Goal: Task Accomplishment & Management: Complete application form

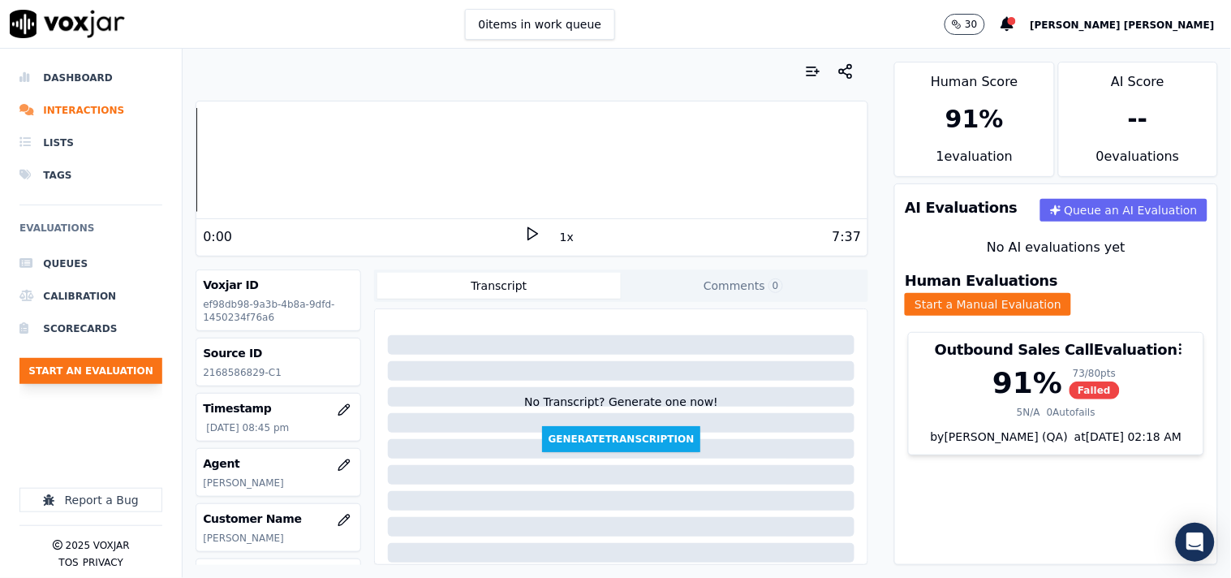
scroll to position [272, 0]
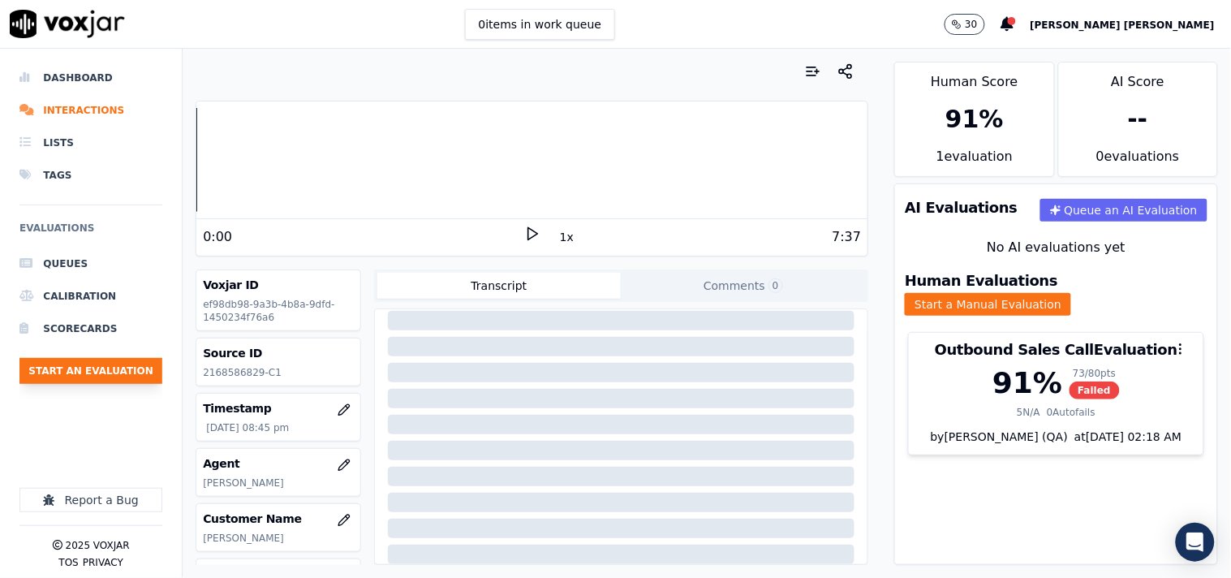
click at [131, 373] on button "Start an Evaluation" at bounding box center [90, 371] width 143 height 26
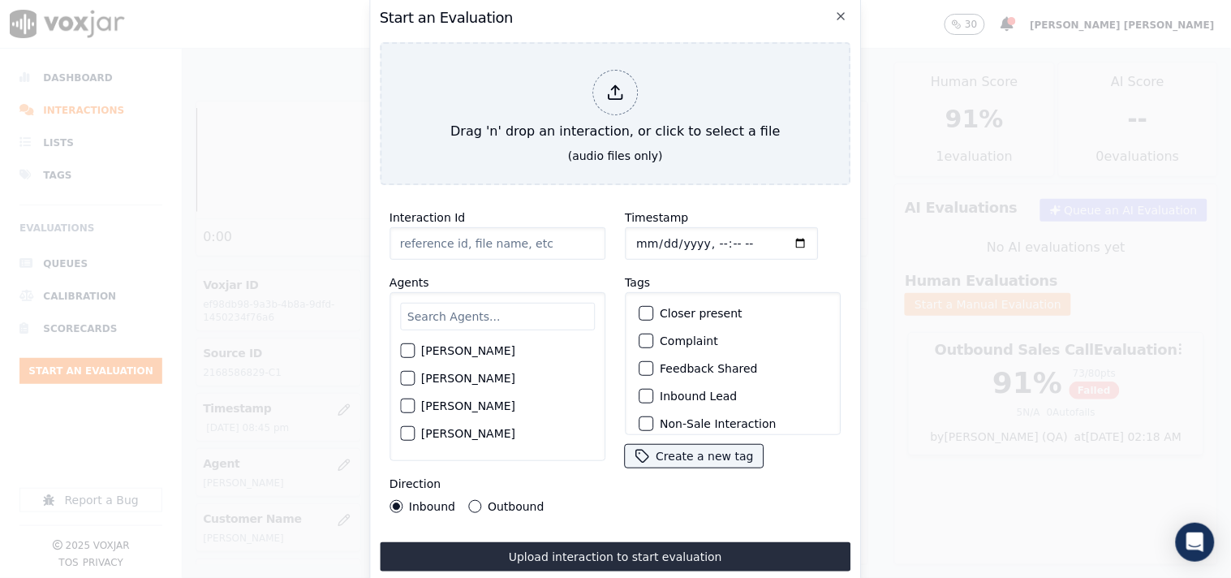
click at [641, 240] on input "Timestamp" at bounding box center [721, 243] width 193 height 32
type input "[DATE]T21:29"
click at [463, 311] on input "text" at bounding box center [497, 317] width 195 height 28
type input "mart"
click at [455, 357] on div "[PERSON_NAME]" at bounding box center [497, 356] width 195 height 28
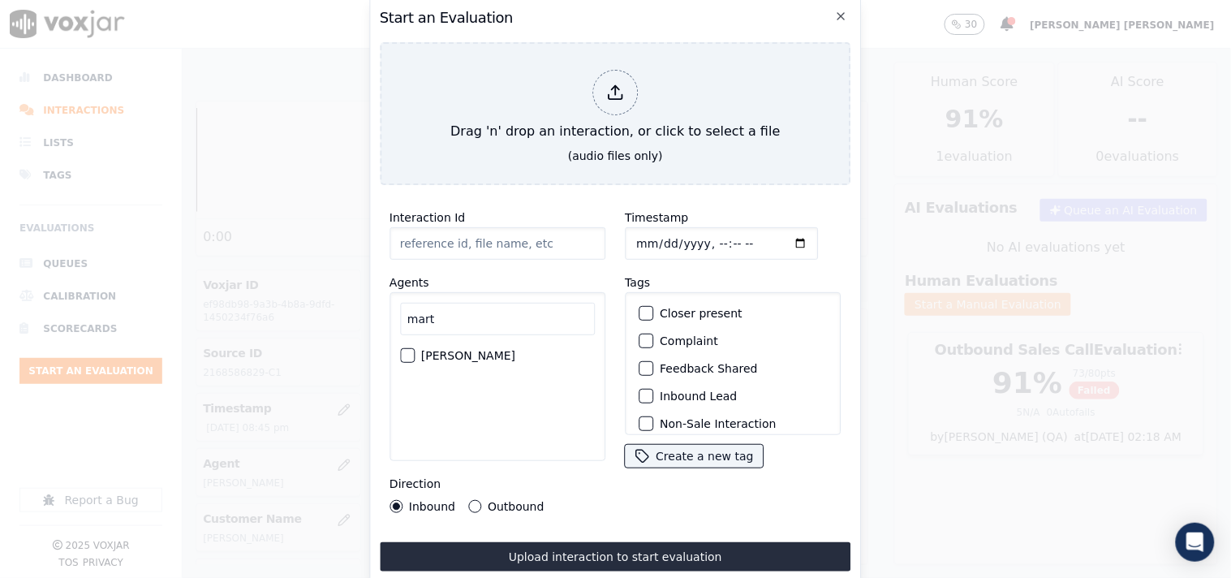
click at [422, 350] on label "[PERSON_NAME]" at bounding box center [468, 355] width 94 height 11
click at [415, 348] on button "[PERSON_NAME]" at bounding box center [407, 355] width 15 height 15
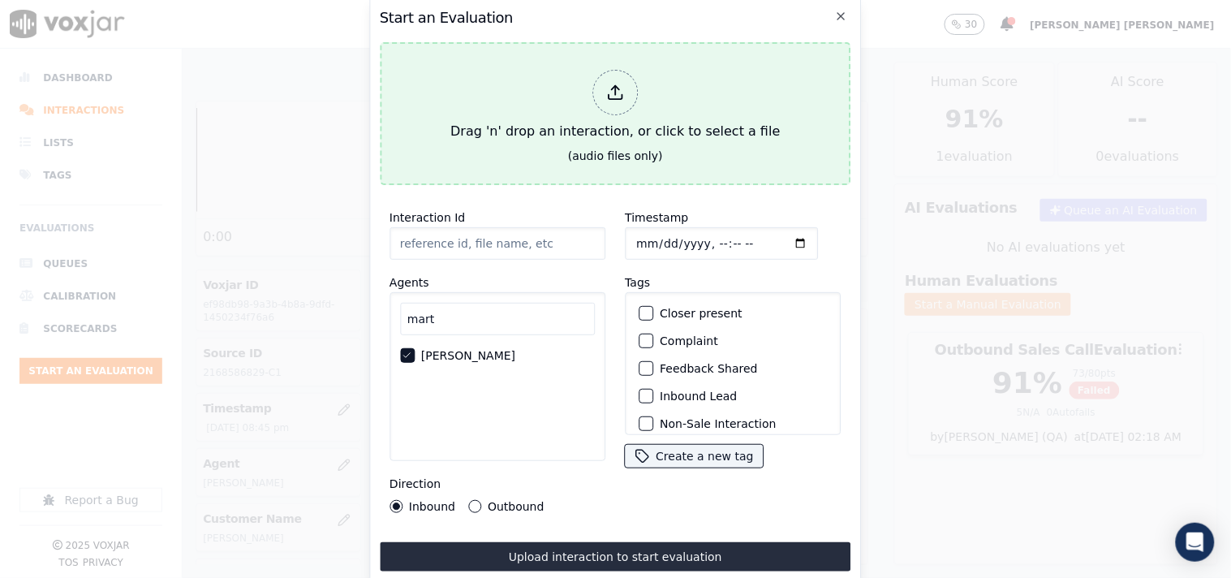
click at [619, 84] on icon at bounding box center [615, 93] width 18 height 18
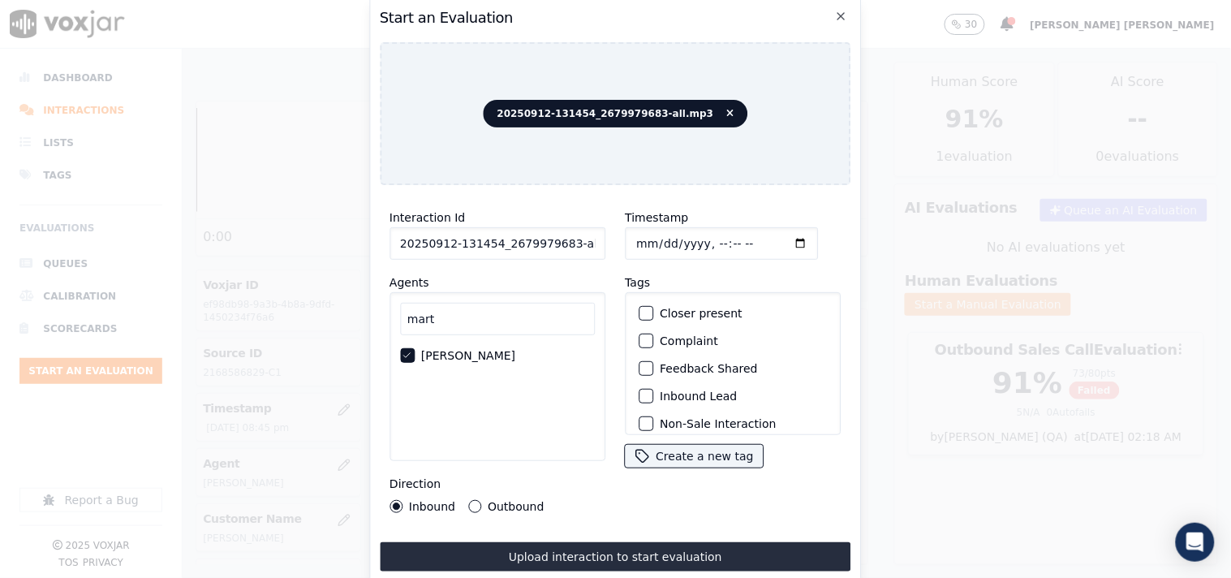
scroll to position [0, 9]
drag, startPoint x: 563, startPoint y: 236, endPoint x: 662, endPoint y: 245, distance: 100.2
click at [662, 245] on div "Interaction Id 20250912-131454_2679979683-all.mp3 Agents [PERSON_NAME] Directio…" at bounding box center [616, 360] width 472 height 325
type input "20250912-131454_2679979683-C1"
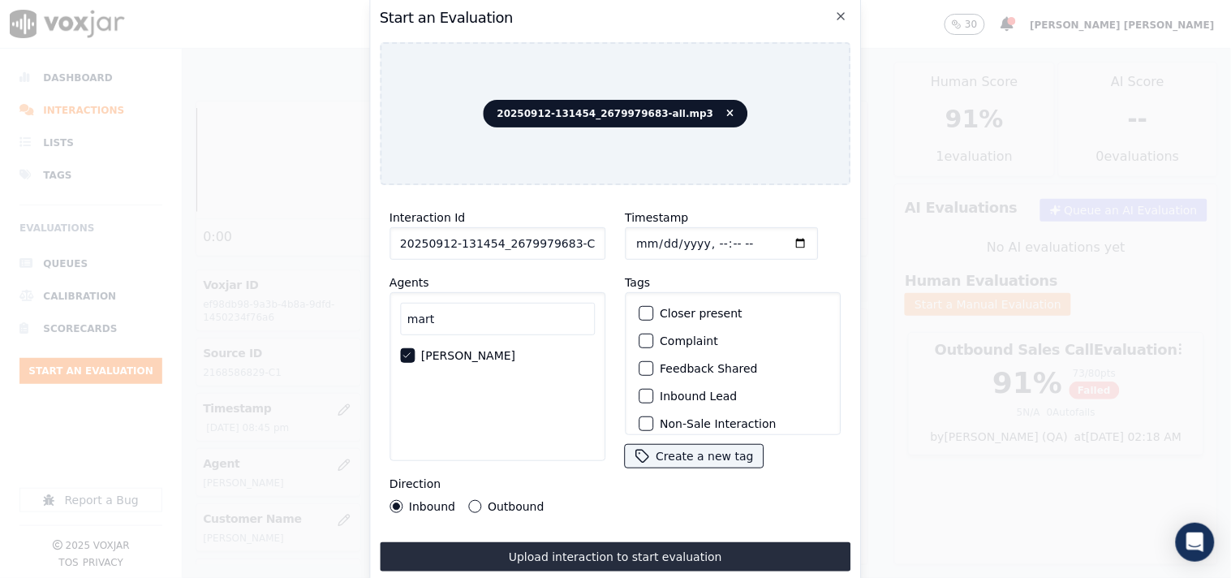
click at [640, 239] on input "Timestamp" at bounding box center [721, 243] width 193 height 32
click at [669, 390] on label "Inbound Lead" at bounding box center [698, 395] width 77 height 11
click at [653, 390] on button "Inbound Lead" at bounding box center [646, 396] width 15 height 15
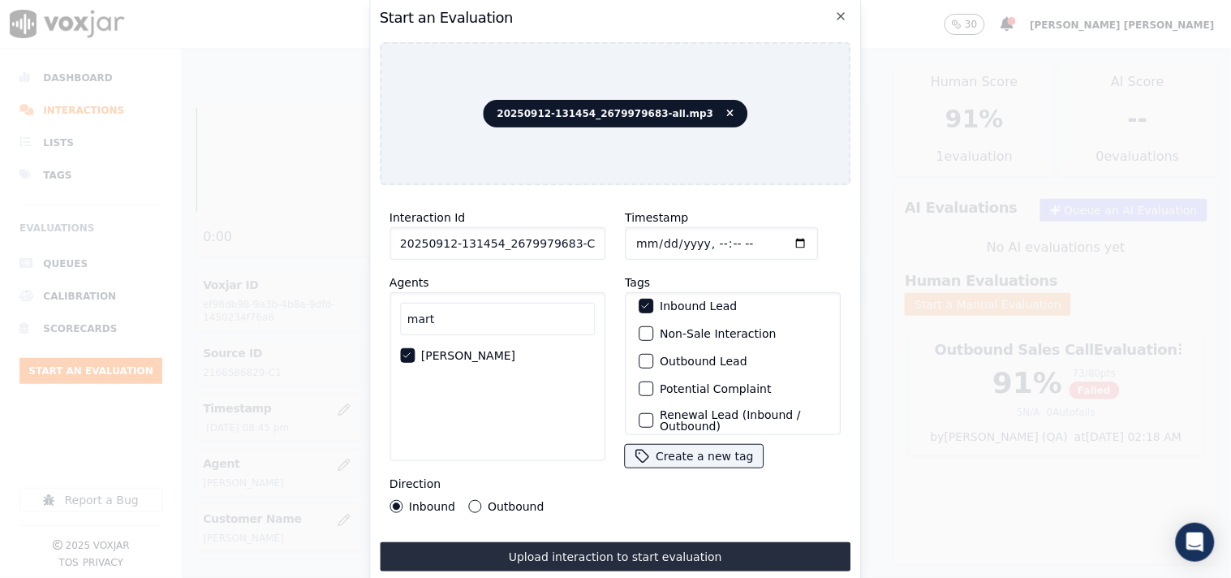
click at [700, 328] on label "Non-Sale Interaction" at bounding box center [718, 333] width 116 height 11
click at [653, 326] on button "Non-Sale Interaction" at bounding box center [646, 333] width 15 height 15
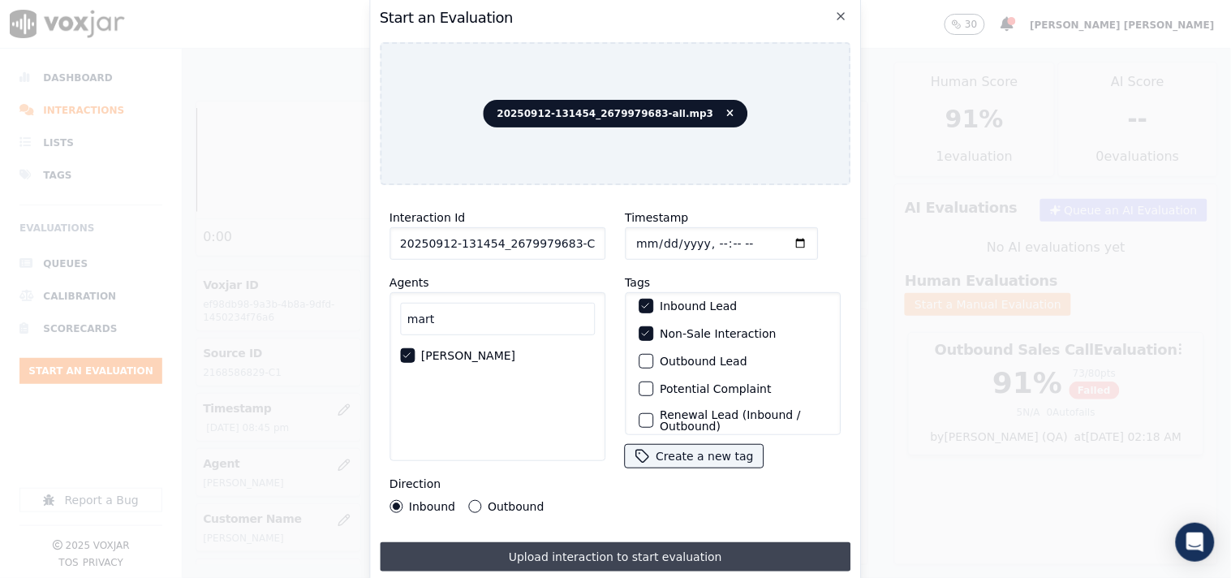
click at [645, 542] on button "Upload interaction to start evaluation" at bounding box center [616, 556] width 472 height 29
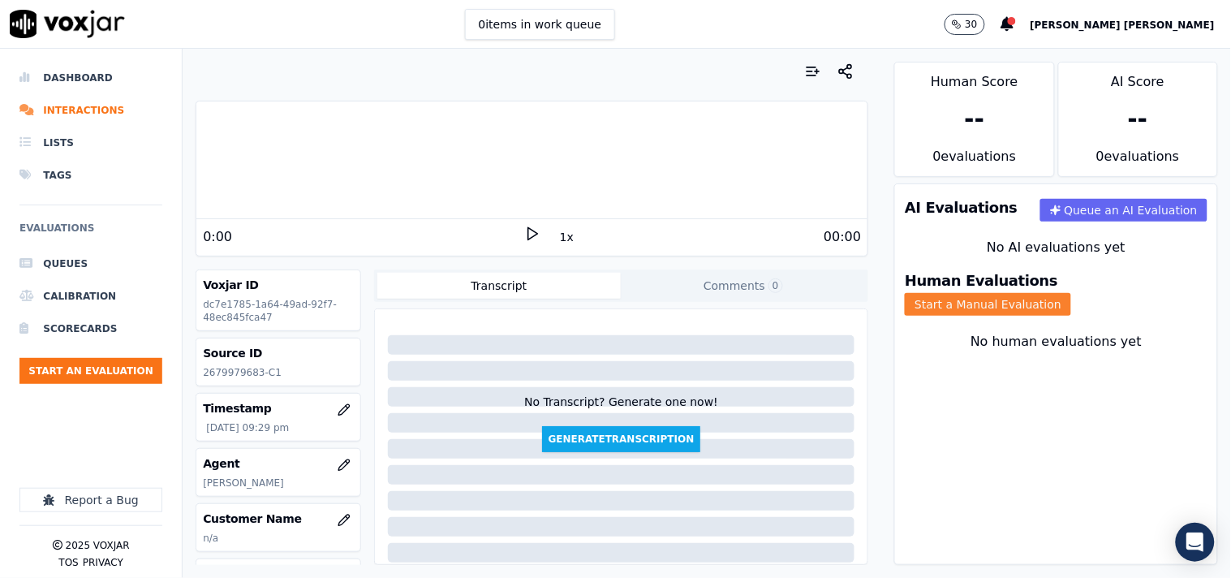
click at [1107, 305] on div "Human Evaluations Start a Manual Evaluation" at bounding box center [1056, 295] width 322 height 62
click at [1071, 299] on button "Start a Manual Evaluation" at bounding box center [988, 304] width 166 height 23
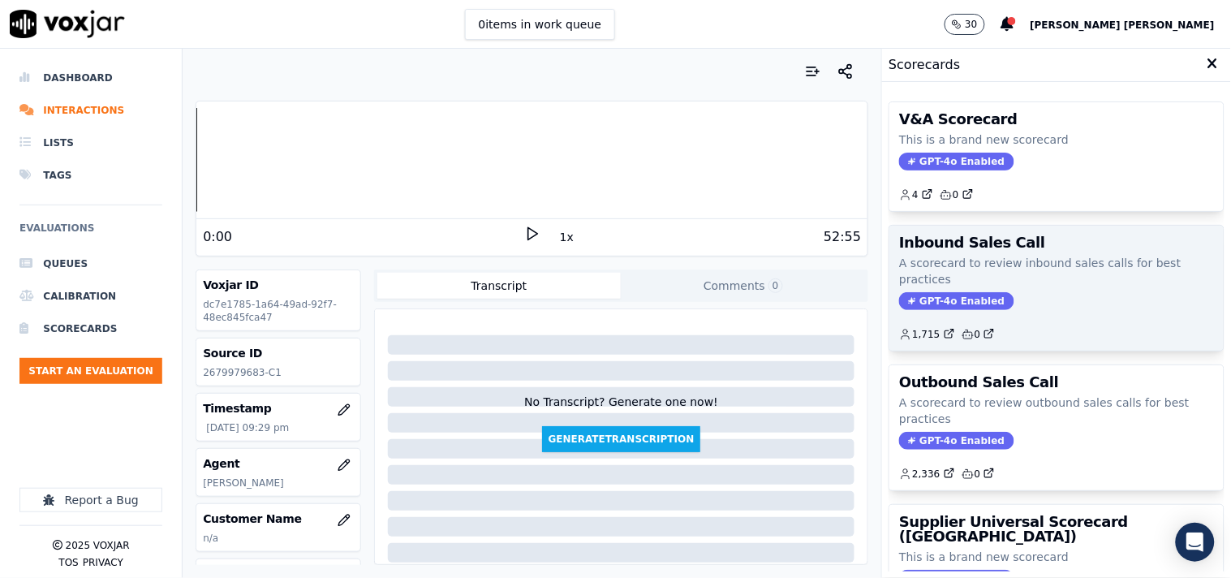
click at [952, 307] on span "GPT-4o Enabled" at bounding box center [956, 301] width 114 height 18
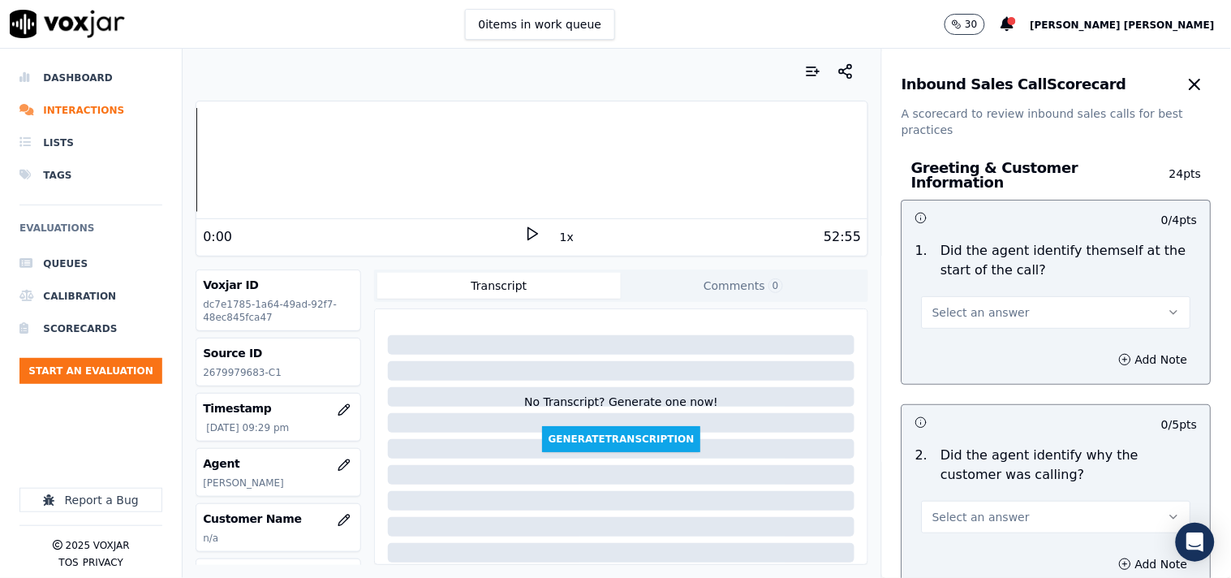
click at [1045, 306] on button "Select an answer" at bounding box center [1056, 312] width 269 height 32
click at [1000, 334] on div "Yes" at bounding box center [1028, 341] width 239 height 26
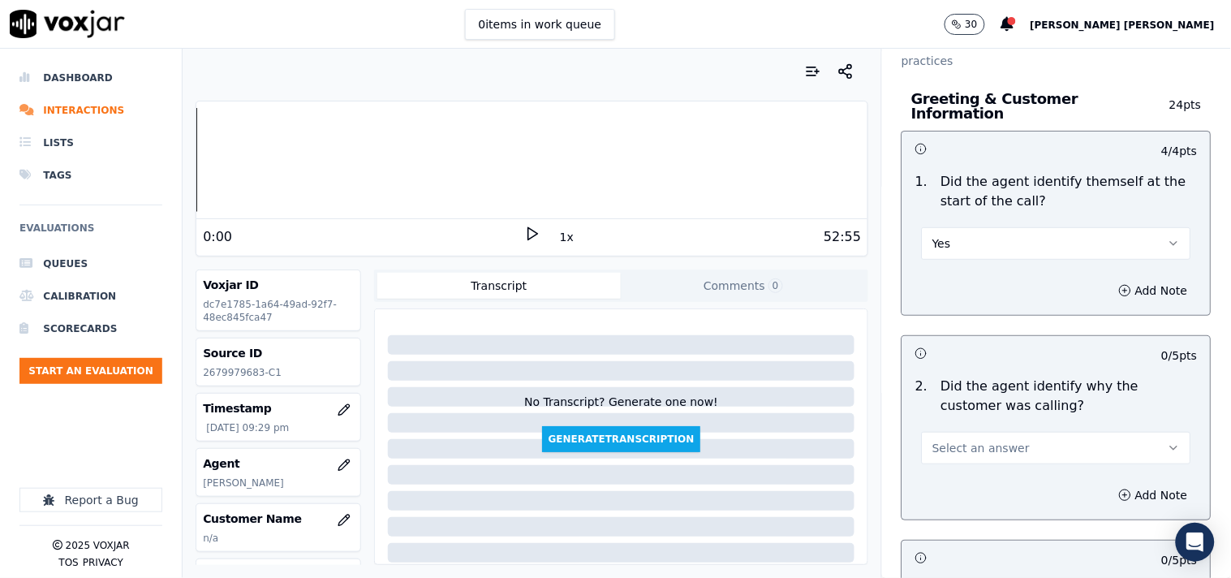
scroll to position [180, 0]
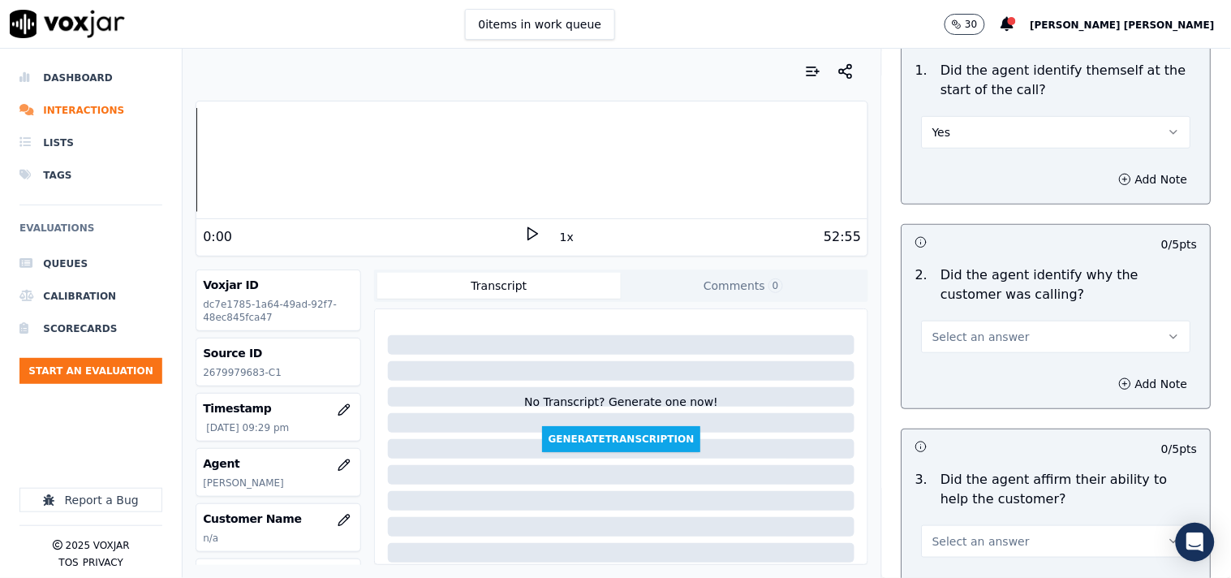
click at [972, 335] on span "Select an answer" at bounding box center [981, 337] width 97 height 16
drag, startPoint x: 968, startPoint y: 346, endPoint x: 944, endPoint y: 363, distance: 29.1
click at [945, 360] on div "Yes" at bounding box center [1028, 365] width 239 height 26
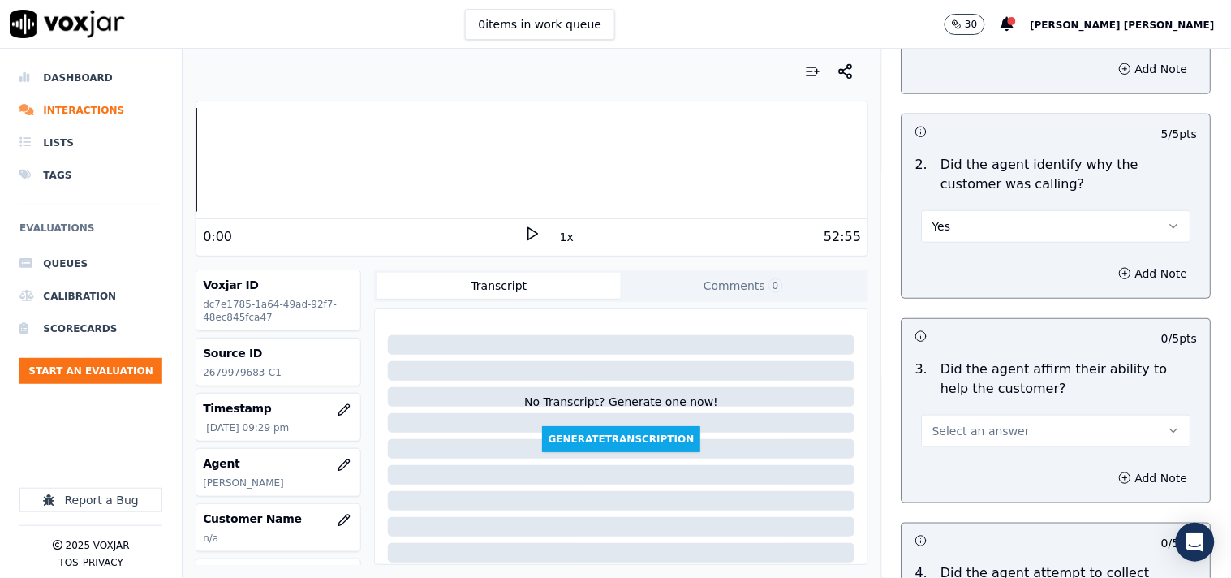
scroll to position [451, 0]
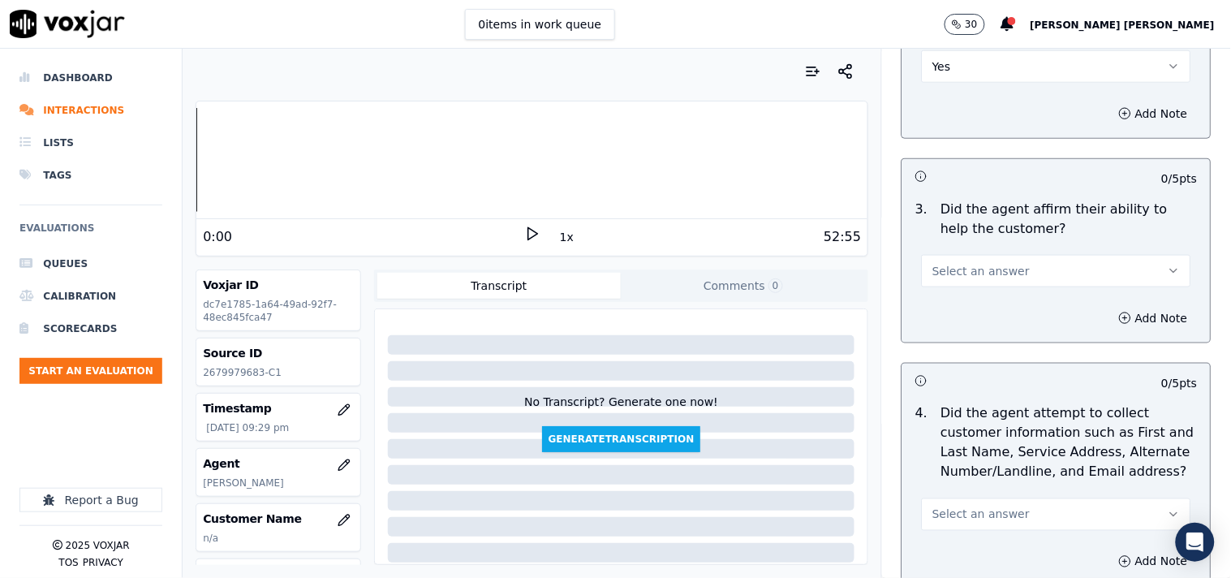
click at [967, 266] on span "Select an answer" at bounding box center [981, 271] width 97 height 16
click at [958, 299] on div "Yes" at bounding box center [1028, 300] width 239 height 26
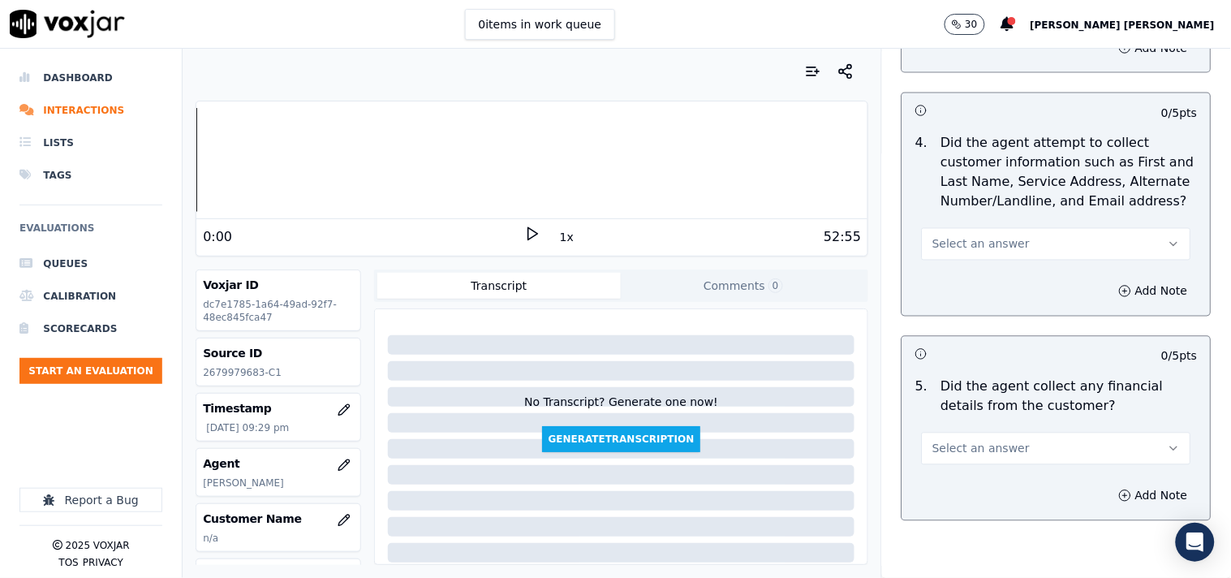
click at [968, 257] on div "4 . Did the agent attempt to collect customer information such as First and Las…" at bounding box center [1057, 197] width 308 height 140
click at [975, 252] on div "4 . Did the agent attempt to collect customer information such as First and Las…" at bounding box center [1057, 197] width 308 height 140
click at [985, 241] on span "Select an answer" at bounding box center [981, 244] width 97 height 16
click at [972, 268] on div "Yes" at bounding box center [1028, 273] width 239 height 26
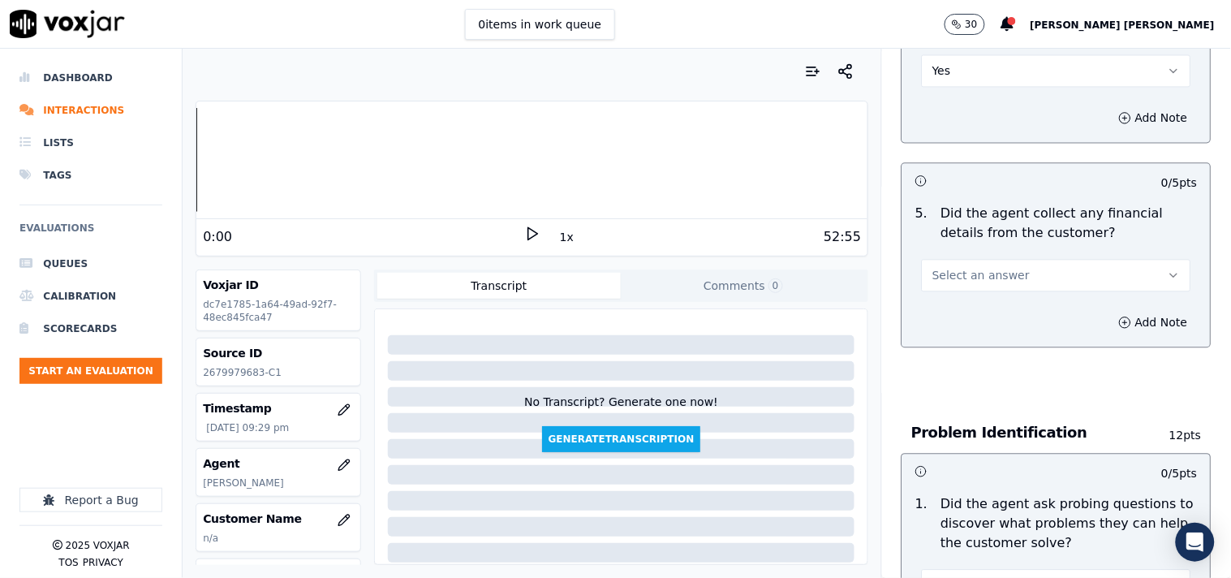
scroll to position [902, 0]
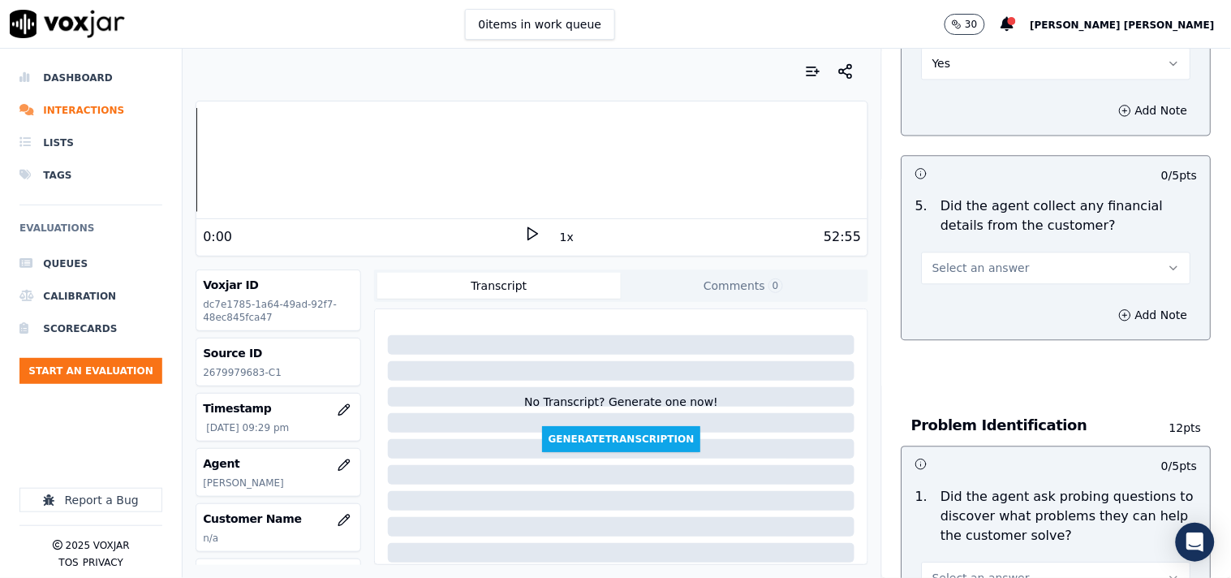
click at [974, 260] on span "Select an answer" at bounding box center [981, 268] width 97 height 16
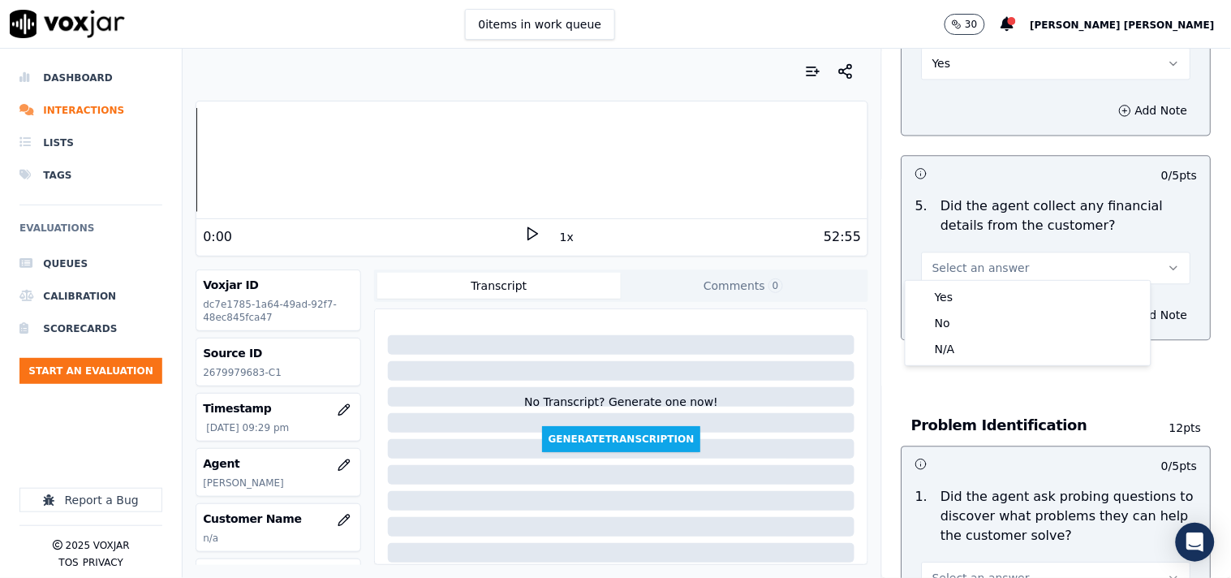
click at [968, 282] on div "Yes No N/A" at bounding box center [1028, 323] width 245 height 84
click at [968, 321] on div "No" at bounding box center [1028, 323] width 239 height 26
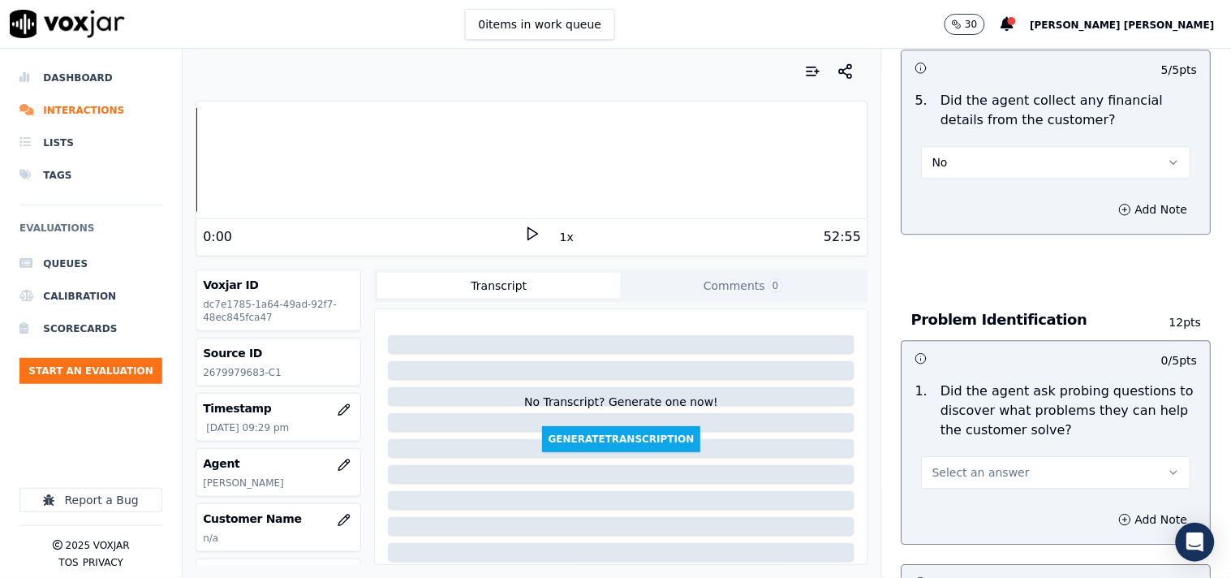
scroll to position [1172, 0]
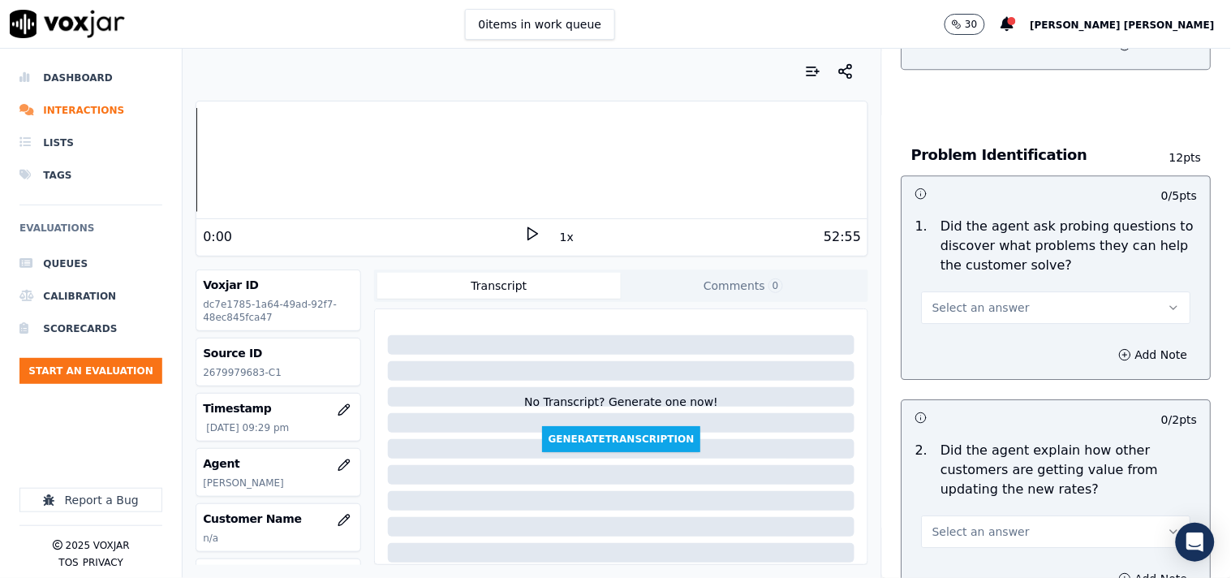
click at [971, 291] on button "Select an answer" at bounding box center [1056, 307] width 269 height 32
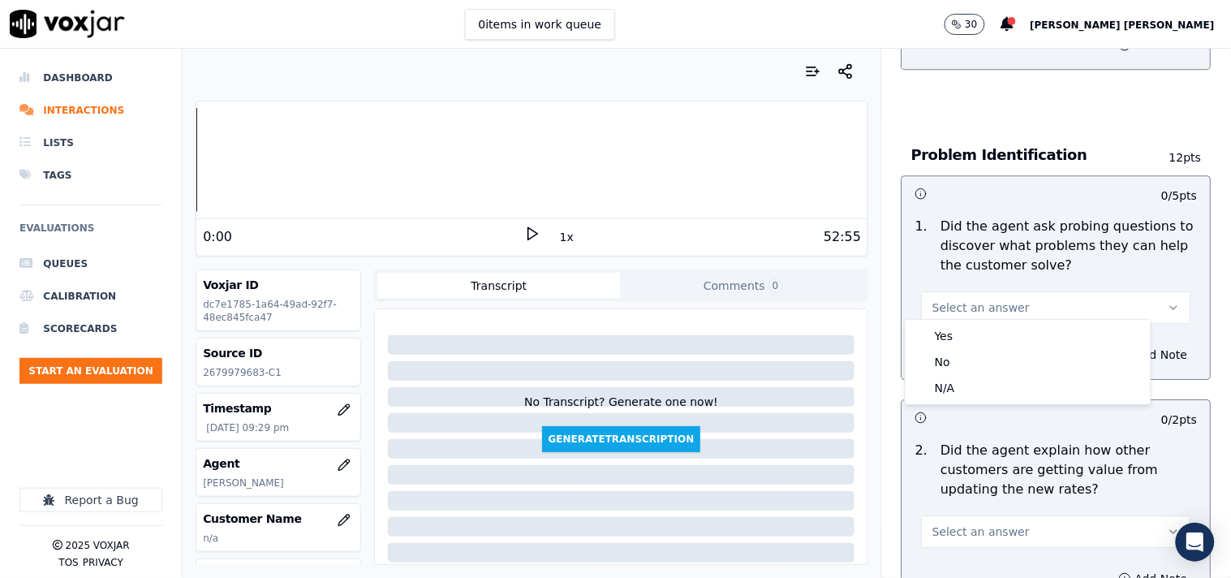
click at [970, 321] on div "Yes No N/A" at bounding box center [1028, 362] width 245 height 84
click at [974, 334] on div "Yes" at bounding box center [1028, 336] width 239 height 26
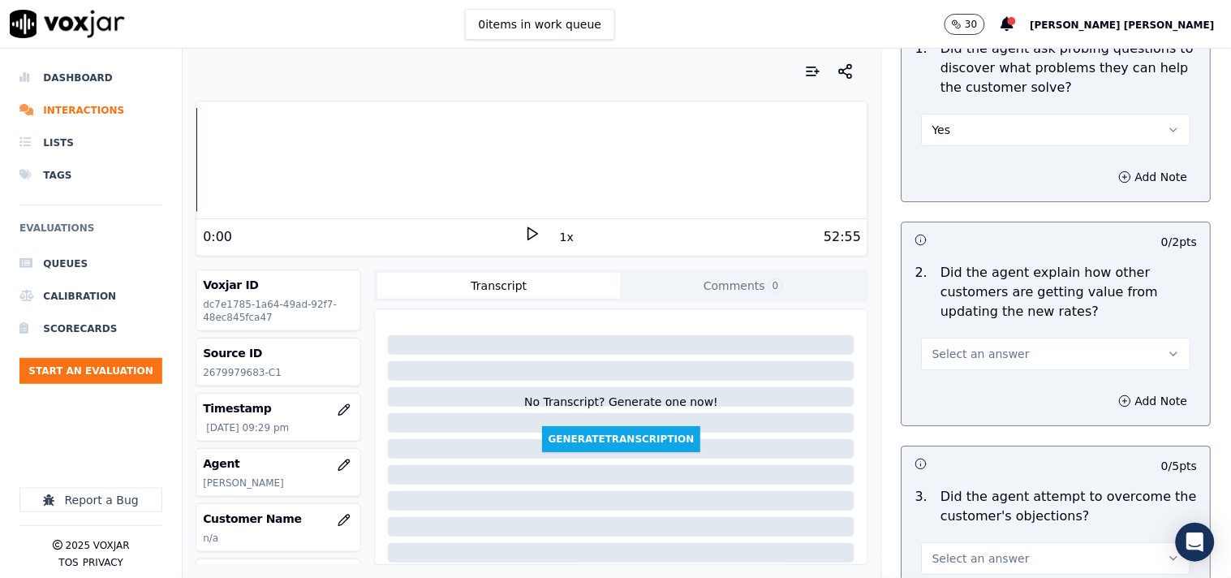
scroll to position [1352, 0]
click at [976, 374] on div "Add Note" at bounding box center [1057, 398] width 308 height 49
click at [988, 347] on span "Select an answer" at bounding box center [981, 351] width 97 height 16
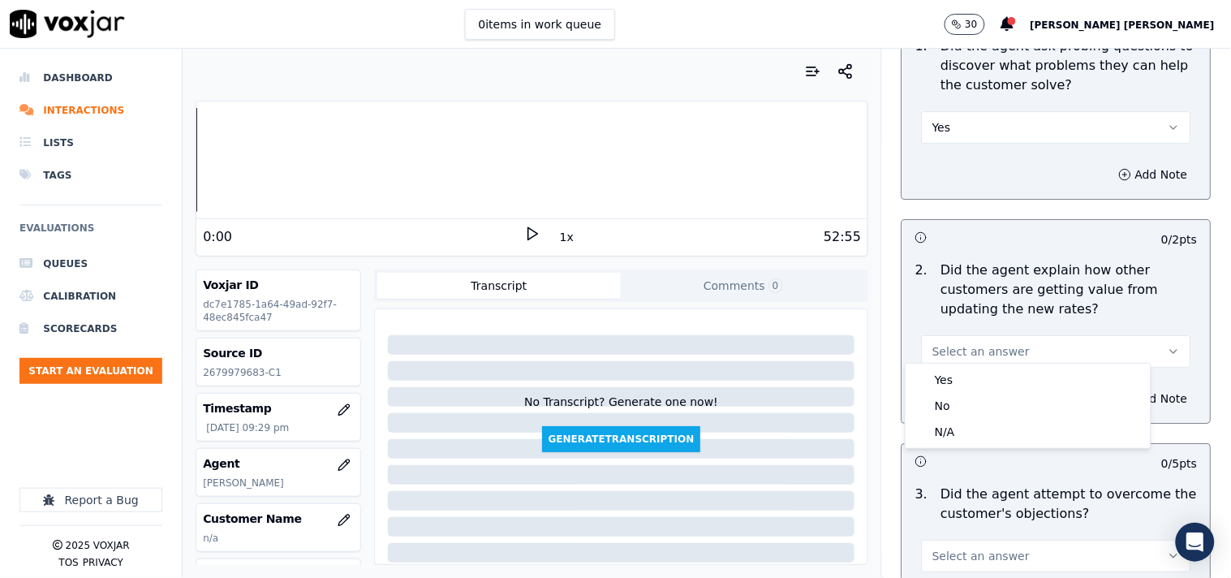
click at [983, 363] on div "Yes No N/A" at bounding box center [1028, 406] width 247 height 86
click at [980, 368] on div "Yes" at bounding box center [1028, 380] width 239 height 26
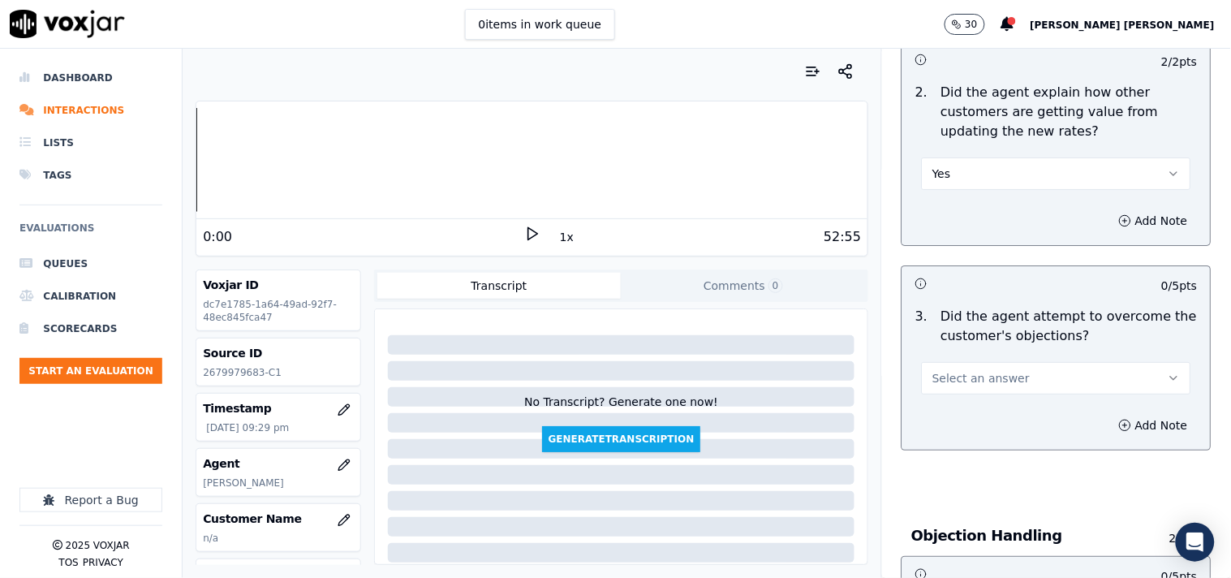
scroll to position [1533, 0]
click at [980, 369] on span "Select an answer" at bounding box center [981, 376] width 97 height 16
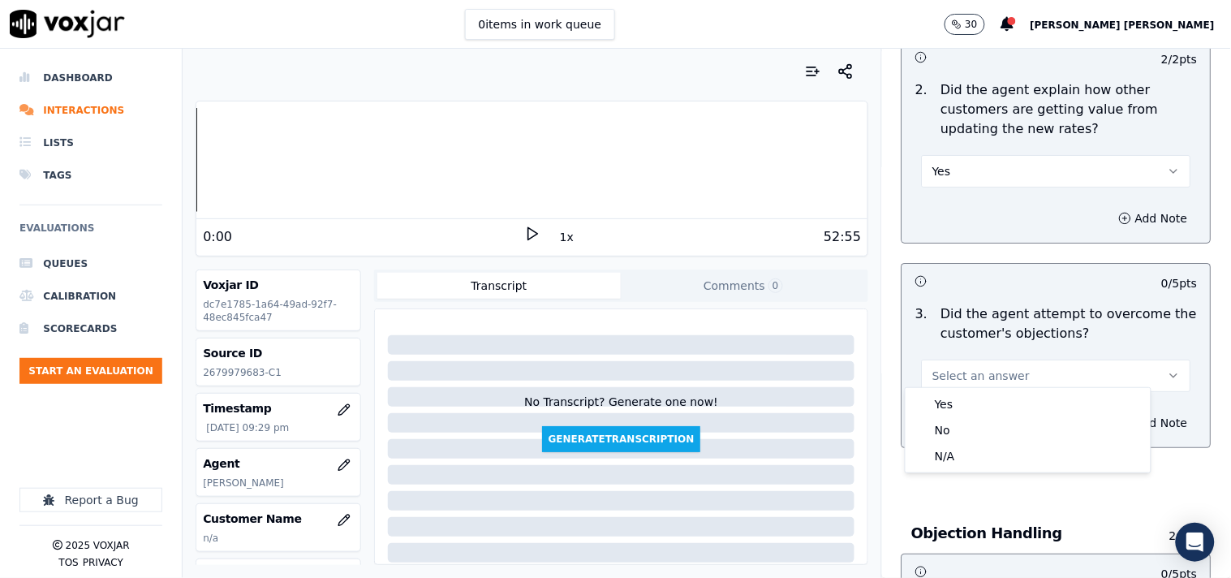
click at [972, 390] on div "Yes No N/A" at bounding box center [1028, 430] width 245 height 84
click at [972, 394] on div "Yes" at bounding box center [1028, 404] width 239 height 26
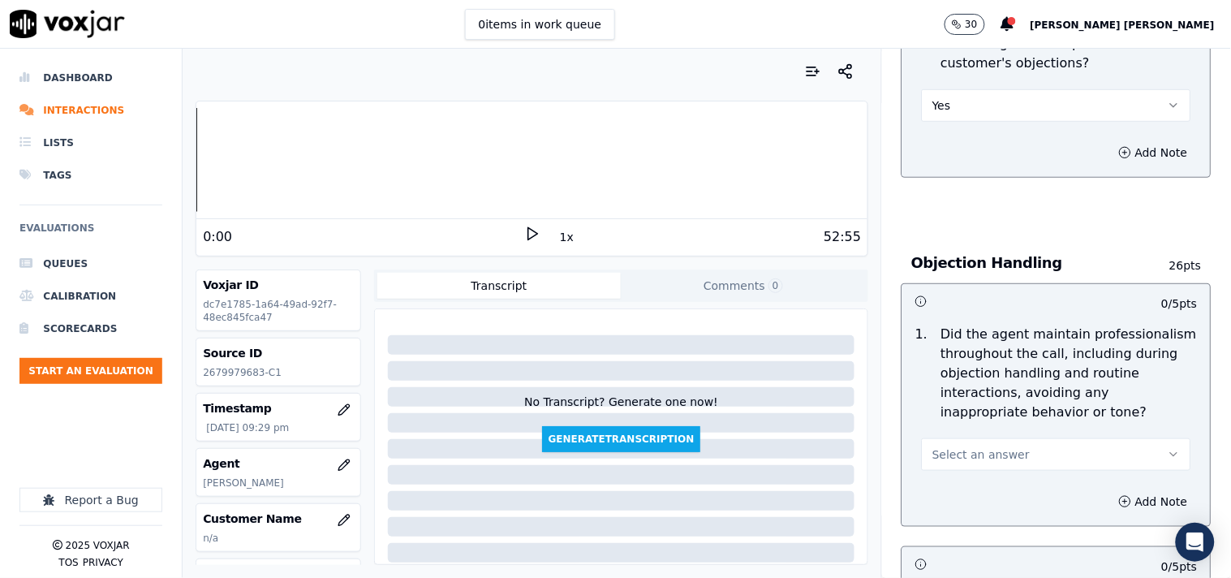
scroll to position [1804, 0]
click at [981, 447] on span "Select an answer" at bounding box center [981, 454] width 97 height 16
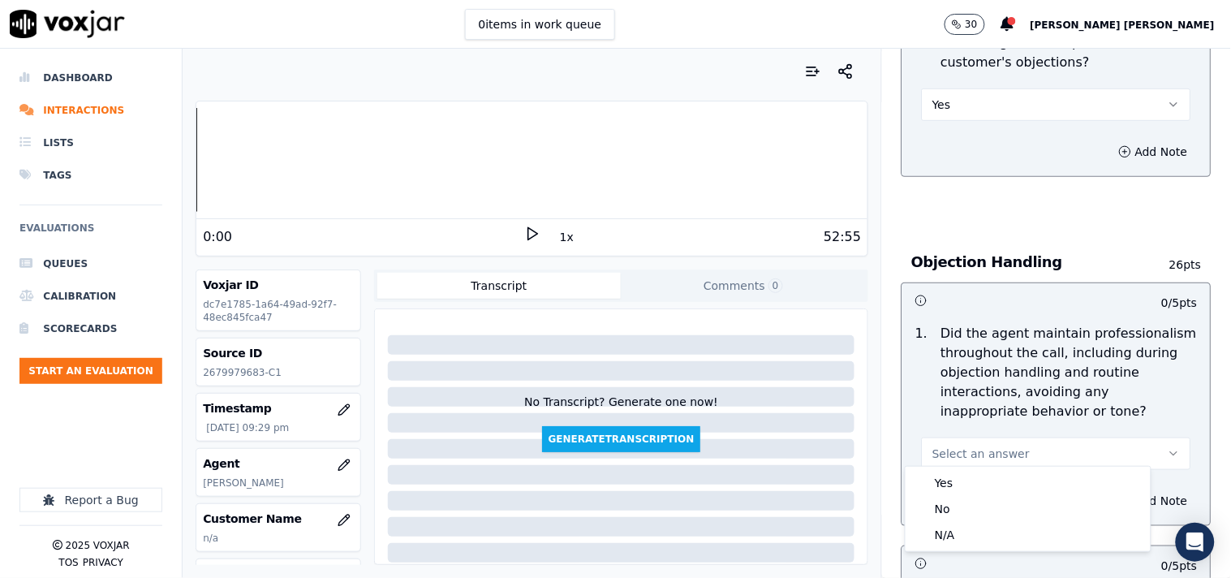
click at [979, 470] on div "Yes" at bounding box center [1028, 483] width 239 height 26
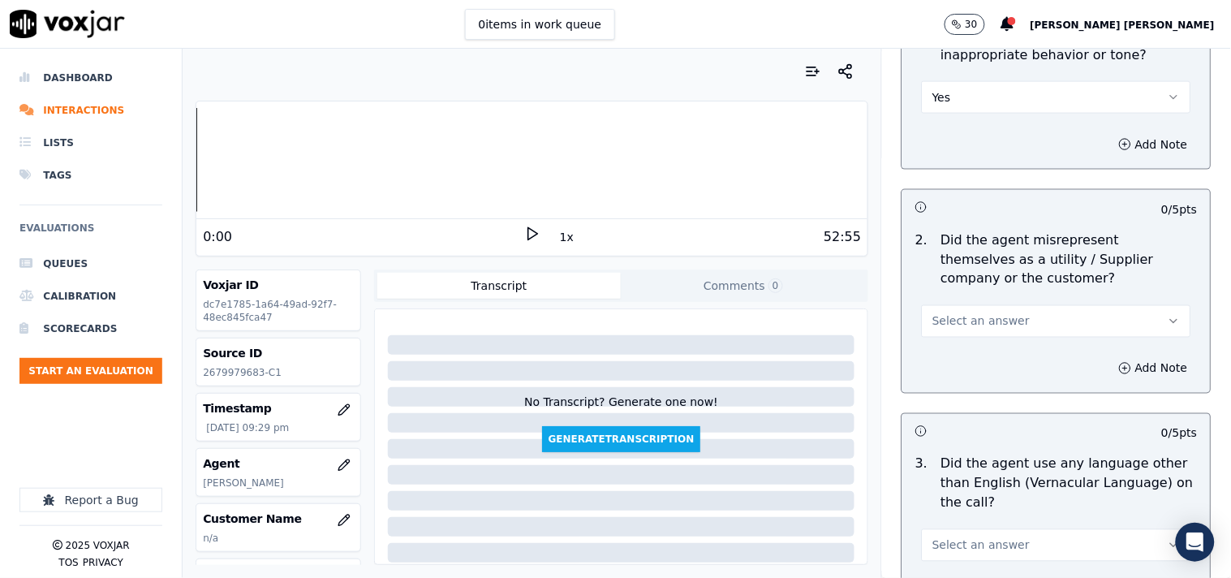
scroll to position [2164, 0]
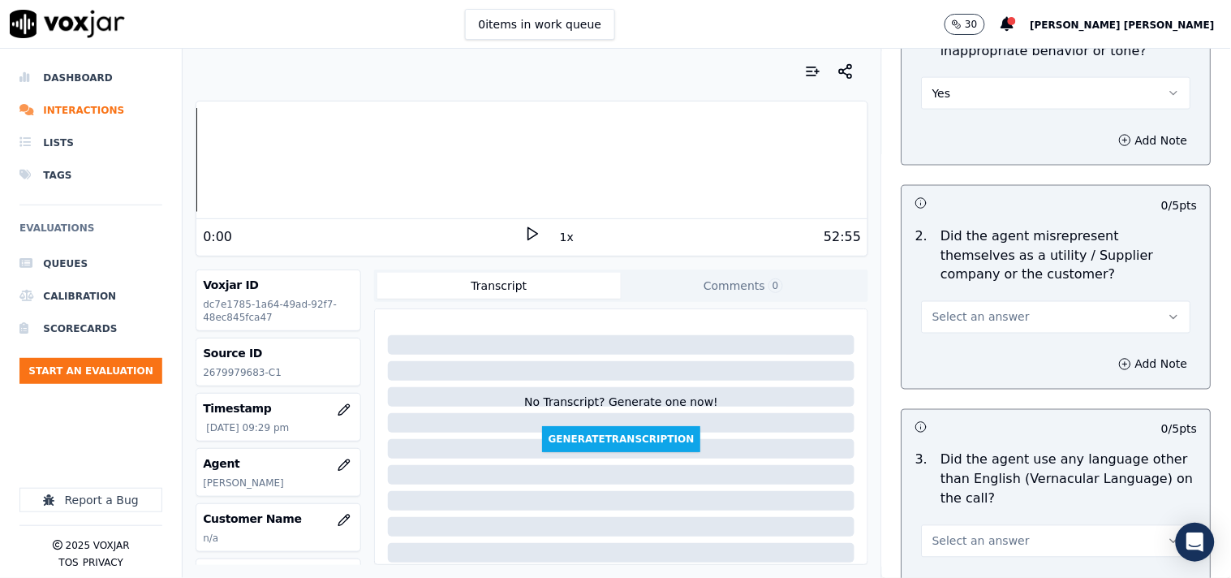
click at [990, 319] on button "Select an answer" at bounding box center [1056, 317] width 269 height 32
click at [981, 382] on div "No" at bounding box center [1028, 373] width 239 height 26
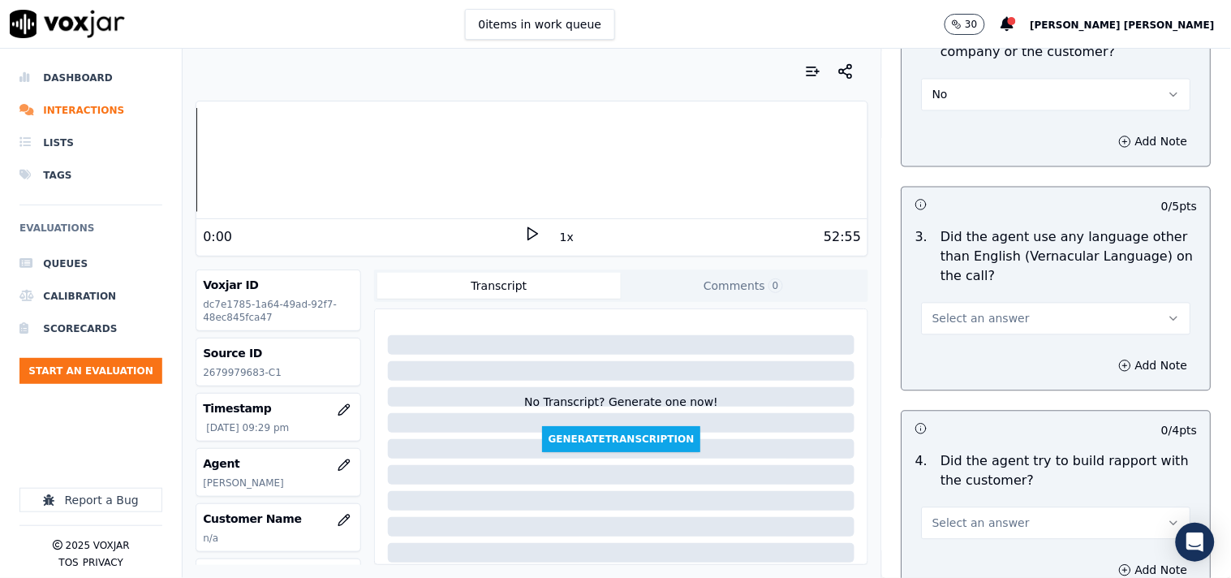
scroll to position [2435, 0]
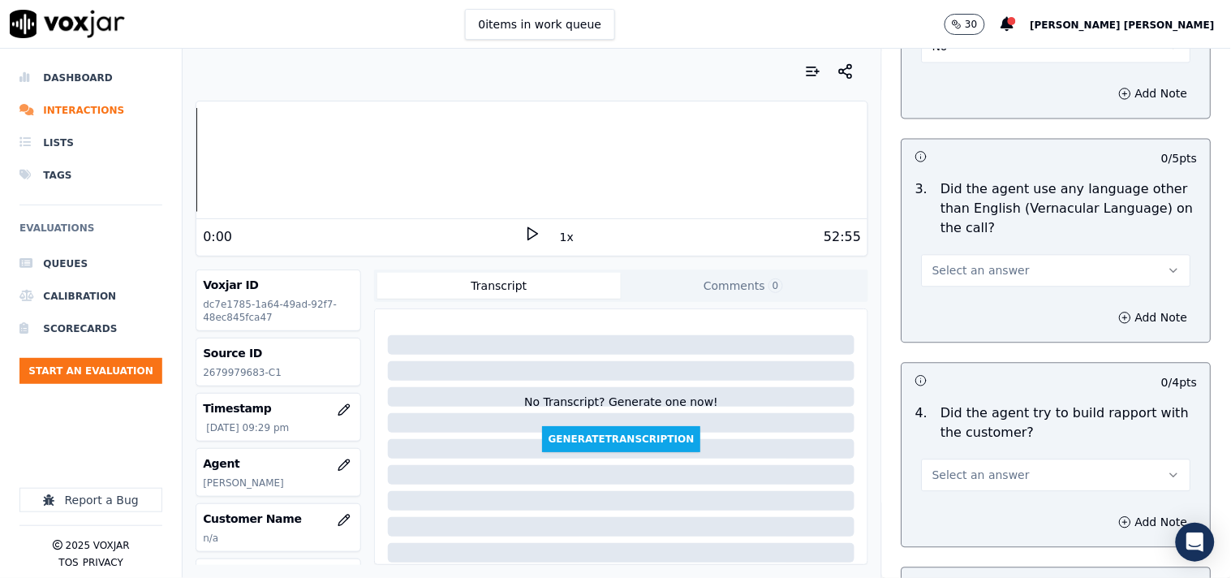
drag, startPoint x: 1001, startPoint y: 219, endPoint x: 999, endPoint y: 238, distance: 18.7
click at [1001, 221] on p "Did the agent use any language other than English (Vernacular Language) on the …" at bounding box center [1070, 208] width 257 height 58
click at [999, 260] on button "Select an answer" at bounding box center [1056, 270] width 269 height 32
click at [994, 317] on div "No" at bounding box center [1028, 326] width 239 height 26
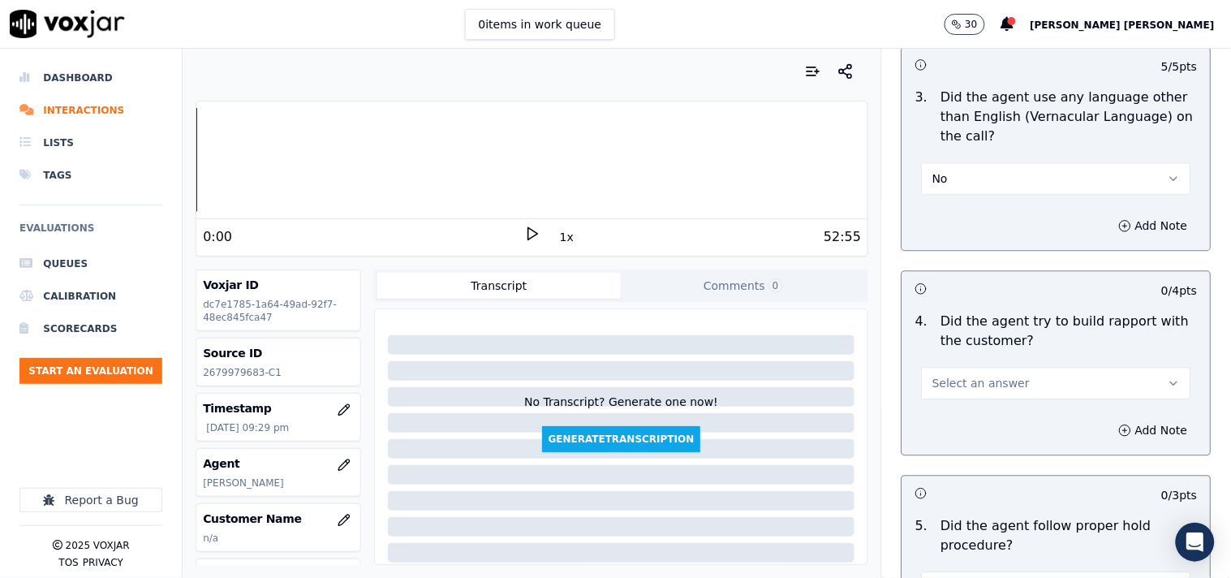
scroll to position [2615, 0]
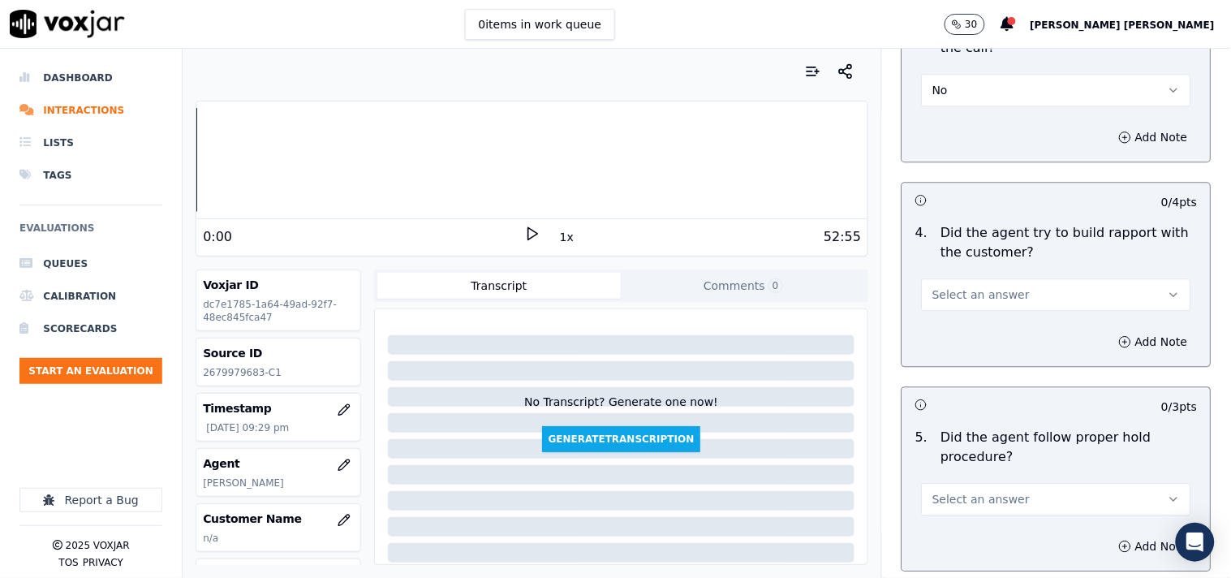
click at [1000, 292] on button "Select an answer" at bounding box center [1056, 294] width 269 height 32
click at [994, 368] on div "N/A" at bounding box center [1028, 376] width 239 height 26
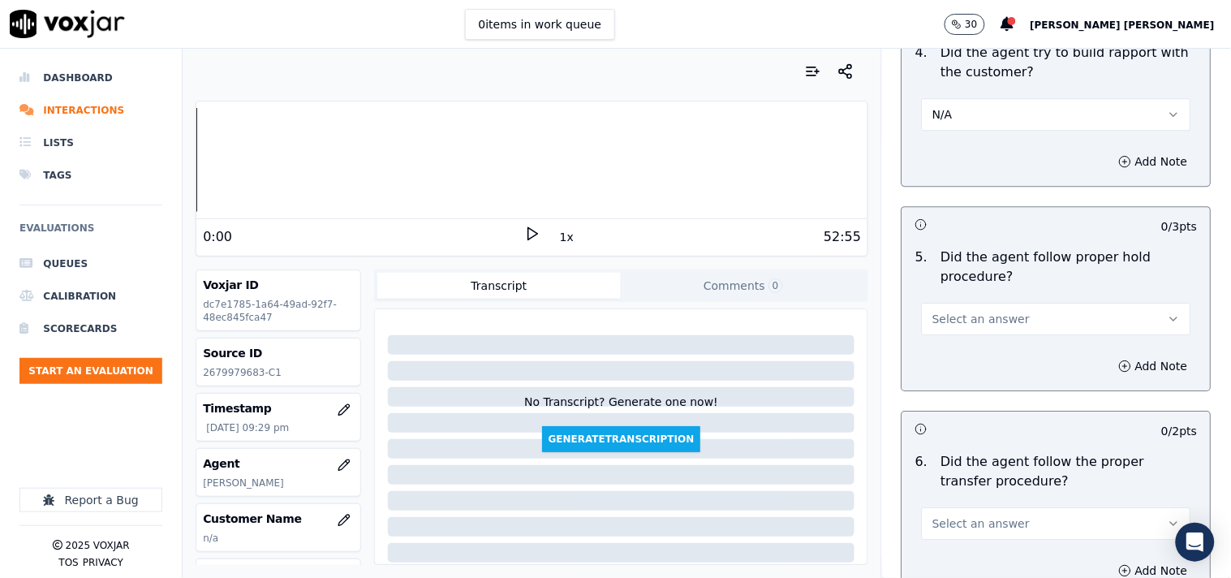
click at [1007, 308] on button "Select an answer" at bounding box center [1056, 319] width 269 height 32
click at [994, 337] on div "Yes" at bounding box center [1028, 348] width 239 height 26
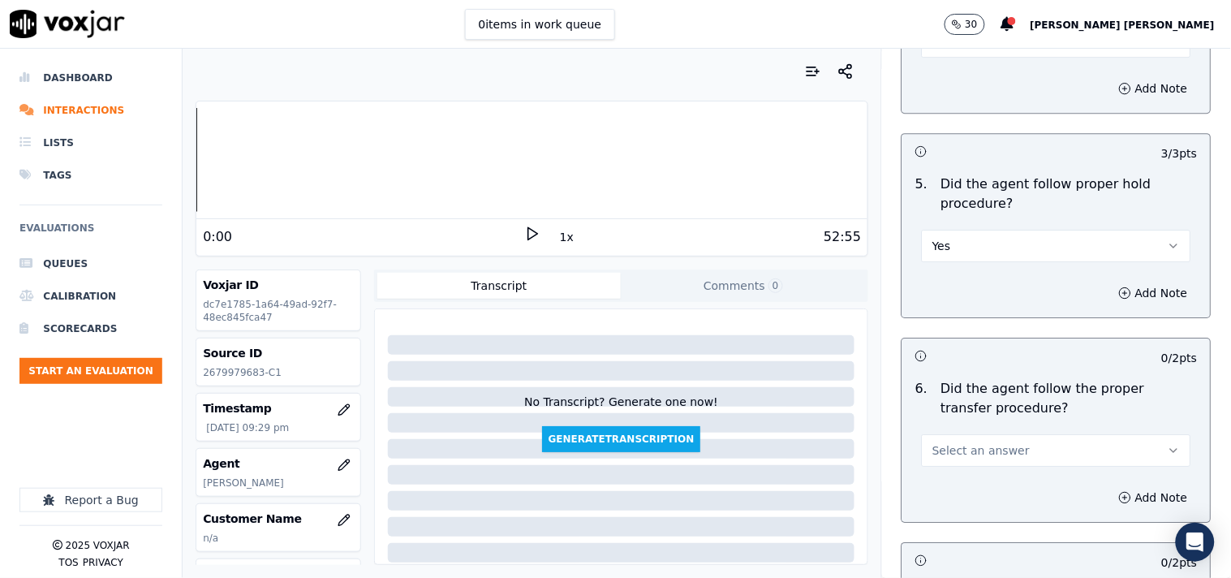
scroll to position [2976, 0]
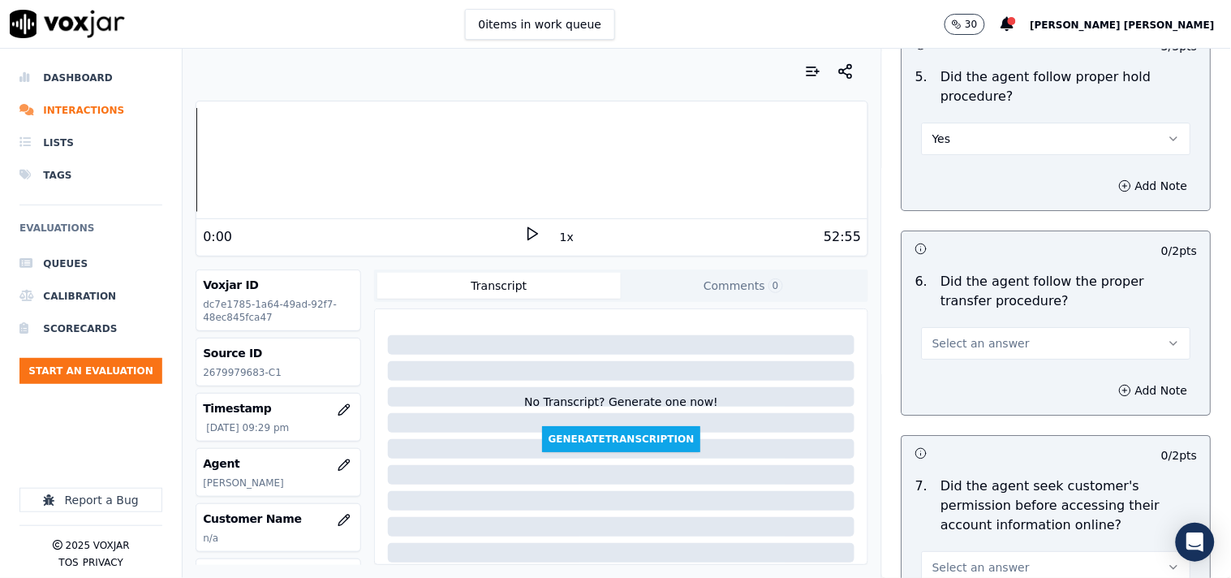
click at [990, 335] on span "Select an answer" at bounding box center [981, 343] width 97 height 16
click at [986, 369] on div "Yes" at bounding box center [1028, 373] width 239 height 26
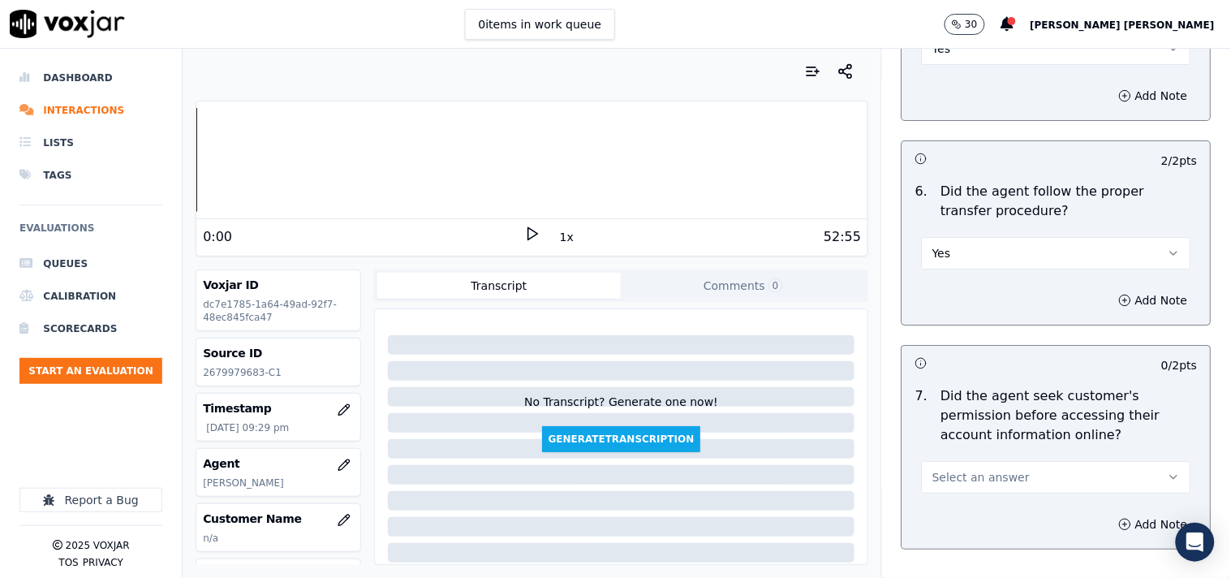
click at [1021, 489] on div "7 . Did the agent seek customer's permission before accessing their account inf…" at bounding box center [1057, 440] width 308 height 120
click at [1021, 483] on button "Select an answer" at bounding box center [1056, 477] width 269 height 32
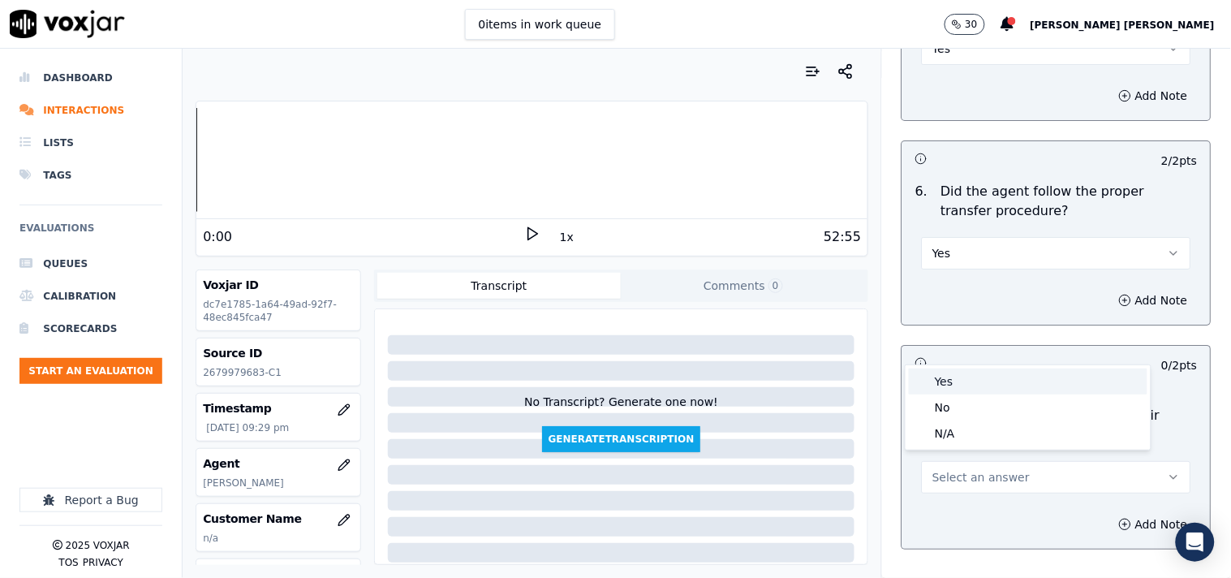
drag, startPoint x: 1015, startPoint y: 402, endPoint x: 1020, endPoint y: 386, distance: 16.9
click at [1020, 386] on div "Yes No N/A" at bounding box center [1028, 407] width 245 height 84
click at [1020, 386] on div "Yes" at bounding box center [1028, 382] width 239 height 26
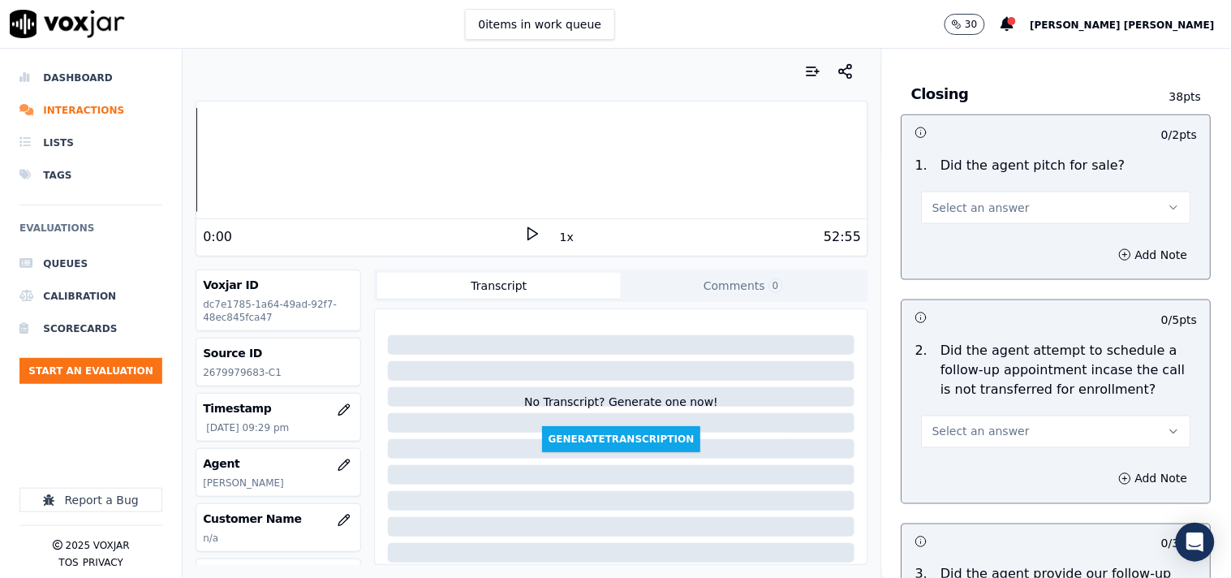
scroll to position [3607, 0]
click at [1012, 419] on button "Select an answer" at bounding box center [1056, 431] width 269 height 32
click at [1002, 487] on div "No" at bounding box center [1028, 487] width 239 height 26
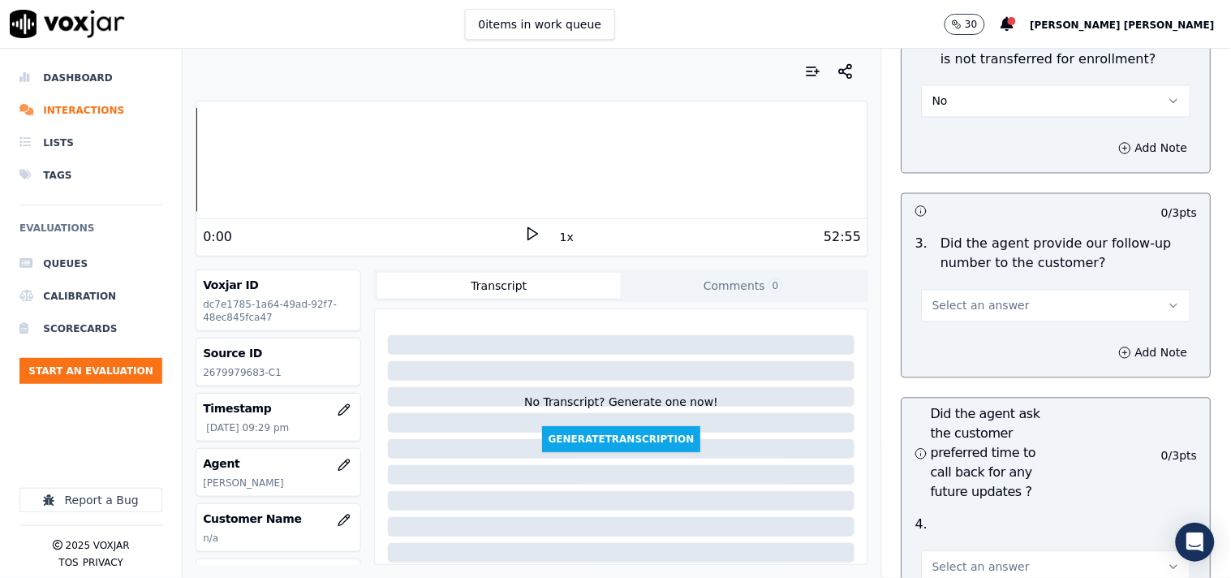
scroll to position [3968, 0]
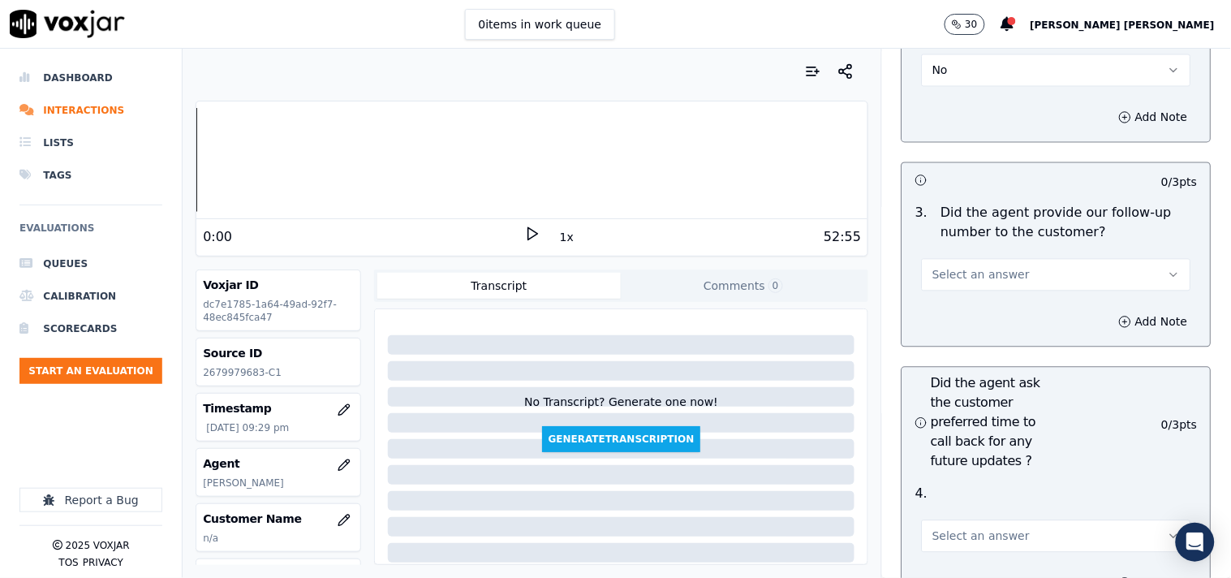
click at [995, 61] on button "No" at bounding box center [1056, 70] width 269 height 32
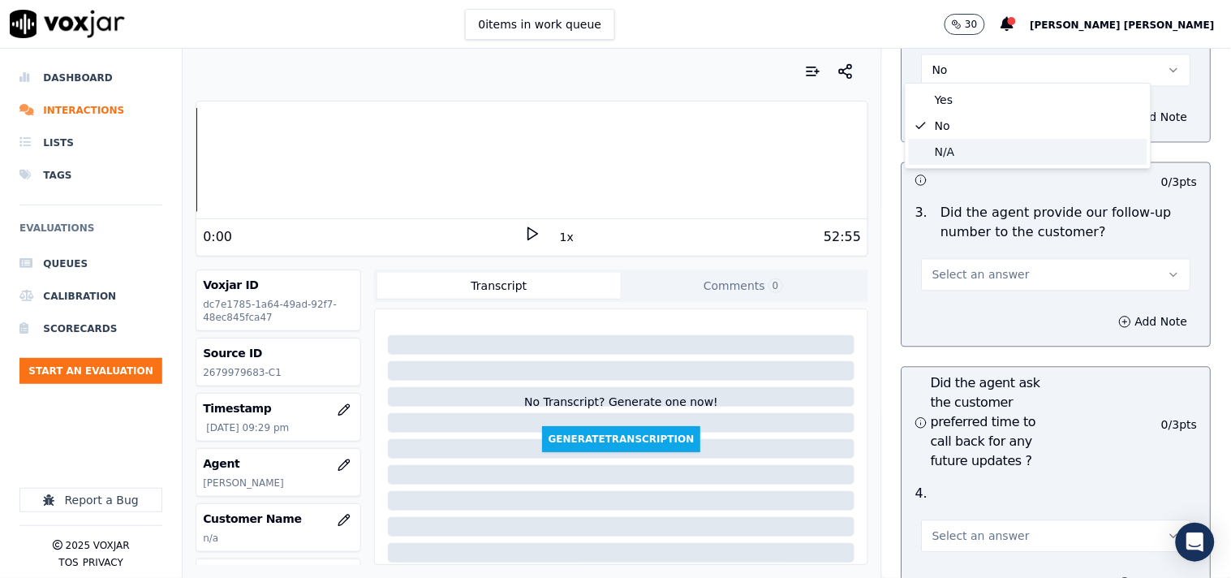
click at [966, 163] on div "N/A" at bounding box center [1028, 152] width 239 height 26
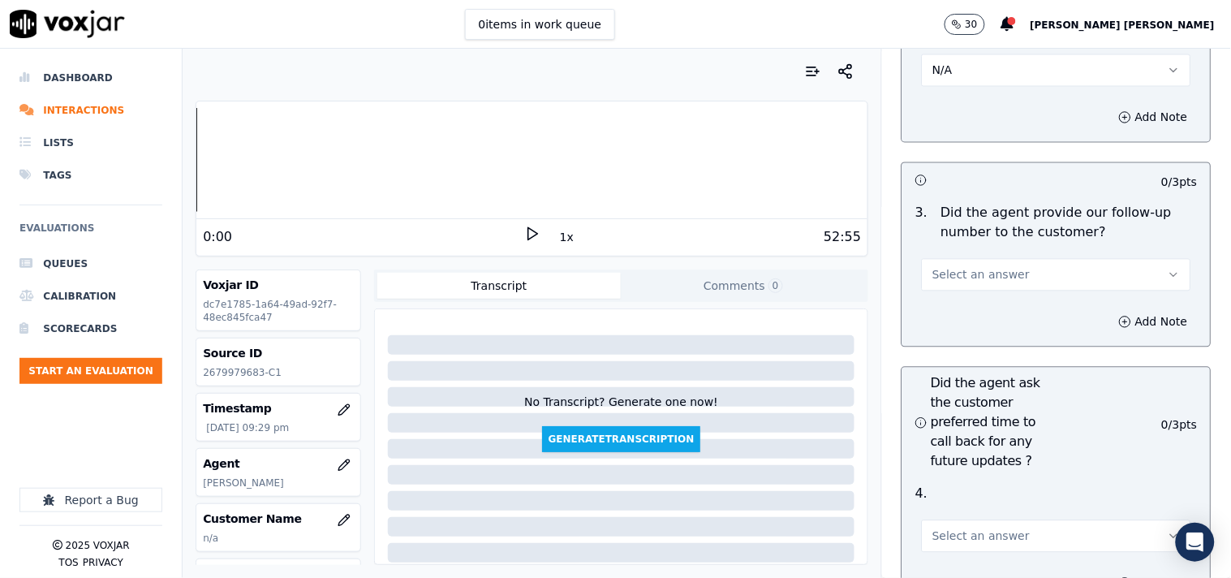
click at [975, 267] on span "Select an answer" at bounding box center [981, 275] width 97 height 16
click at [991, 297] on div "Yes" at bounding box center [1028, 304] width 239 height 26
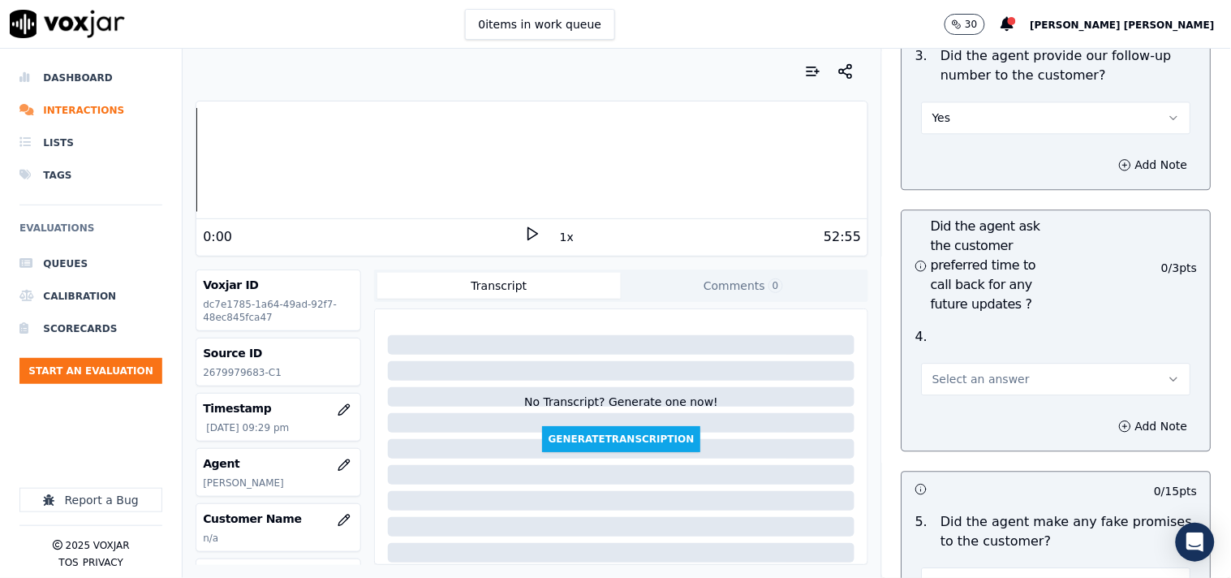
scroll to position [4149, 0]
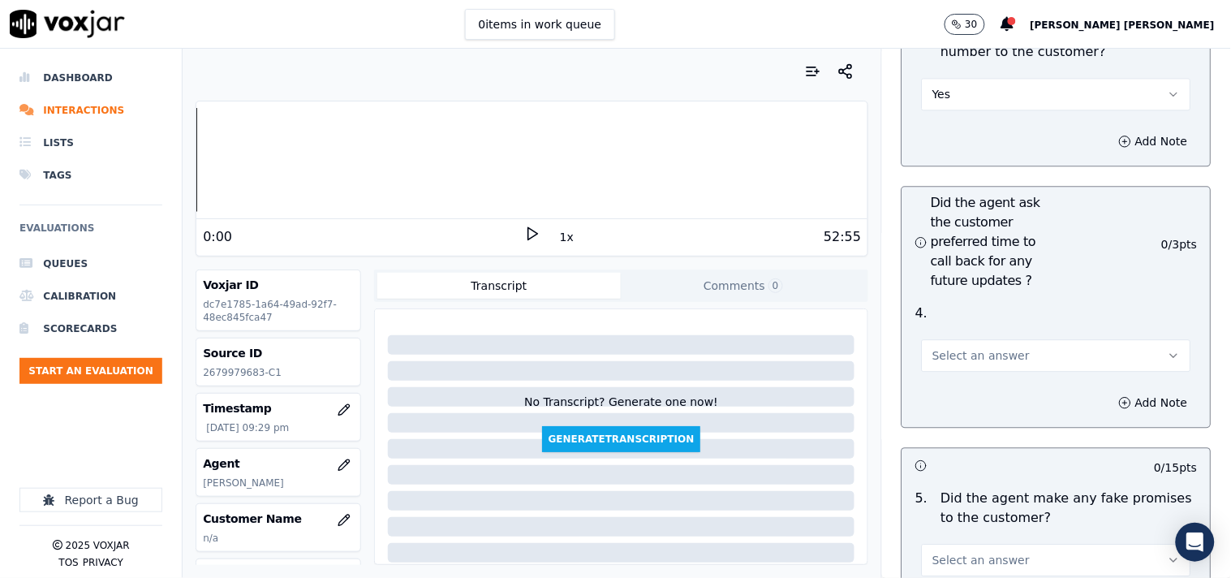
click at [984, 347] on span "Select an answer" at bounding box center [981, 355] width 97 height 16
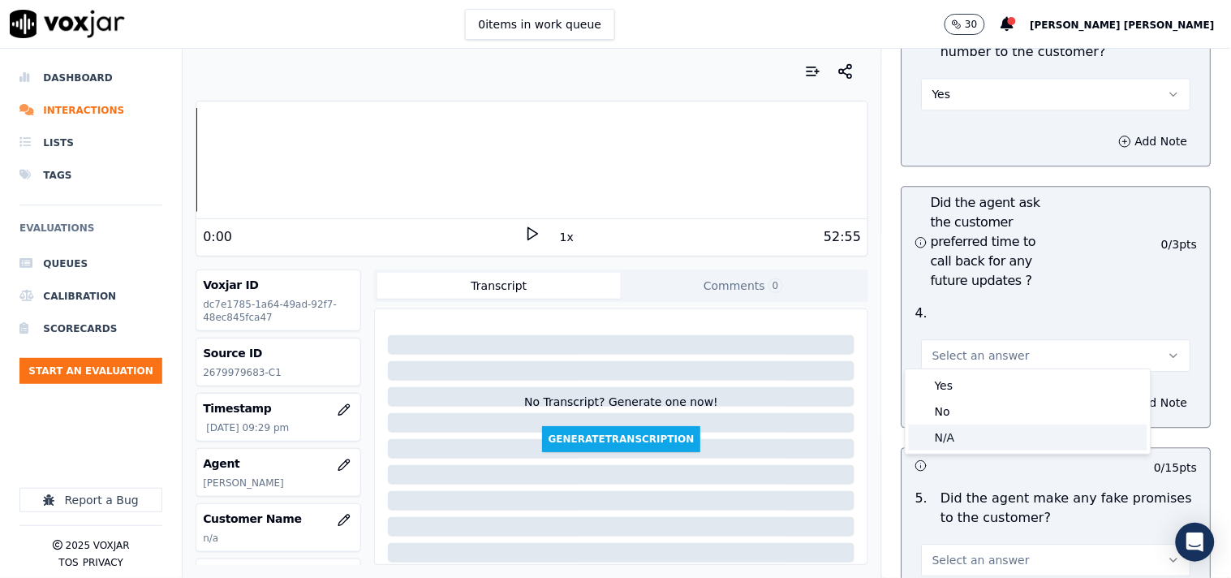
click at [977, 425] on div "N/A" at bounding box center [1028, 438] width 239 height 26
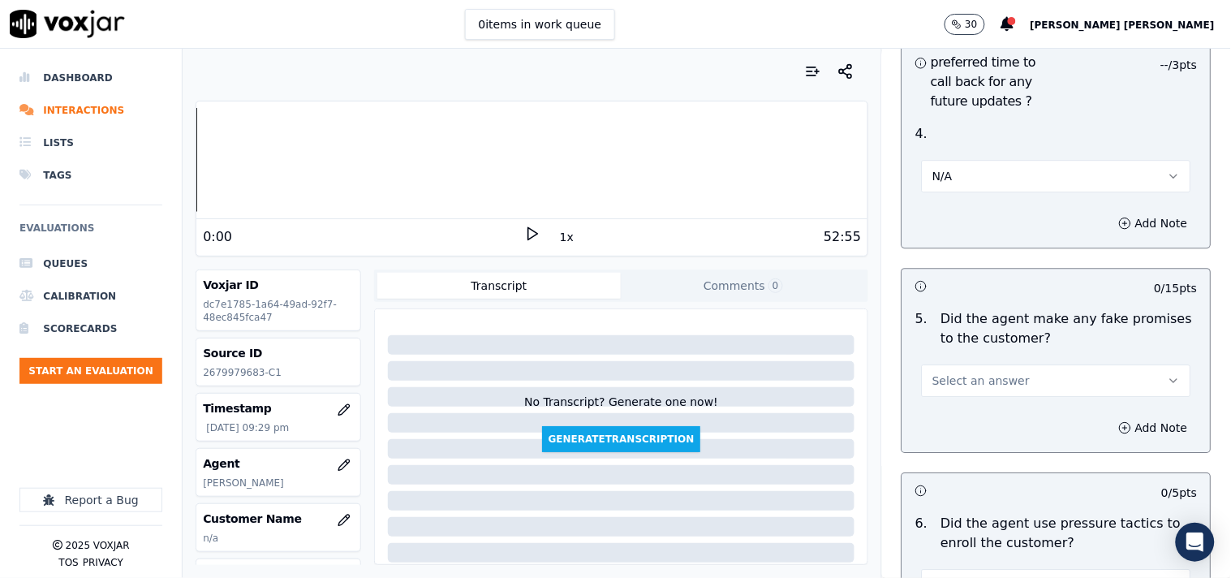
scroll to position [4329, 0]
click at [999, 378] on button "Select an answer" at bounding box center [1056, 380] width 269 height 32
click at [978, 442] on div "No" at bounding box center [1028, 436] width 239 height 26
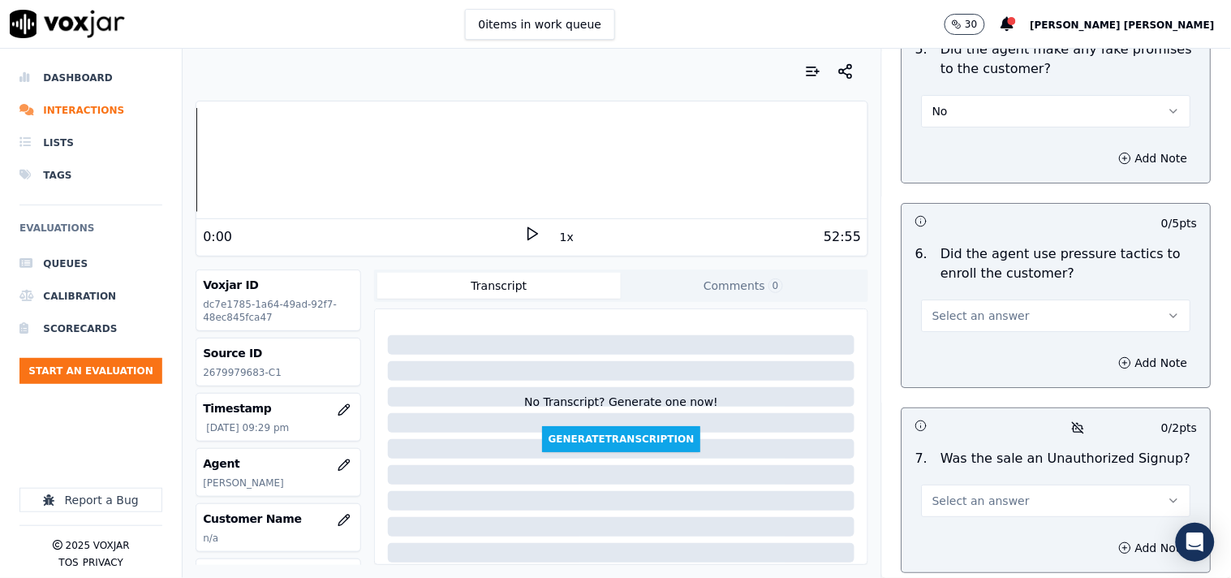
scroll to position [4599, 0]
click at [1029, 304] on button "Select an answer" at bounding box center [1056, 314] width 269 height 32
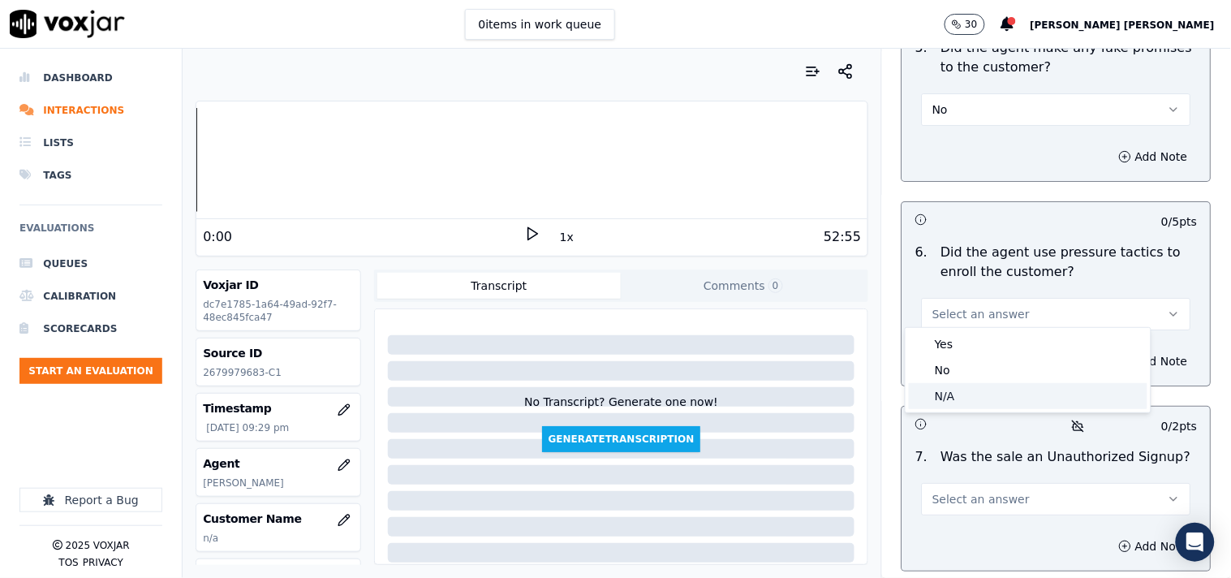
click at [982, 390] on div "N/A" at bounding box center [1028, 396] width 239 height 26
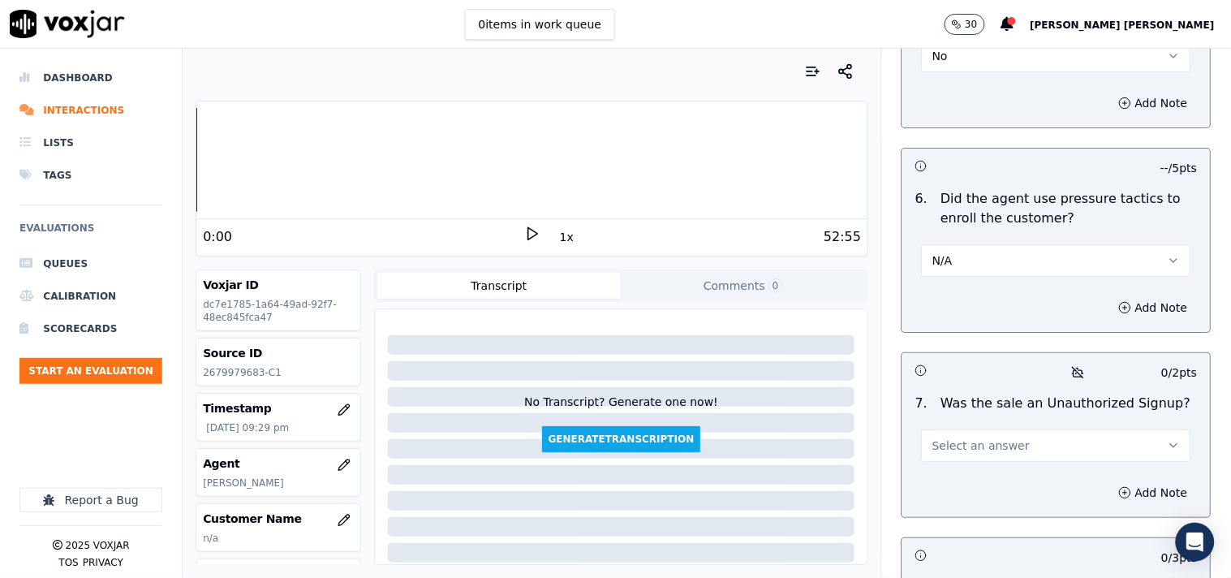
scroll to position [4689, 0]
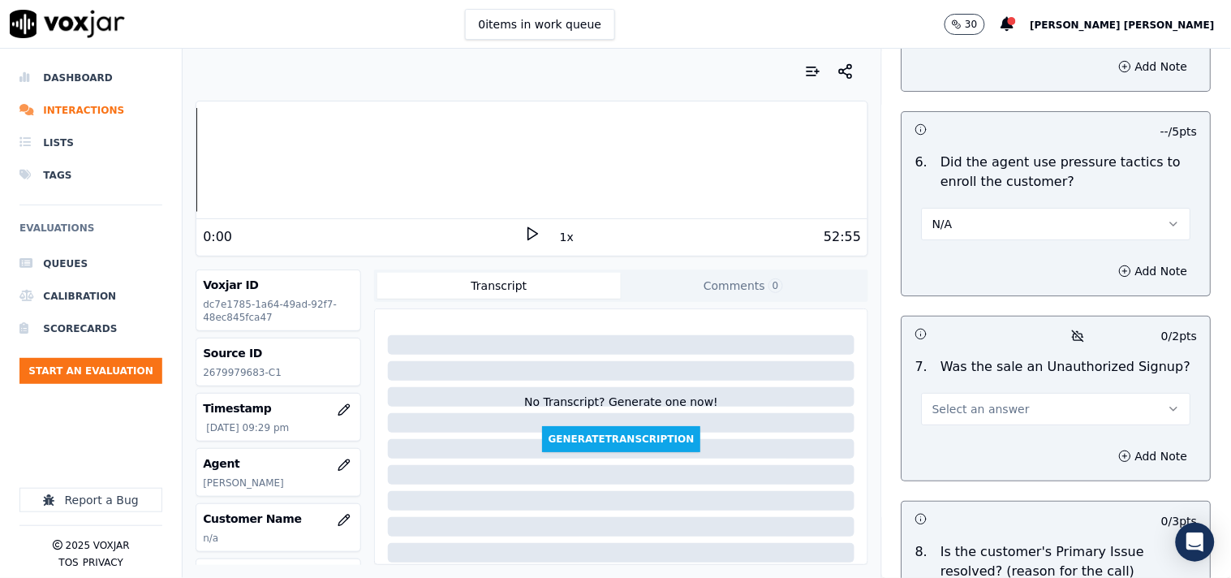
click at [990, 401] on span "Select an answer" at bounding box center [981, 409] width 97 height 16
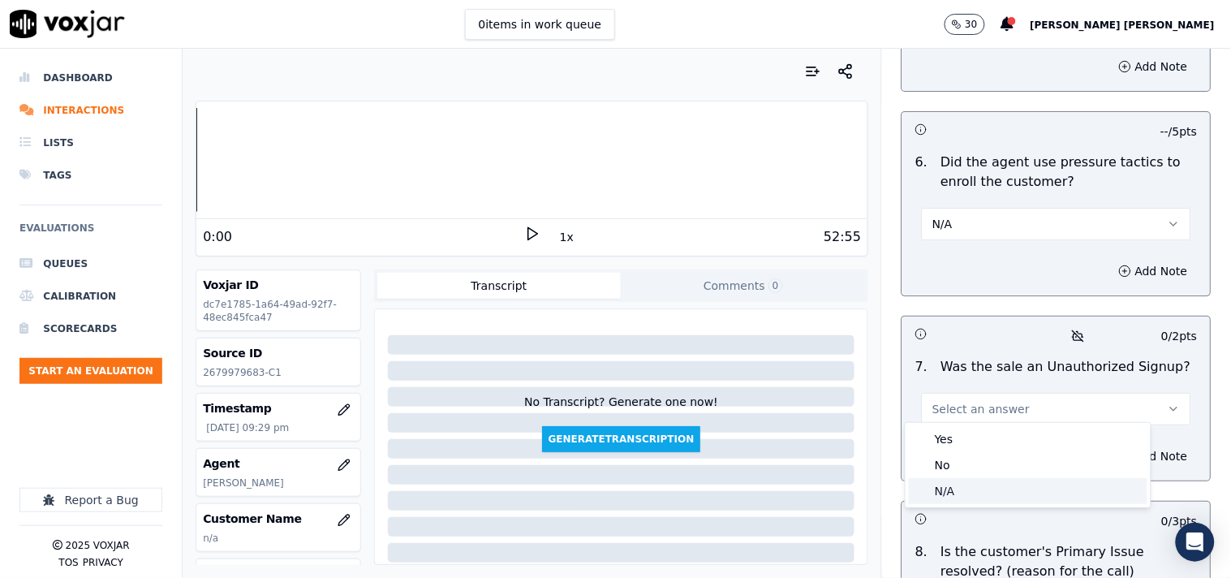
click at [960, 490] on div "N/A" at bounding box center [1028, 491] width 239 height 26
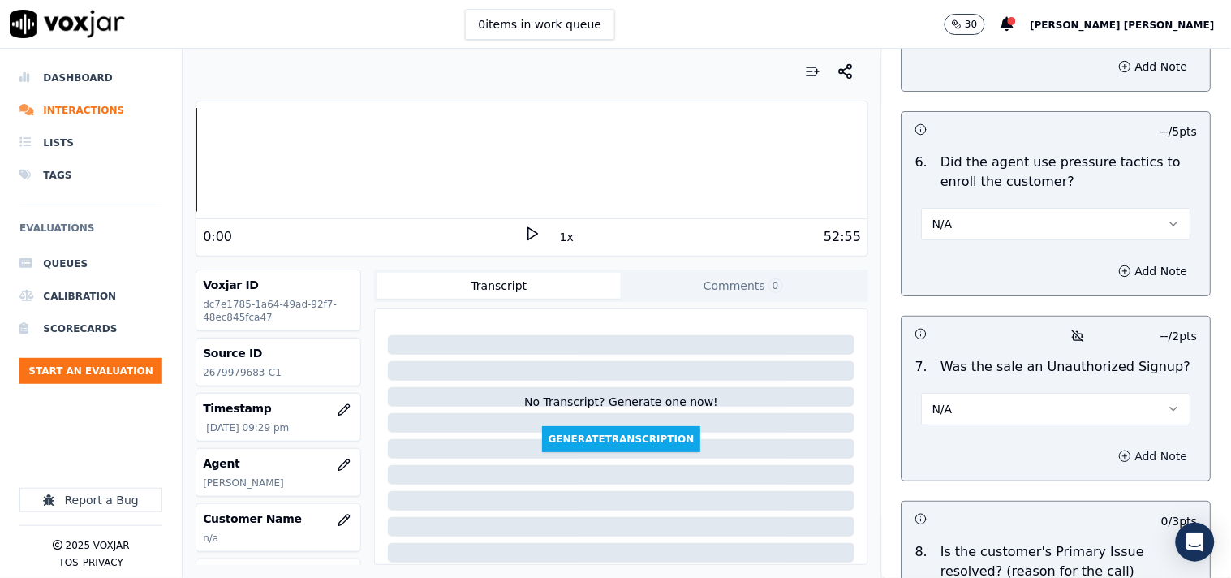
click at [1119, 451] on icon "button" at bounding box center [1125, 456] width 13 height 13
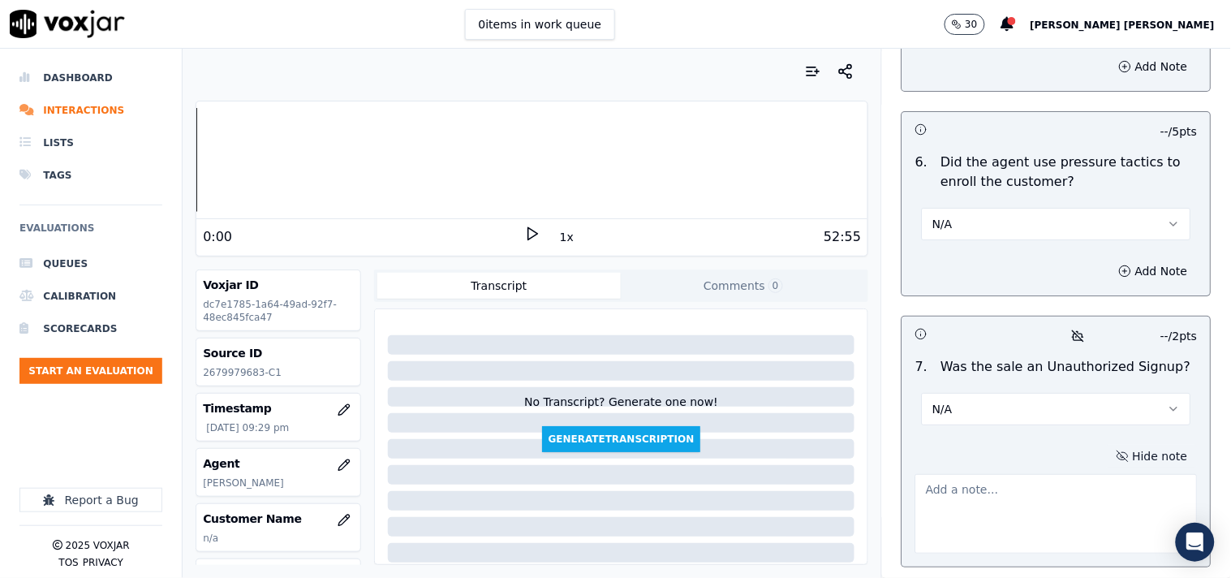
click at [1018, 493] on textarea at bounding box center [1057, 514] width 282 height 80
paste textarea "Call id-20250916-151910 [PERSON_NAME] pitch sale for elec,confirm the details,i…"
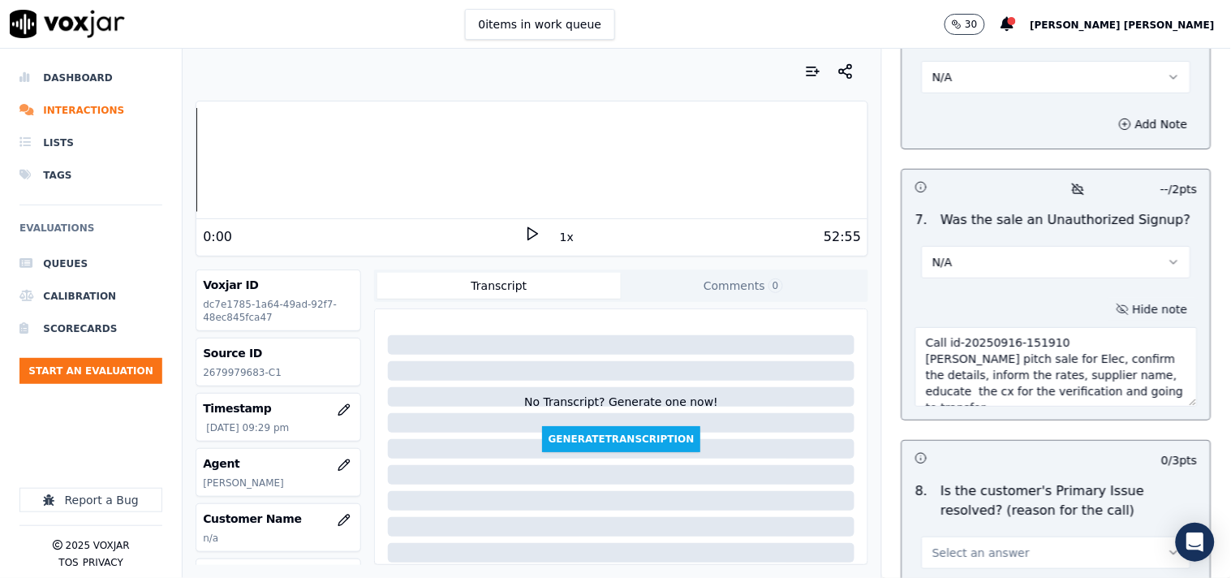
scroll to position [4872, 0]
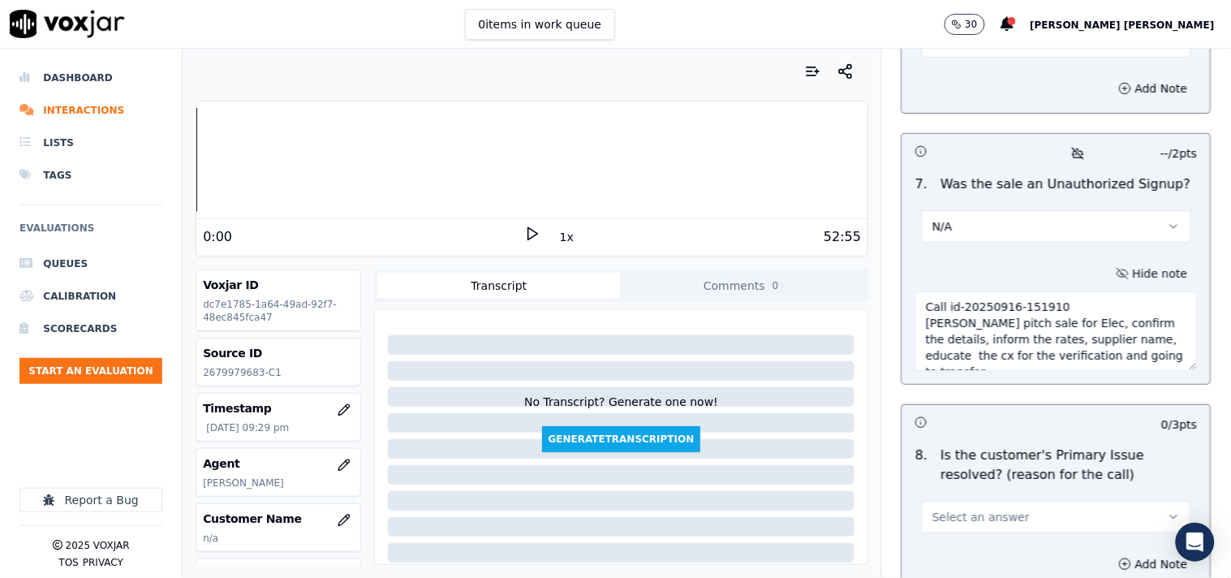
type textarea "Call id-20250916-151910 [PERSON_NAME] pitch sale for Elec, confirm the details,…"
click at [1036, 505] on button "Select an answer" at bounding box center [1056, 517] width 269 height 32
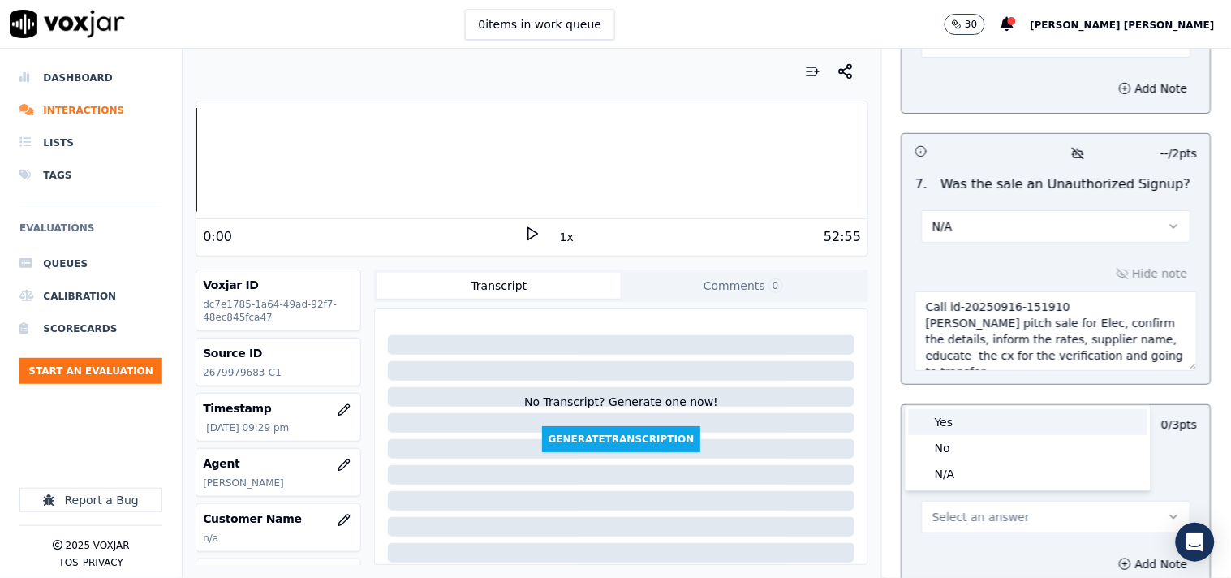
click at [980, 420] on div "Yes" at bounding box center [1028, 422] width 239 height 26
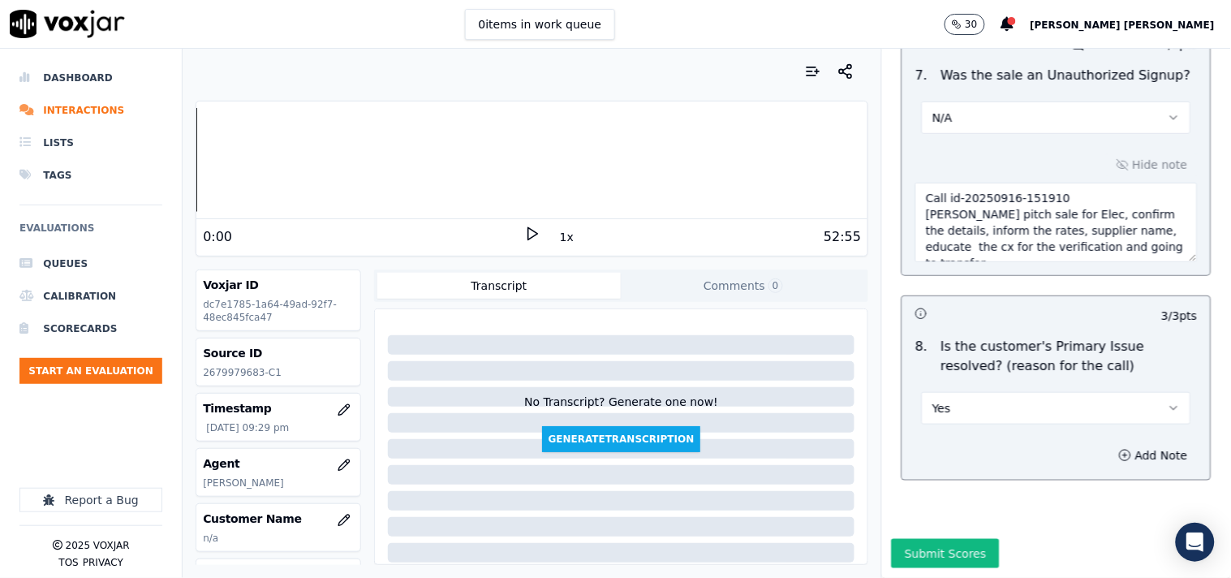
scroll to position [5015, 0]
click at [946, 539] on button "Submit Scores" at bounding box center [946, 553] width 108 height 29
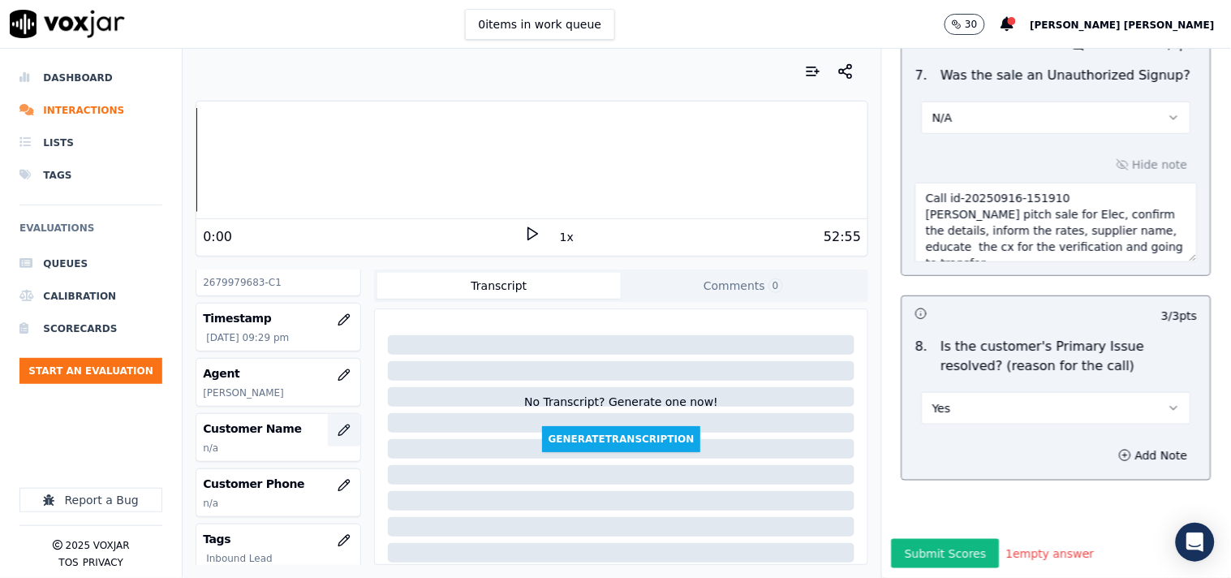
click at [335, 431] on button "button" at bounding box center [344, 430] width 32 height 32
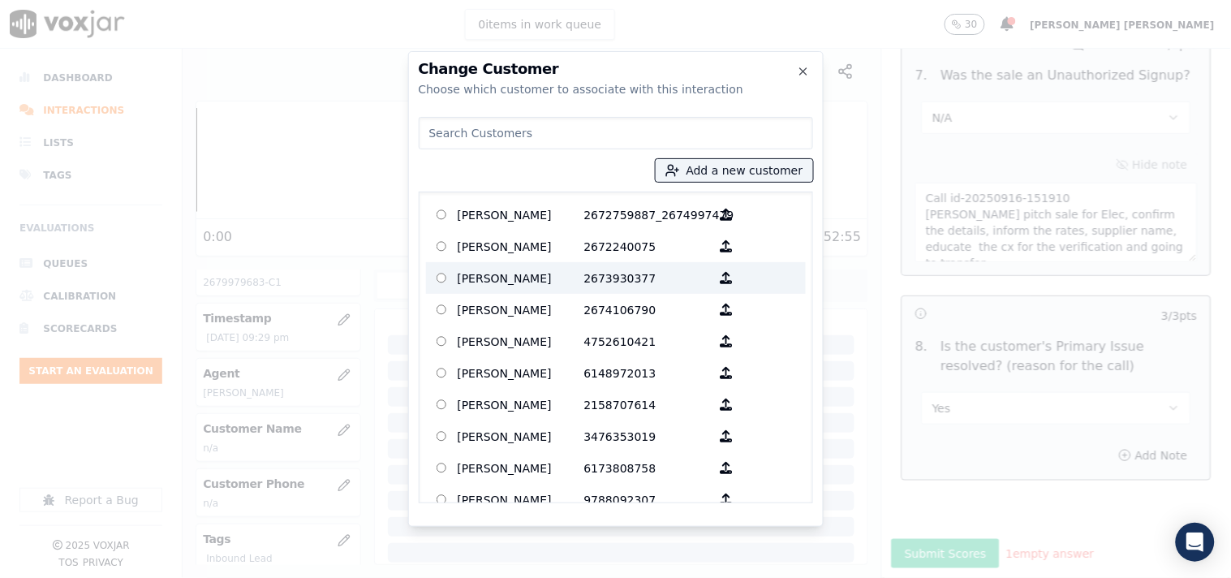
paste input "[PERSON_NAME]"
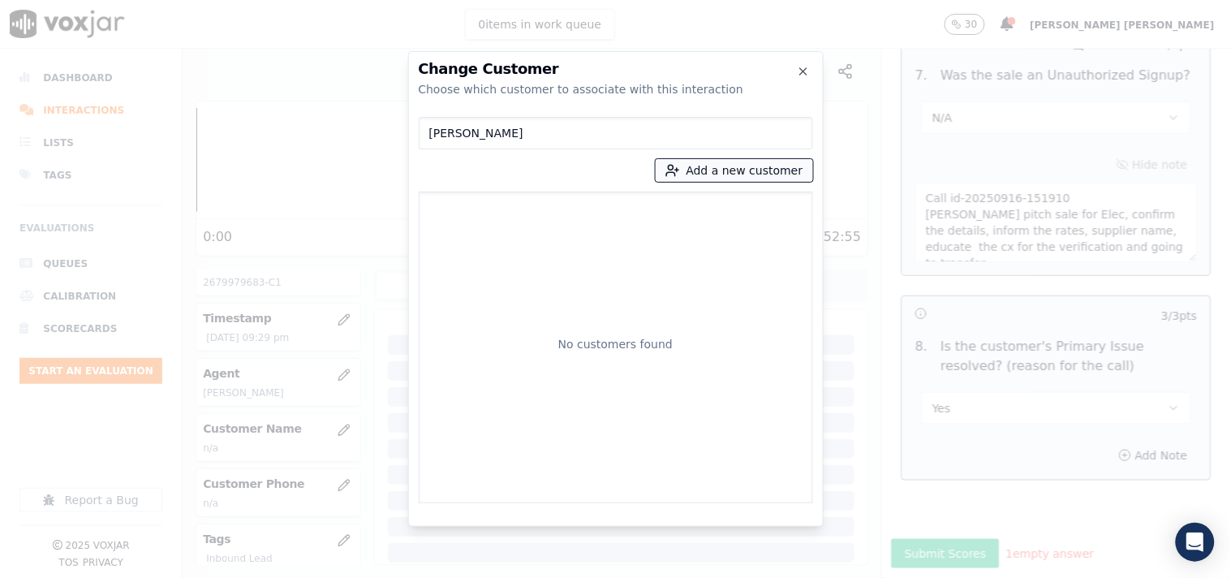
type input "[PERSON_NAME]"
click at [757, 175] on button "Add a new customer" at bounding box center [734, 170] width 157 height 23
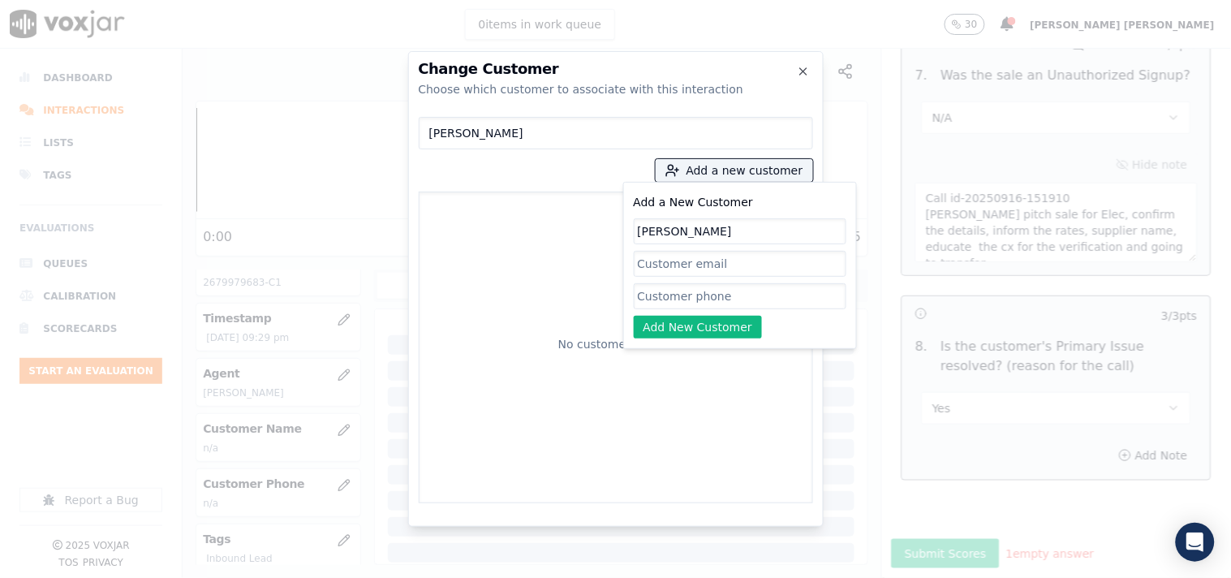
type input "[PERSON_NAME]"
click at [716, 296] on input "Add a New Customer" at bounding box center [740, 296] width 213 height 26
paste input "2679979683"
type input "2679979683"
click at [710, 325] on button "Add New Customer" at bounding box center [698, 327] width 129 height 23
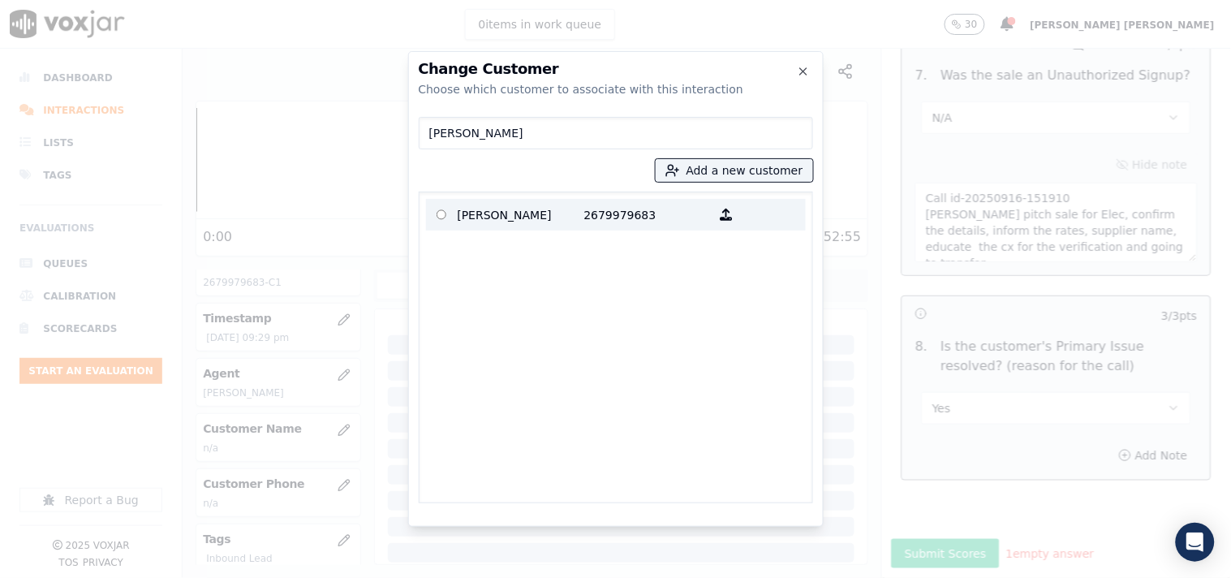
click at [573, 224] on p "[PERSON_NAME]" at bounding box center [521, 214] width 127 height 25
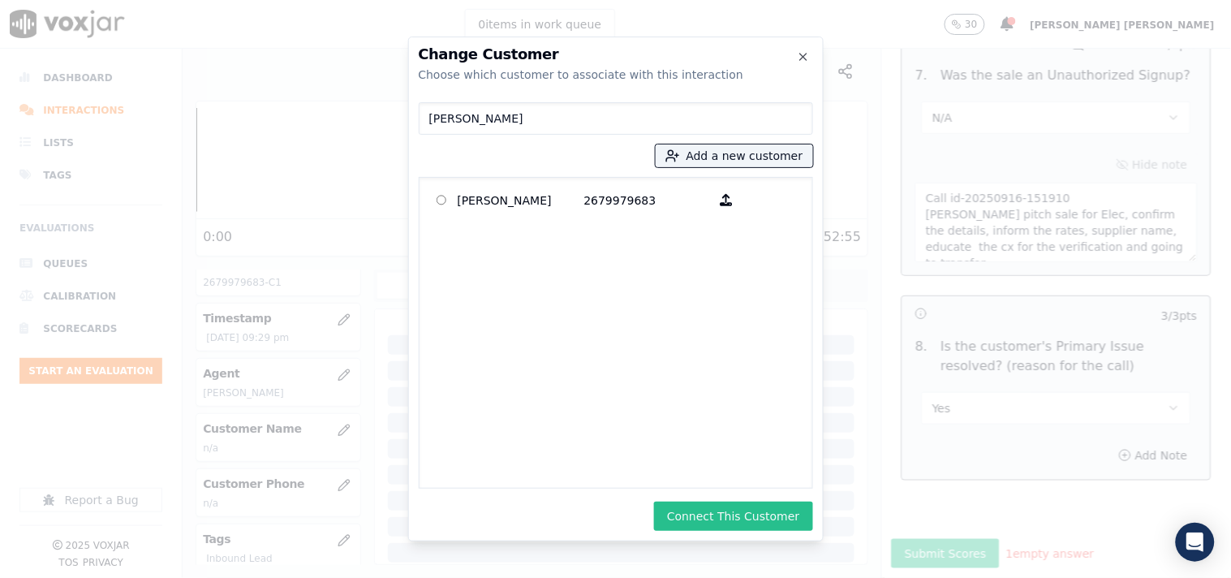
click at [732, 513] on button "Connect This Customer" at bounding box center [733, 516] width 158 height 29
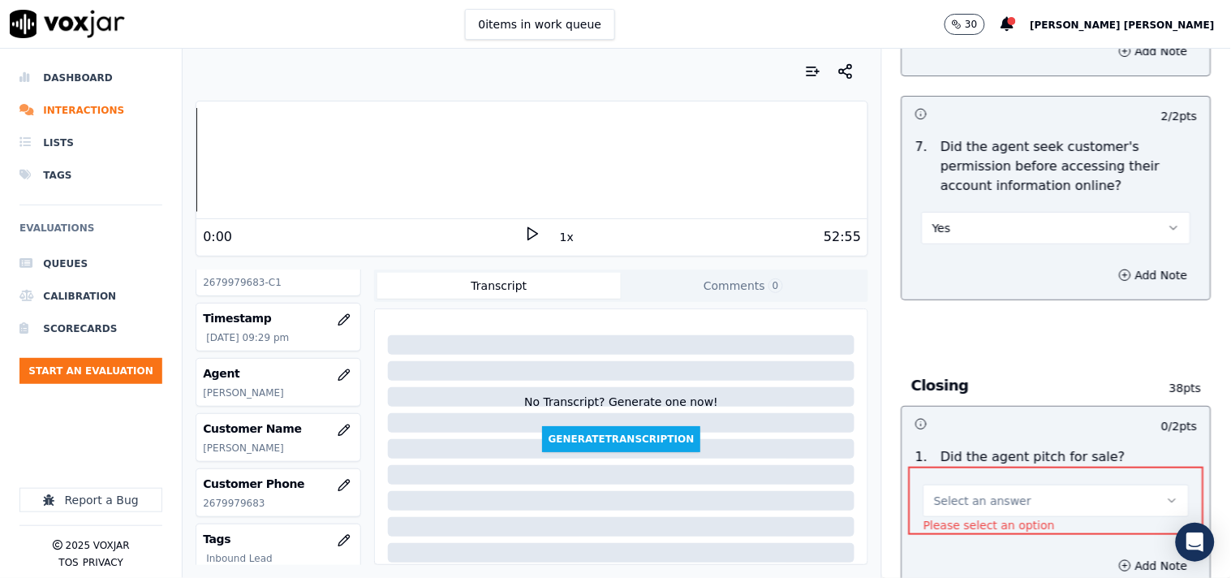
scroll to position [3320, 0]
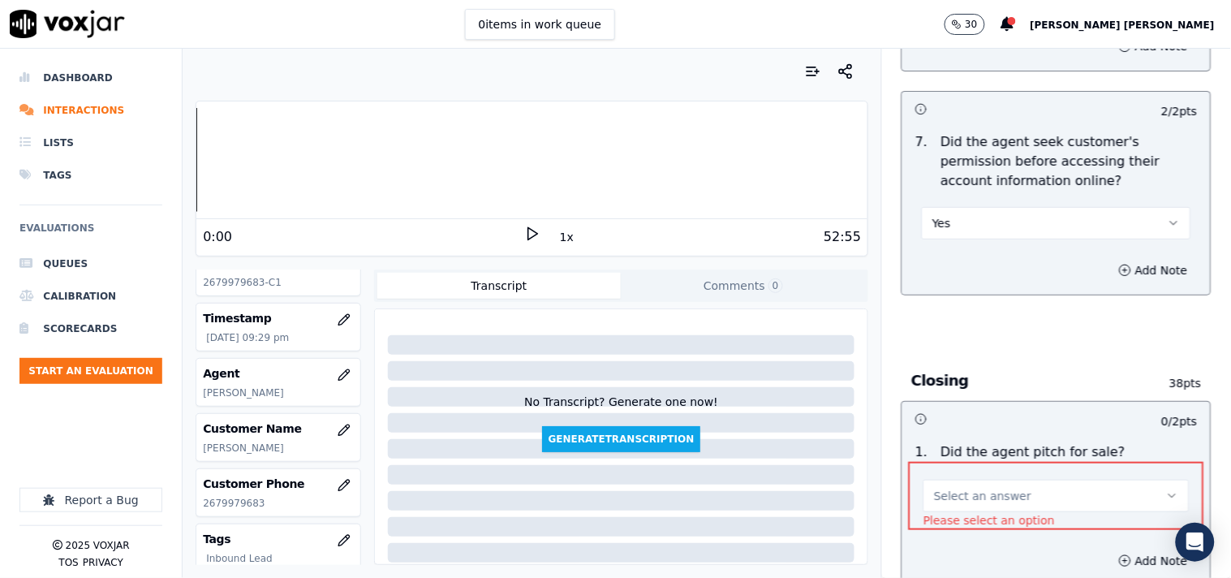
click at [1097, 493] on button "Select an answer" at bounding box center [1057, 496] width 266 height 32
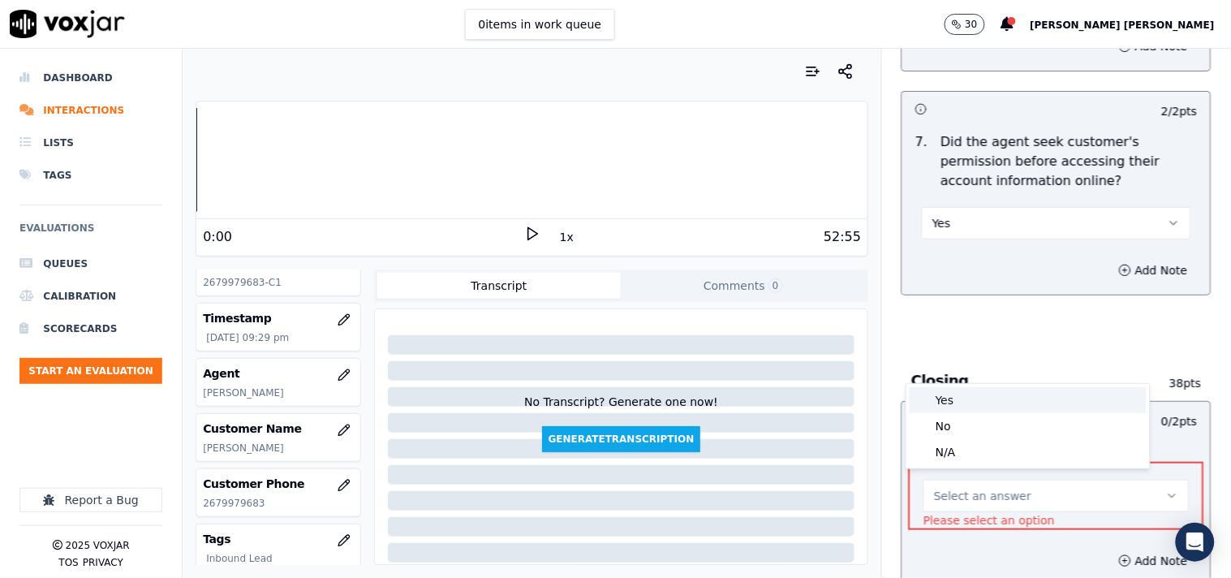
click at [978, 404] on div "Yes" at bounding box center [1028, 400] width 237 height 26
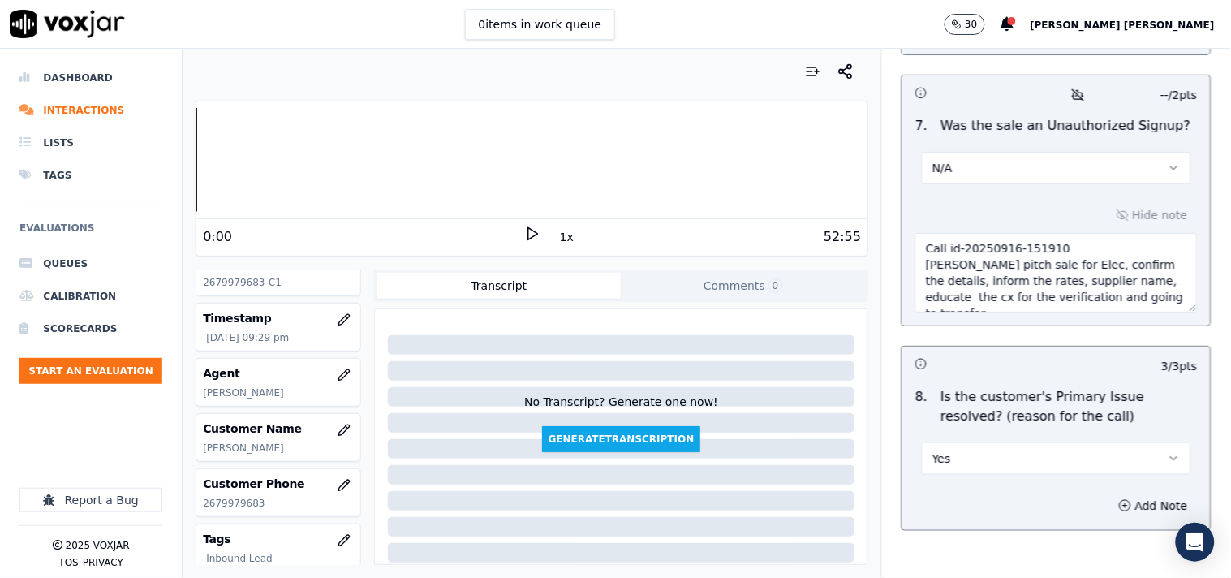
scroll to position [5015, 0]
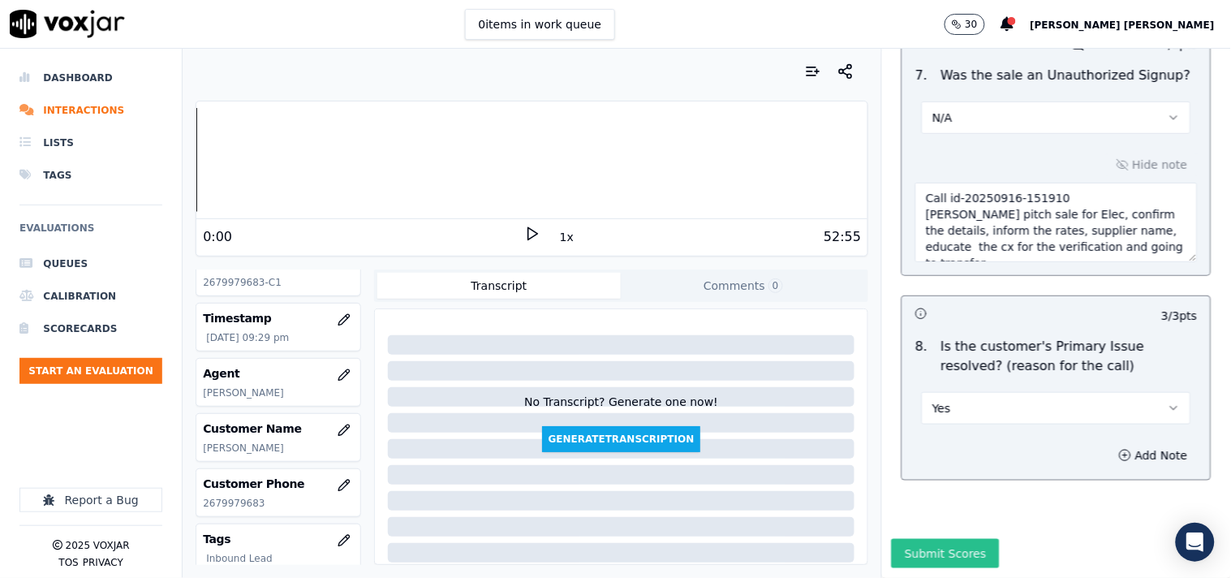
click at [959, 539] on button "Submit Scores" at bounding box center [946, 553] width 108 height 29
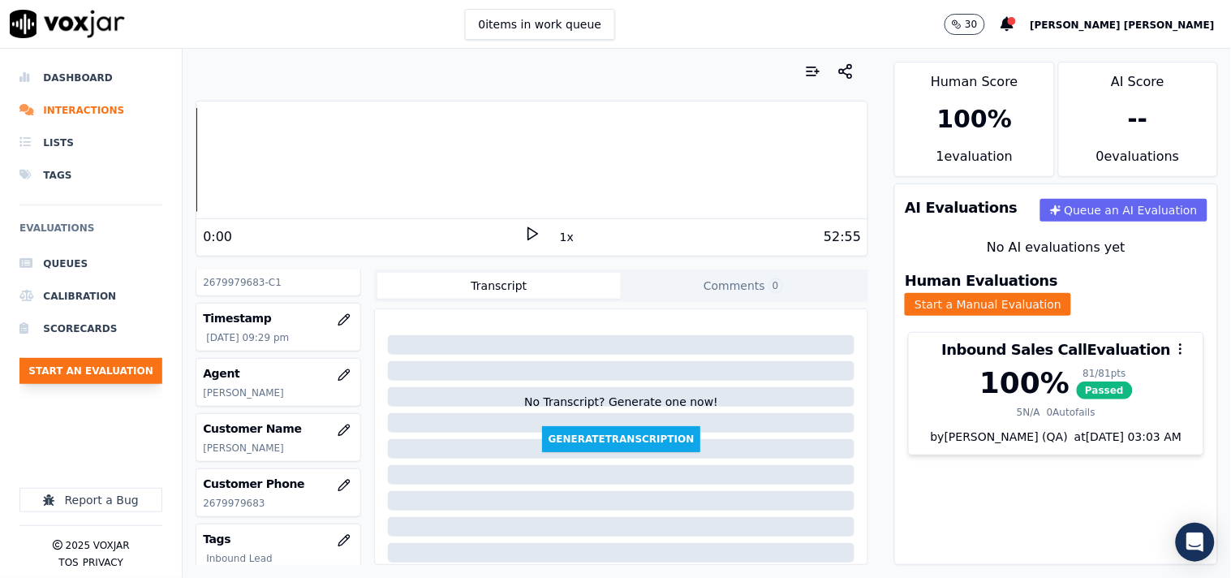
click at [63, 364] on button "Start an Evaluation" at bounding box center [90, 371] width 143 height 26
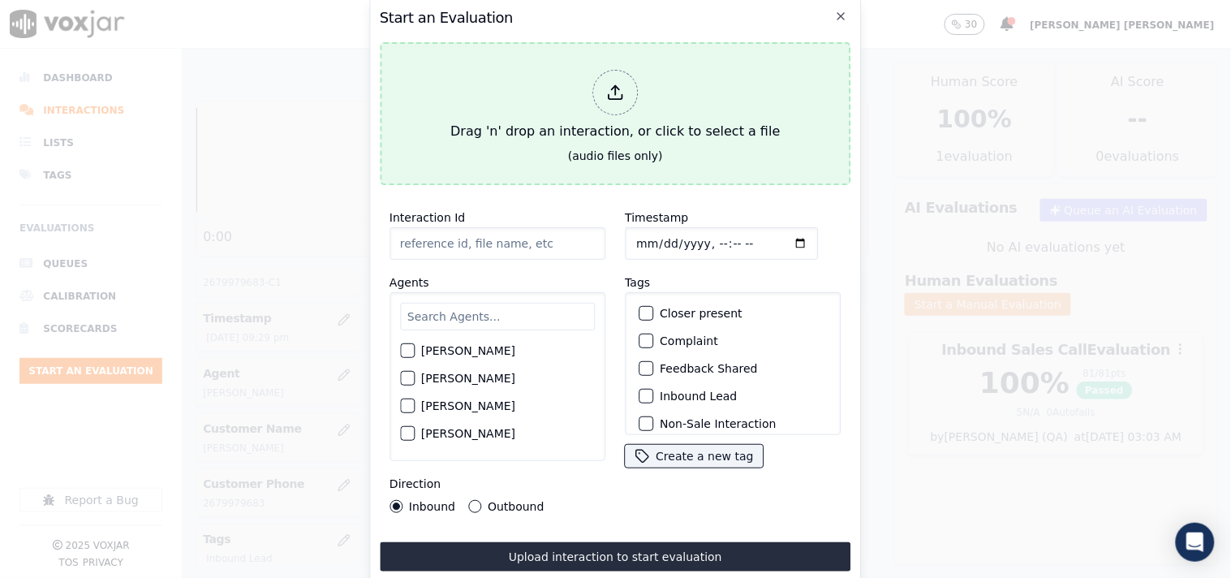
click at [610, 84] on icon at bounding box center [615, 93] width 18 height 18
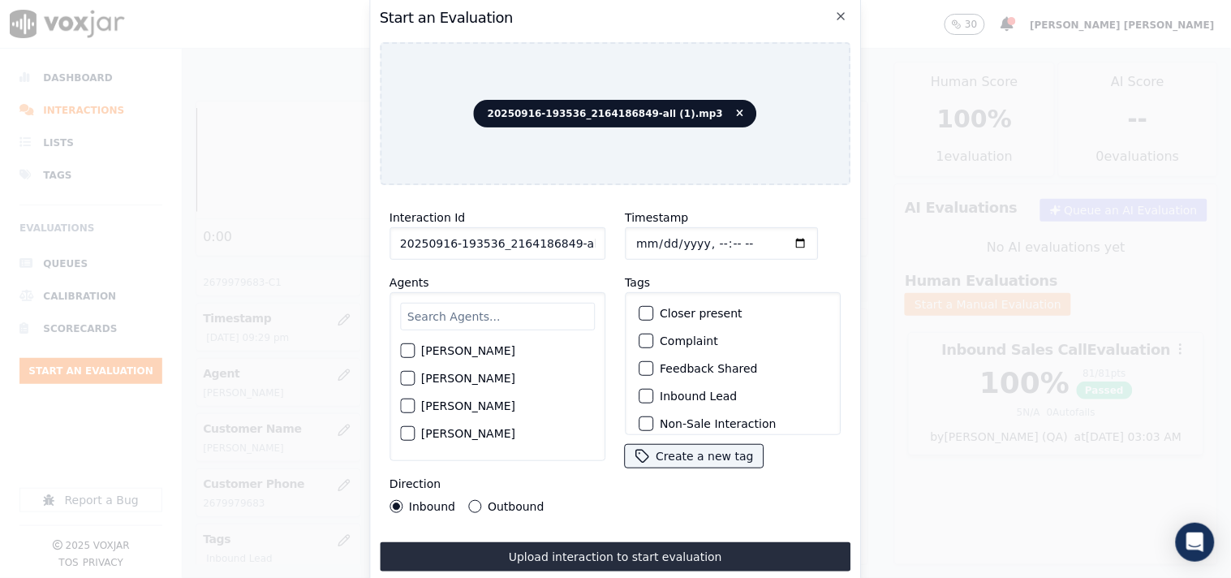
scroll to position [0, 24]
drag, startPoint x: 563, startPoint y: 238, endPoint x: 603, endPoint y: 244, distance: 41.1
click at [603, 244] on div "Interaction Id 20250916-193536_2164186849-all (1).mp3 Agents [PERSON_NAME] [PER…" at bounding box center [497, 360] width 235 height 325
type input "20250916-193536_2164186849-C1"
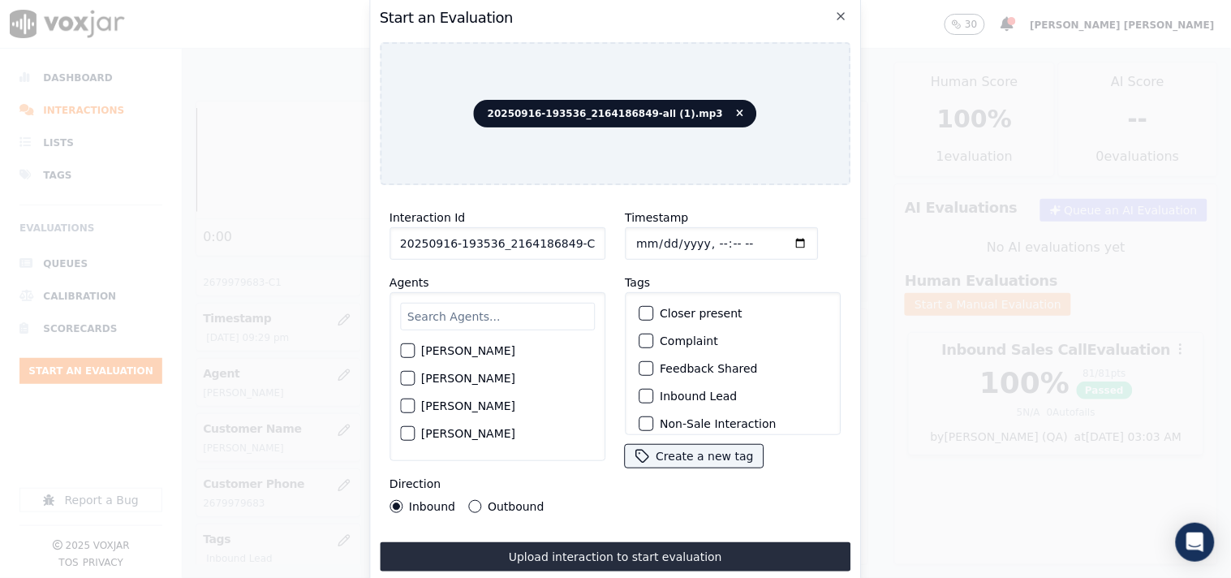
click at [641, 231] on input "Timestamp" at bounding box center [721, 243] width 193 height 32
type input "[DATE]T21:49"
click at [544, 320] on input "text" at bounding box center [497, 317] width 195 height 28
type input "mart"
click at [465, 342] on div "[PERSON_NAME]" at bounding box center [497, 356] width 195 height 28
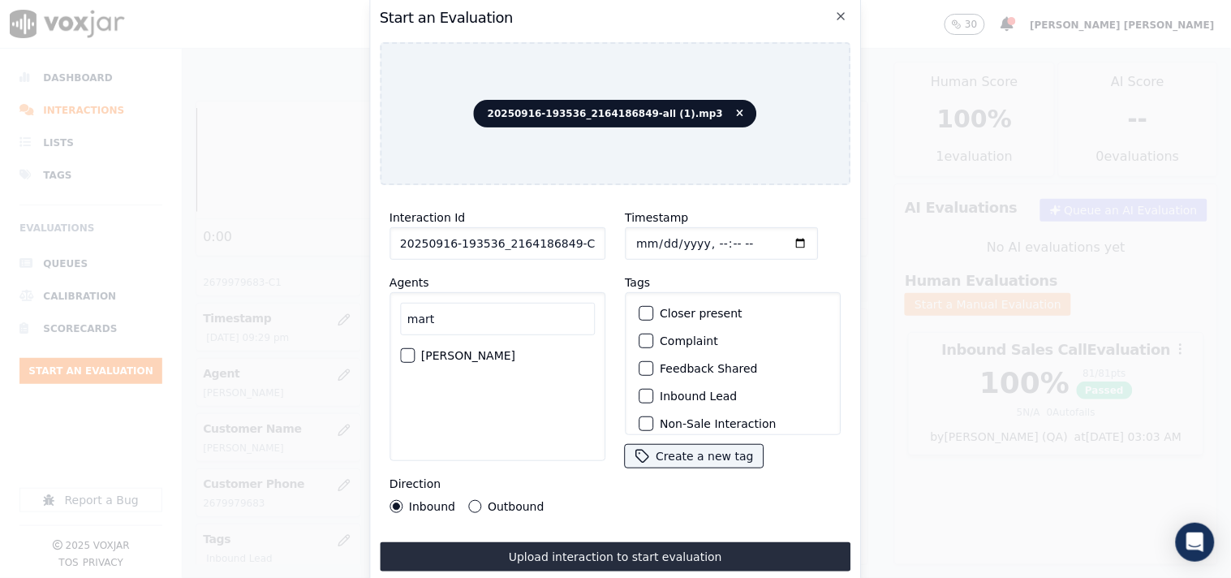
click at [489, 345] on div "[PERSON_NAME]" at bounding box center [497, 356] width 195 height 28
click at [430, 350] on label "[PERSON_NAME]" at bounding box center [468, 355] width 94 height 11
click at [415, 348] on button "[PERSON_NAME]" at bounding box center [407, 355] width 15 height 15
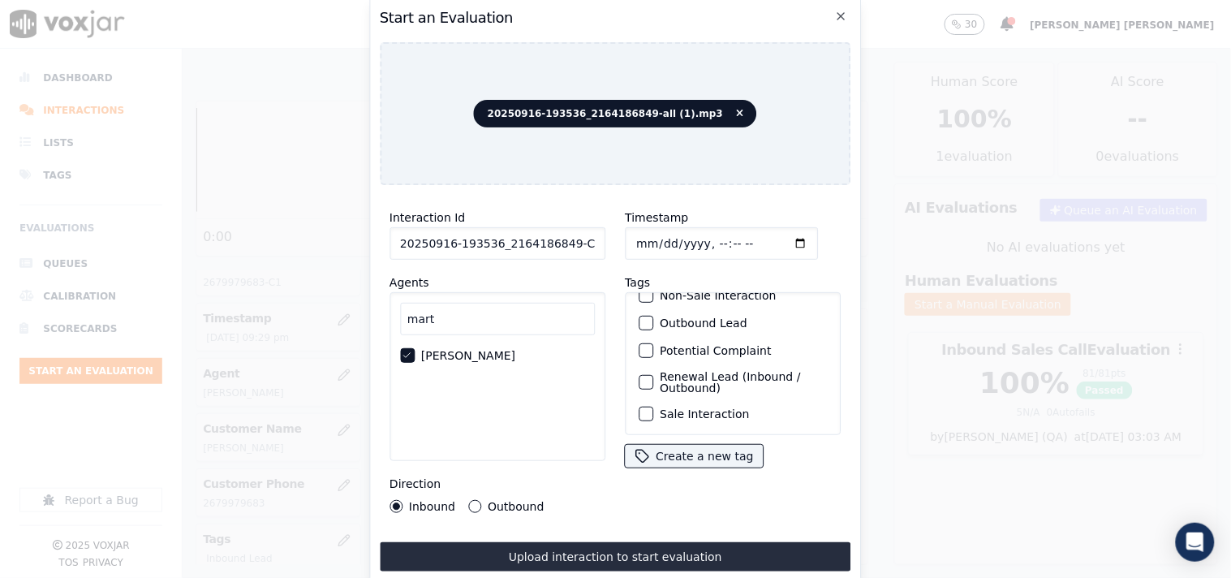
scroll to position [143, 0]
click at [671, 317] on label "Outbound Lead" at bounding box center [704, 322] width 88 height 11
click at [653, 316] on button "Outbound Lead" at bounding box center [646, 323] width 15 height 15
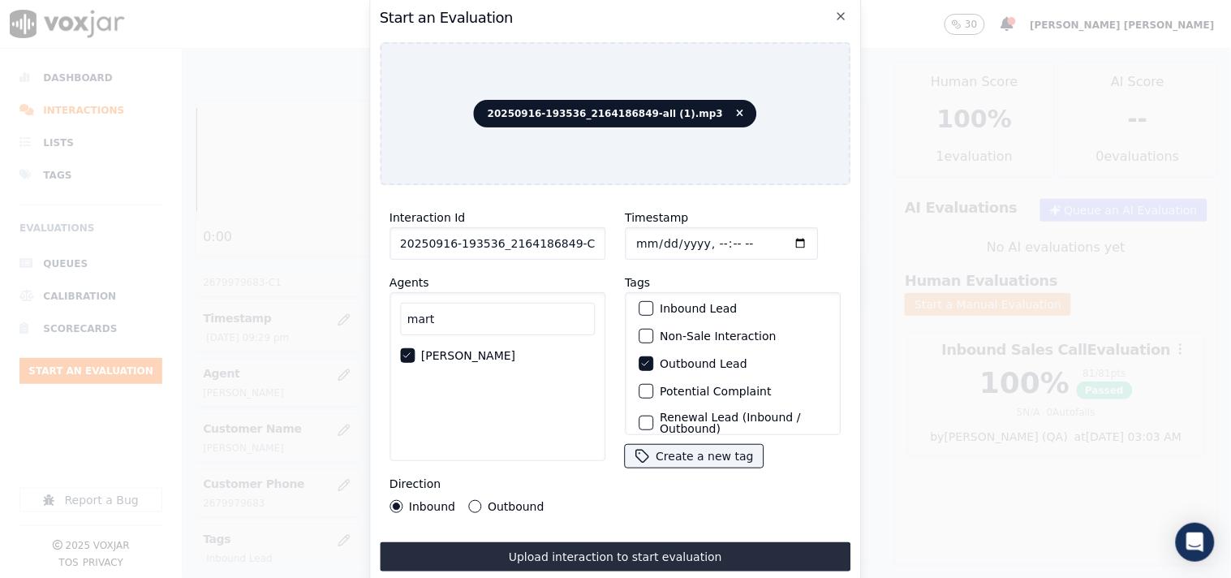
scroll to position [53, 0]
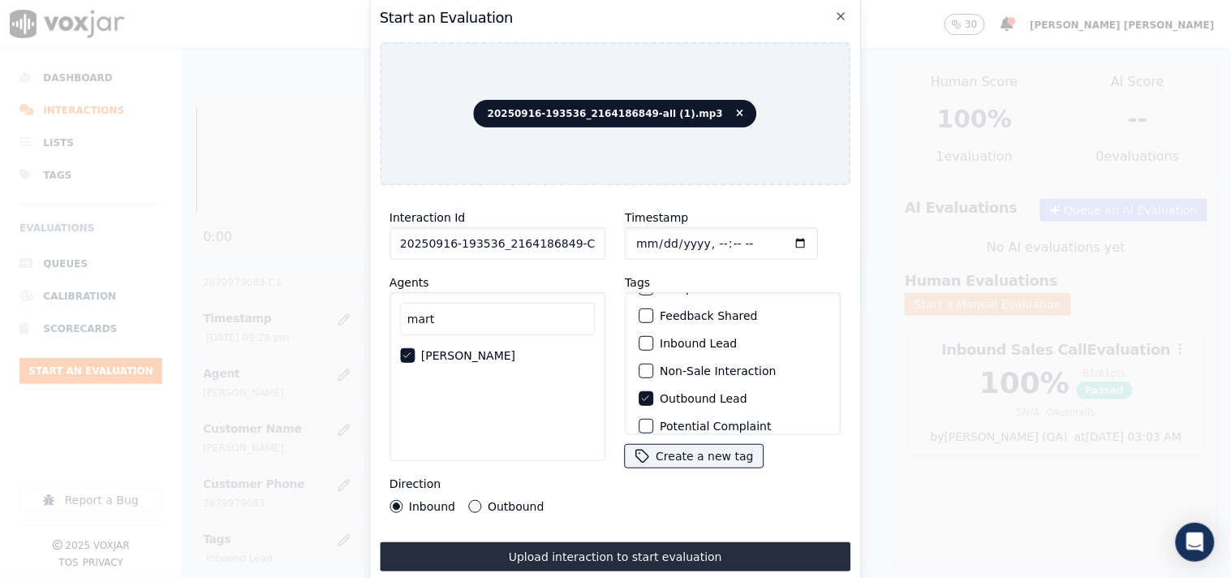
click at [669, 365] on label "Non-Sale Interaction" at bounding box center [718, 370] width 116 height 11
click at [653, 364] on button "Non-Sale Interaction" at bounding box center [646, 371] width 15 height 15
click at [479, 500] on div "Outbound" at bounding box center [505, 506] width 75 height 13
click at [488, 501] on label "Outbound" at bounding box center [516, 506] width 56 height 11
click at [481, 500] on button "Outbound" at bounding box center [474, 506] width 13 height 13
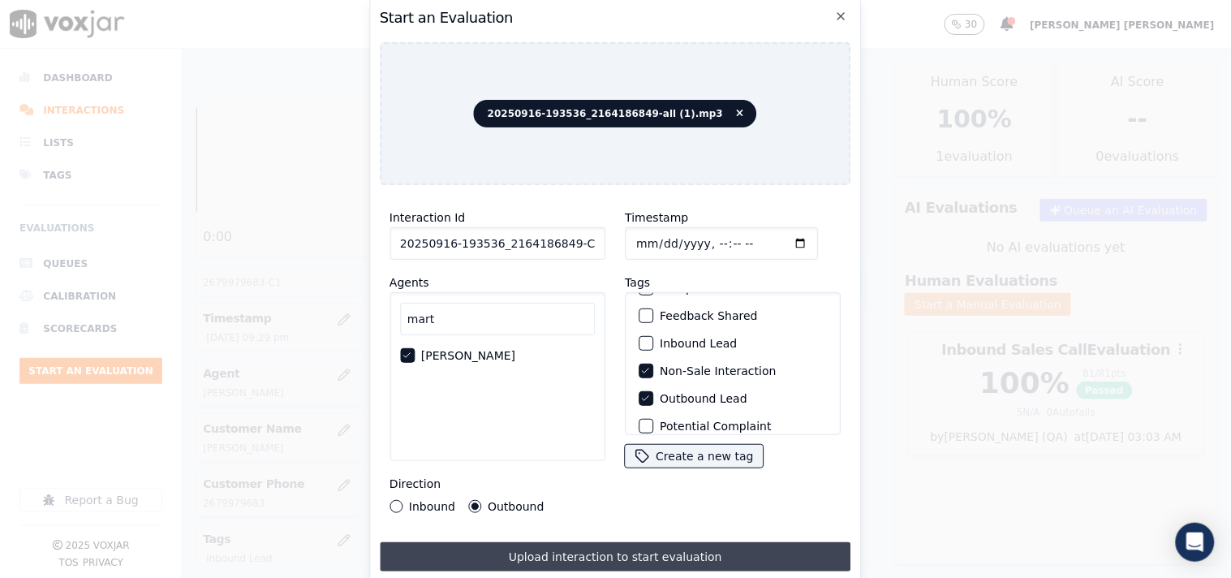
click at [524, 544] on button "Upload interaction to start evaluation" at bounding box center [616, 556] width 472 height 29
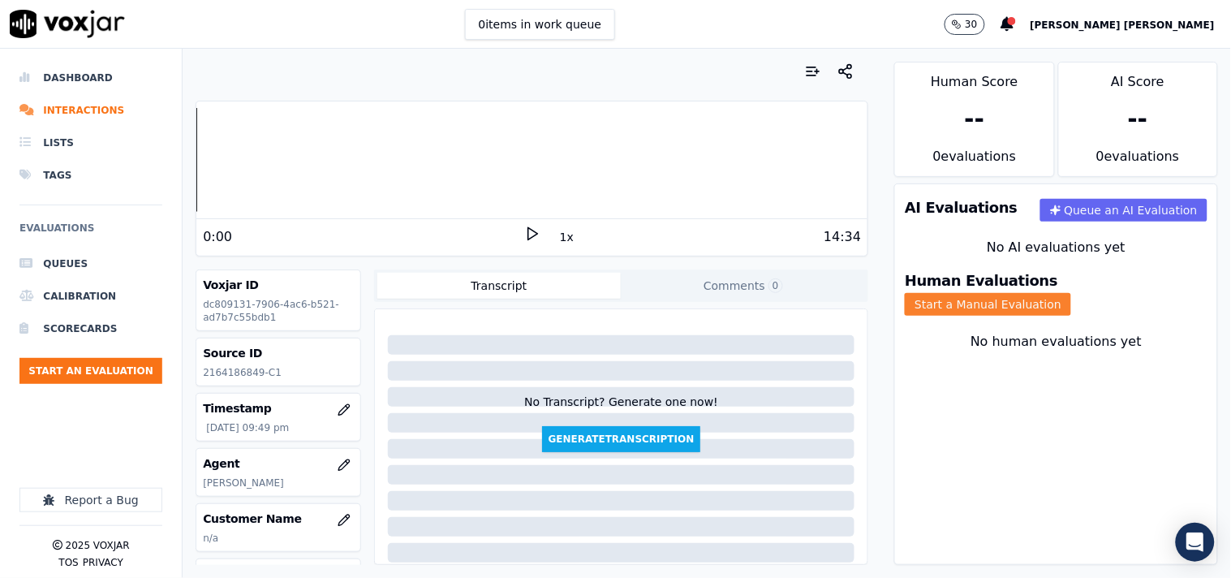
click at [1071, 293] on button "Start a Manual Evaluation" at bounding box center [988, 304] width 166 height 23
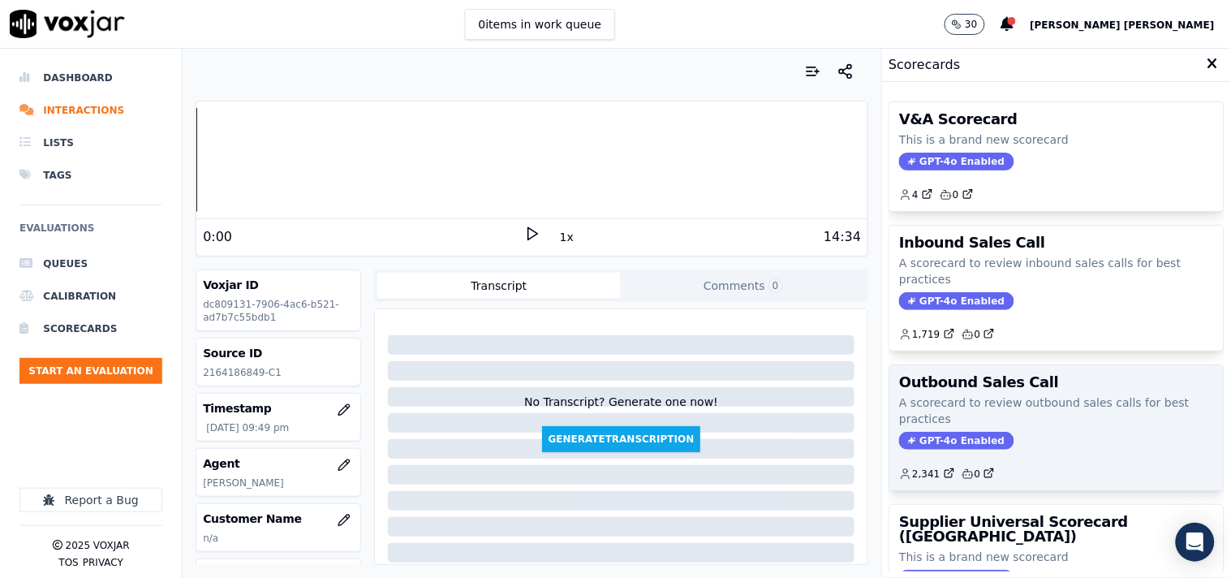
click at [942, 442] on span "GPT-4o Enabled" at bounding box center [956, 441] width 114 height 18
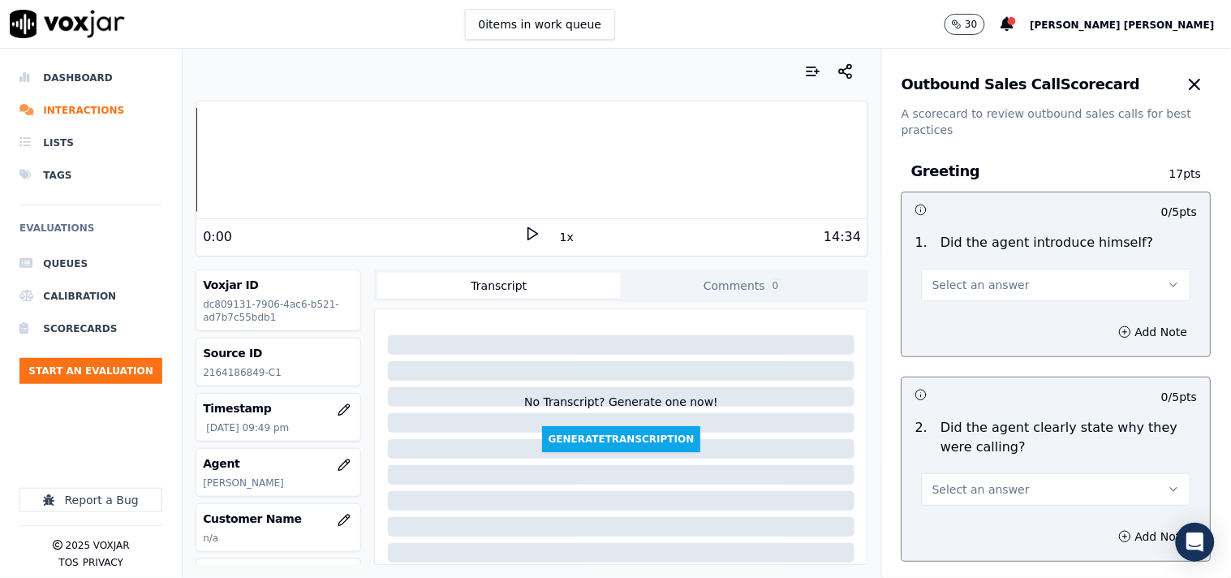
click at [1036, 298] on button "Select an answer" at bounding box center [1056, 285] width 269 height 32
click at [1004, 317] on div "Yes" at bounding box center [1028, 321] width 239 height 26
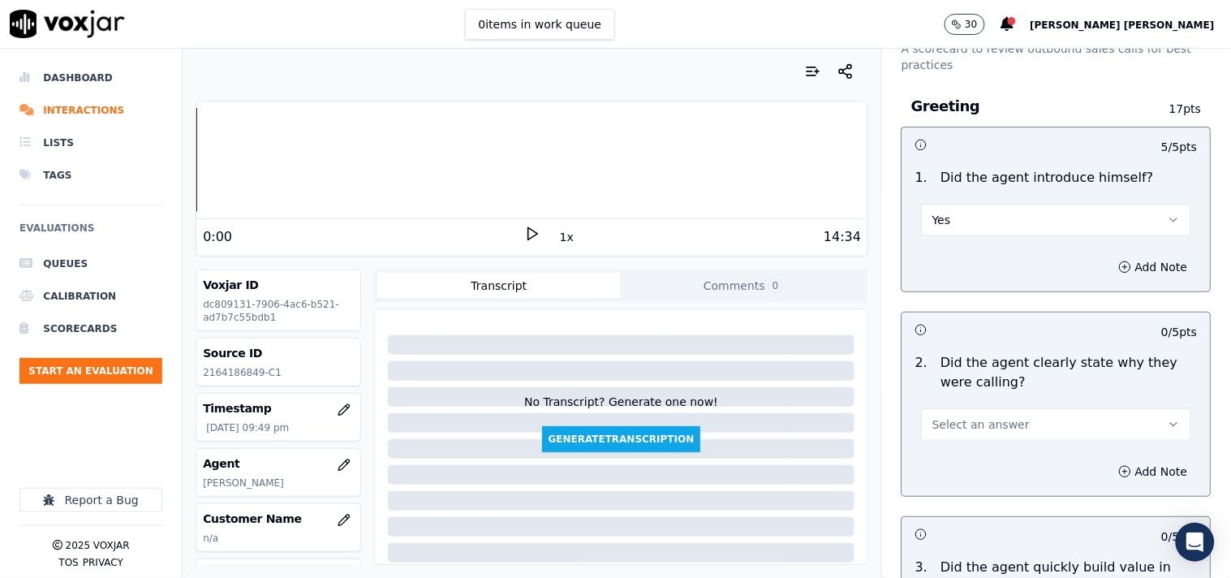
scroll to position [180, 0]
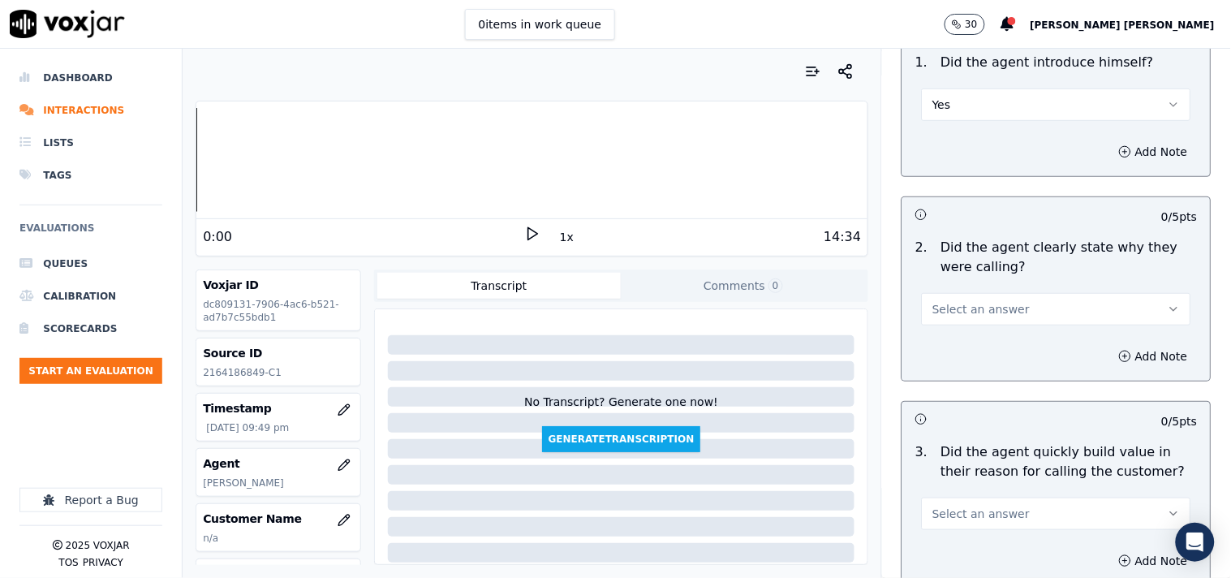
click at [982, 309] on span "Select an answer" at bounding box center [981, 309] width 97 height 16
click at [985, 339] on div "Yes" at bounding box center [1028, 346] width 239 height 26
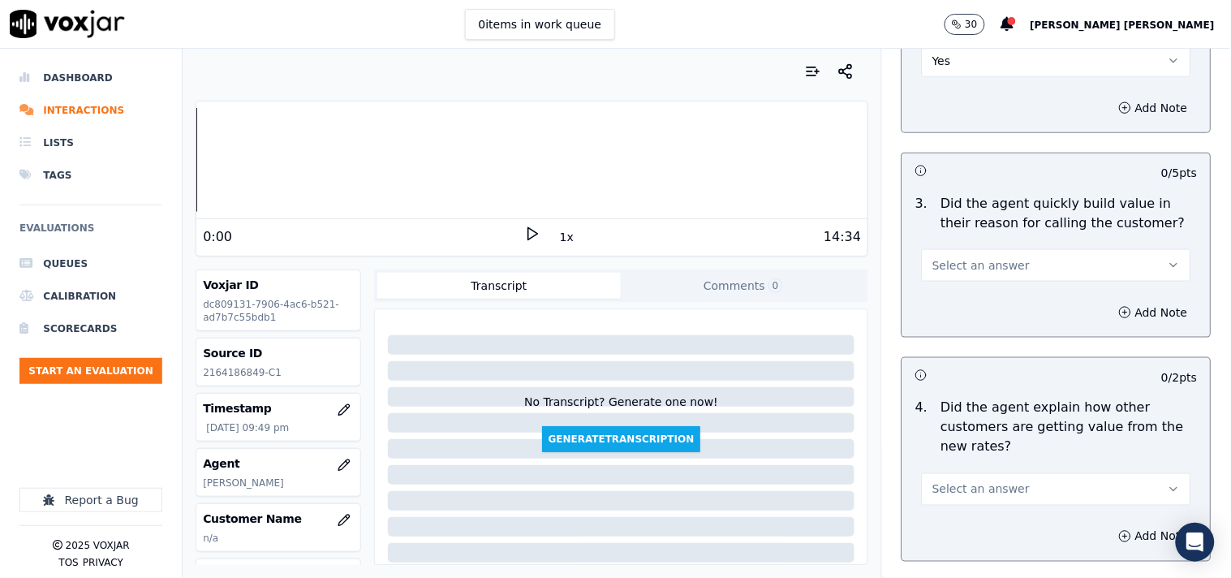
scroll to position [451, 0]
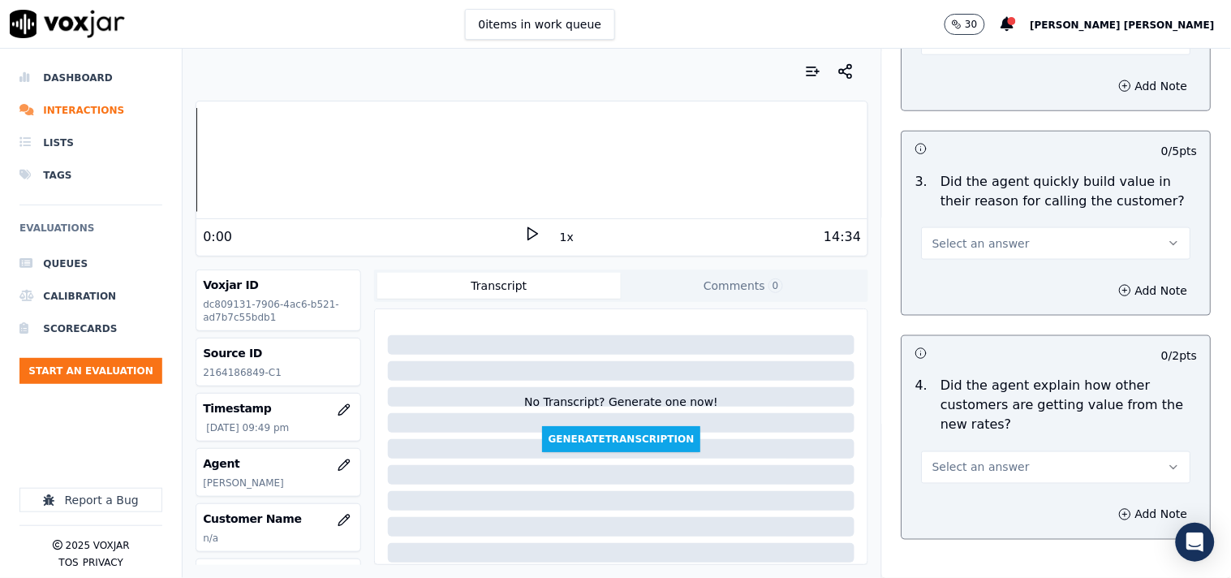
click at [1011, 247] on button "Select an answer" at bounding box center [1056, 243] width 269 height 32
click at [996, 286] on div "Yes" at bounding box center [1028, 280] width 239 height 26
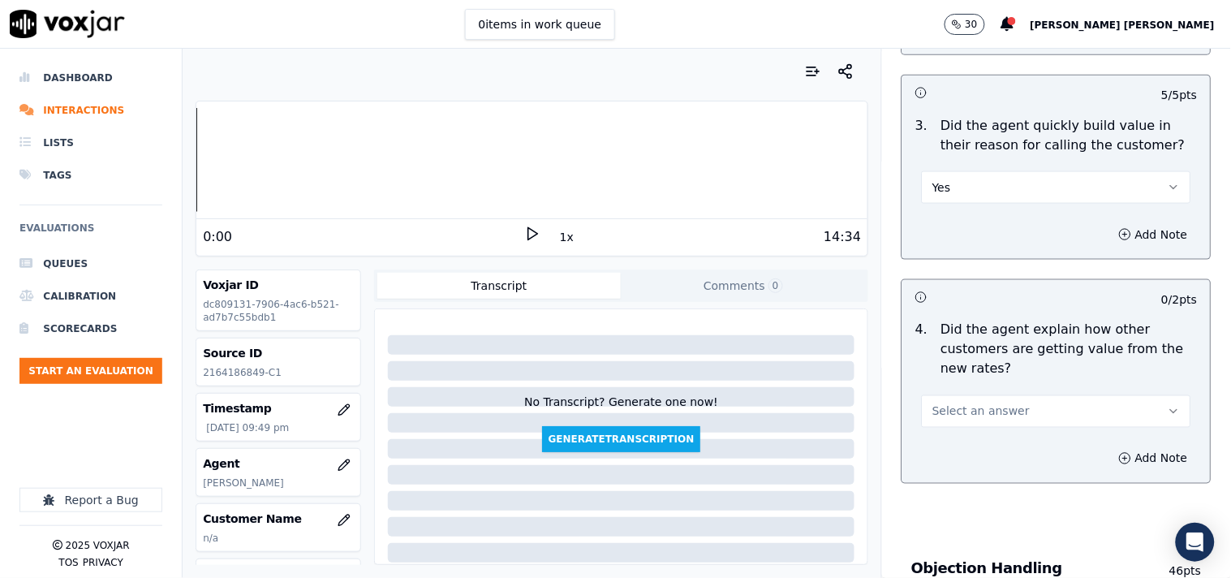
scroll to position [541, 0]
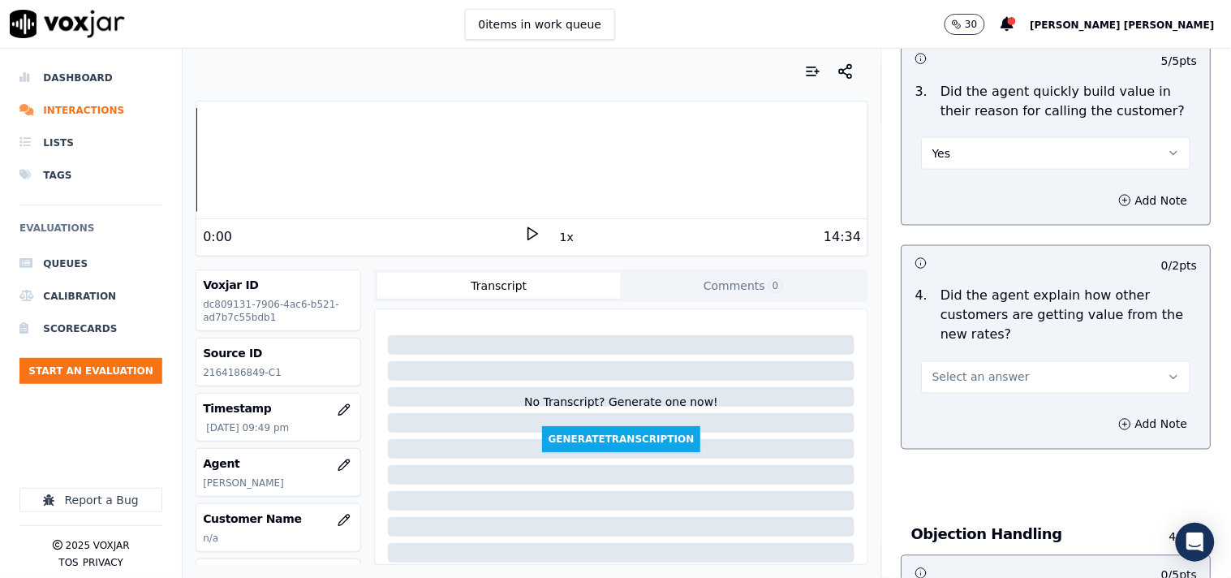
click at [992, 376] on span "Select an answer" at bounding box center [981, 377] width 97 height 16
click at [989, 409] on div "Yes" at bounding box center [1028, 414] width 239 height 26
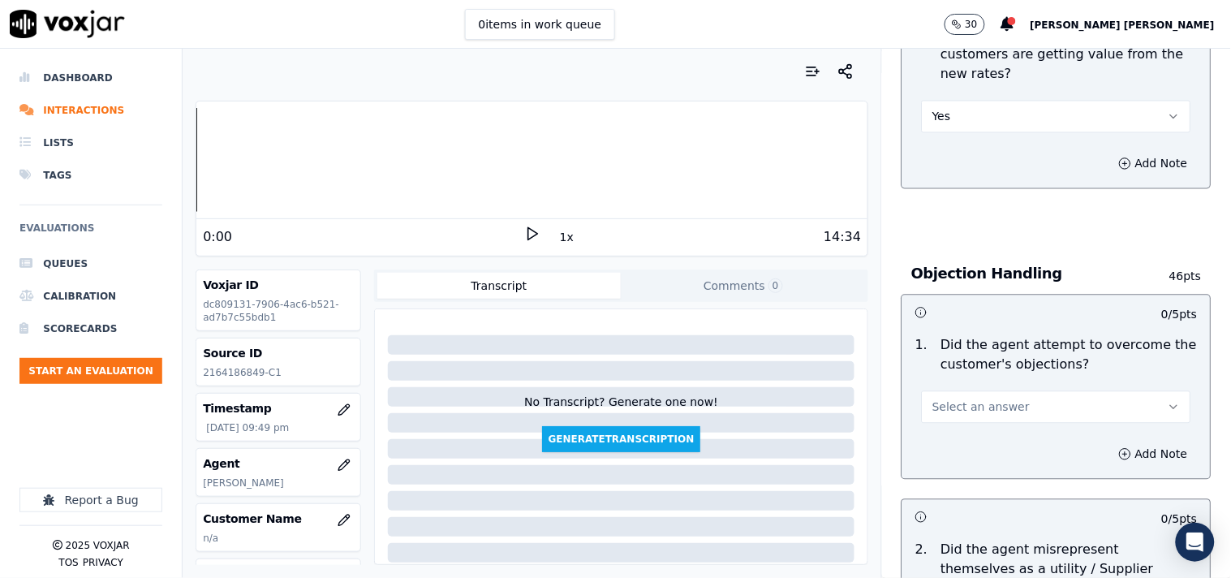
scroll to position [812, 0]
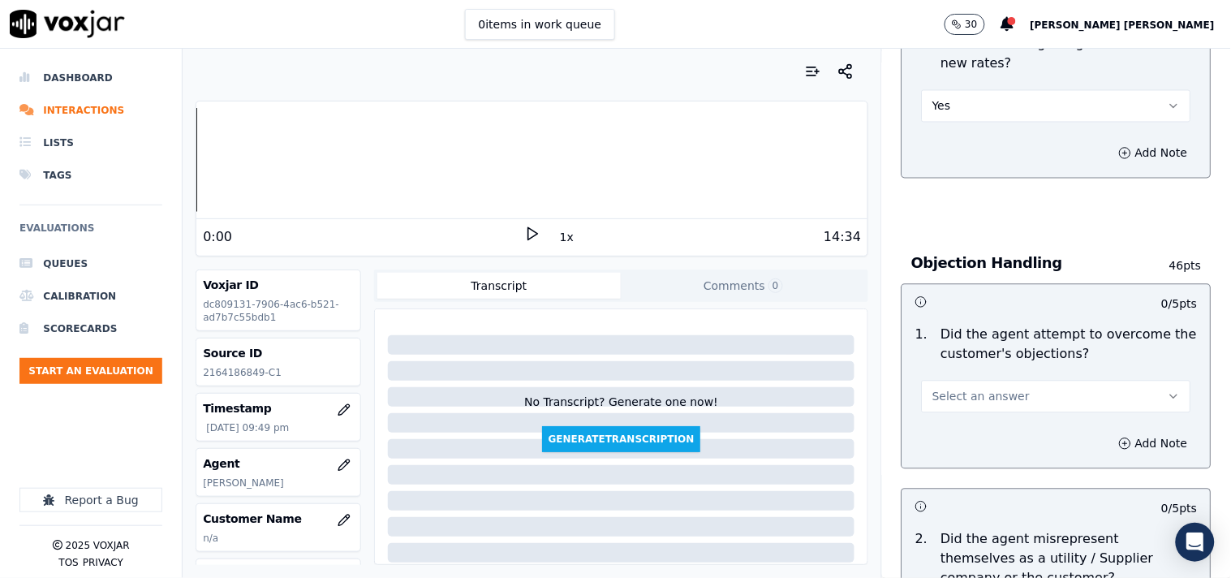
click at [977, 130] on div "Add Note" at bounding box center [1057, 153] width 308 height 49
click at [982, 119] on button "Yes" at bounding box center [1056, 106] width 269 height 32
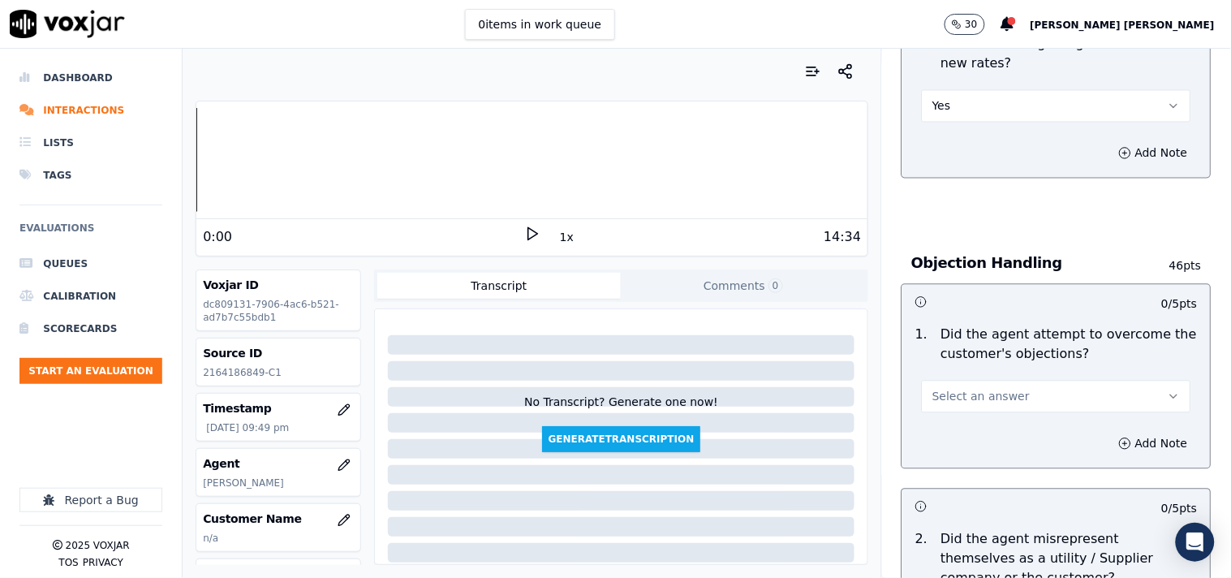
click at [1009, 123] on button "Yes" at bounding box center [1056, 106] width 269 height 32
click at [998, 176] on div "No" at bounding box center [1028, 169] width 239 height 26
click at [998, 176] on div "Add Note" at bounding box center [1057, 153] width 308 height 49
click at [1000, 110] on button "No" at bounding box center [1056, 106] width 269 height 32
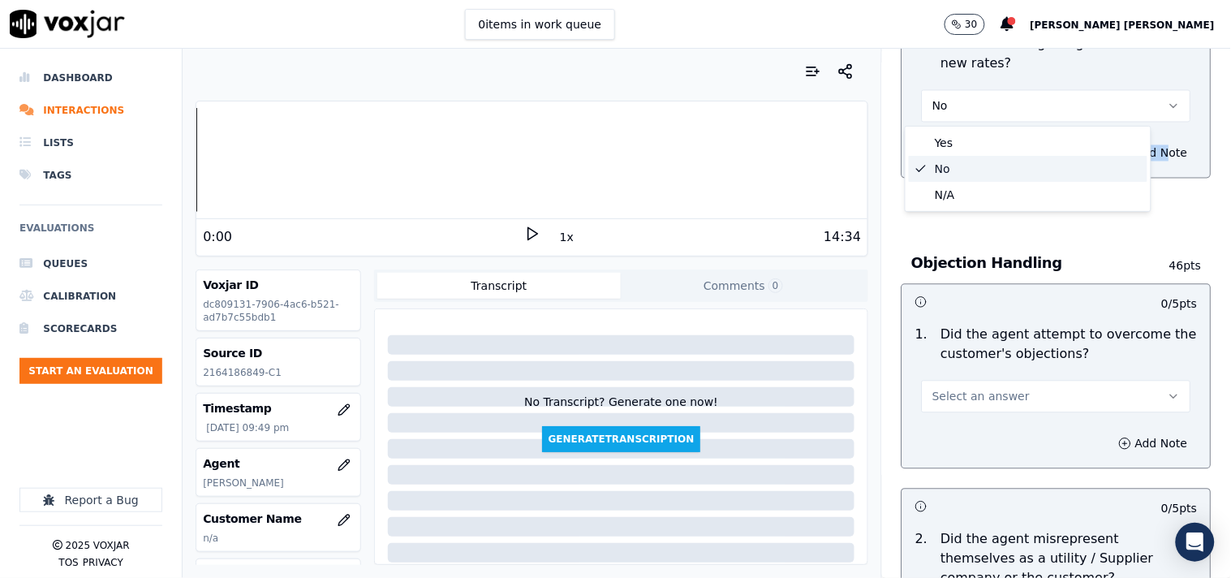
click at [990, 172] on div "No" at bounding box center [1028, 169] width 239 height 26
click at [985, 126] on div "4 . Did the agent explain how other customers are getting value from the new ra…" at bounding box center [1057, 69] width 308 height 120
click at [990, 118] on button "No" at bounding box center [1056, 106] width 269 height 32
click at [978, 192] on div "N/A" at bounding box center [1028, 195] width 239 height 26
click at [1016, 386] on button "Select an answer" at bounding box center [1056, 397] width 269 height 32
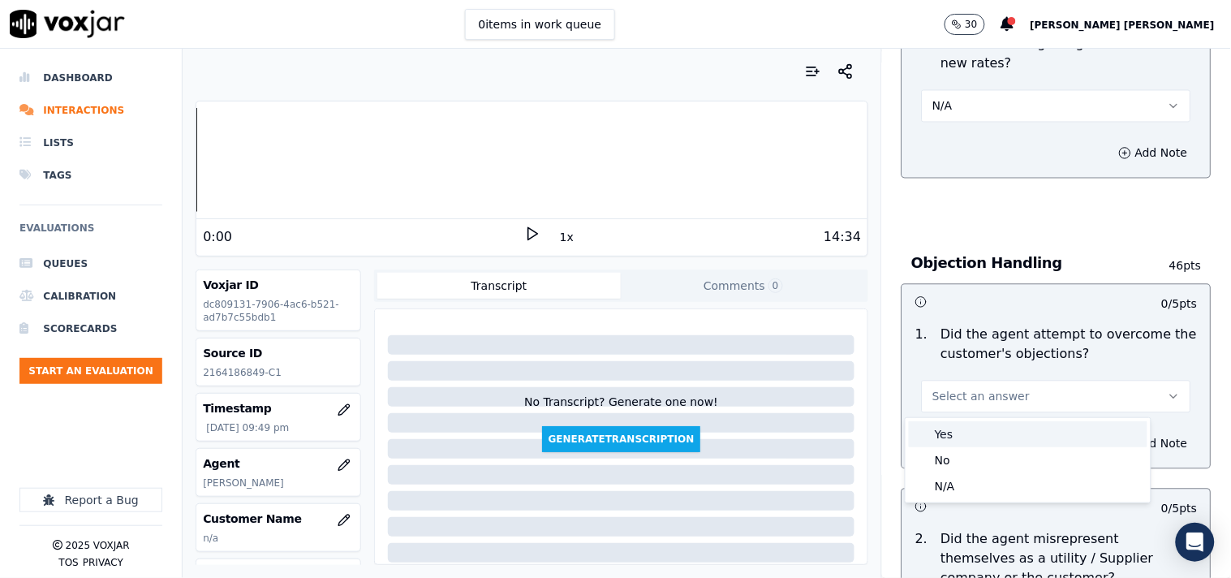
click at [989, 435] on div "Yes" at bounding box center [1028, 434] width 239 height 26
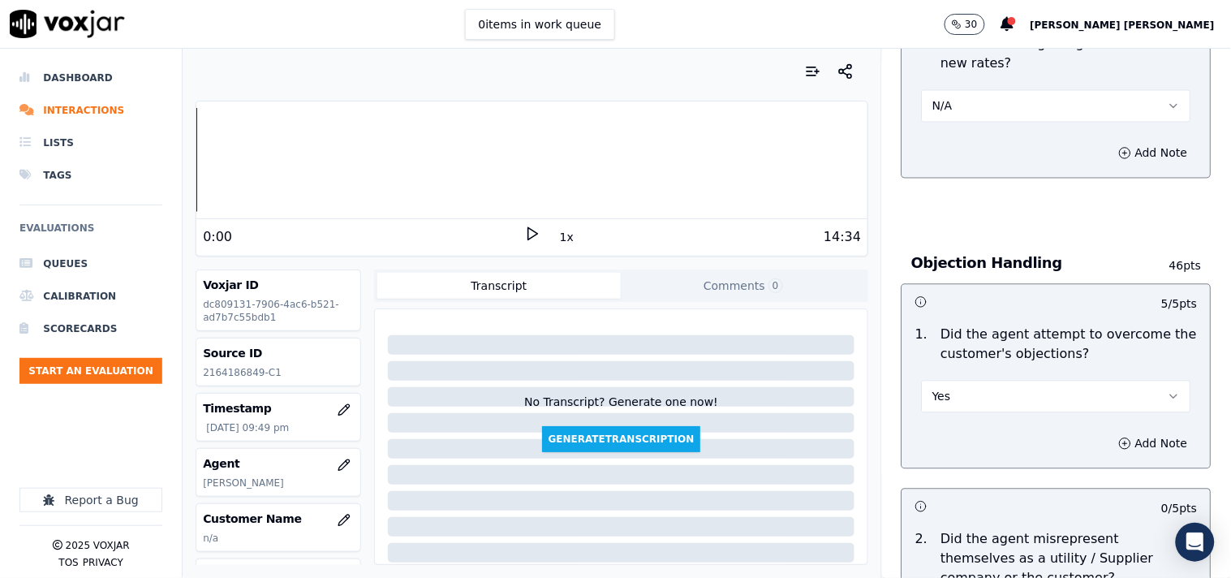
scroll to position [992, 0]
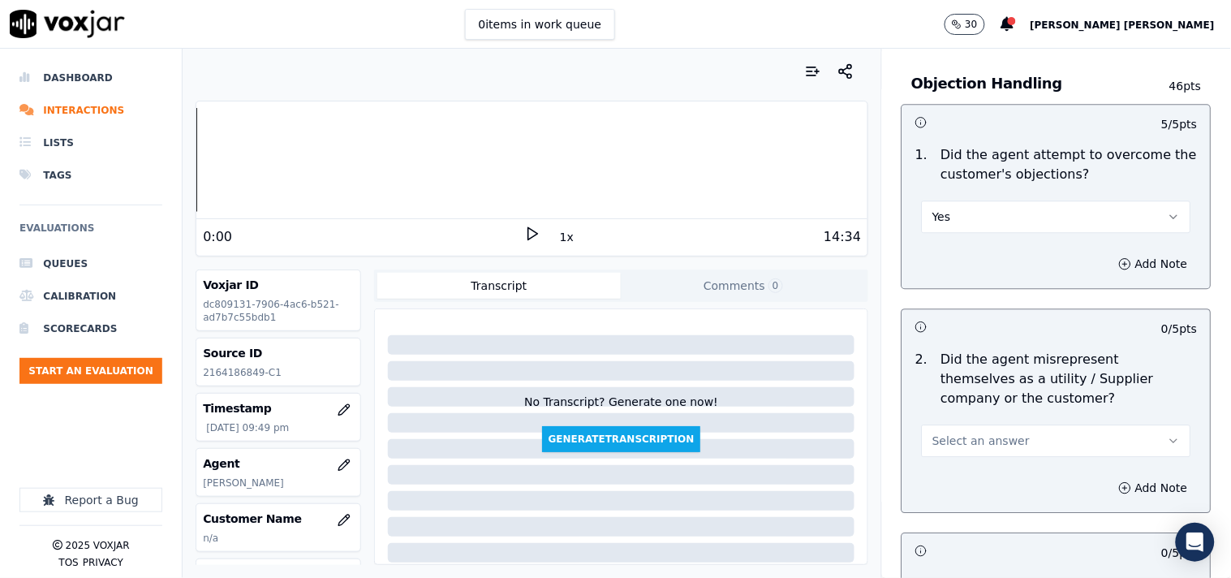
click at [983, 438] on span "Select an answer" at bounding box center [981, 441] width 97 height 16
drag, startPoint x: 969, startPoint y: 516, endPoint x: 969, endPoint y: 507, distance: 8.9
click at [969, 507] on div "Yes No N/A" at bounding box center [1028, 503] width 245 height 84
click at [969, 507] on div "No" at bounding box center [1028, 503] width 239 height 26
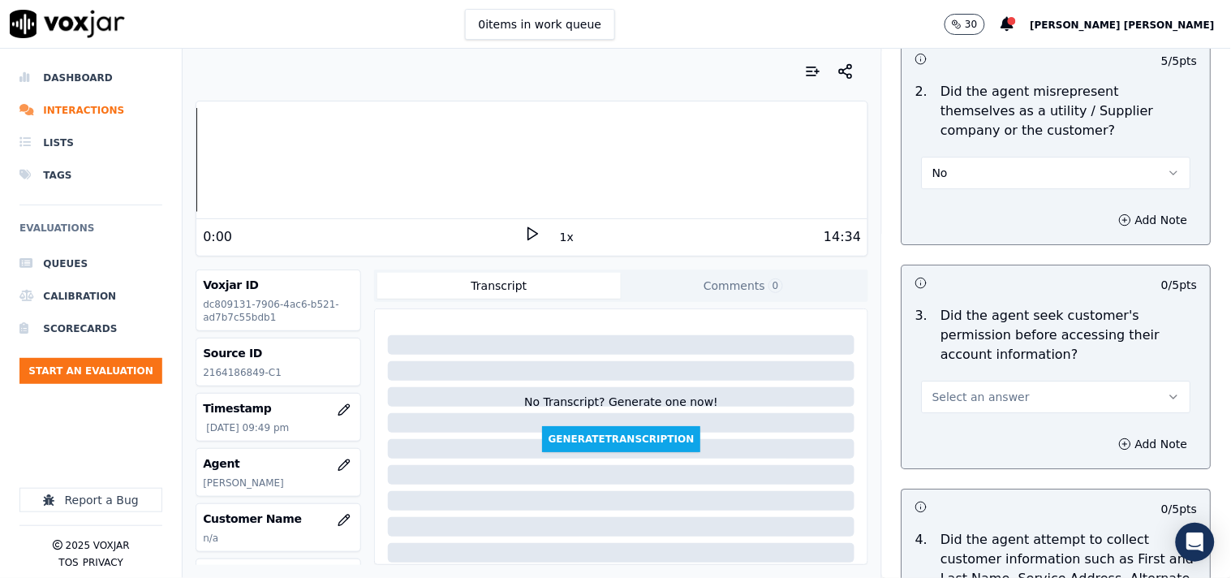
scroll to position [1262, 0]
click at [1024, 390] on button "Select an answer" at bounding box center [1056, 394] width 269 height 32
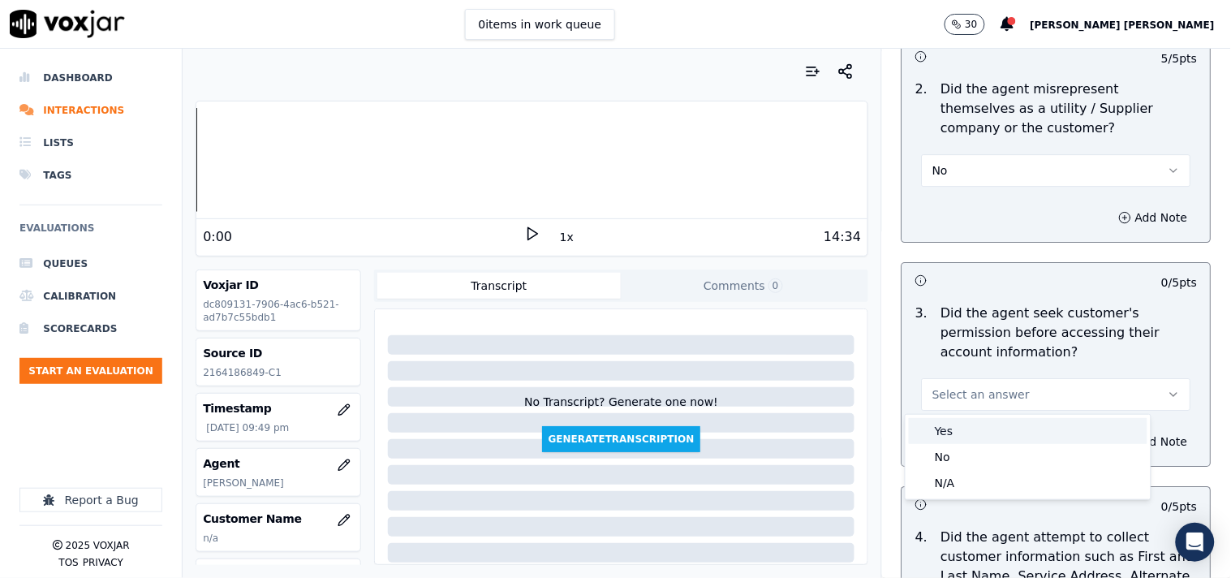
click at [998, 429] on div "Yes" at bounding box center [1028, 431] width 239 height 26
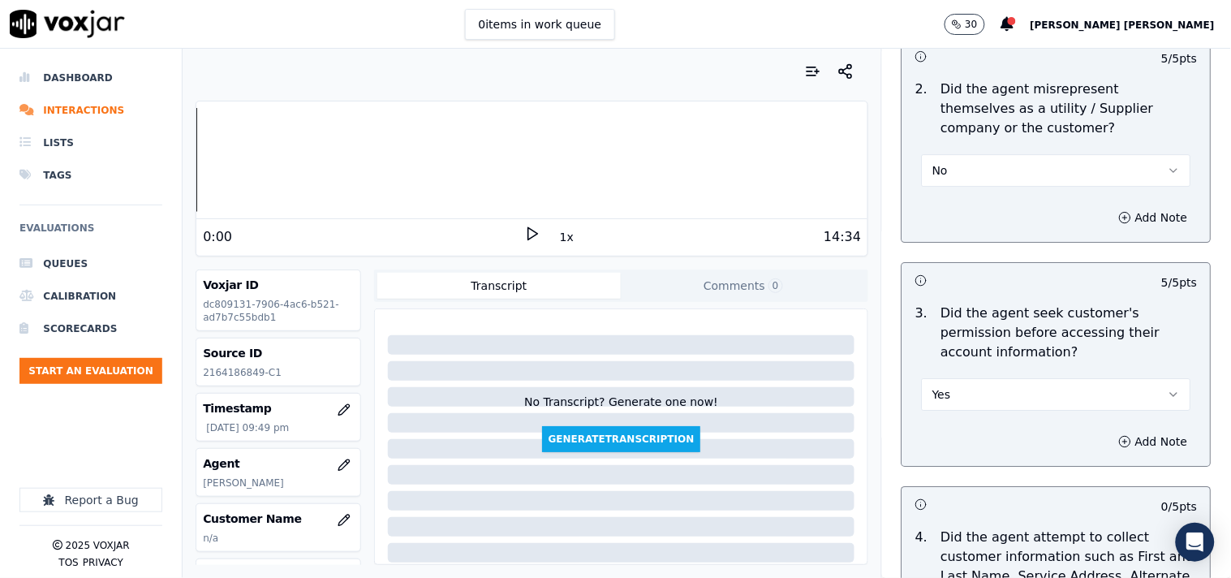
scroll to position [1352, 0]
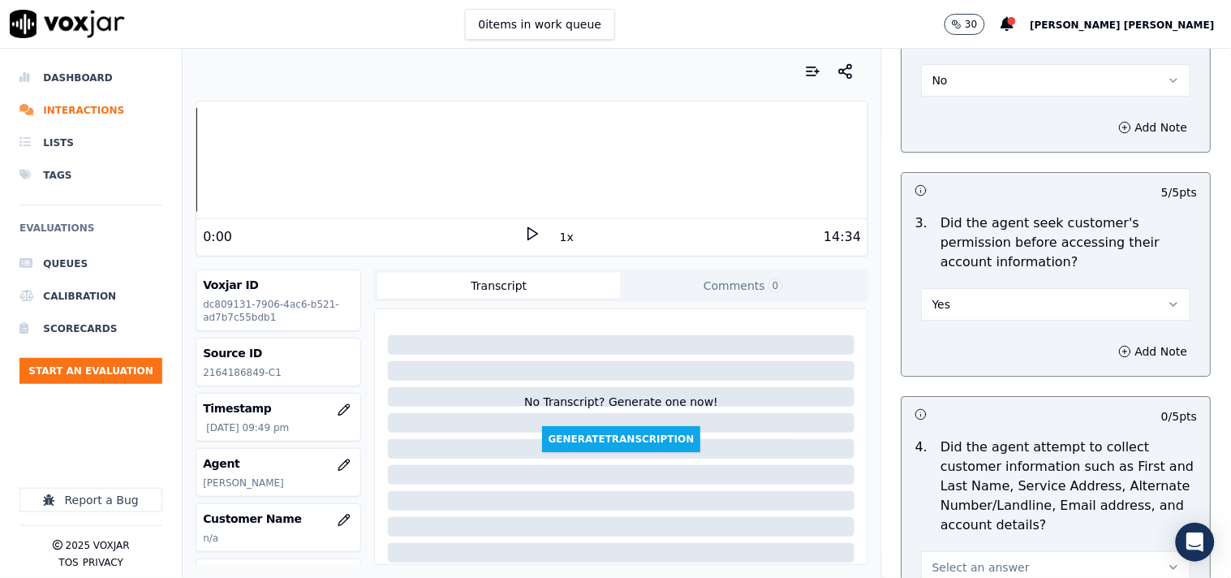
click at [992, 281] on div "Yes" at bounding box center [1056, 296] width 295 height 49
click at [1001, 305] on button "Yes" at bounding box center [1056, 304] width 269 height 32
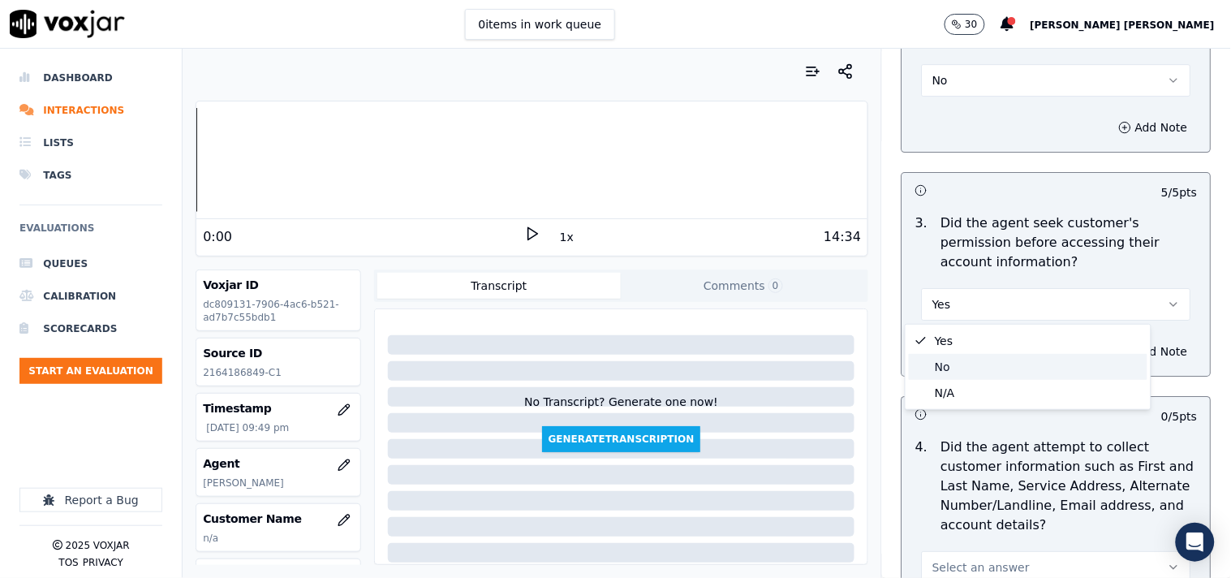
click at [984, 368] on div "No" at bounding box center [1028, 367] width 239 height 26
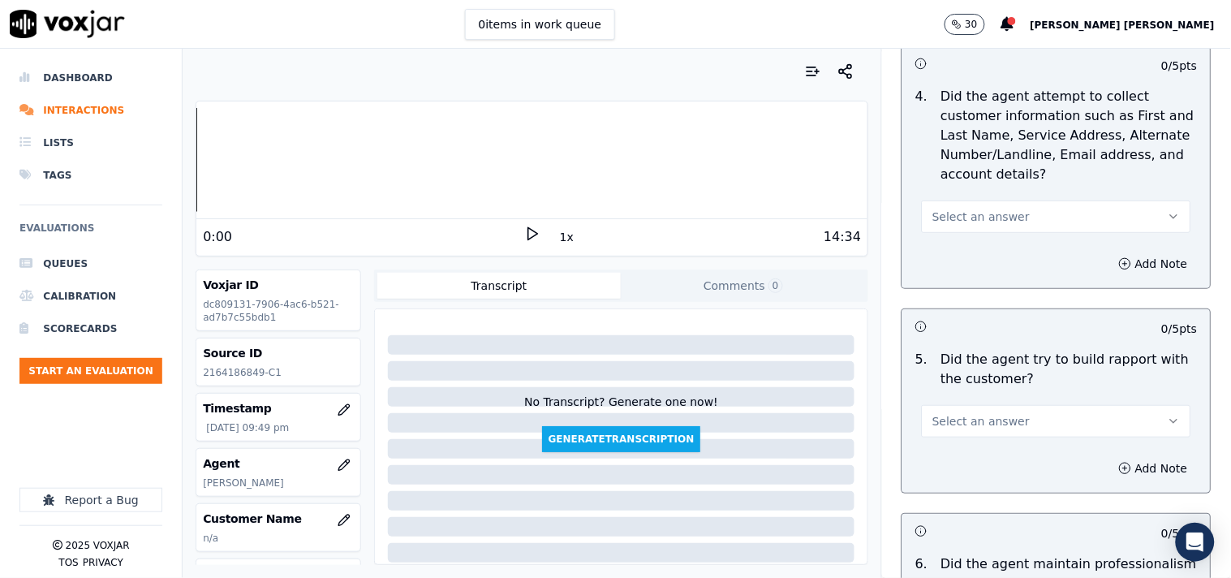
scroll to position [1714, 0]
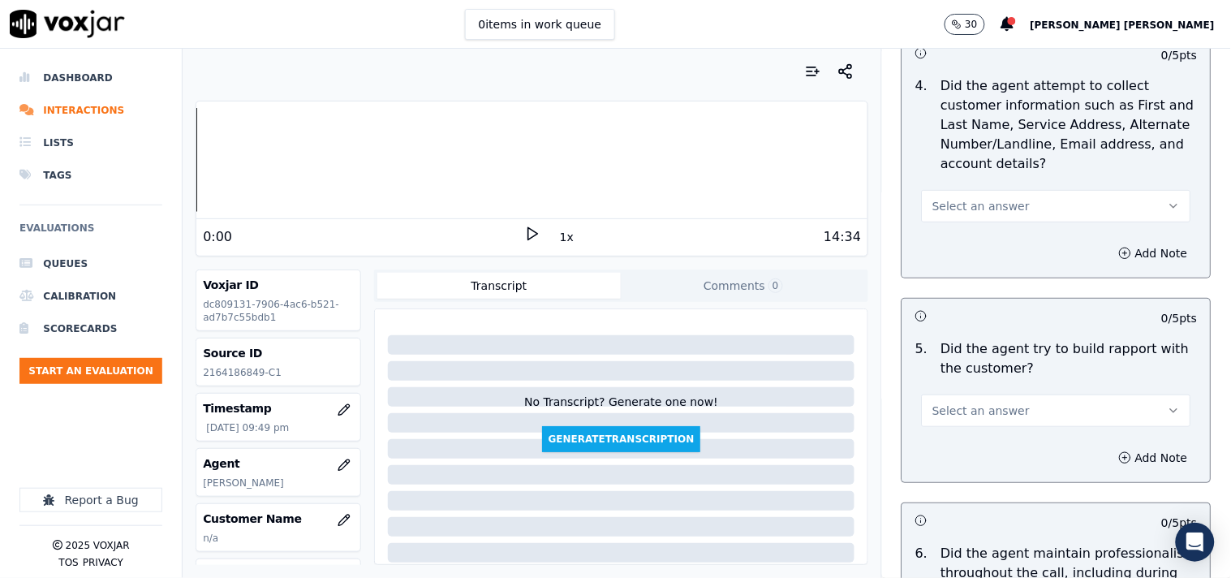
click at [995, 400] on button "Select an answer" at bounding box center [1056, 410] width 269 height 32
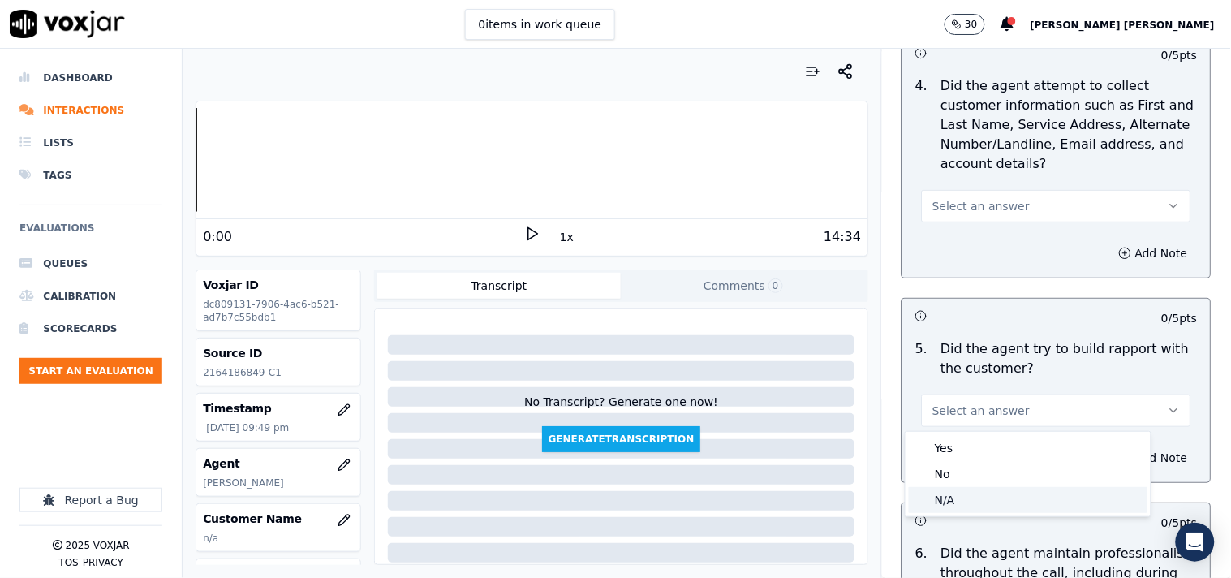
click at [954, 498] on div "N/A" at bounding box center [1028, 500] width 239 height 26
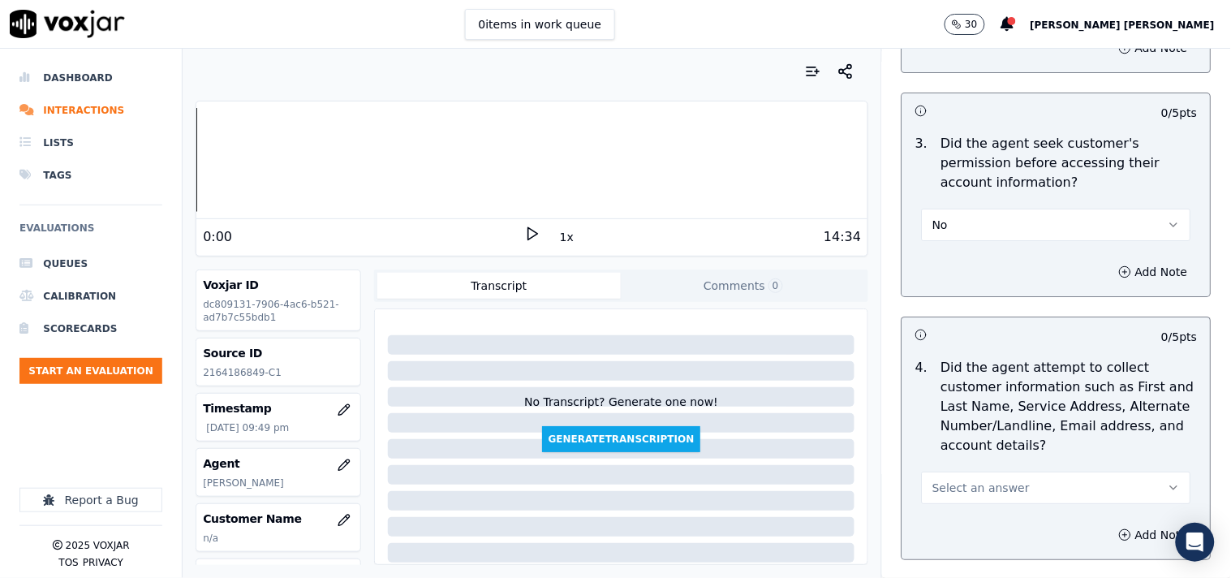
scroll to position [1352, 0]
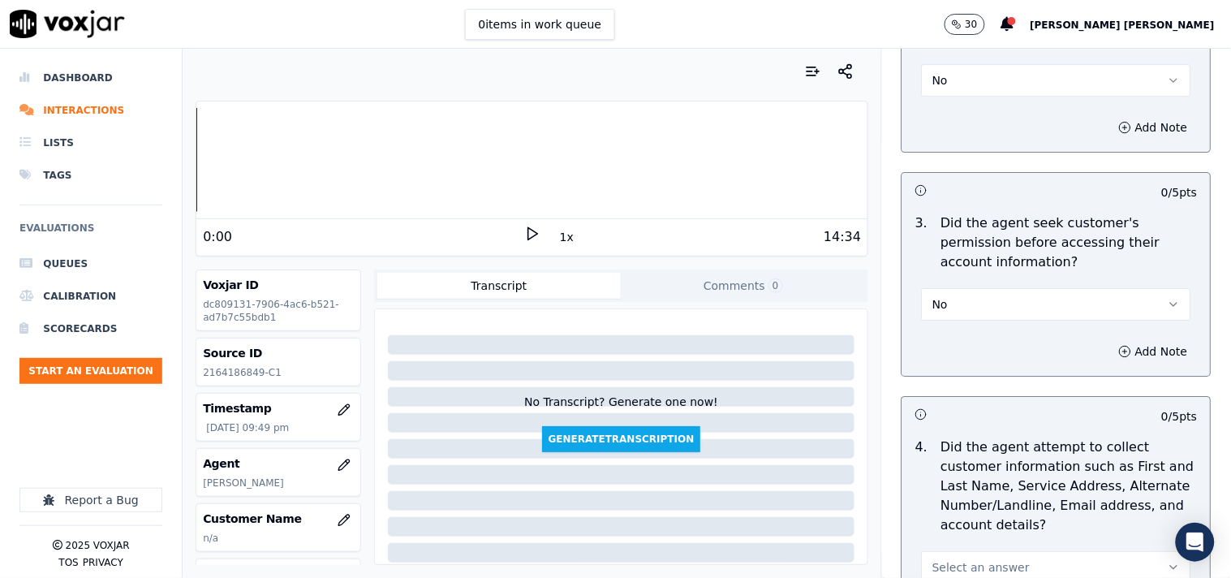
click at [1018, 296] on button "No" at bounding box center [1056, 304] width 269 height 32
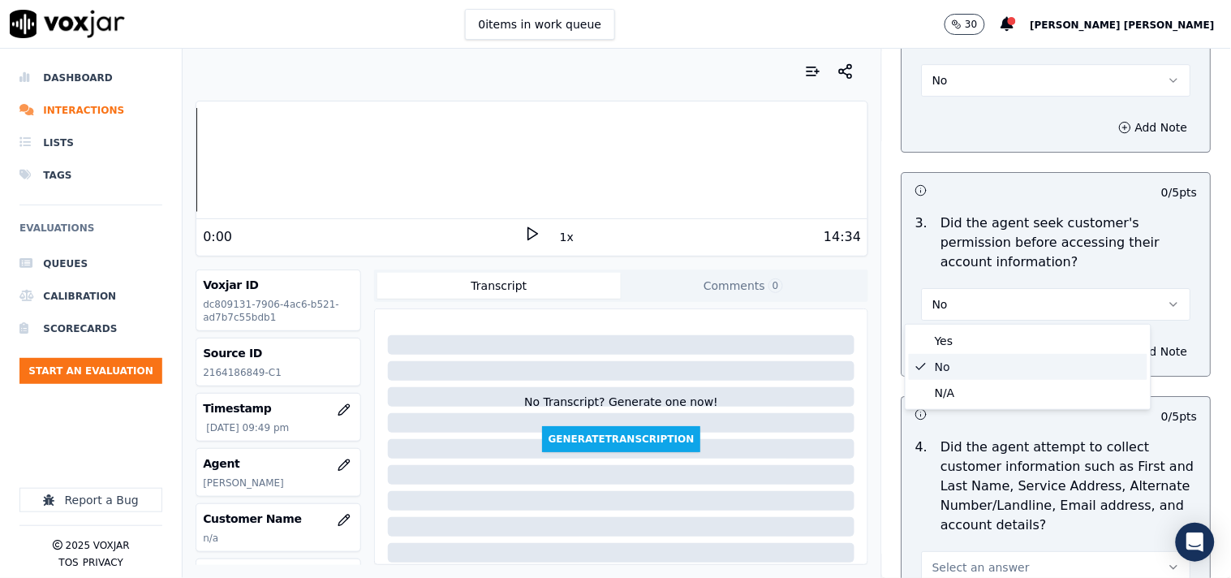
click at [998, 362] on div "No" at bounding box center [1028, 367] width 239 height 26
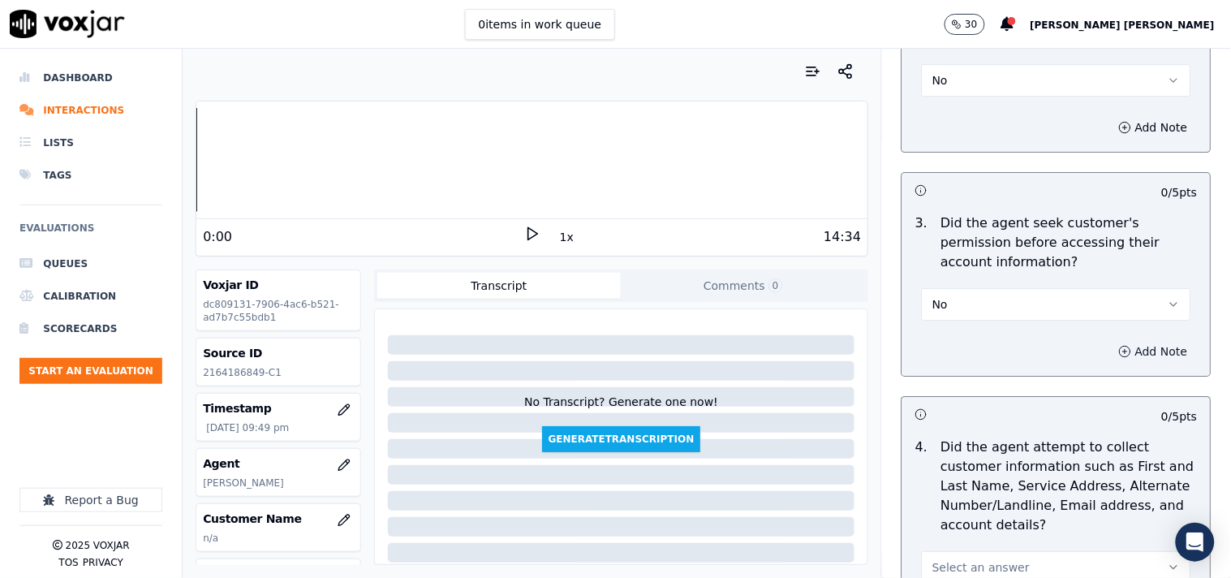
click at [1113, 359] on button "Add Note" at bounding box center [1154, 351] width 88 height 23
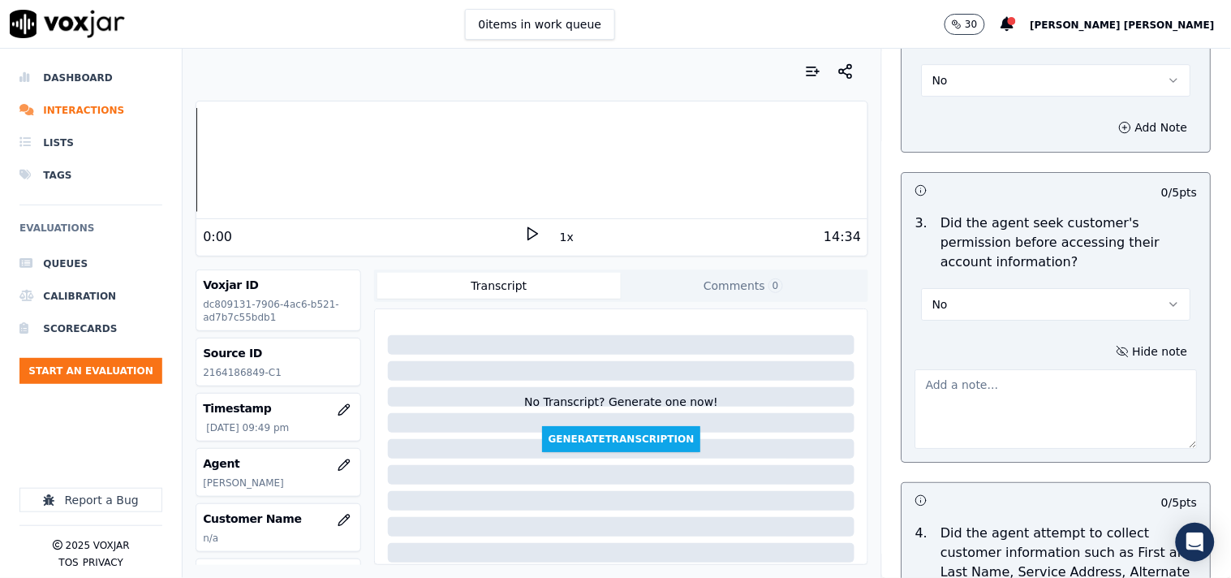
click at [995, 415] on textarea at bounding box center [1057, 409] width 282 height 80
paste textarea "@02:11 [PERSON_NAME]- Inform customer number to cx but failed to take cx permis…"
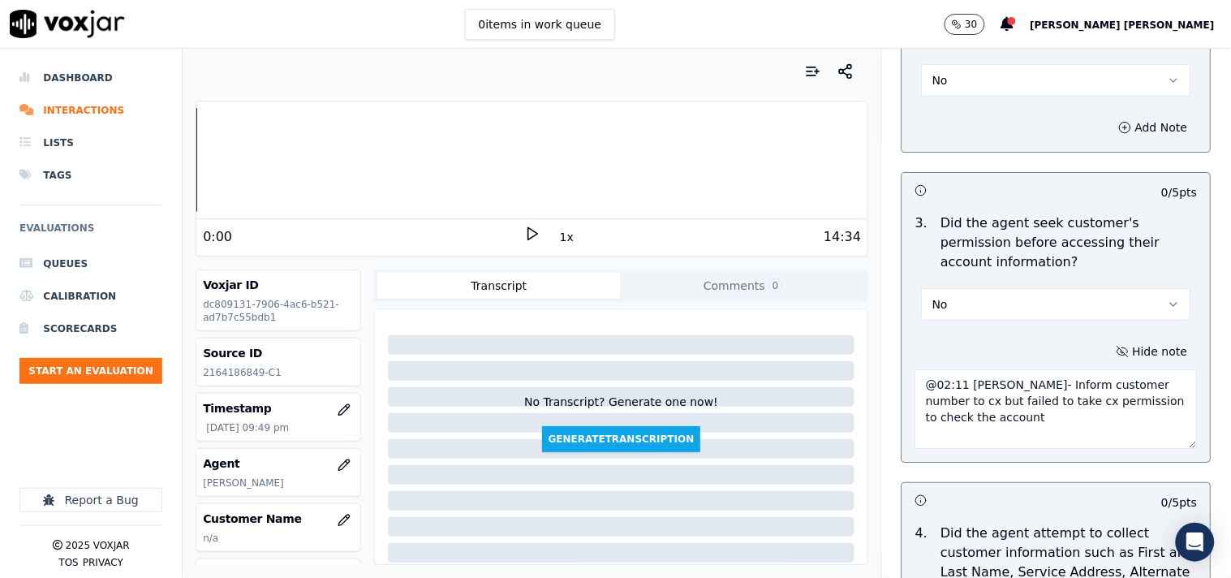
scroll to position [9, 0]
click at [919, 377] on textarea "@02:11 [PERSON_NAME]- Inform customer number to cx but failed to take cx permis…" at bounding box center [1057, 409] width 282 height 80
paste textarea "Call id-20250916-193536"
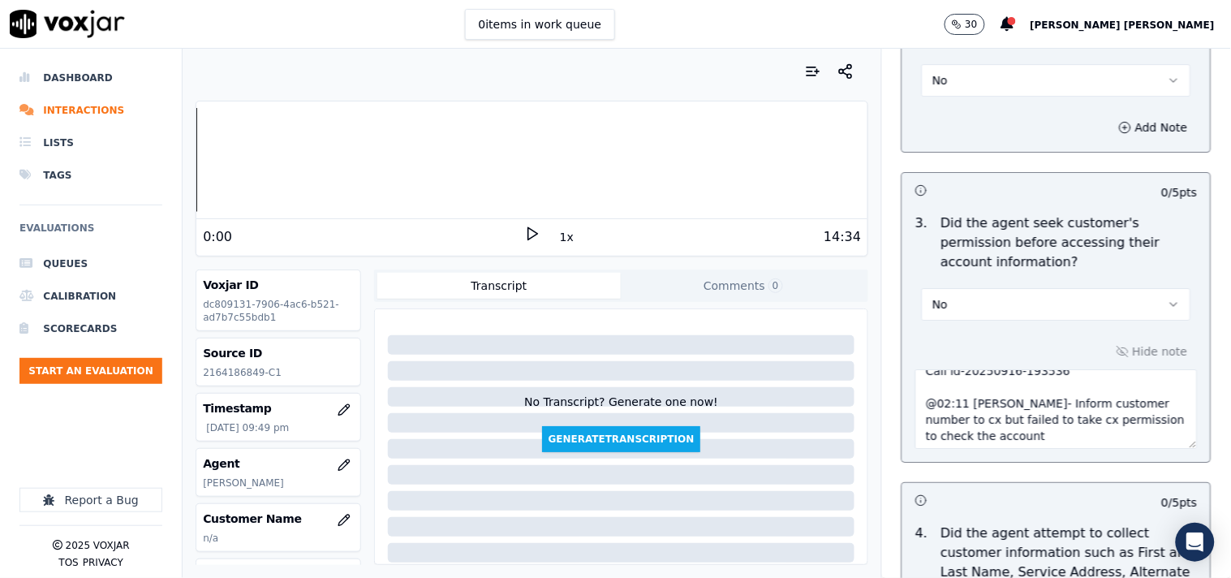
scroll to position [0, 0]
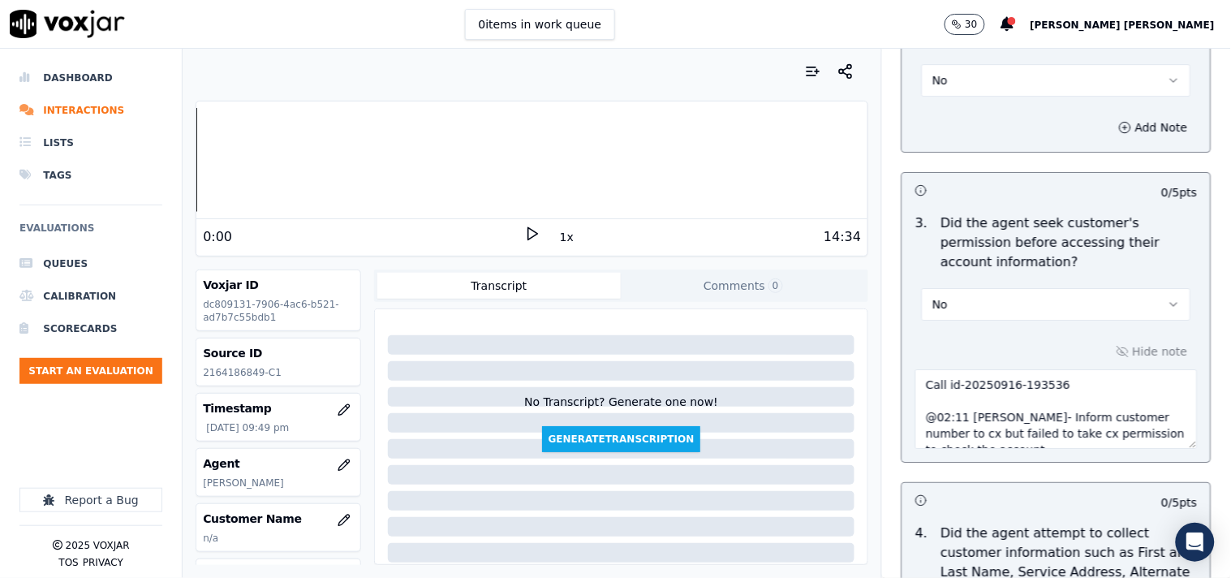
click at [925, 415] on textarea "Call id-20250916-193536 @02:11 [PERSON_NAME]- Inform customer number to cx but …" at bounding box center [1057, 409] width 282 height 80
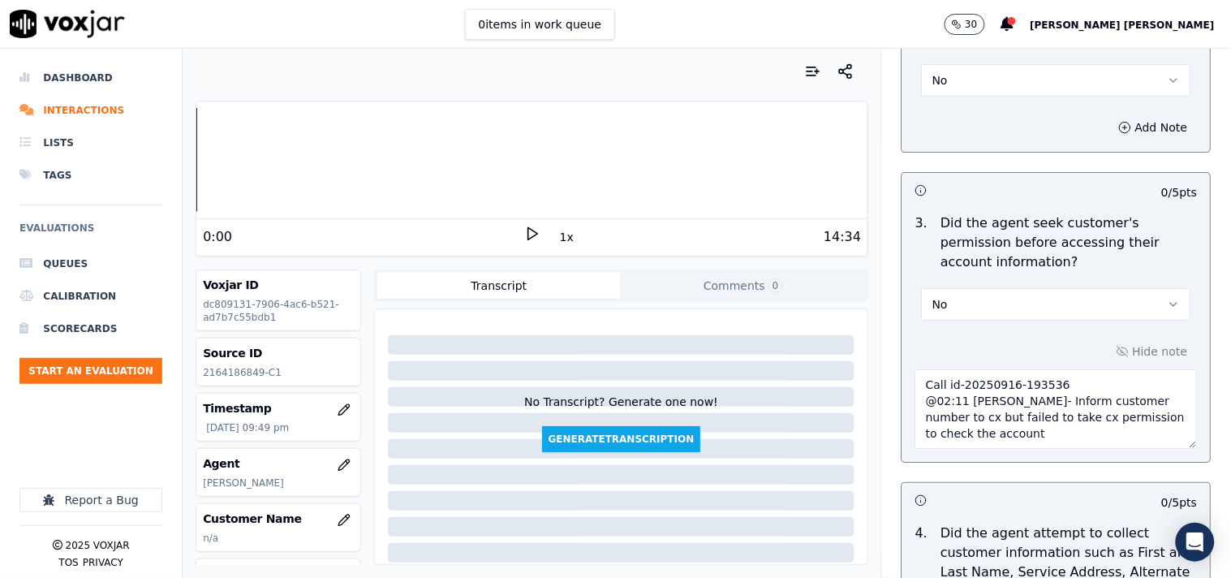
click at [922, 390] on textarea "Call id-20250916-193536 @02:11 [PERSON_NAME]- Inform customer number to cx but …" at bounding box center [1057, 409] width 282 height 80
click at [916, 401] on textarea "Call id-20250916-193536 @02:11 [PERSON_NAME]- Inform customer number to cx but …" at bounding box center [1057, 409] width 282 height 80
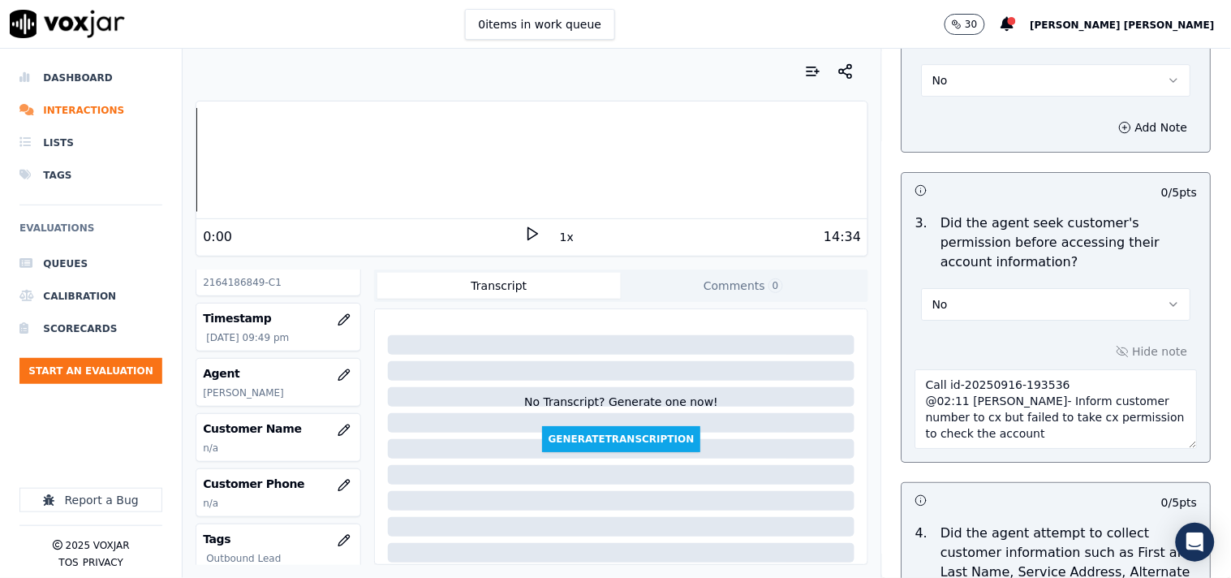
scroll to position [262, 0]
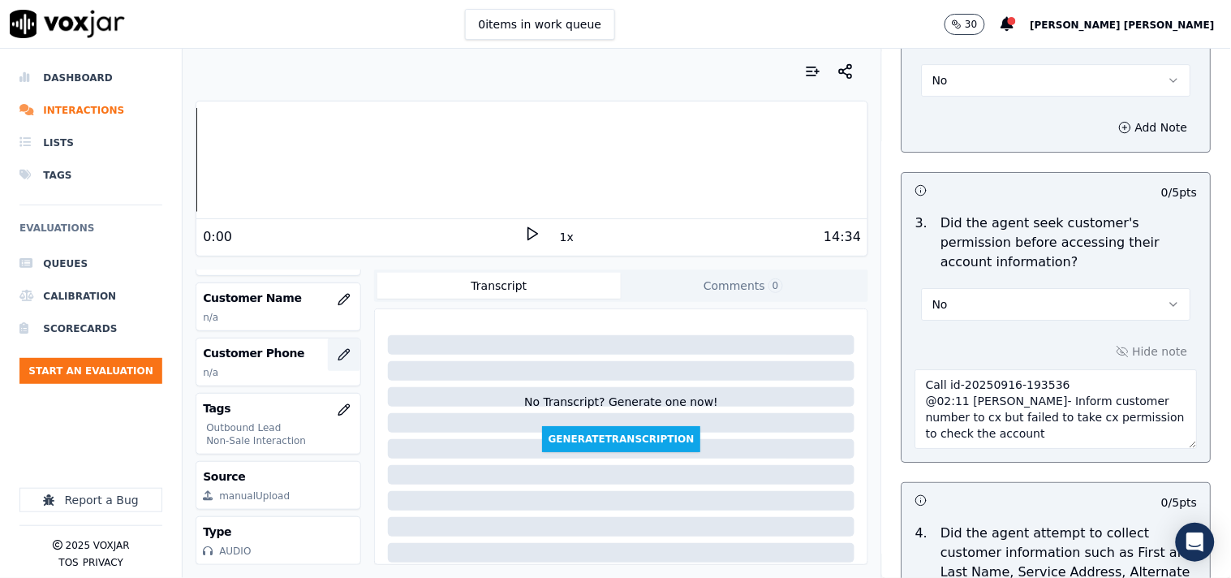
type textarea "Call id-20250916-193536 @02:11 [PERSON_NAME]- Inform customer number to cx but …"
click at [338, 348] on icon "button" at bounding box center [344, 354] width 13 height 13
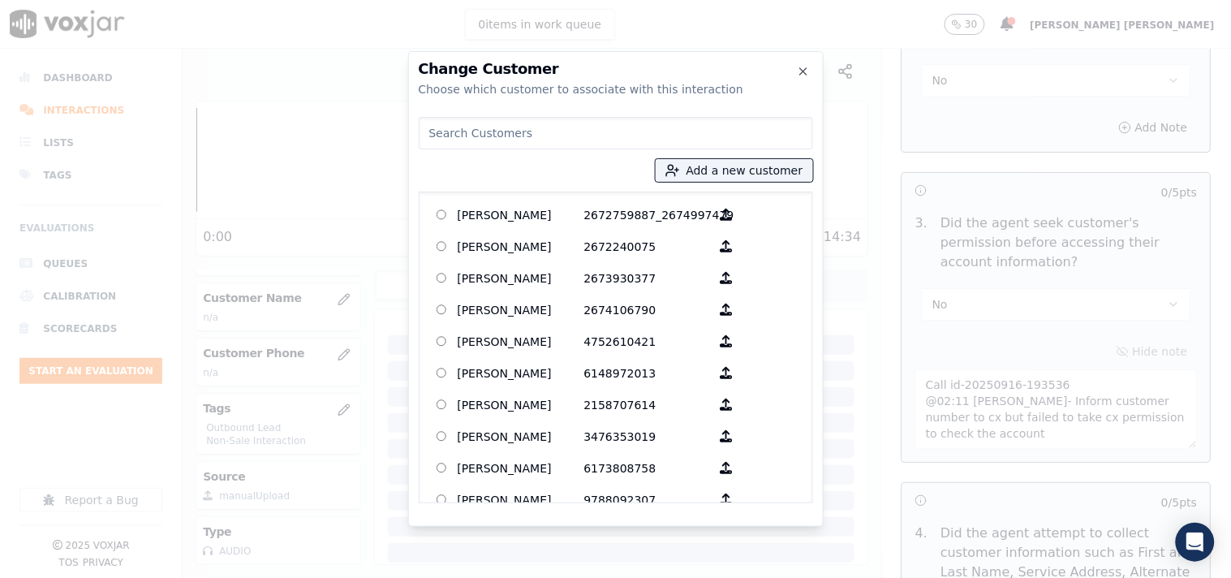
click at [590, 122] on input at bounding box center [616, 133] width 394 height 32
paste input "[PERSON_NAME]"
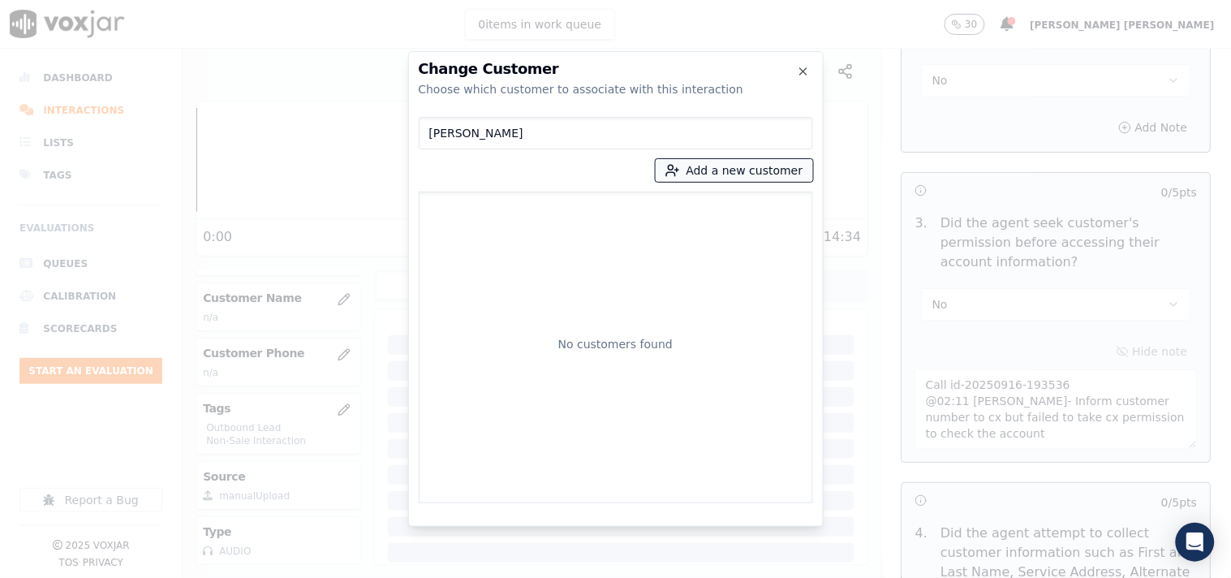
type input "[PERSON_NAME]"
click at [692, 174] on button "Add a new customer" at bounding box center [734, 170] width 157 height 23
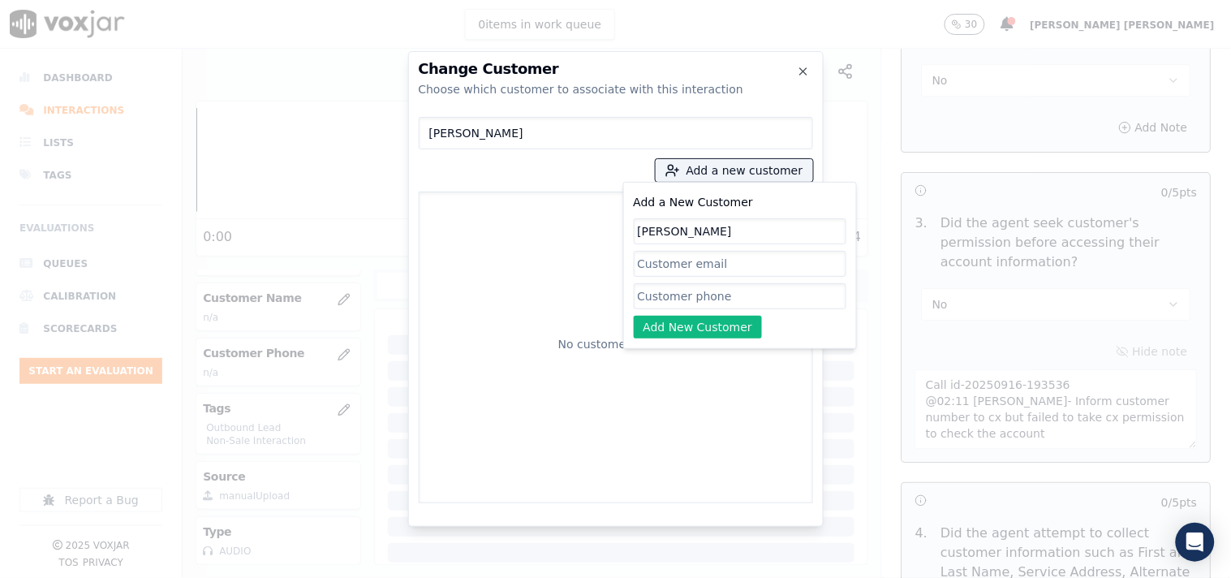
type input "[PERSON_NAME]"
click at [688, 258] on input "Add a New Customer" at bounding box center [740, 264] width 213 height 26
click at [698, 295] on input "Add a New Customer" at bounding box center [740, 296] width 213 height 26
paste input "2163070801"
paste input "2164186849"
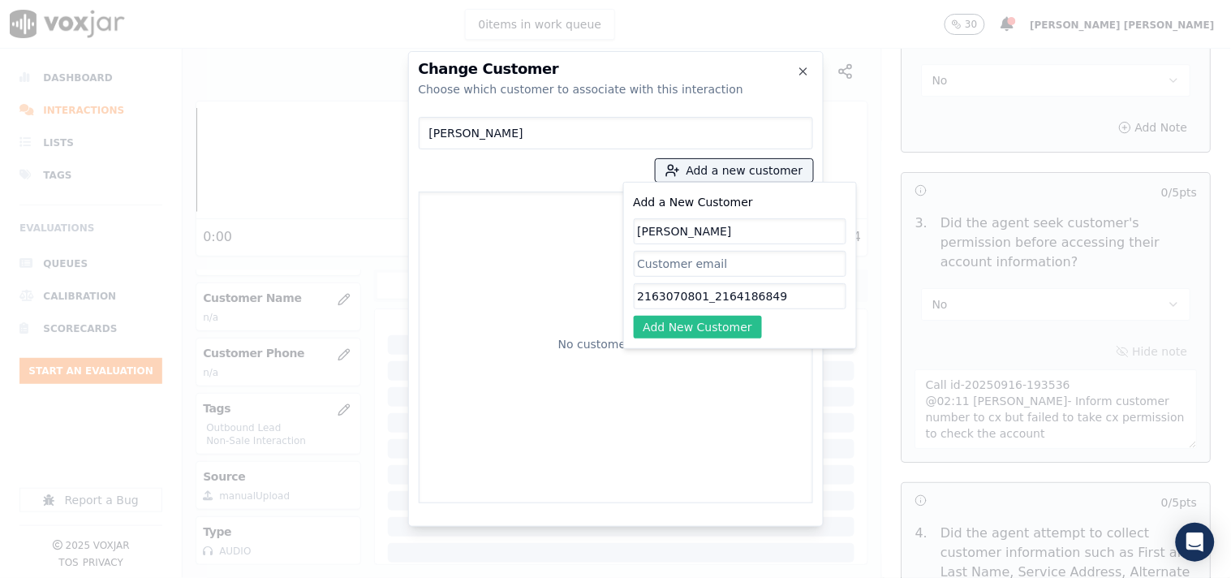
type input "2163070801_2164186849"
click at [677, 330] on button "Add New Customer" at bounding box center [698, 327] width 129 height 23
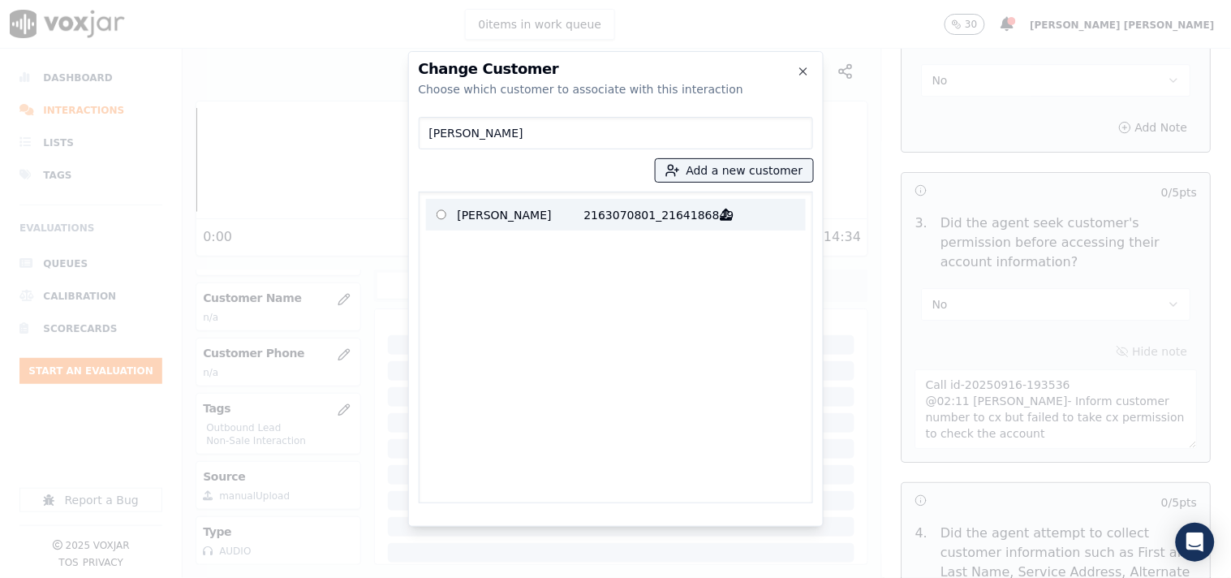
click at [622, 224] on p "2163070801_2164186849" at bounding box center [647, 214] width 127 height 25
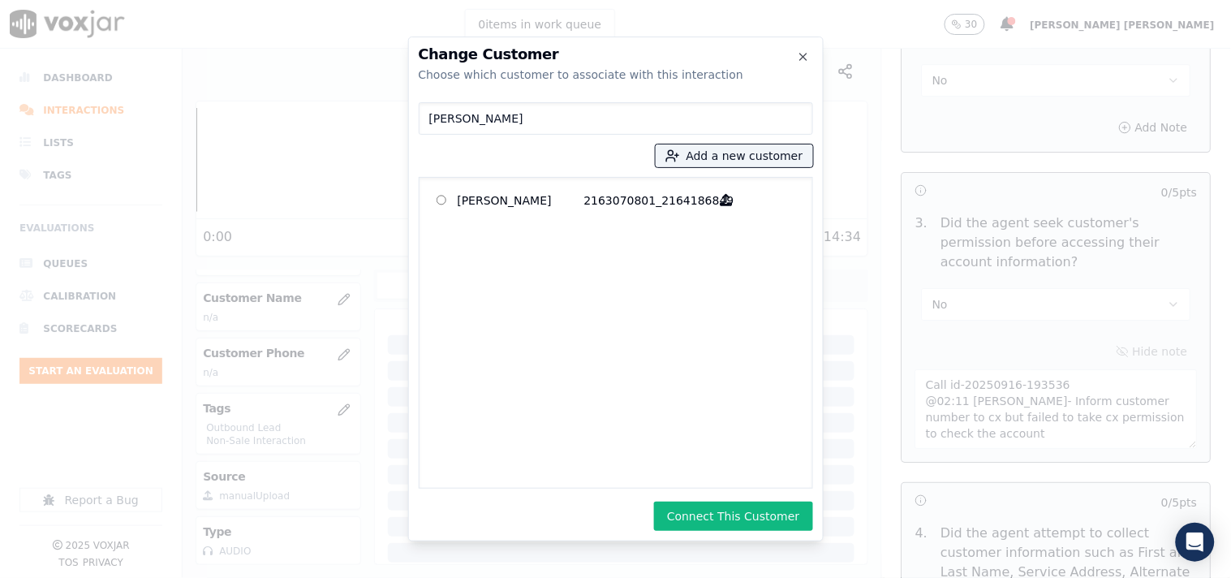
click at [744, 540] on div "Change Customer Choose which customer to associate with this interaction [PERSO…" at bounding box center [616, 289] width 416 height 505
click at [742, 514] on button "Connect This Customer" at bounding box center [733, 516] width 158 height 29
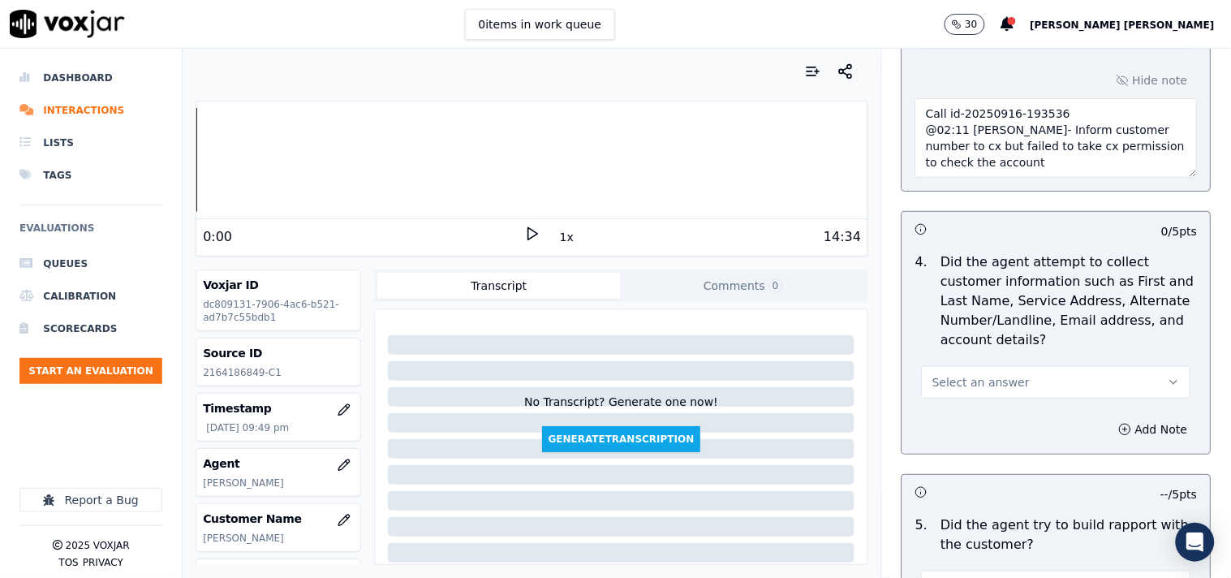
scroll to position [1533, 0]
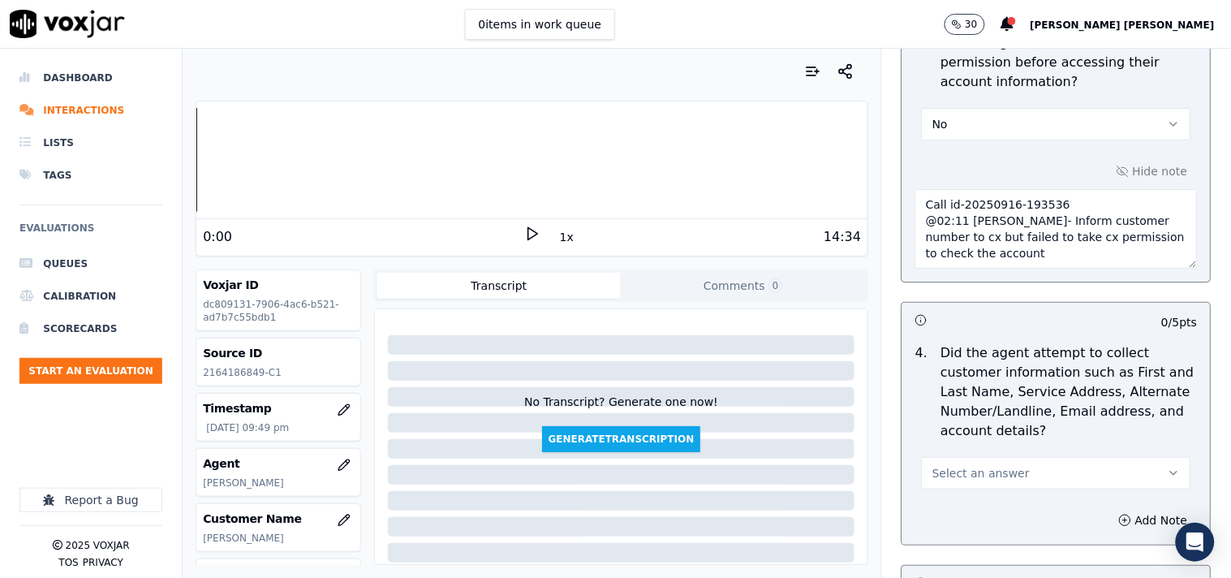
drag, startPoint x: 1000, startPoint y: 261, endPoint x: 886, endPoint y: 196, distance: 130.5
click at [903, 196] on div "Hide note Call id-20250916-193536 @02:11 [PERSON_NAME]- Inform customer number …" at bounding box center [1057, 214] width 308 height 135
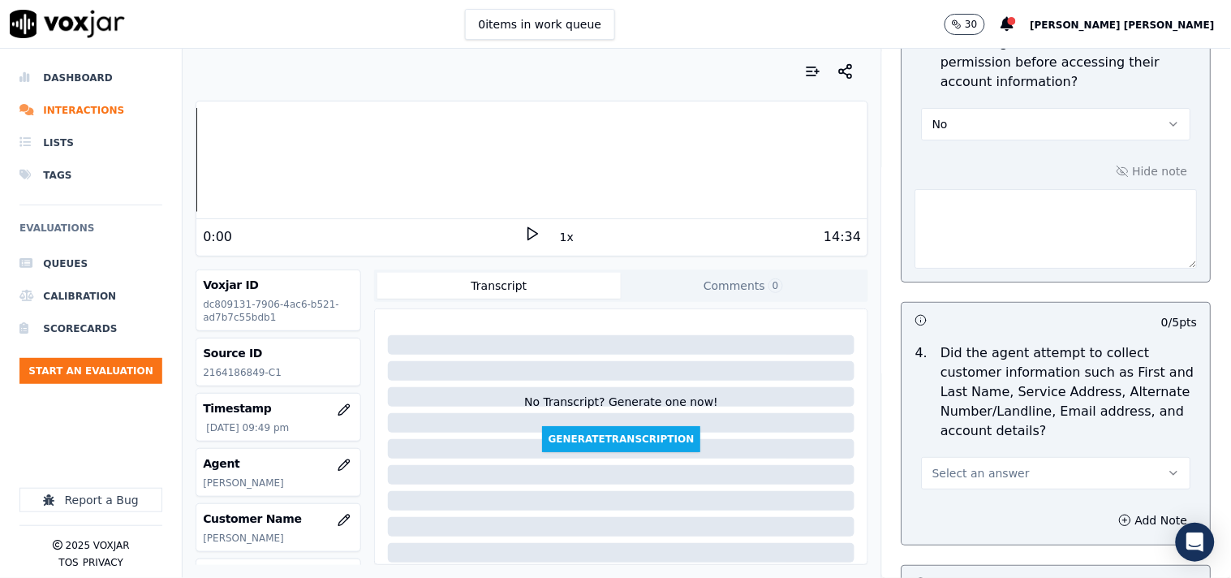
click at [1069, 432] on p "Did the agent attempt to collect customer information such as First and Last Na…" at bounding box center [1070, 391] width 257 height 97
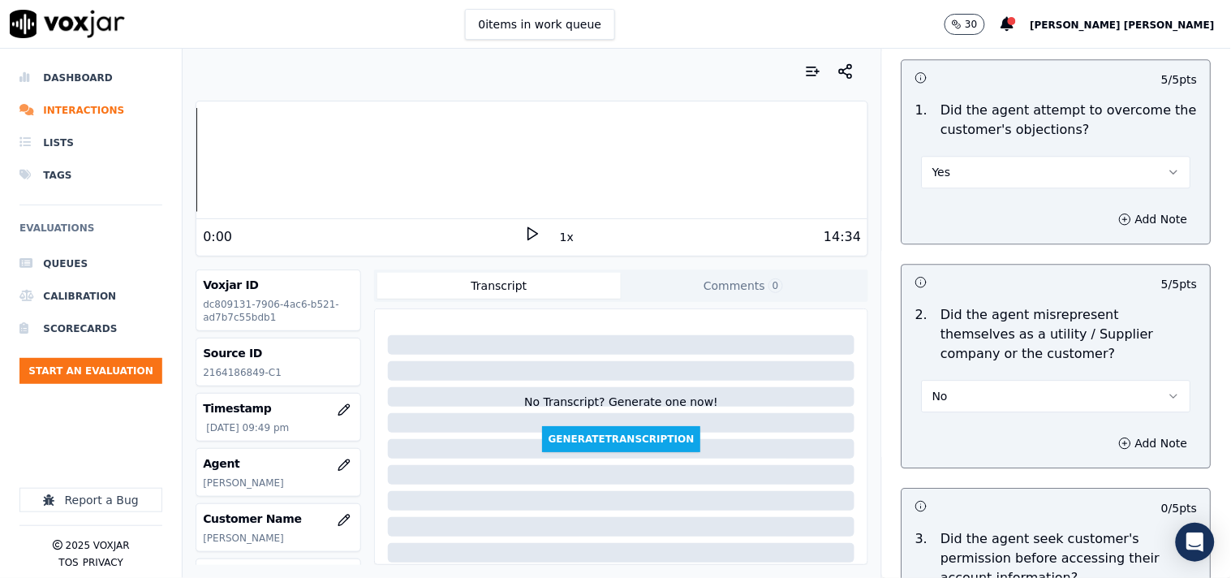
scroll to position [1262, 0]
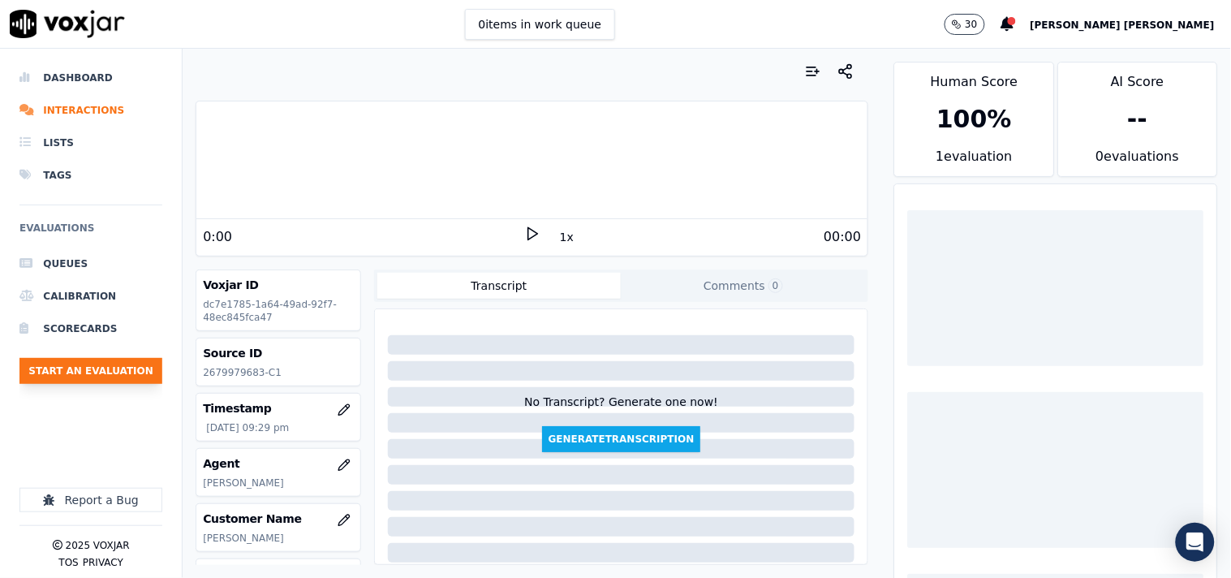
click at [104, 370] on button "Start an Evaluation" at bounding box center [90, 371] width 143 height 26
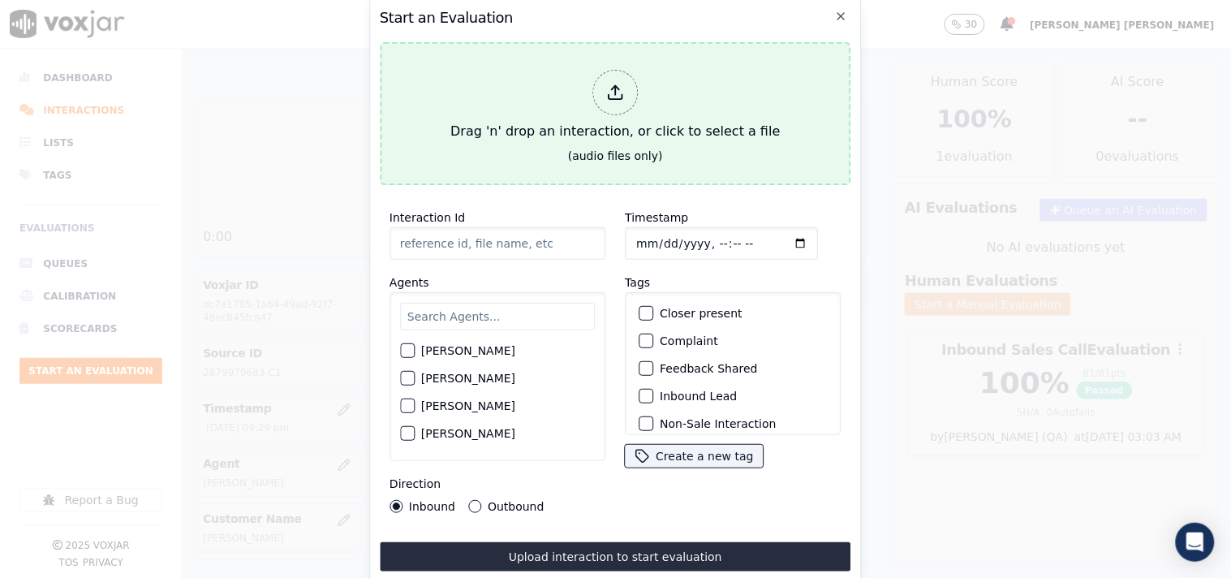
click at [539, 82] on div "Drag 'n' drop an interaction, or click to select a file" at bounding box center [615, 105] width 343 height 84
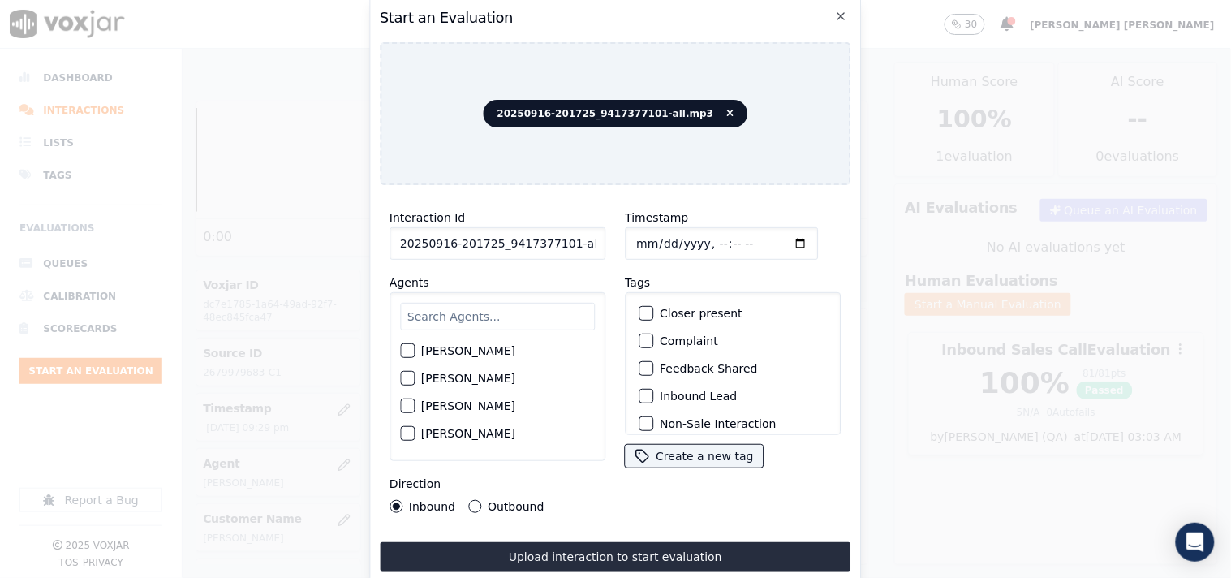
scroll to position [0, 9]
drag, startPoint x: 563, startPoint y: 239, endPoint x: 645, endPoint y: 240, distance: 82.8
click at [645, 240] on div "Interaction Id 20250916-201725_9417377101-all.mp3 Agents [PERSON_NAME] [PERSON_…" at bounding box center [616, 360] width 472 height 325
type input "20250916-201725_9417377101-C1"
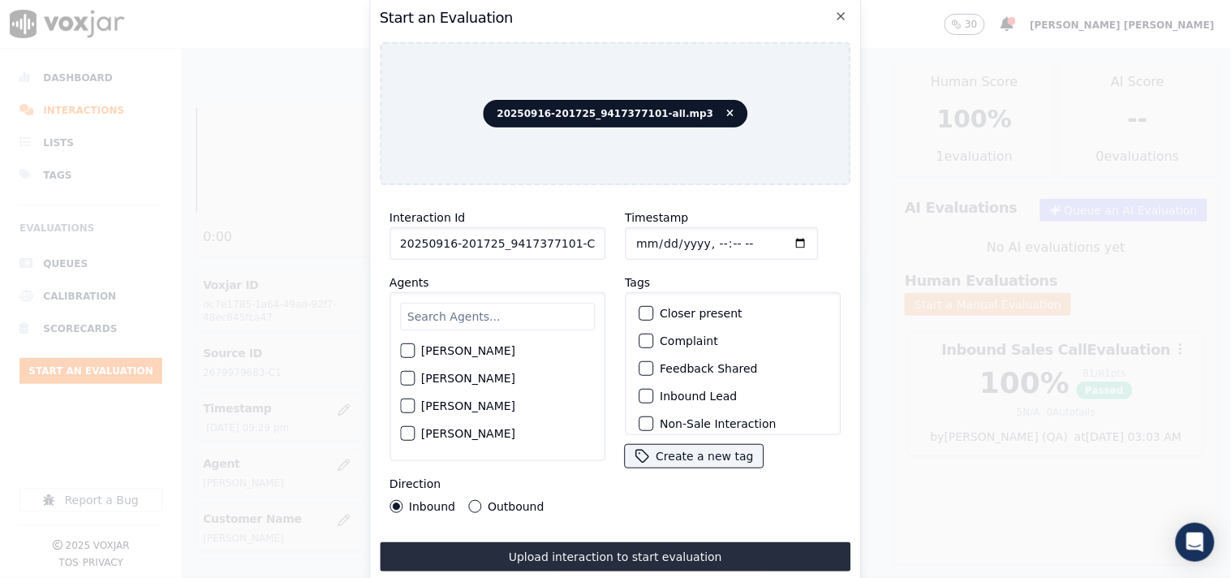
click at [628, 231] on input "Timestamp" at bounding box center [721, 243] width 193 height 32
type input "[DATE]T22:09"
click at [541, 317] on input "text" at bounding box center [497, 317] width 195 height 28
type input "ric"
click at [500, 382] on div "[PERSON_NAME]" at bounding box center [497, 383] width 195 height 28
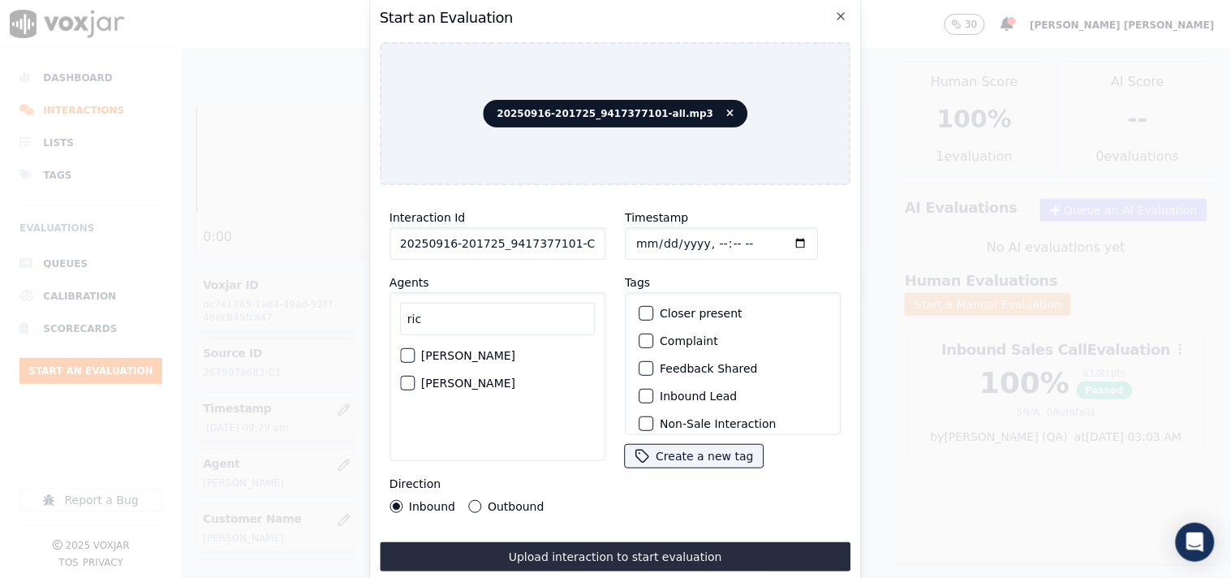
click at [452, 377] on label "[PERSON_NAME]" at bounding box center [468, 382] width 94 height 11
click at [415, 377] on button "[PERSON_NAME]" at bounding box center [407, 383] width 15 height 15
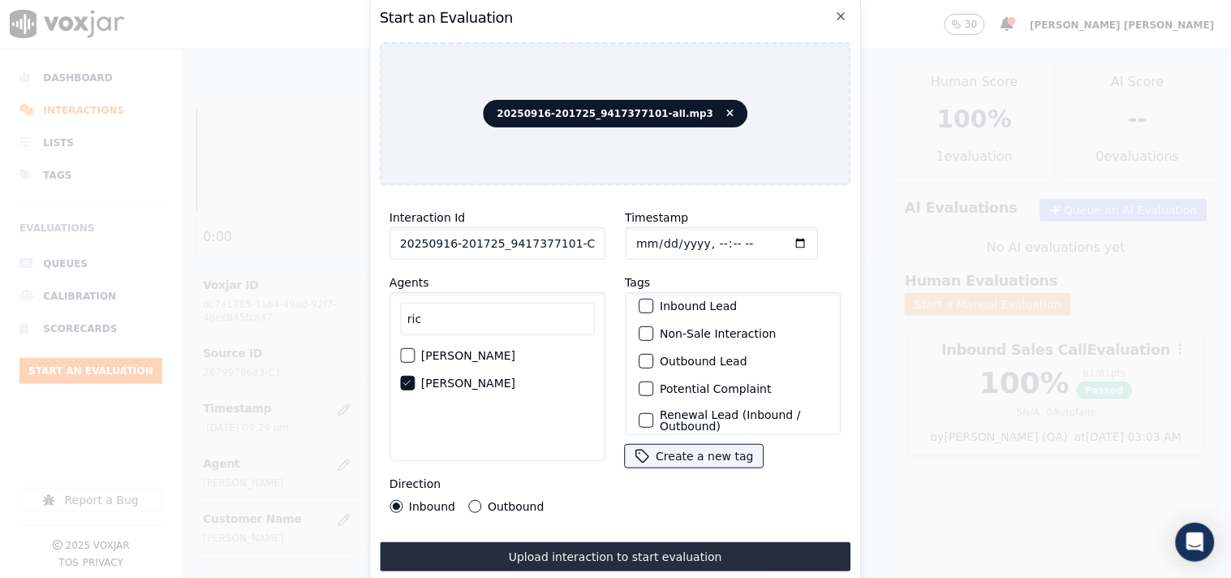
click at [680, 356] on label "Outbound Lead" at bounding box center [704, 361] width 88 height 11
click at [653, 354] on button "Outbound Lead" at bounding box center [646, 361] width 15 height 15
click at [688, 328] on label "Non-Sale Interaction" at bounding box center [718, 333] width 116 height 11
click at [653, 326] on button "Non-Sale Interaction" at bounding box center [646, 333] width 15 height 15
click at [495, 501] on label "Outbound" at bounding box center [516, 506] width 56 height 11
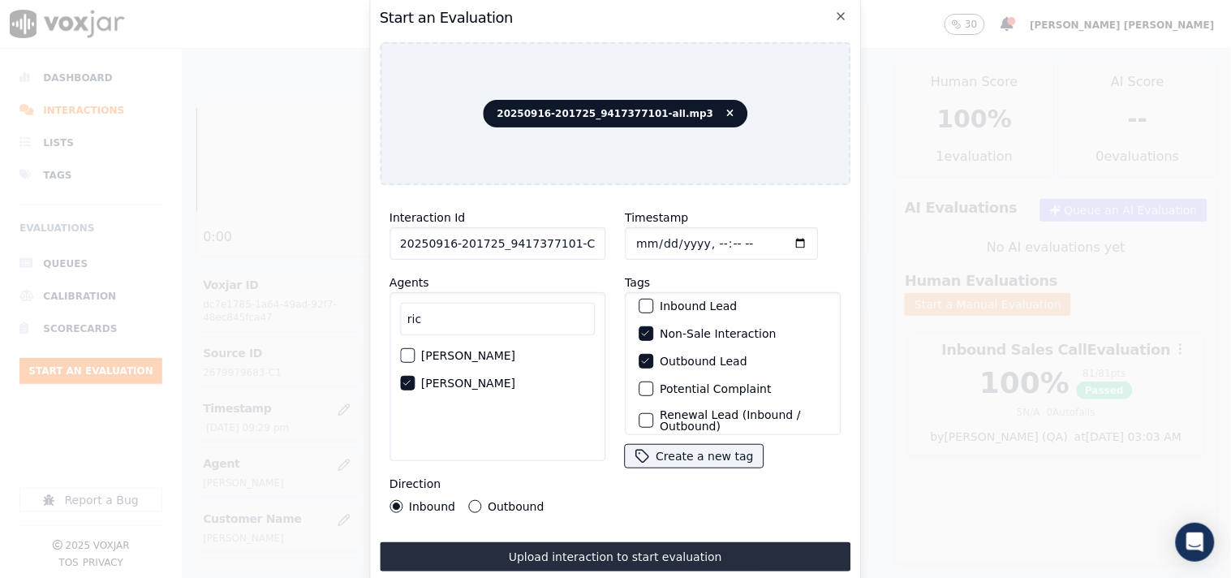
click at [481, 500] on button "Outbound" at bounding box center [474, 506] width 13 height 13
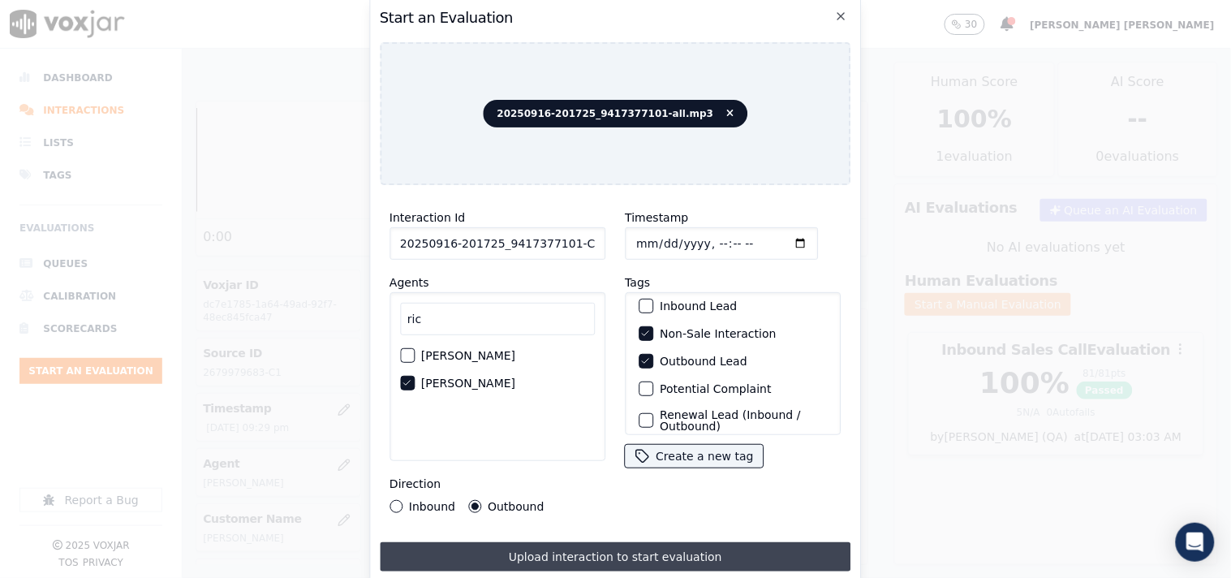
click at [547, 542] on button "Upload interaction to start evaluation" at bounding box center [616, 556] width 472 height 29
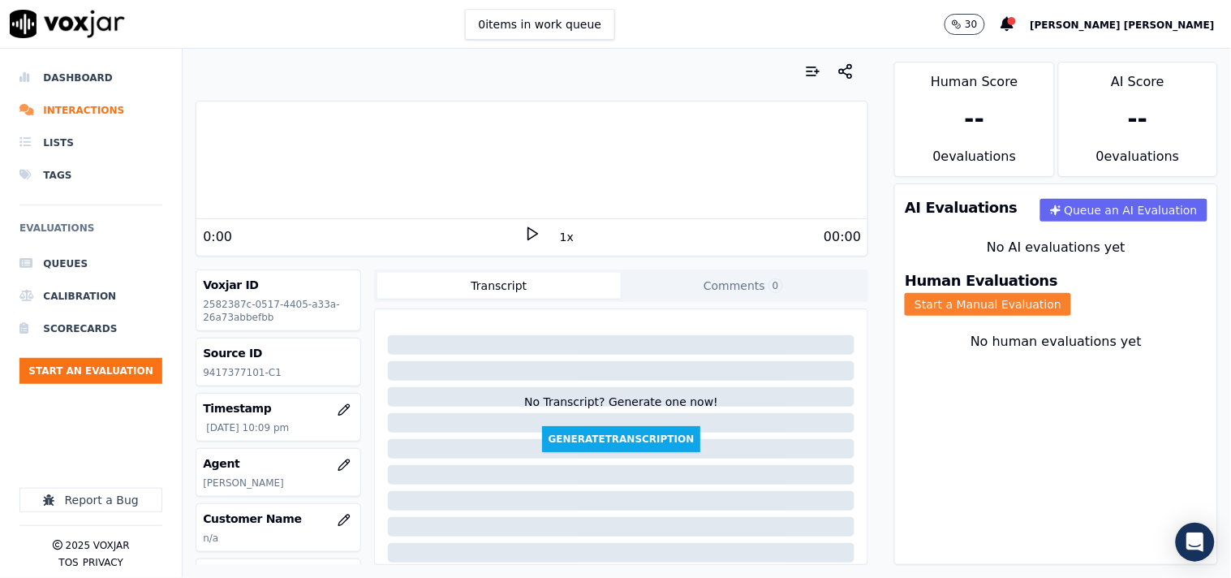
click at [1071, 300] on button "Start a Manual Evaluation" at bounding box center [988, 304] width 166 height 23
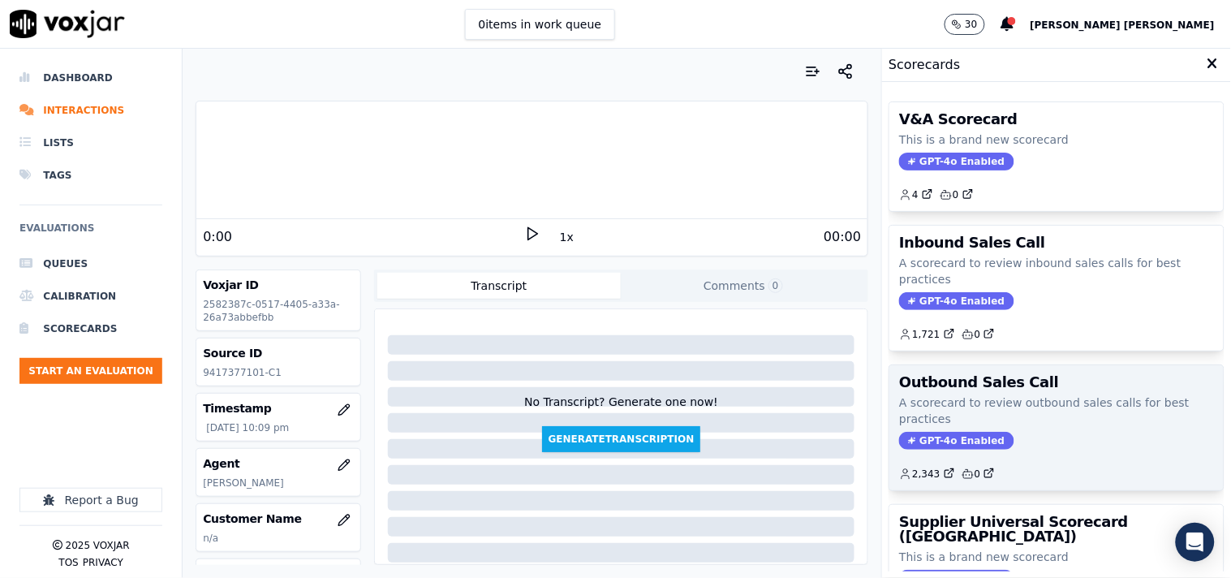
click at [918, 439] on span "GPT-4o Enabled" at bounding box center [956, 441] width 114 height 18
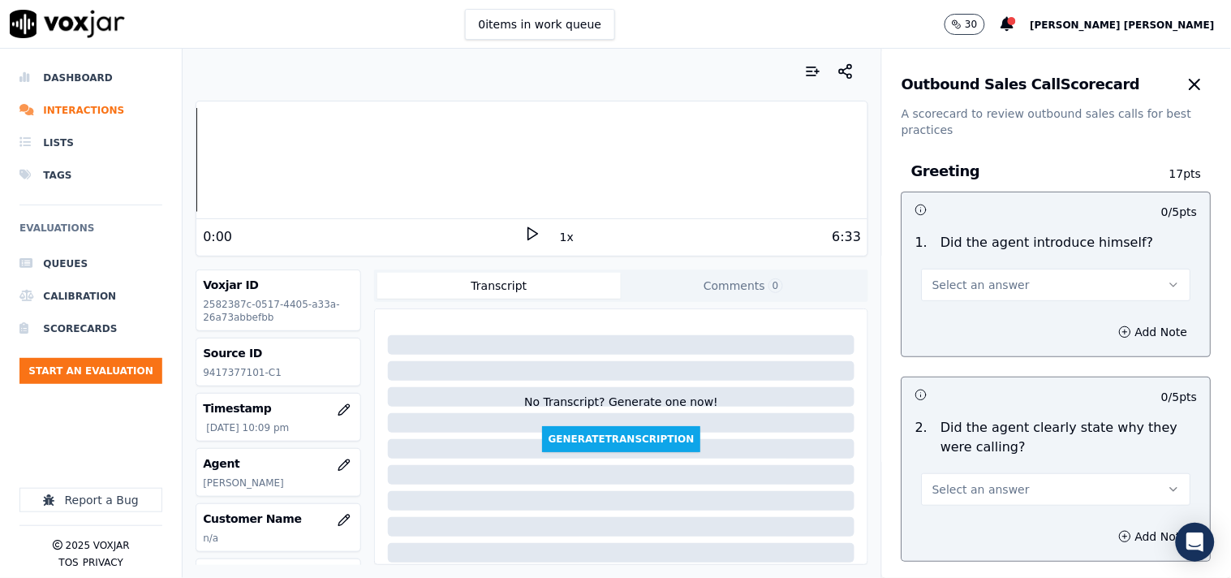
click at [955, 279] on span "Select an answer" at bounding box center [981, 285] width 97 height 16
click at [943, 312] on div "Yes" at bounding box center [1028, 321] width 239 height 26
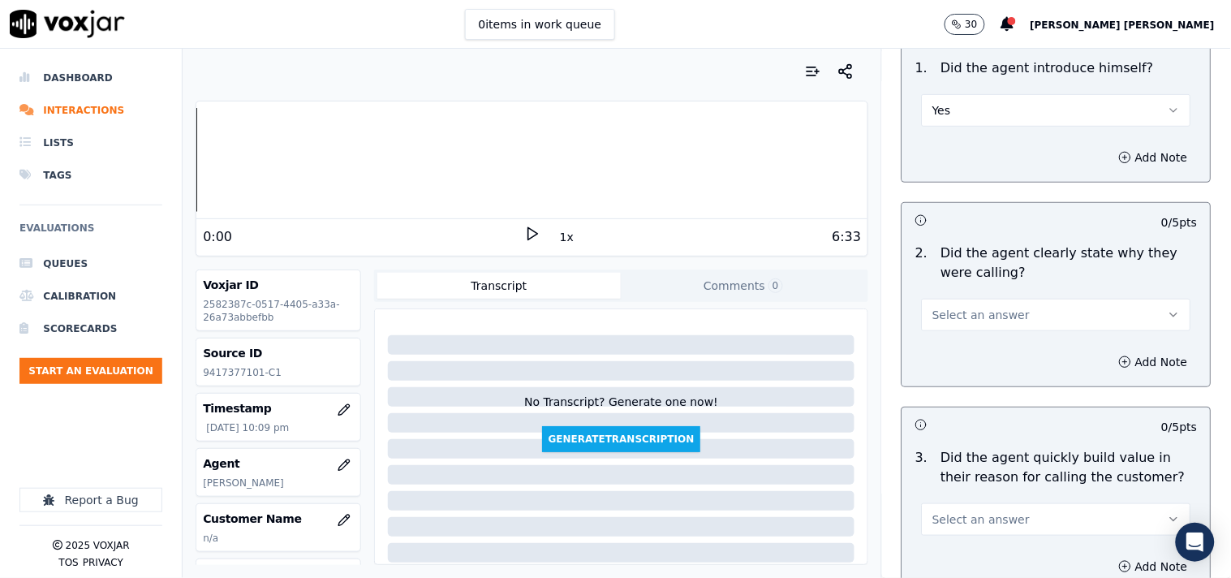
scroll to position [180, 0]
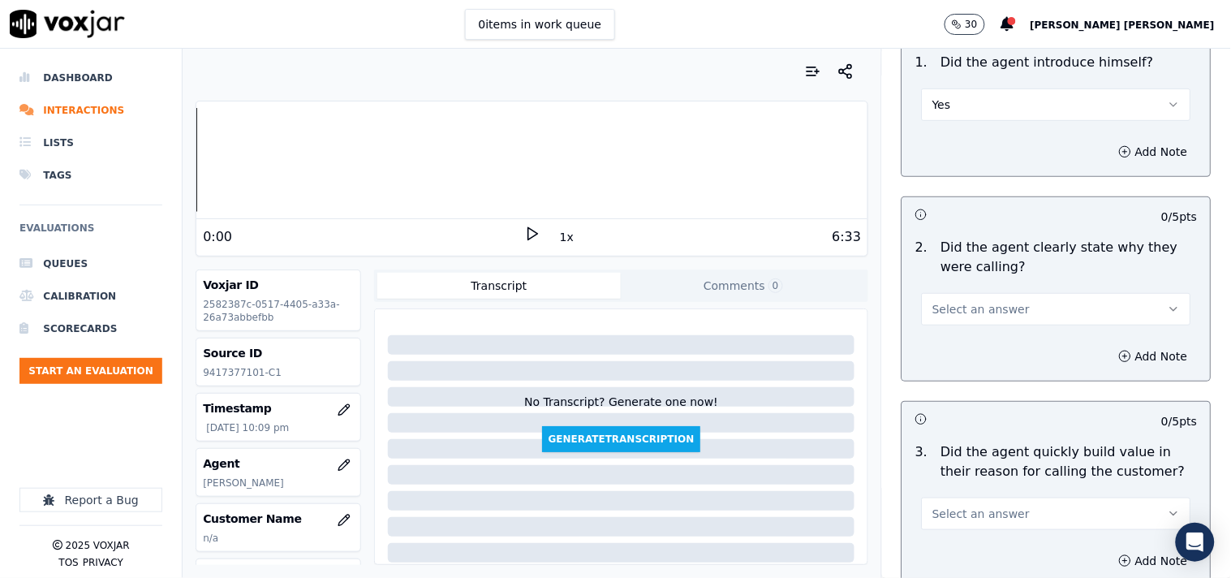
click at [994, 310] on span "Select an answer" at bounding box center [981, 309] width 97 height 16
click at [975, 343] on div "Yes" at bounding box center [1028, 346] width 239 height 26
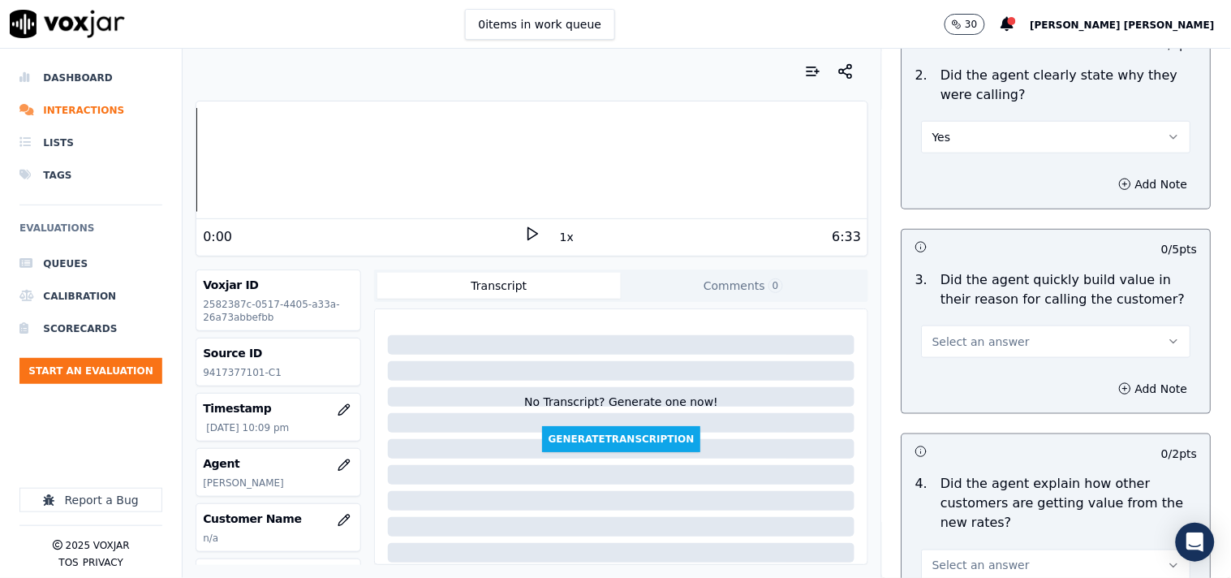
scroll to position [360, 0]
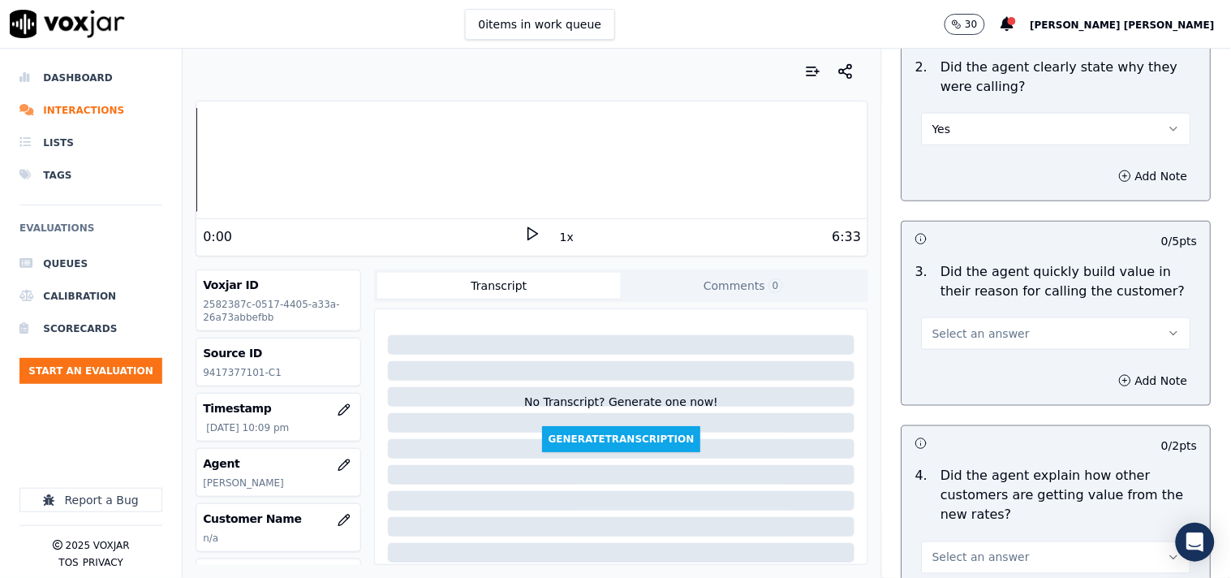
click at [989, 328] on span "Select an answer" at bounding box center [981, 334] width 97 height 16
click at [938, 365] on div "Yes" at bounding box center [1028, 370] width 239 height 26
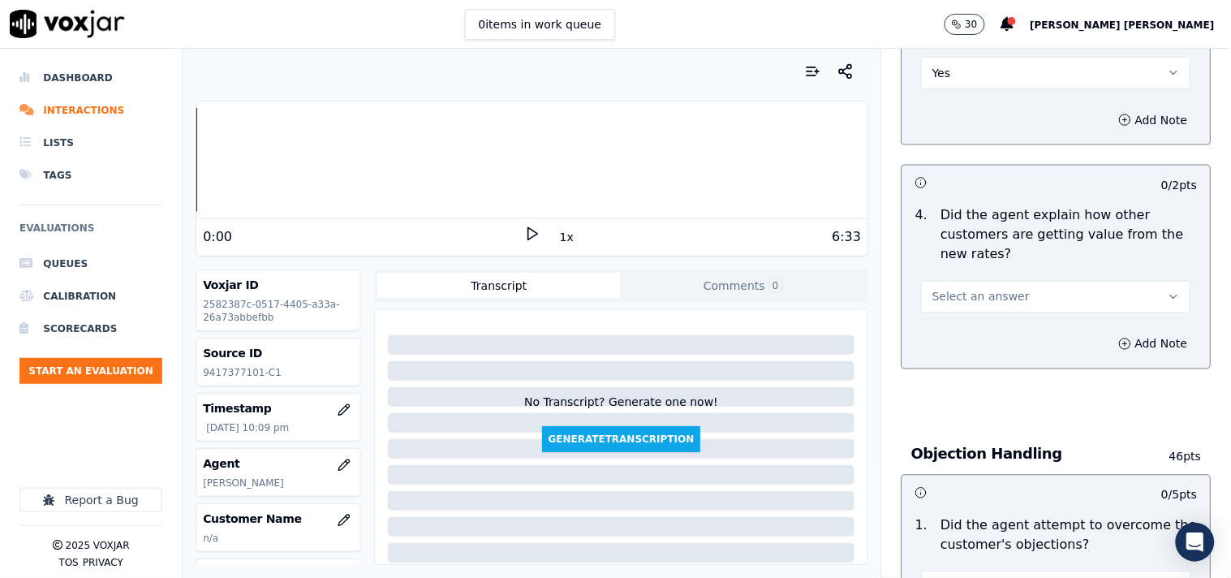
scroll to position [631, 0]
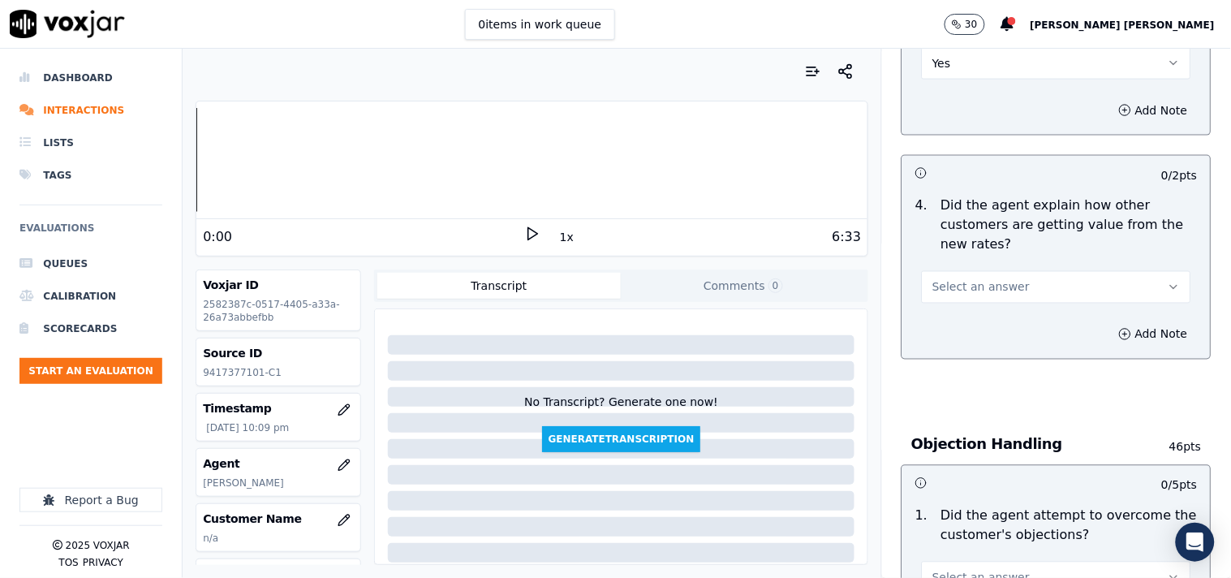
click at [999, 313] on div "Add Note" at bounding box center [1057, 334] width 308 height 49
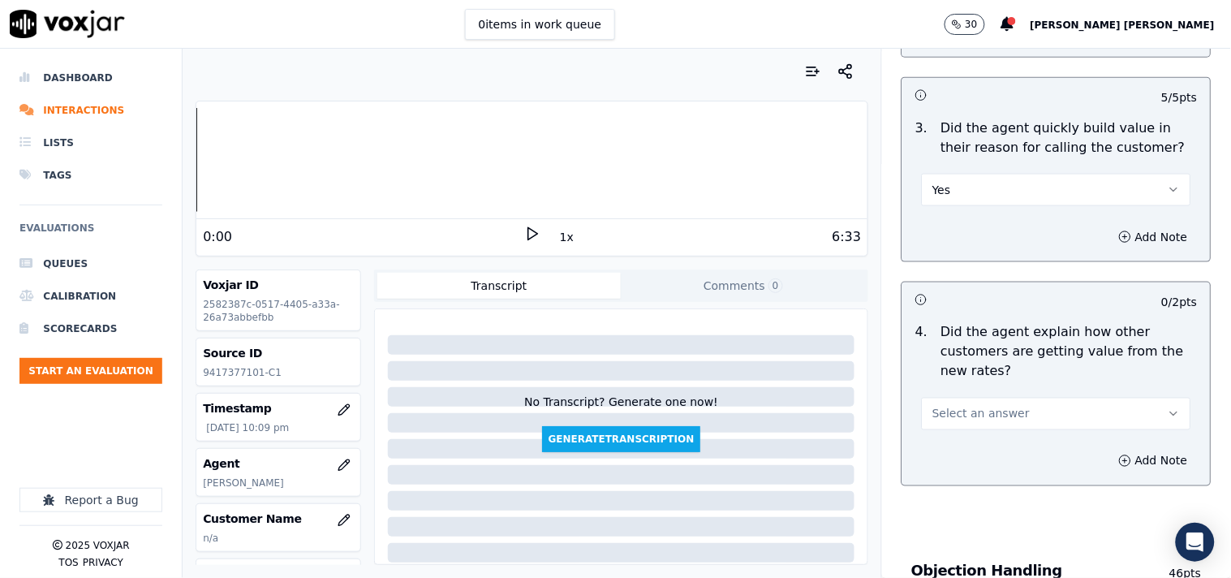
scroll to position [541, 0]
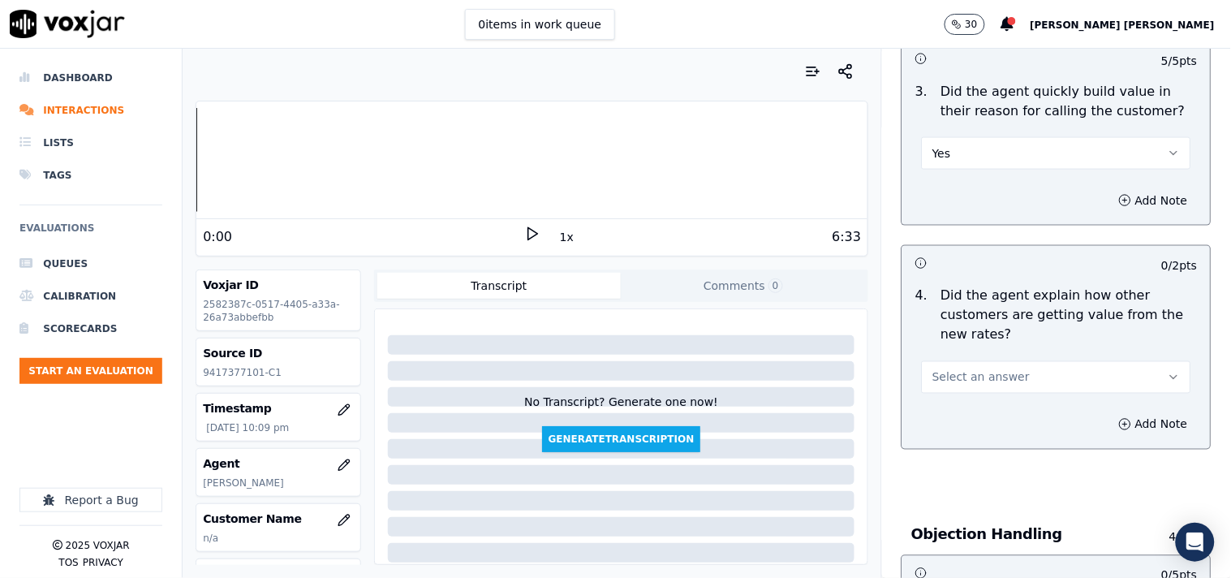
click at [981, 375] on span "Select an answer" at bounding box center [981, 377] width 97 height 16
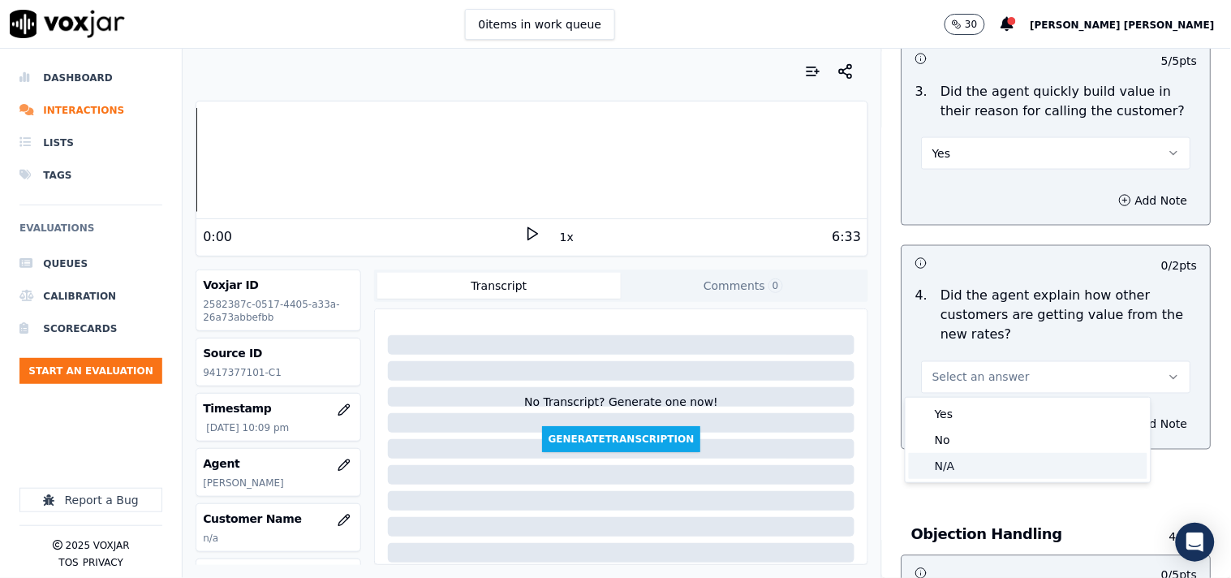
click at [952, 467] on div "N/A" at bounding box center [1028, 466] width 239 height 26
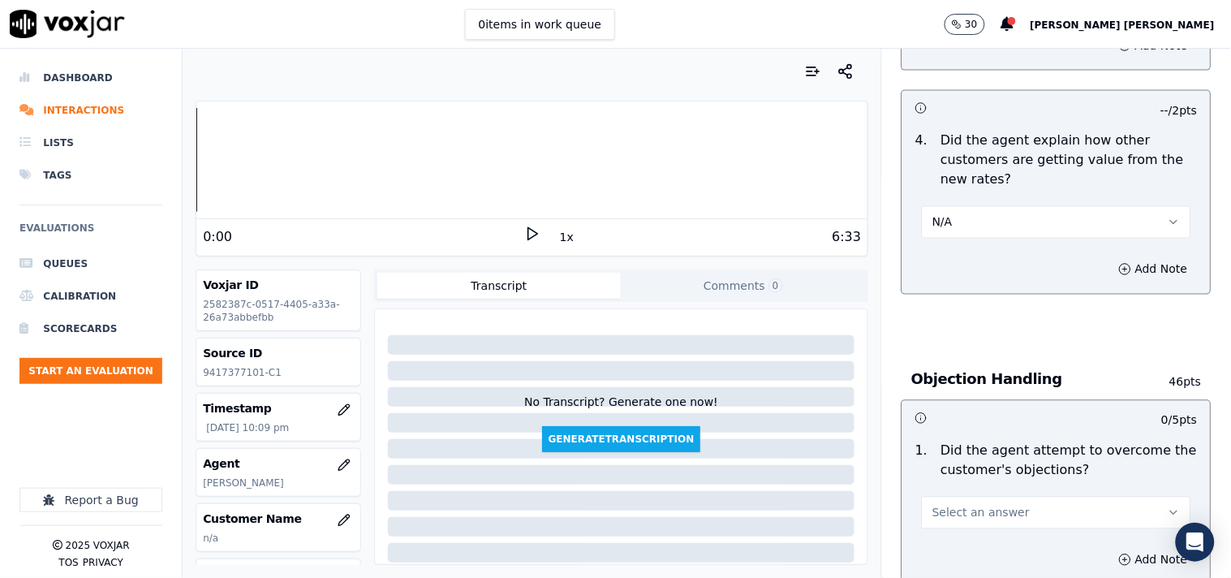
scroll to position [721, 0]
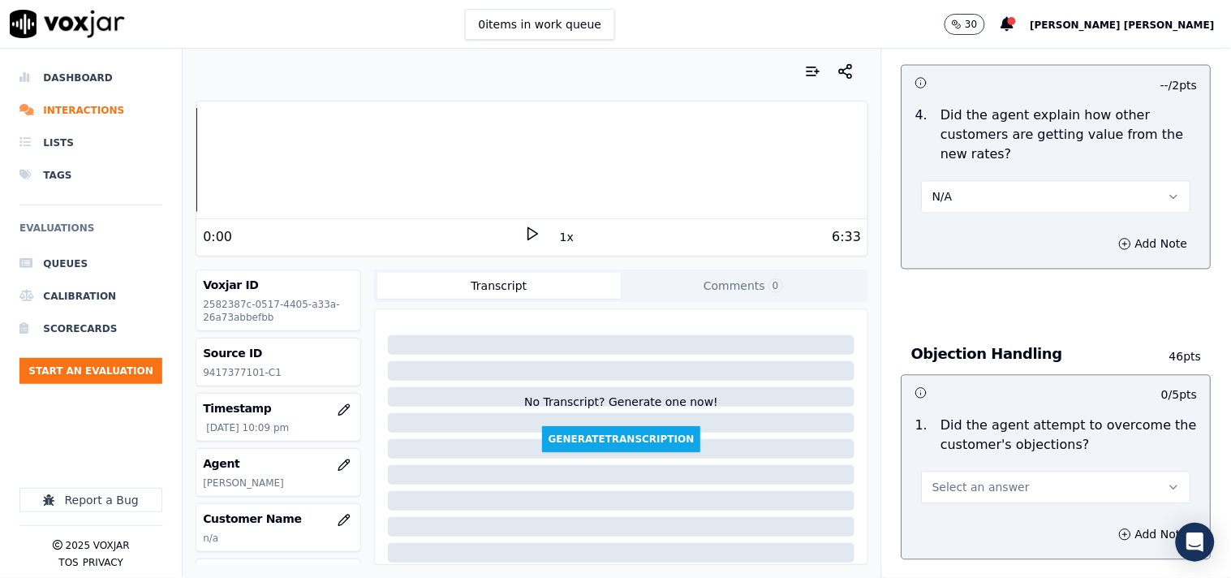
click at [952, 497] on button "Select an answer" at bounding box center [1056, 488] width 269 height 32
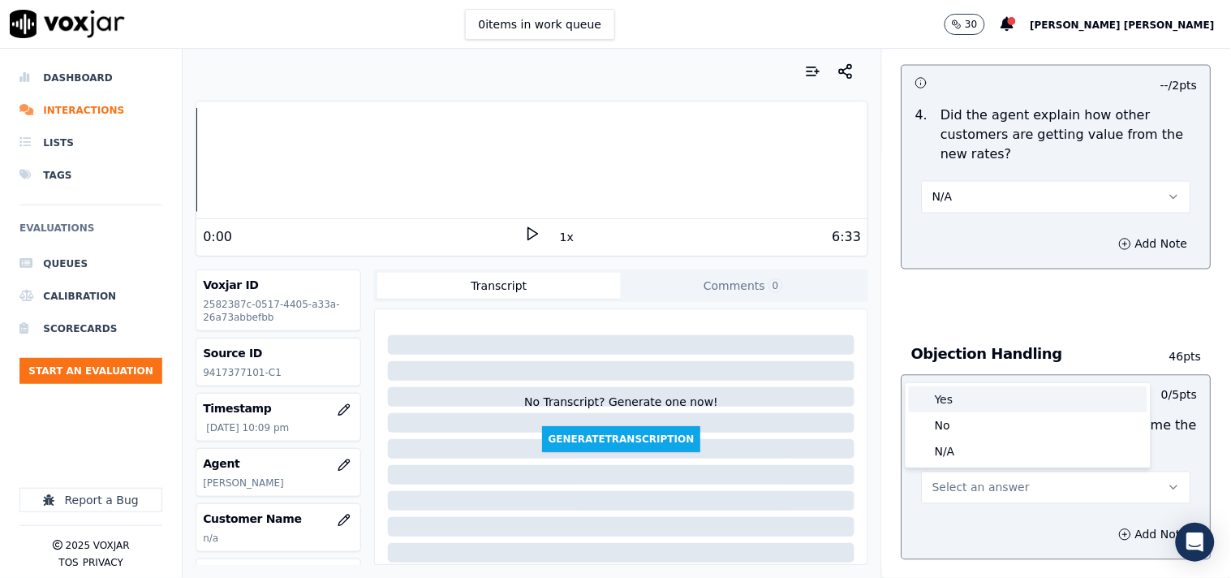
click at [962, 400] on div "Yes" at bounding box center [1028, 399] width 239 height 26
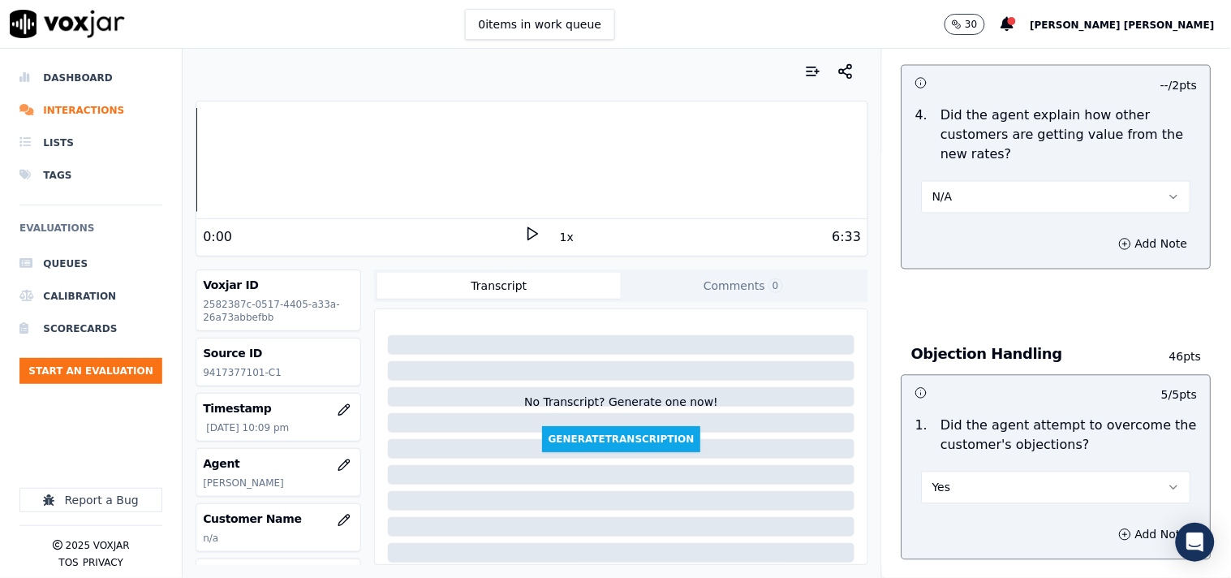
scroll to position [992, 0]
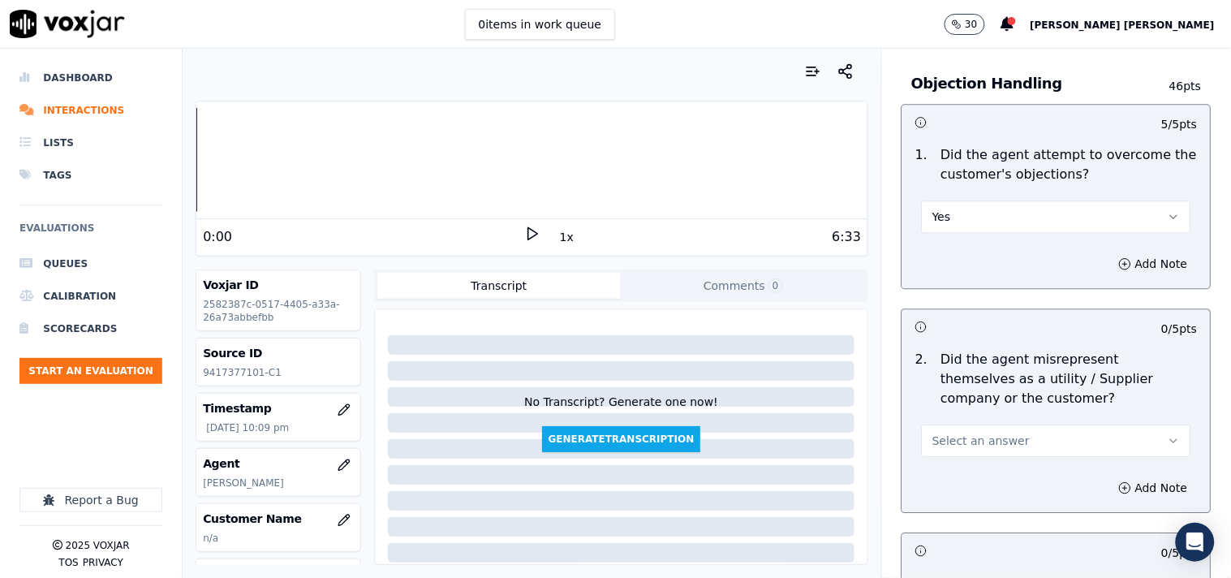
click at [964, 451] on button "Select an answer" at bounding box center [1056, 441] width 269 height 32
click at [950, 507] on div "No" at bounding box center [1028, 503] width 239 height 26
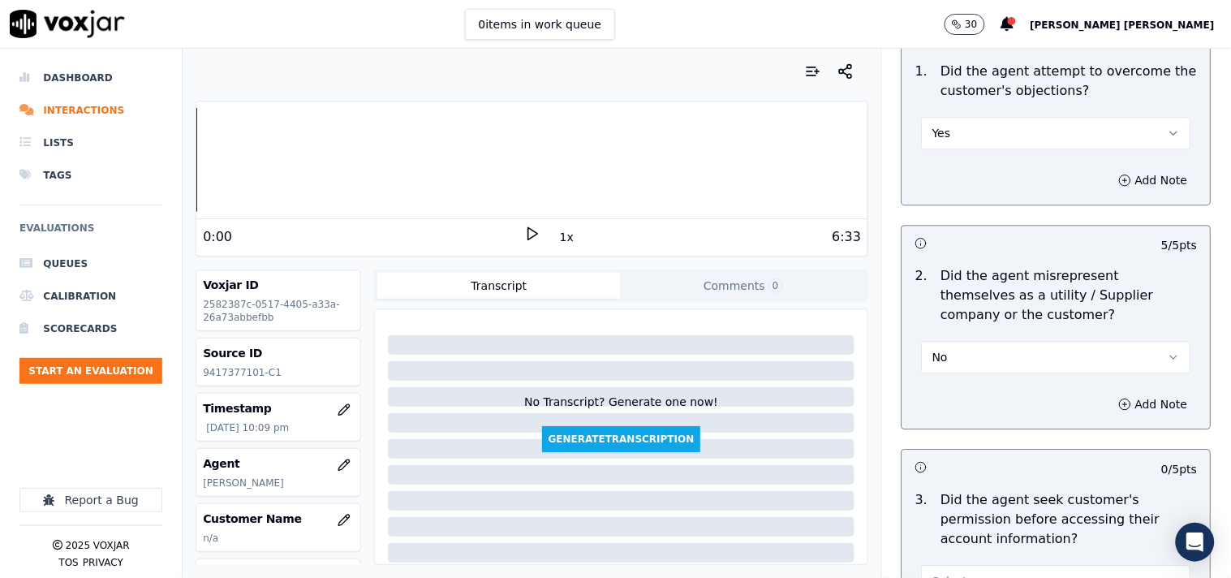
scroll to position [1172, 0]
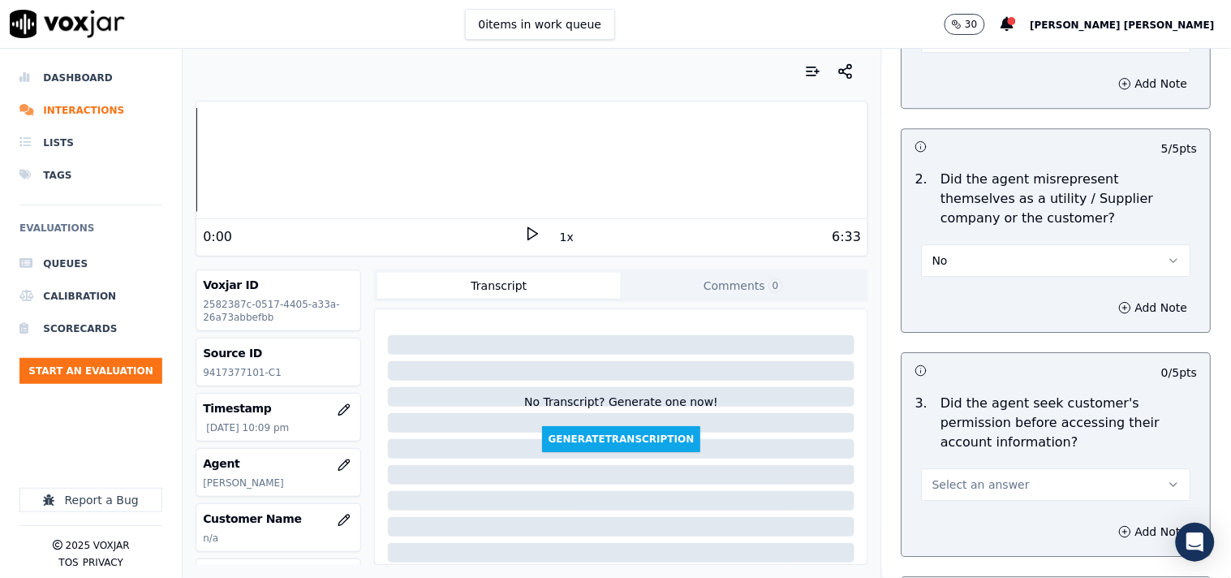
click at [958, 469] on button "Select an answer" at bounding box center [1056, 484] width 269 height 32
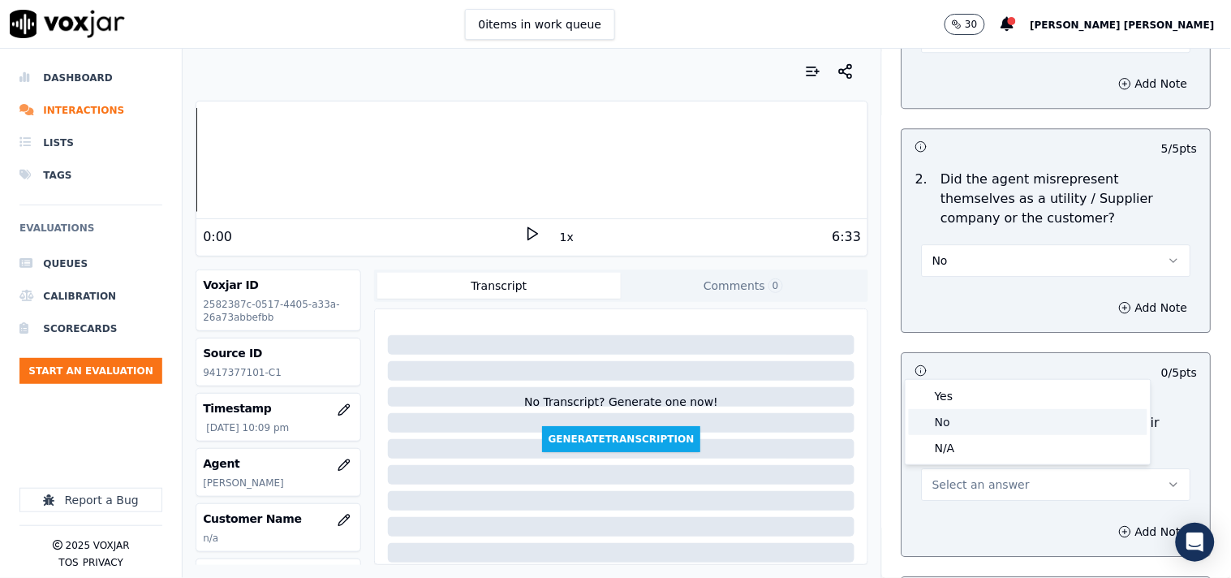
click at [959, 412] on div "No" at bounding box center [1028, 422] width 239 height 26
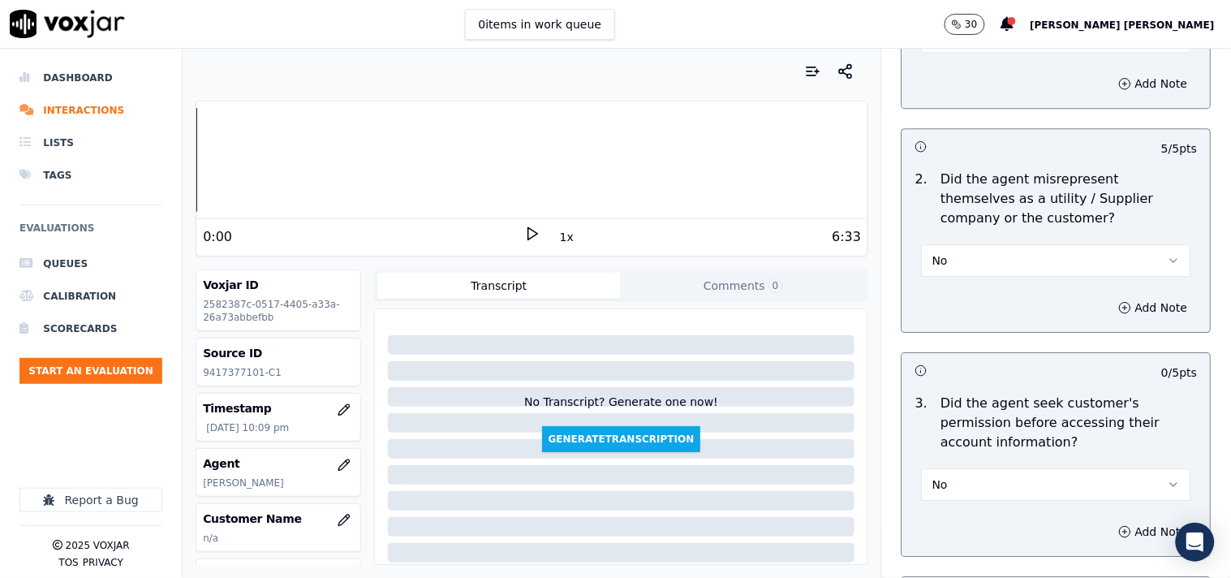
click at [1080, 517] on div "Add Note" at bounding box center [1057, 531] width 308 height 49
click at [1119, 530] on icon "button" at bounding box center [1125, 531] width 13 height 13
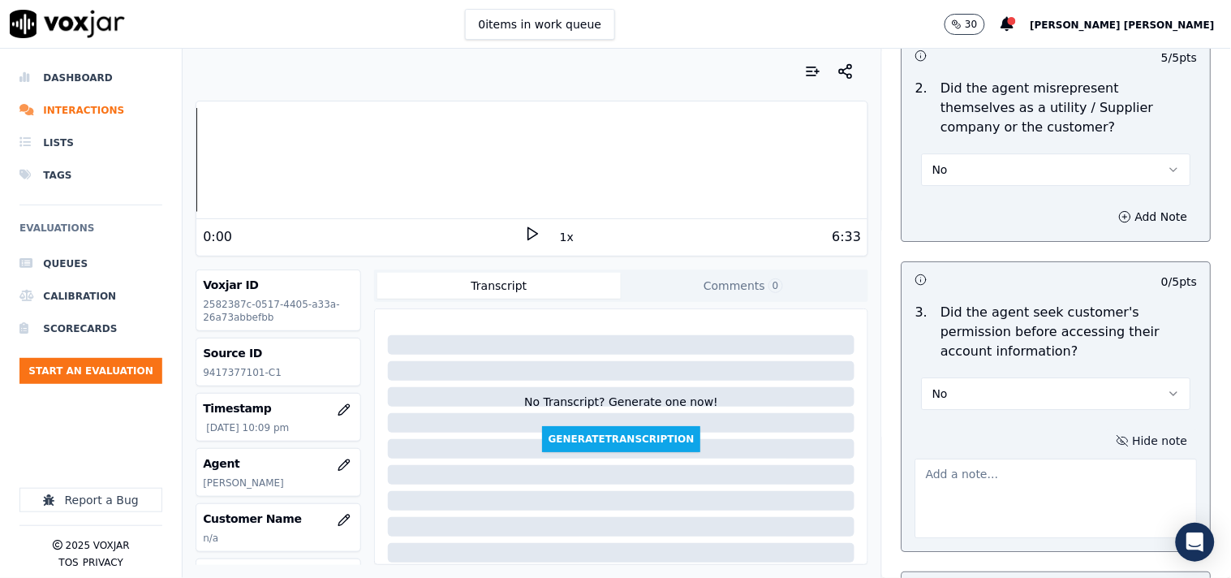
scroll to position [1352, 0]
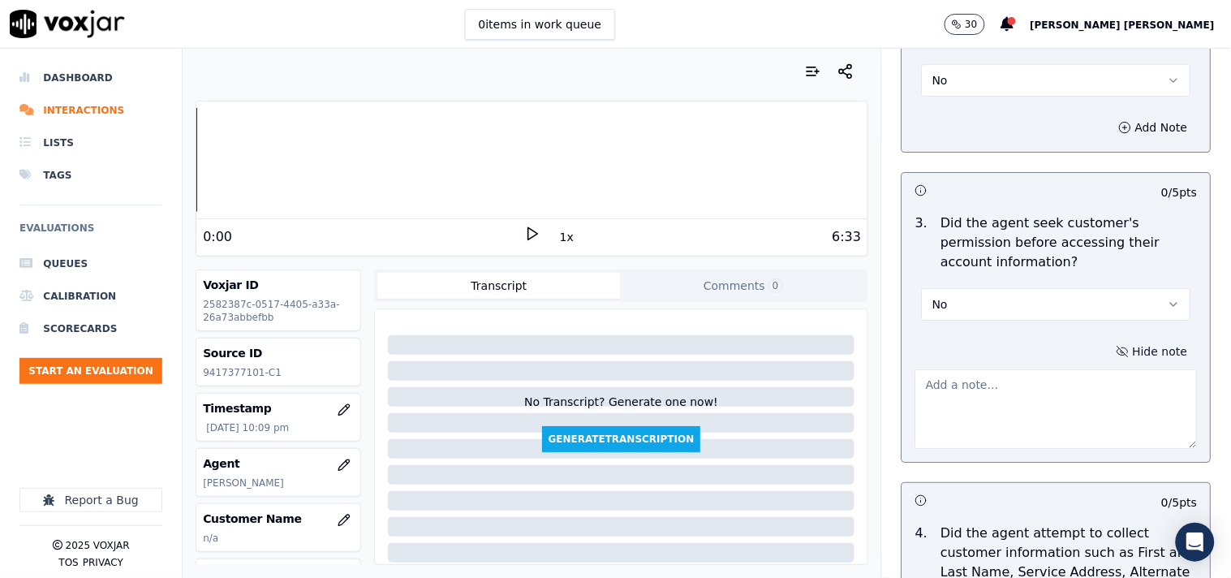
click at [999, 386] on textarea at bounding box center [1057, 409] width 282 height 80
paste textarea "@03:21 [PERSON_NAME]-Inform the choice id no,but failed to take permission to c…"
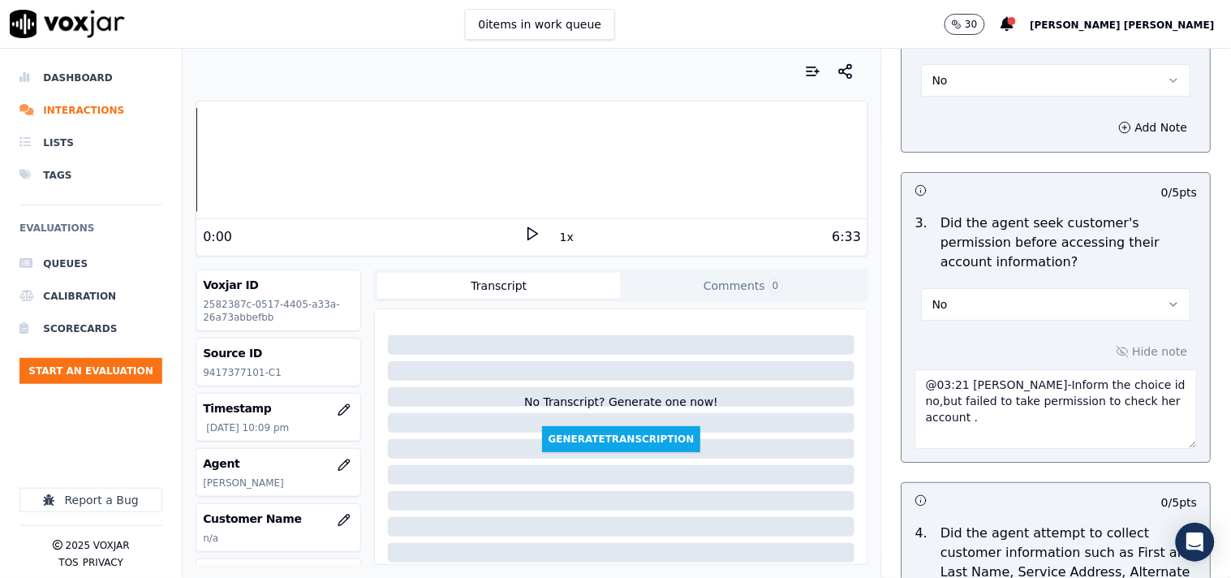
click at [916, 377] on textarea "@03:21 [PERSON_NAME]-Inform the choice id no,but failed to take permission to c…" at bounding box center [1057, 409] width 282 height 80
paste textarea "Call id-20250916-201725"
type textarea "Call id-20250916-201725 @03:21 [PERSON_NAME]-Inform the choice id no,but failed…"
drag, startPoint x: 1104, startPoint y: 409, endPoint x: 1124, endPoint y: 446, distance: 42.5
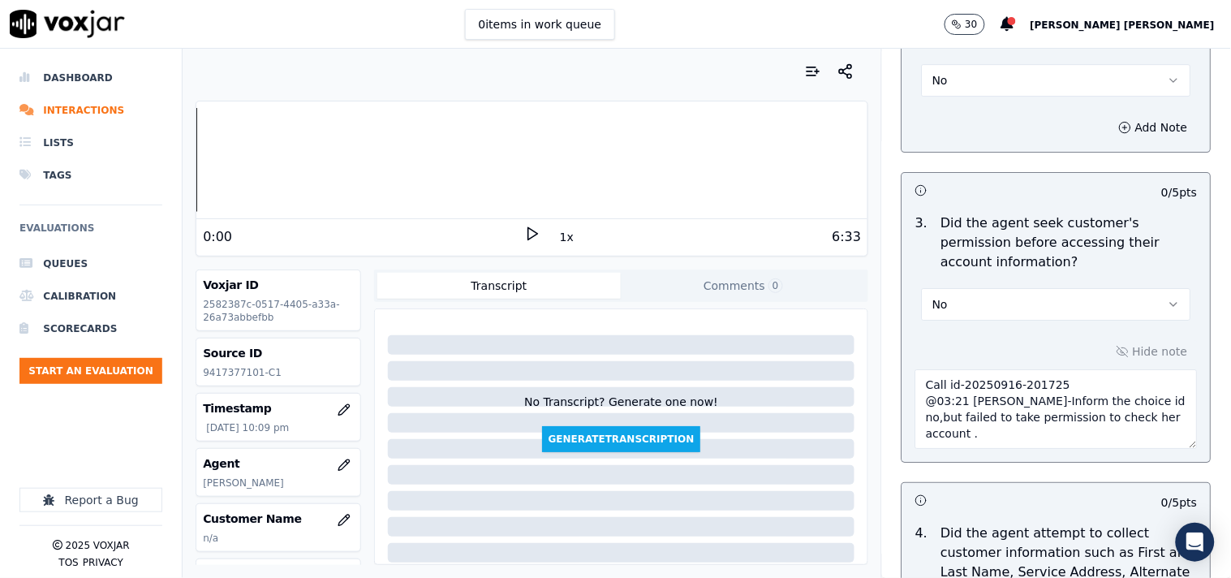
drag, startPoint x: 1106, startPoint y: 400, endPoint x: 938, endPoint y: 447, distance: 173.7
click at [938, 447] on textarea "Call id-20250916-201725 @03:21 [PERSON_NAME]-Inform the choice id no,but failed…" at bounding box center [1057, 409] width 282 height 80
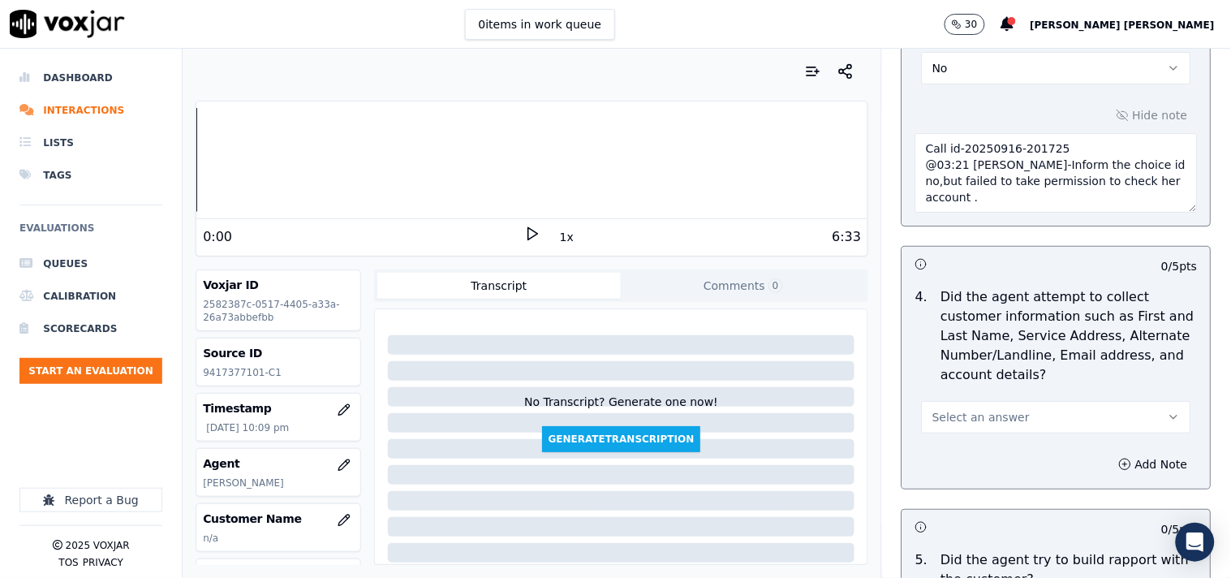
scroll to position [1623, 0]
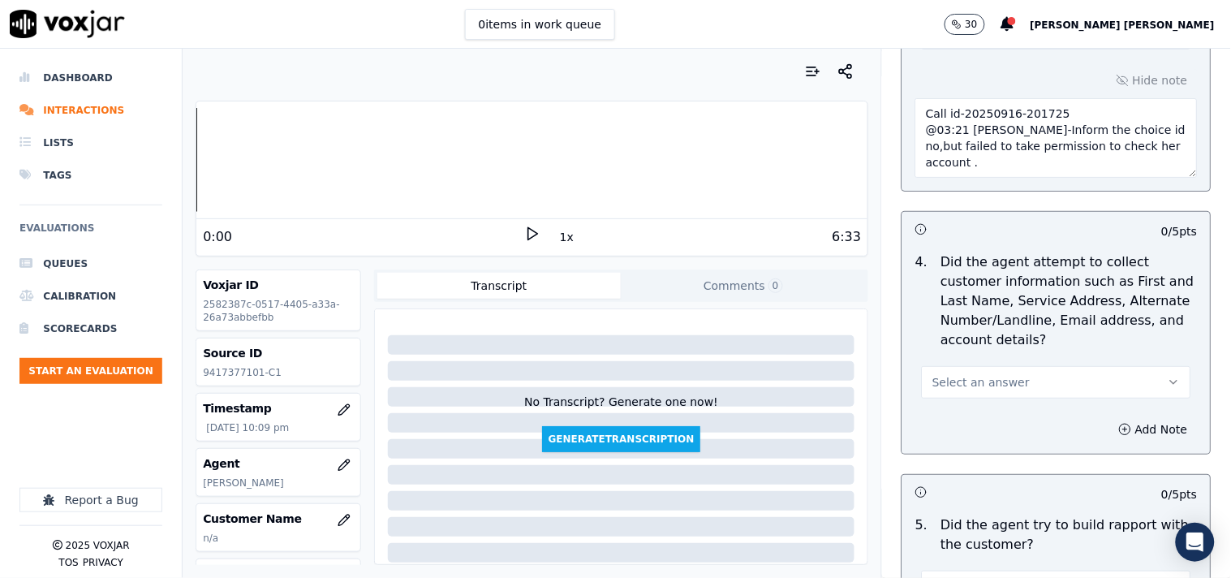
click at [968, 399] on button "Select an answer" at bounding box center [1056, 382] width 269 height 32
click at [955, 466] on div "N/A" at bounding box center [1028, 472] width 239 height 26
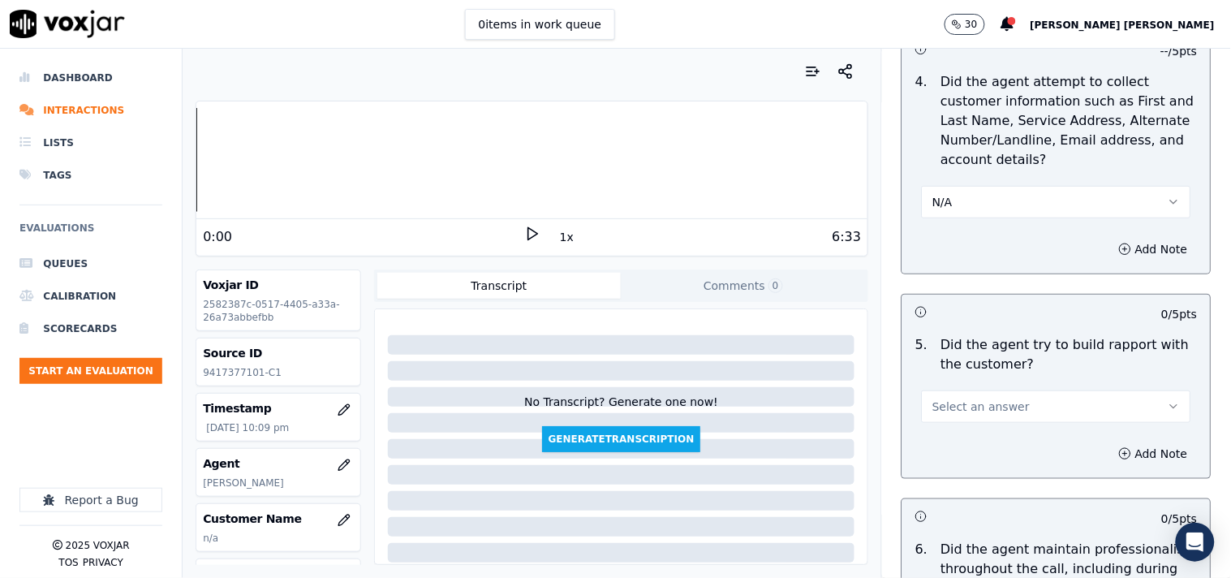
click at [996, 409] on span "Select an answer" at bounding box center [981, 407] width 97 height 16
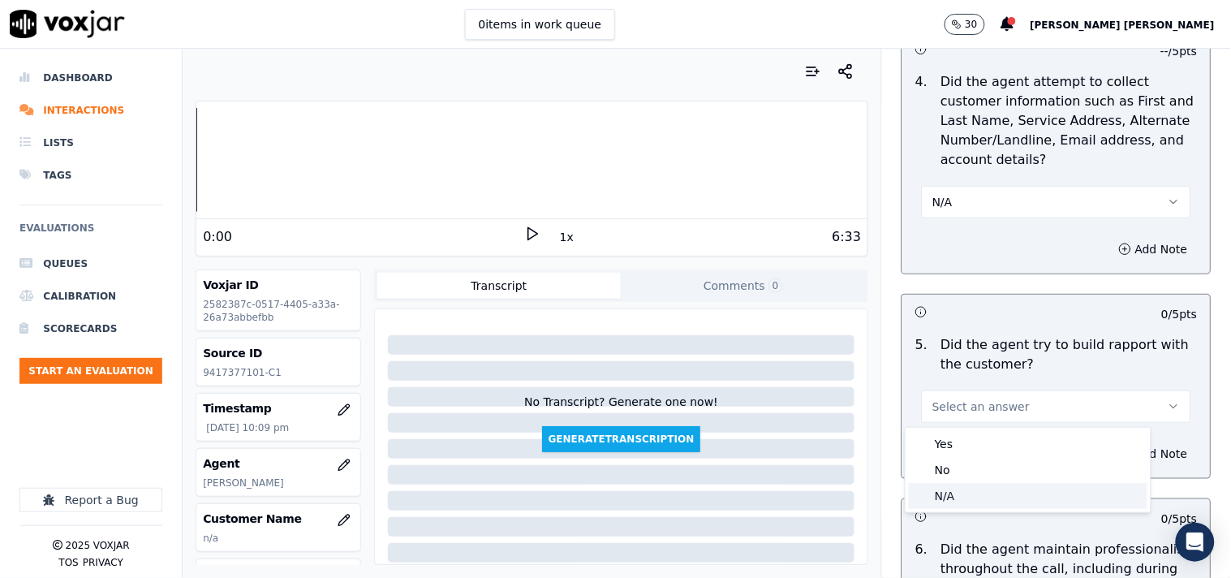
click at [972, 489] on div "N/A" at bounding box center [1028, 496] width 239 height 26
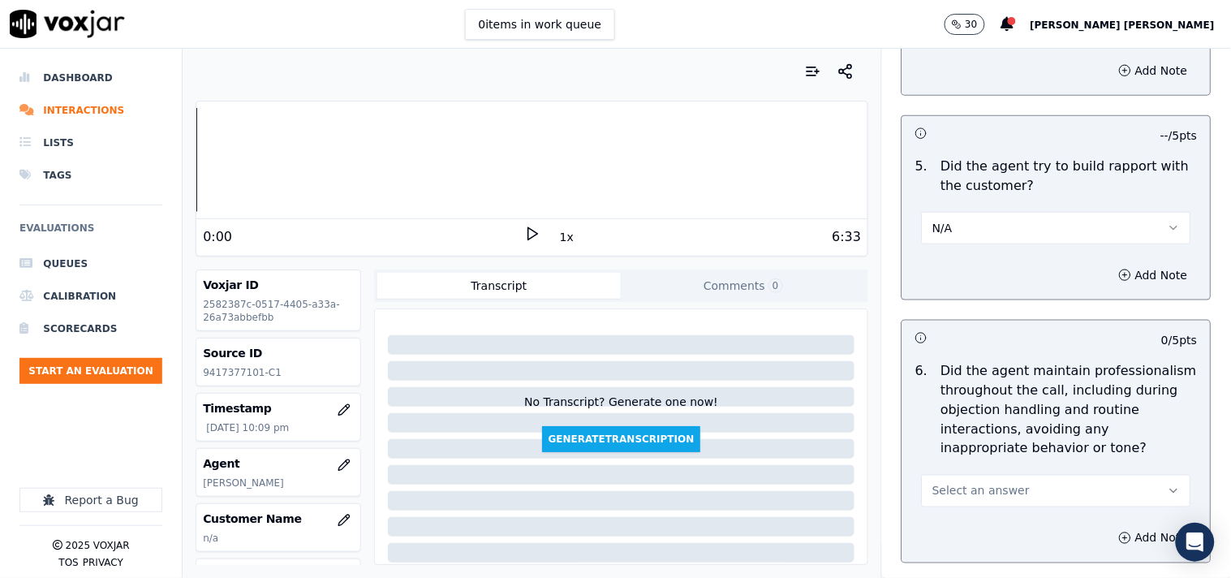
scroll to position [1984, 0]
click at [978, 481] on span "Select an answer" at bounding box center [981, 489] width 97 height 16
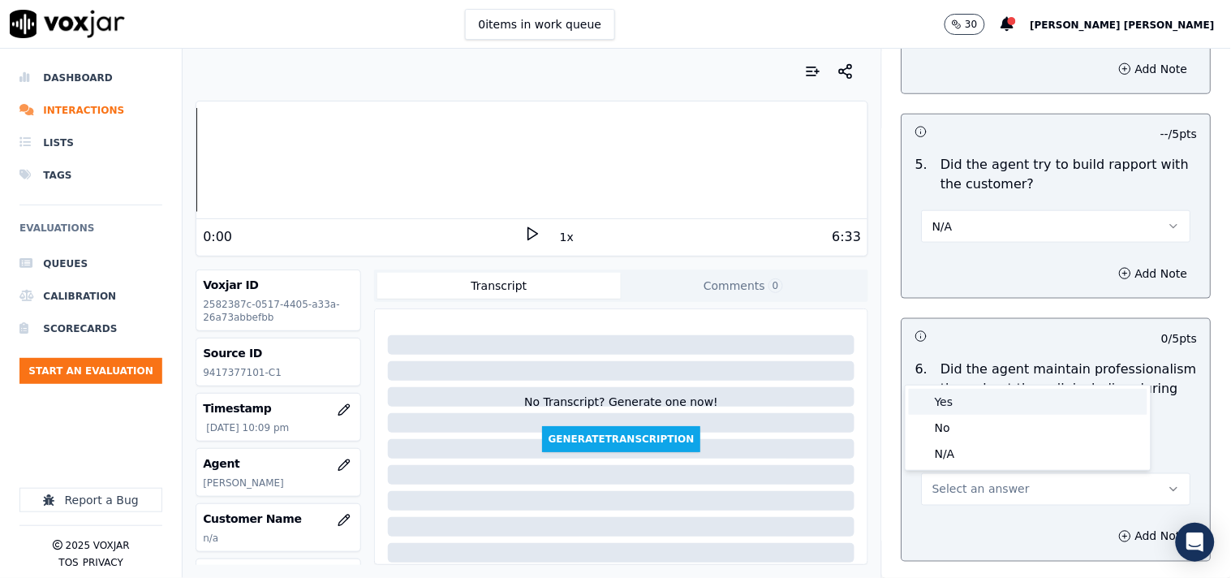
click at [971, 409] on div "Yes" at bounding box center [1028, 402] width 239 height 26
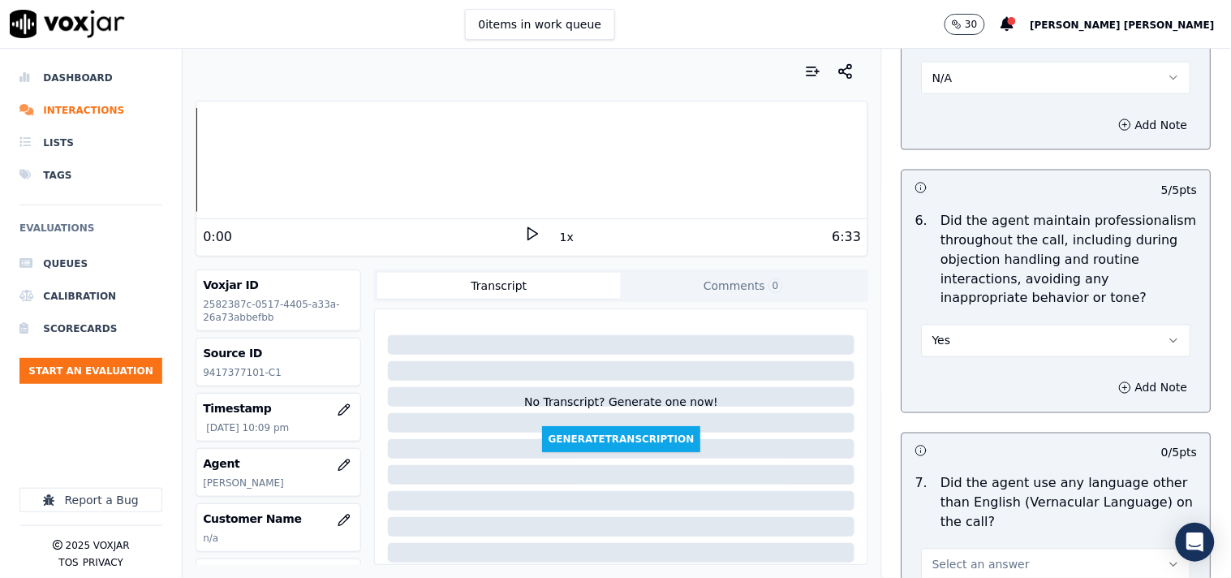
scroll to position [2164, 0]
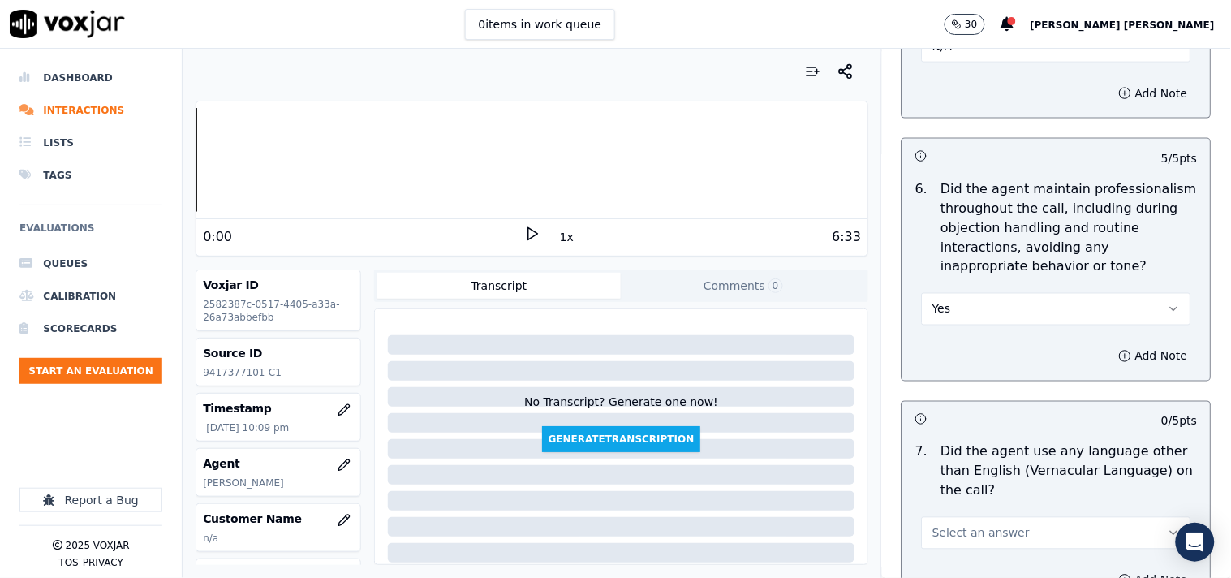
click at [972, 520] on button "Select an answer" at bounding box center [1056, 533] width 269 height 32
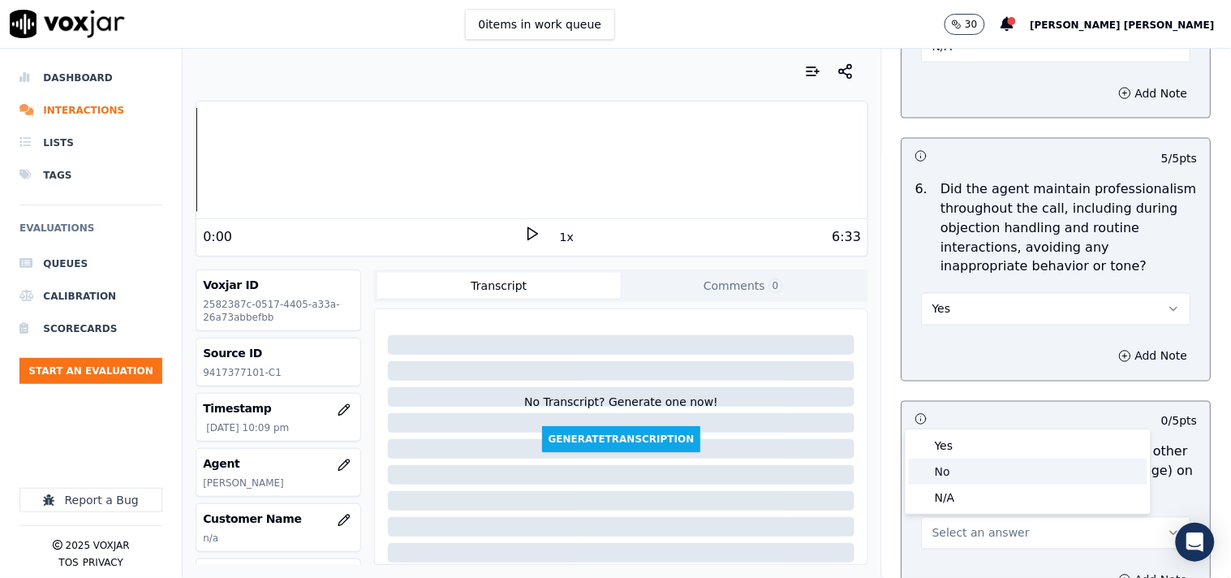
click at [966, 481] on div "No" at bounding box center [1028, 472] width 239 height 26
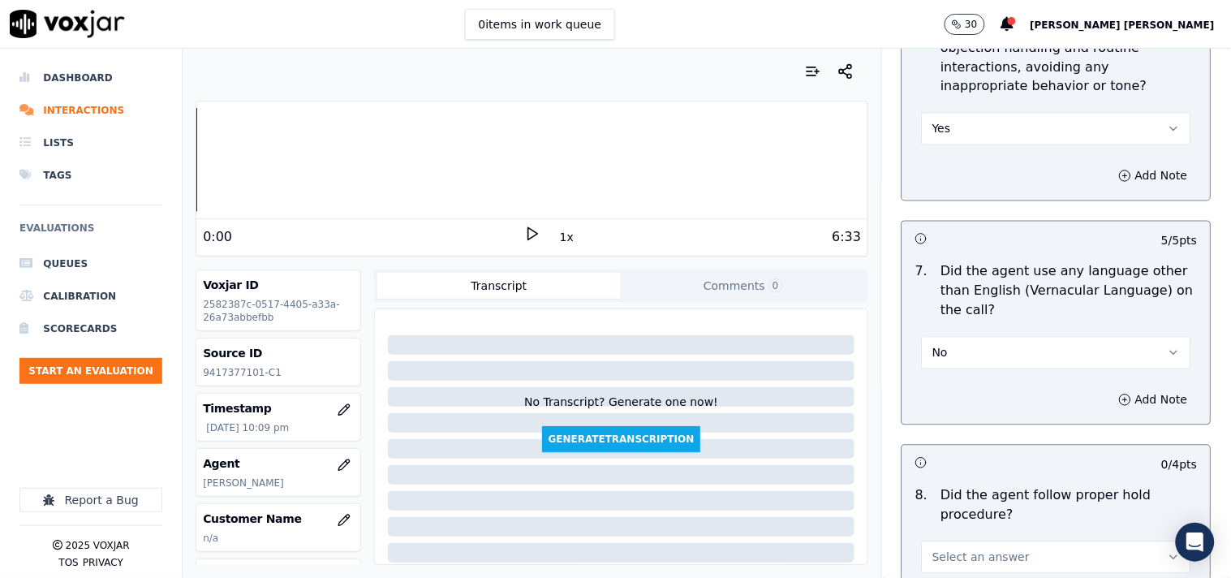
scroll to position [2435, 0]
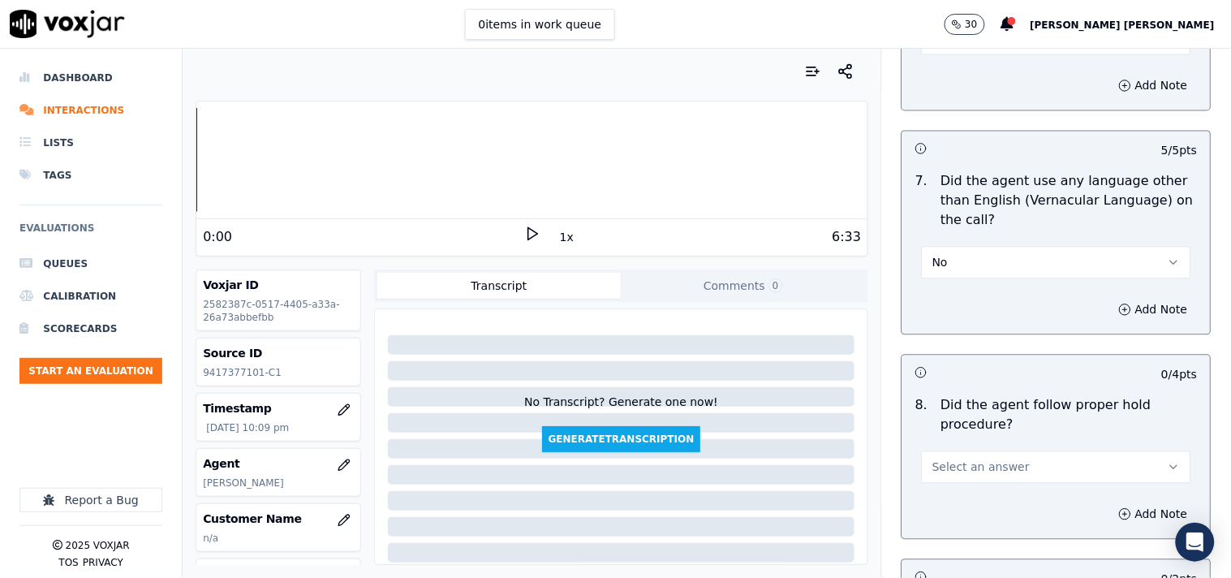
click at [1031, 465] on button "Select an answer" at bounding box center [1056, 467] width 269 height 32
click at [984, 515] on div "Yes" at bounding box center [1028, 505] width 239 height 26
click at [1004, 467] on button "Yes" at bounding box center [1056, 467] width 269 height 32
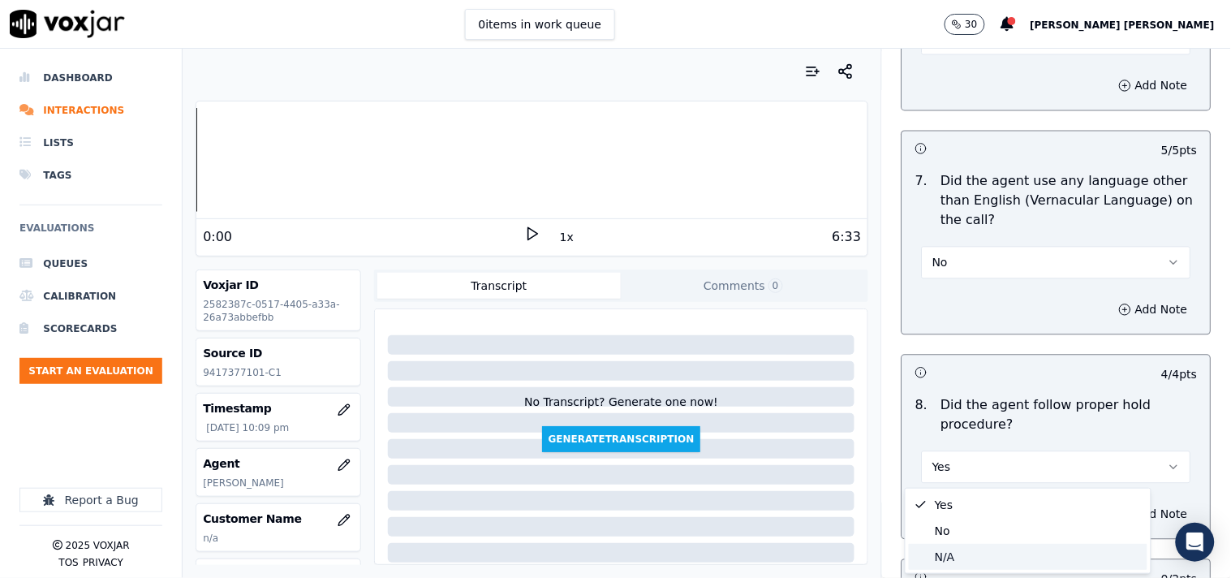
click at [981, 550] on div "N/A" at bounding box center [1028, 557] width 239 height 26
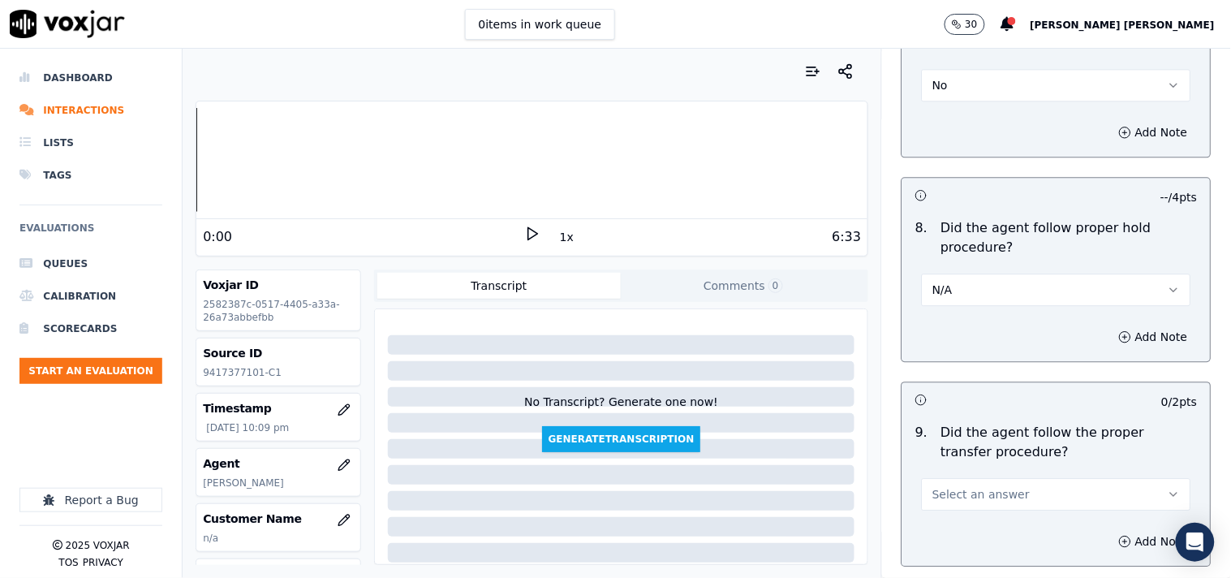
scroll to position [2615, 0]
click at [985, 496] on span "Select an answer" at bounding box center [981, 491] width 97 height 16
click at [977, 452] on p "Did the agent follow the proper transfer procedure?" at bounding box center [1070, 439] width 257 height 39
click at [983, 495] on span "Select an answer" at bounding box center [981, 491] width 97 height 16
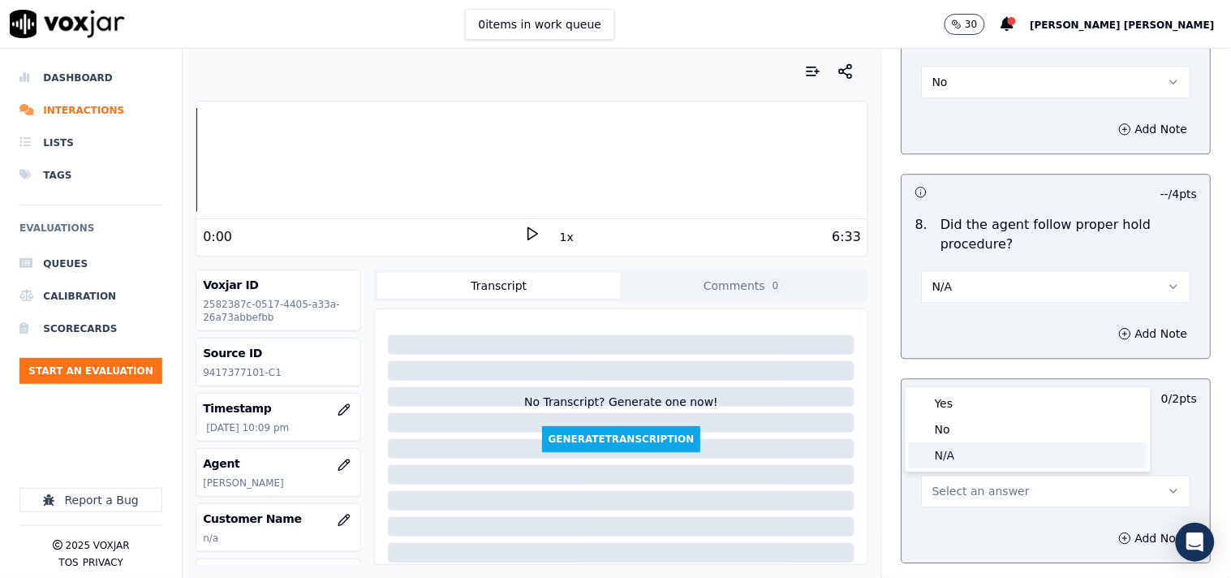
click at [972, 460] on div "N/A" at bounding box center [1028, 455] width 239 height 26
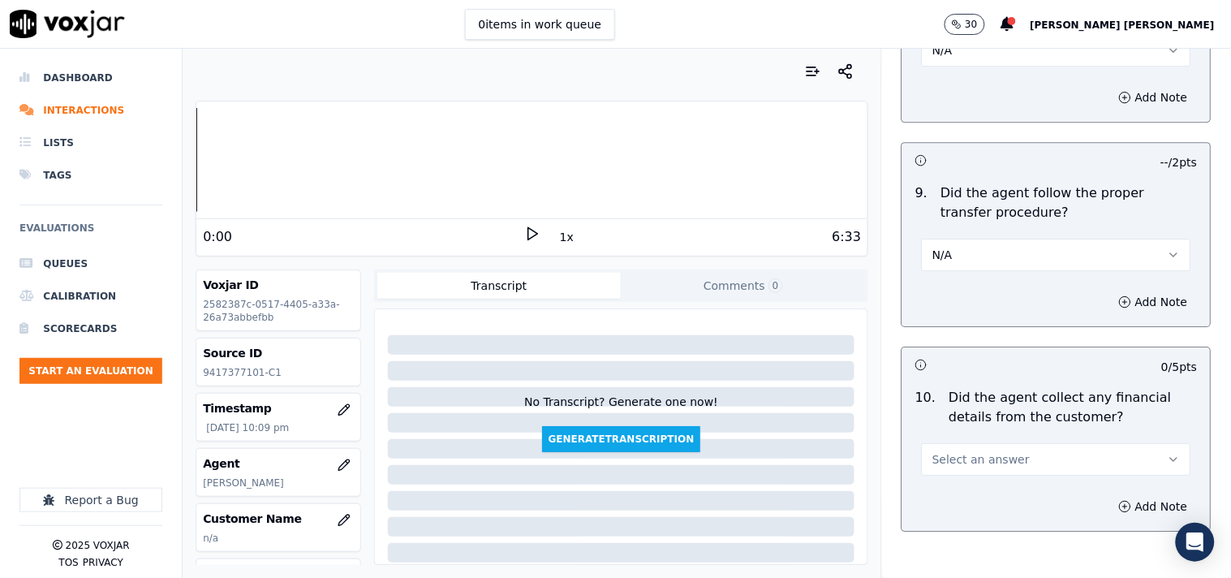
scroll to position [2886, 0]
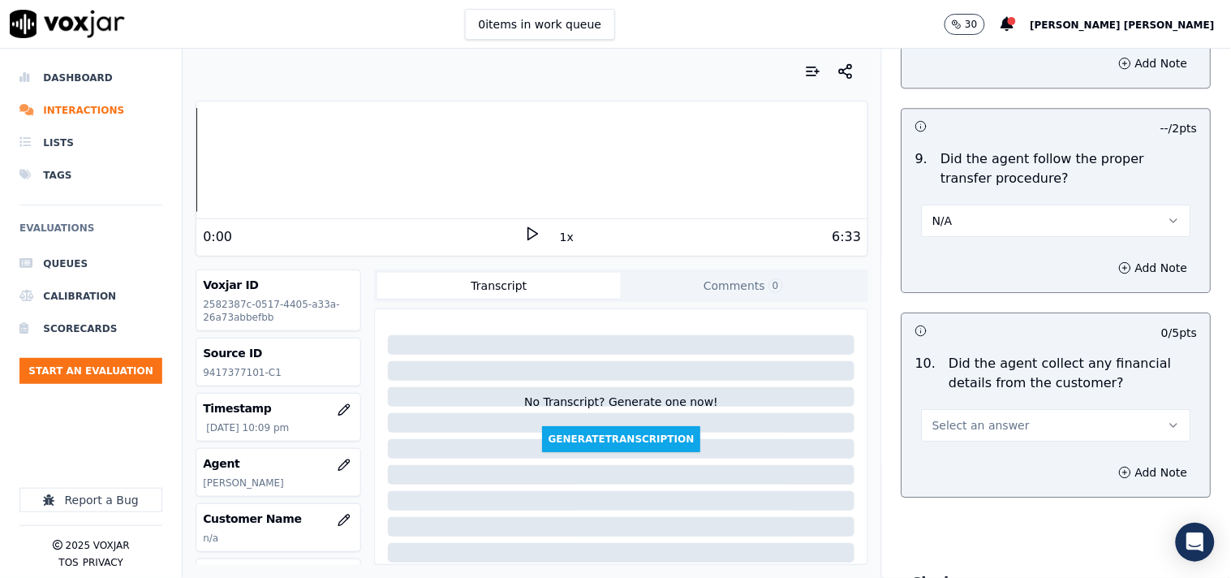
click at [972, 240] on div "9 . Did the agent follow the proper transfer procedure? N/A" at bounding box center [1057, 193] width 308 height 101
click at [976, 234] on button "N/A" at bounding box center [1056, 221] width 269 height 32
click at [966, 256] on div "Yes" at bounding box center [1028, 258] width 239 height 26
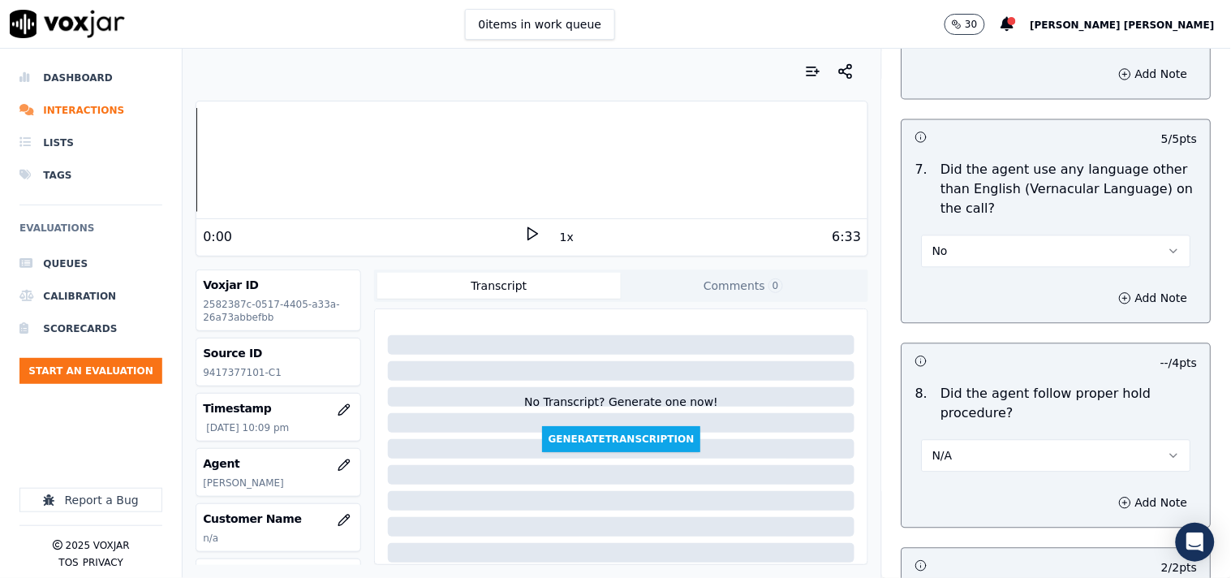
scroll to position [2618, 0]
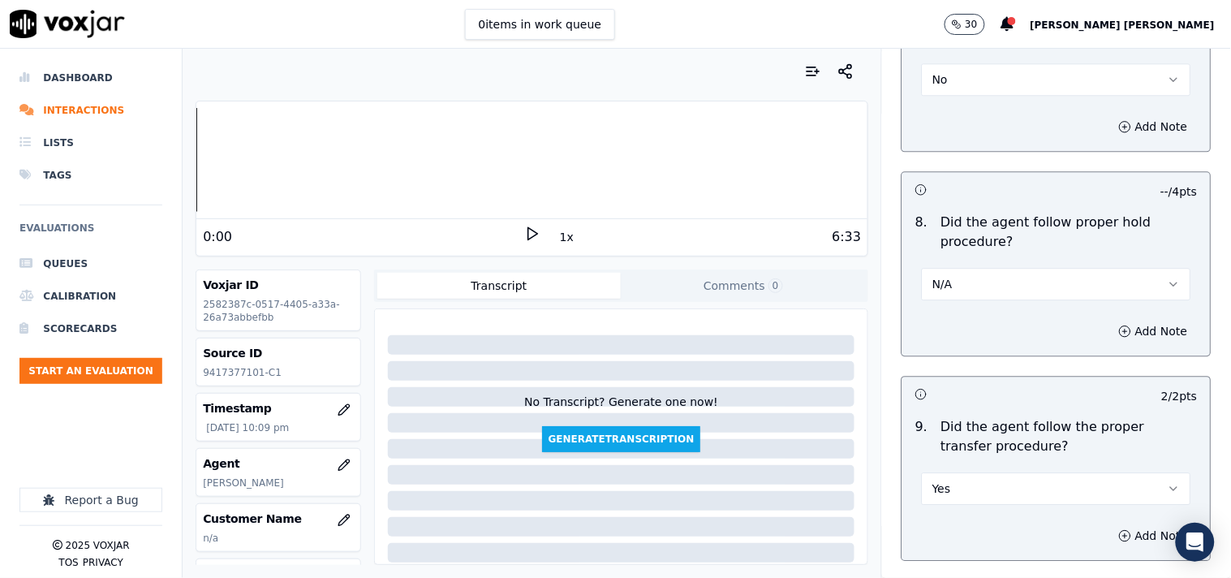
click at [942, 298] on button "N/A" at bounding box center [1056, 284] width 269 height 32
click at [954, 330] on div "Yes" at bounding box center [1028, 321] width 239 height 26
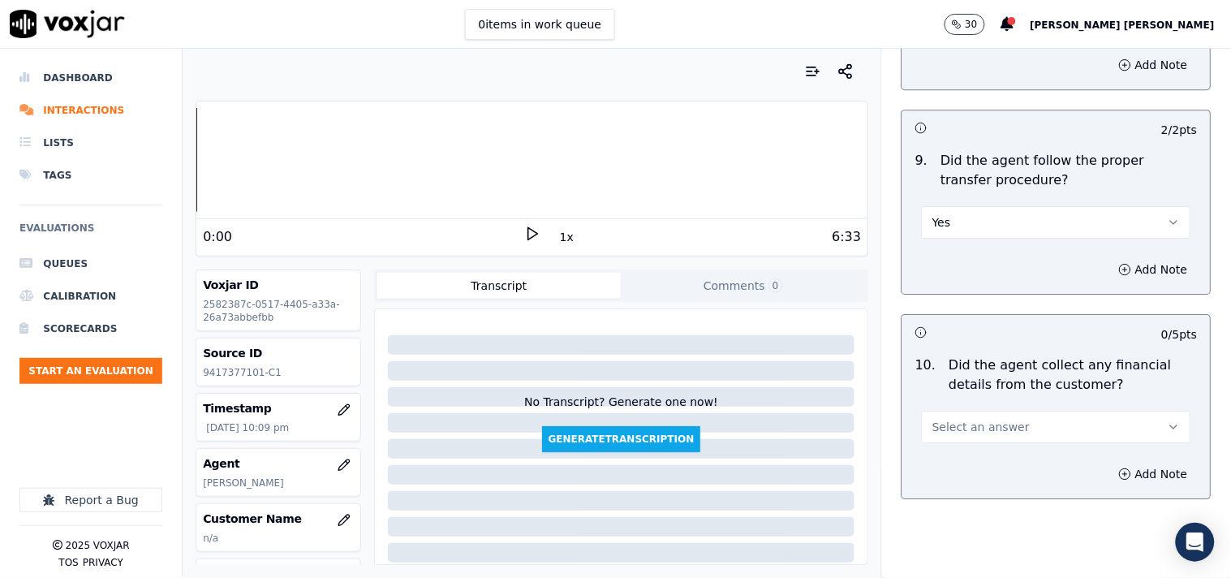
scroll to position [2888, 0]
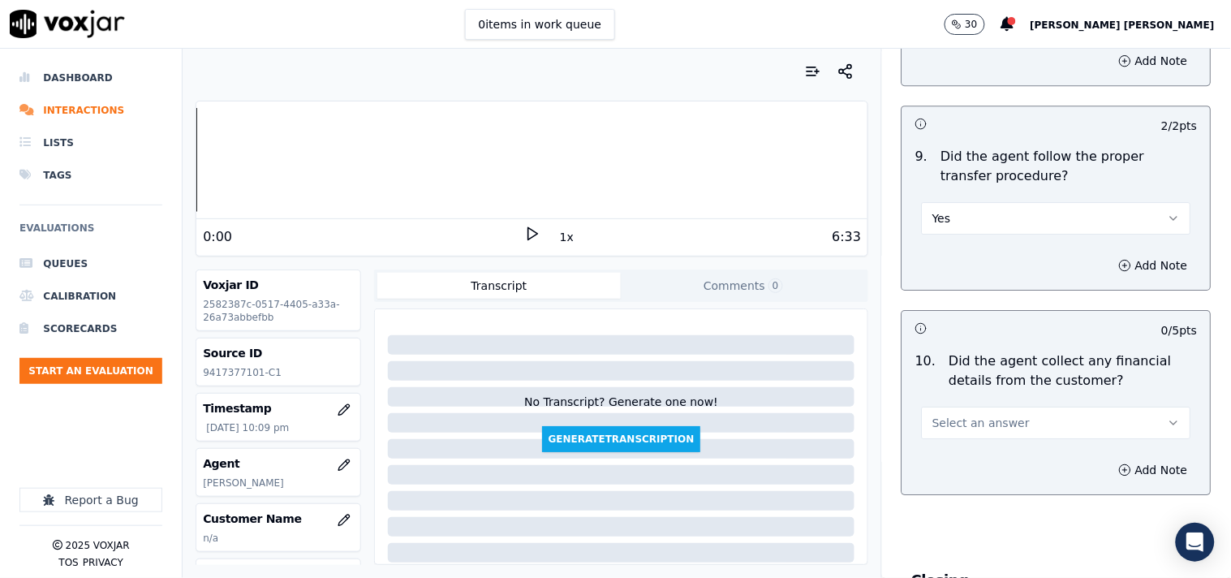
click at [980, 430] on span "Select an answer" at bounding box center [981, 423] width 97 height 16
click at [974, 491] on div "No" at bounding box center [1028, 486] width 239 height 26
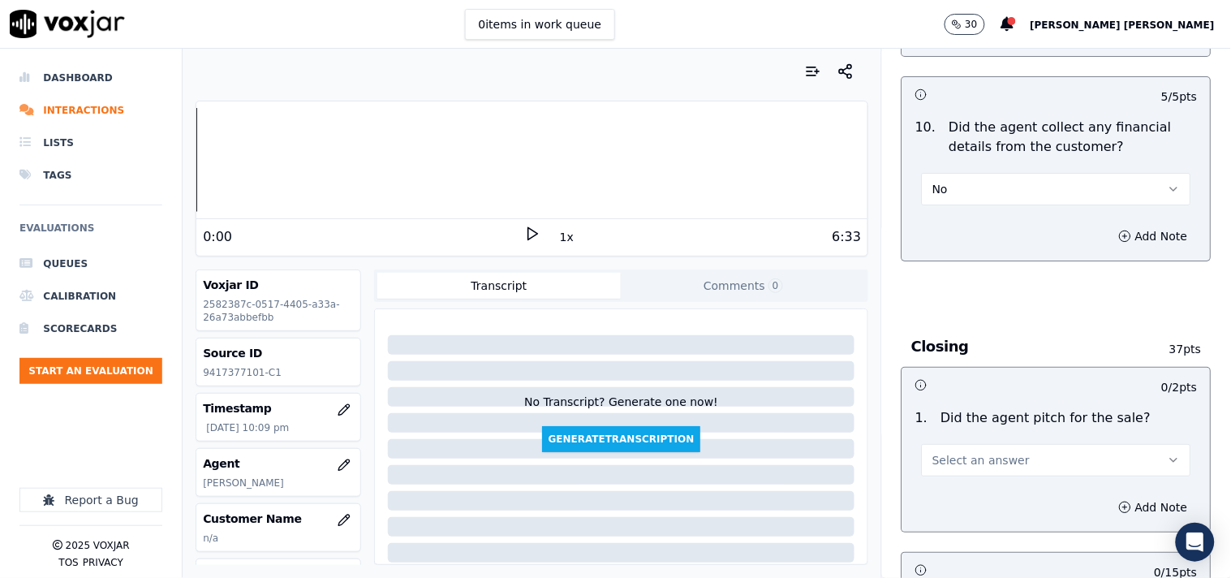
scroll to position [3159, 0]
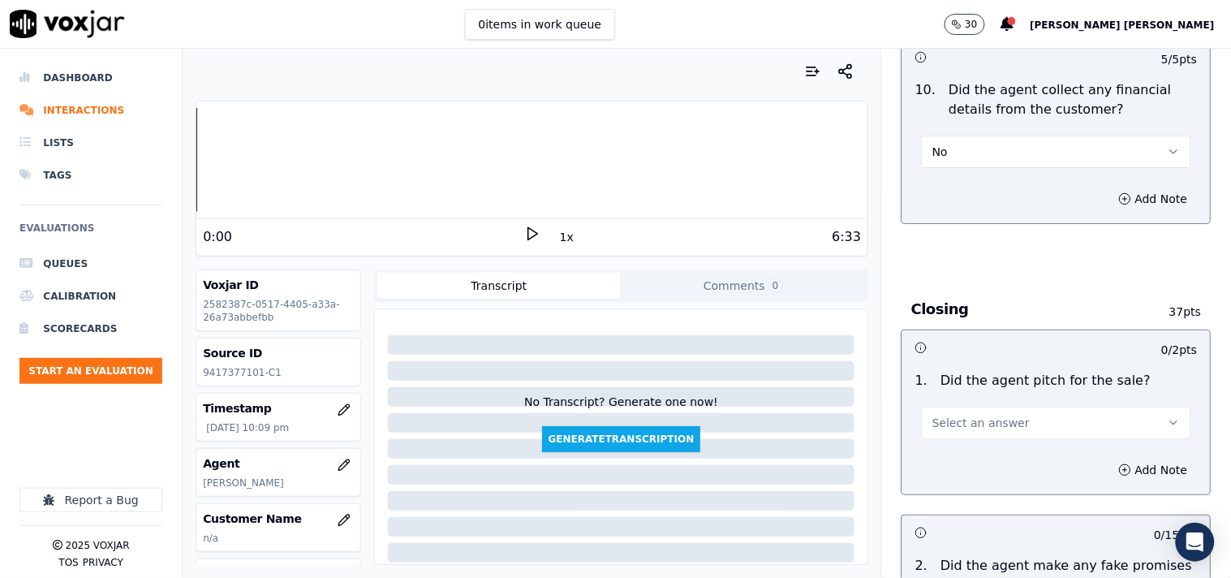
click at [994, 414] on button "Select an answer" at bounding box center [1056, 423] width 269 height 32
click at [971, 474] on div "No" at bounding box center [1028, 487] width 239 height 26
click at [984, 436] on button "No" at bounding box center [1056, 423] width 269 height 32
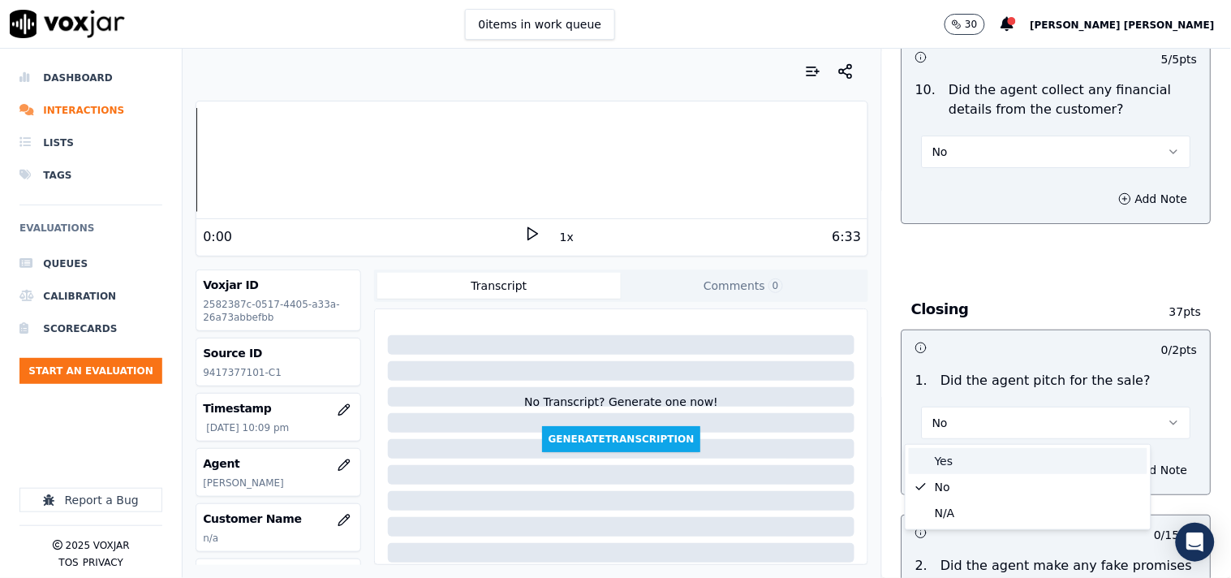
click at [974, 461] on div "Yes" at bounding box center [1028, 461] width 239 height 26
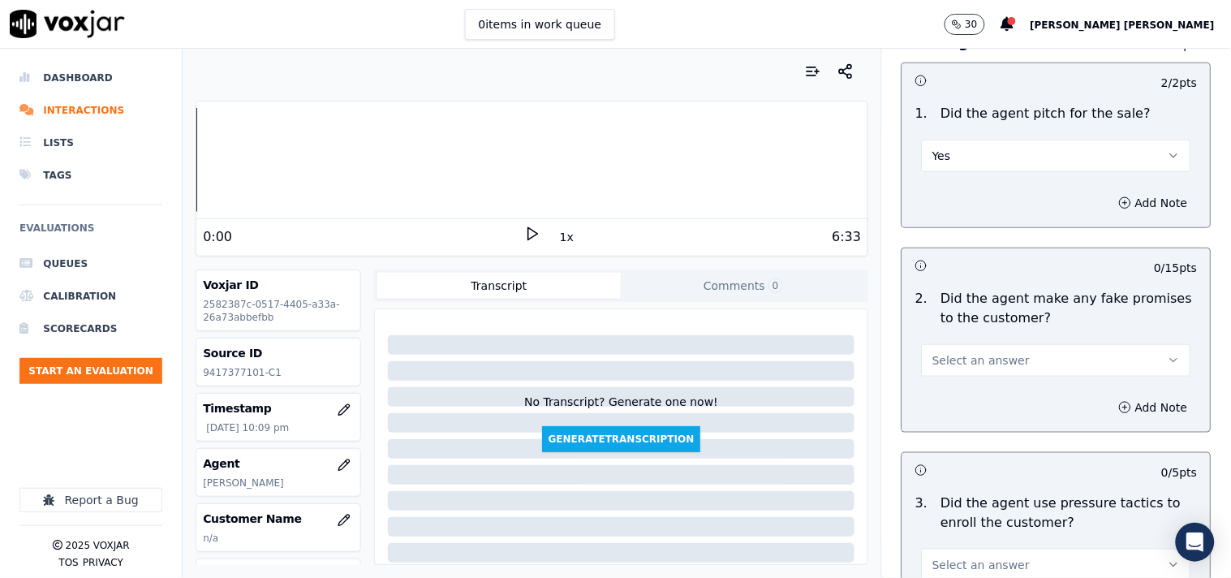
scroll to position [3430, 0]
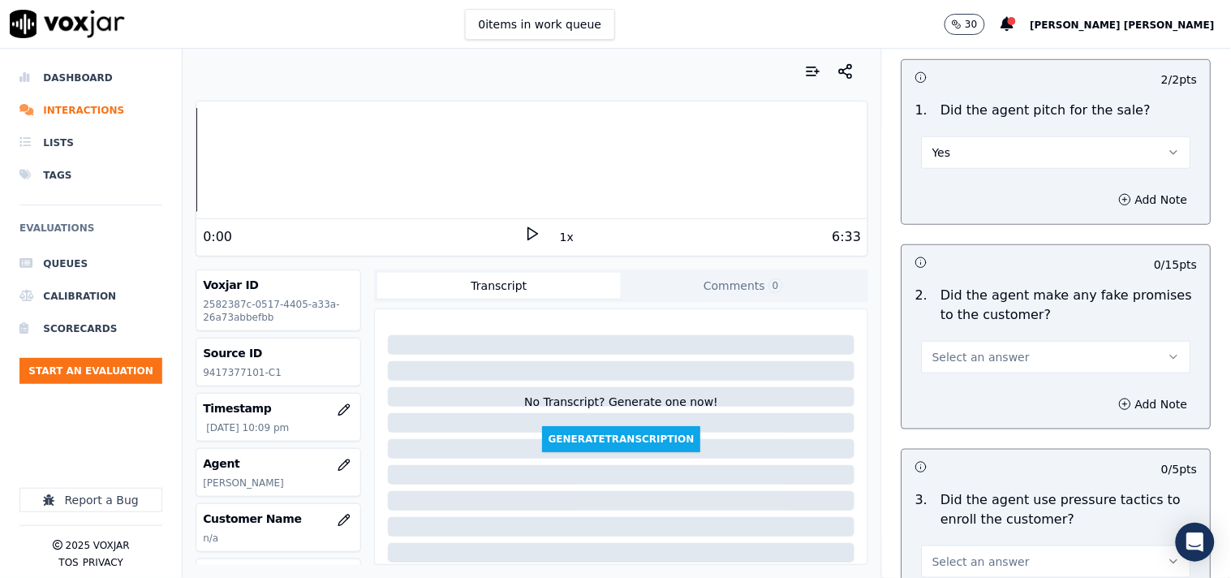
click at [979, 359] on span "Select an answer" at bounding box center [981, 357] width 97 height 16
click at [968, 419] on div "No" at bounding box center [1028, 421] width 239 height 26
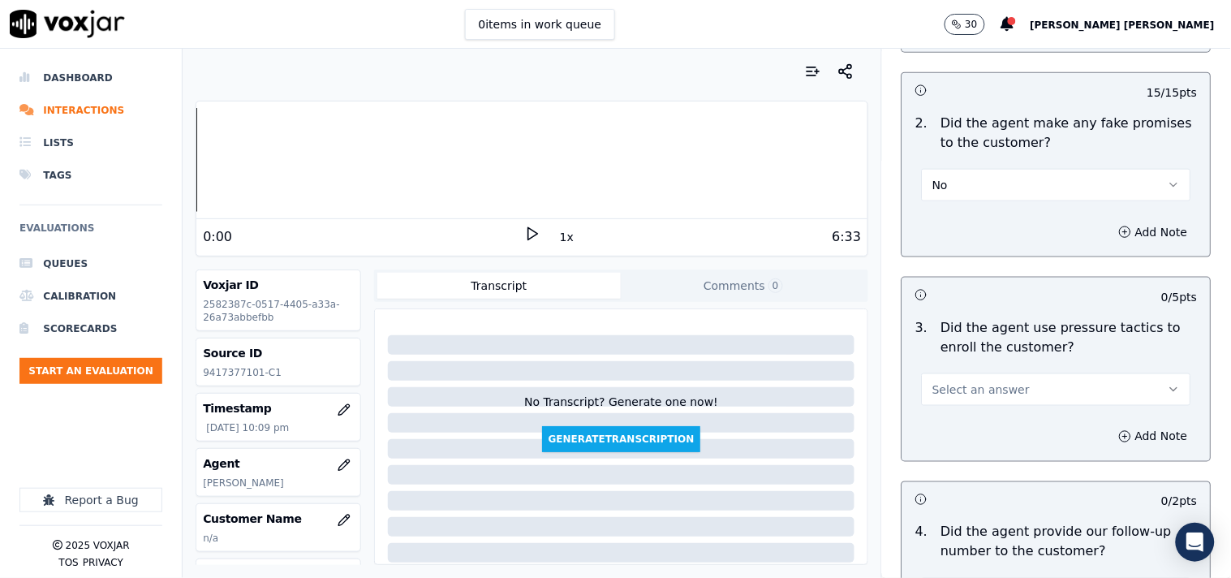
scroll to position [3610, 0]
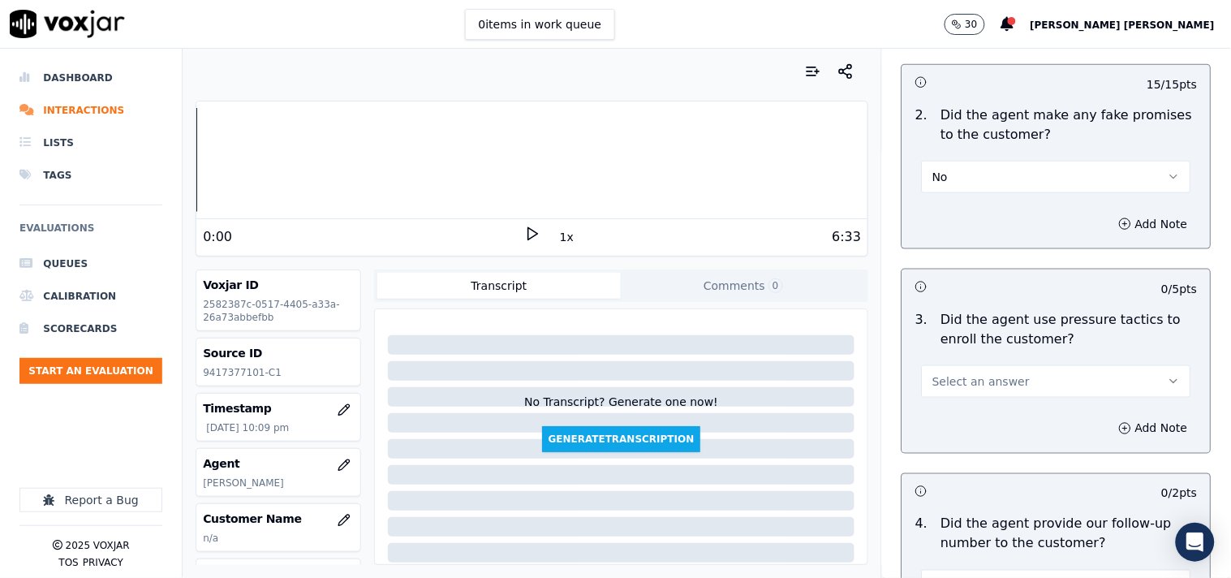
click at [1017, 384] on button "Select an answer" at bounding box center [1056, 381] width 269 height 32
click at [966, 444] on div "No" at bounding box center [1028, 445] width 239 height 26
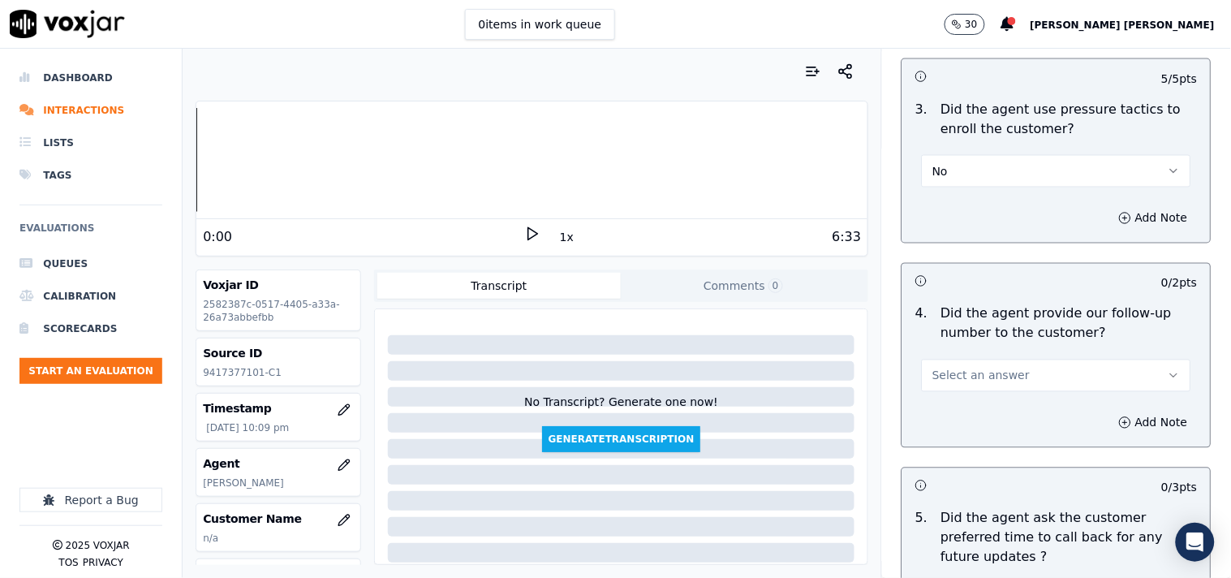
scroll to position [3881, 0]
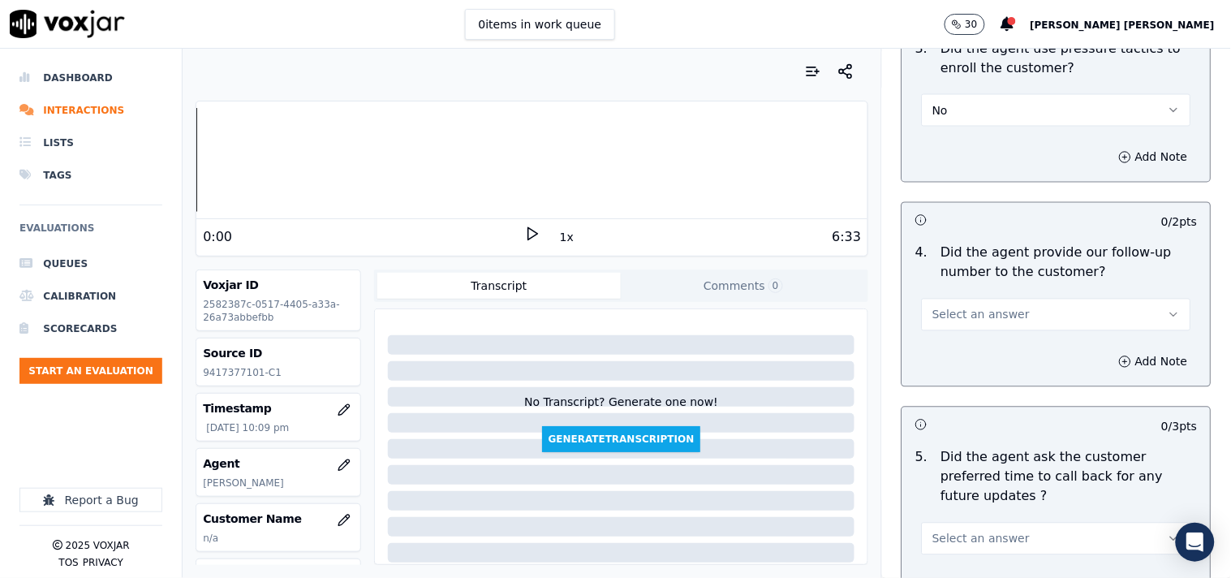
click at [1020, 317] on button "Select an answer" at bounding box center [1056, 315] width 269 height 32
click at [971, 380] on div "No" at bounding box center [1028, 379] width 239 height 26
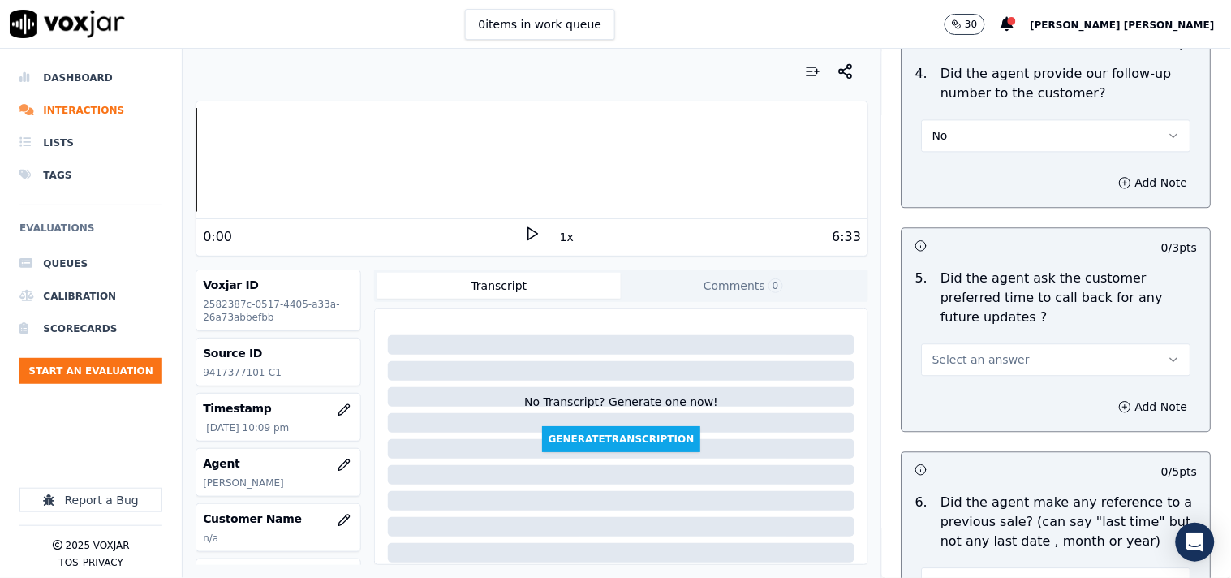
scroll to position [4061, 0]
click at [1015, 343] on button "Select an answer" at bounding box center [1056, 359] width 269 height 32
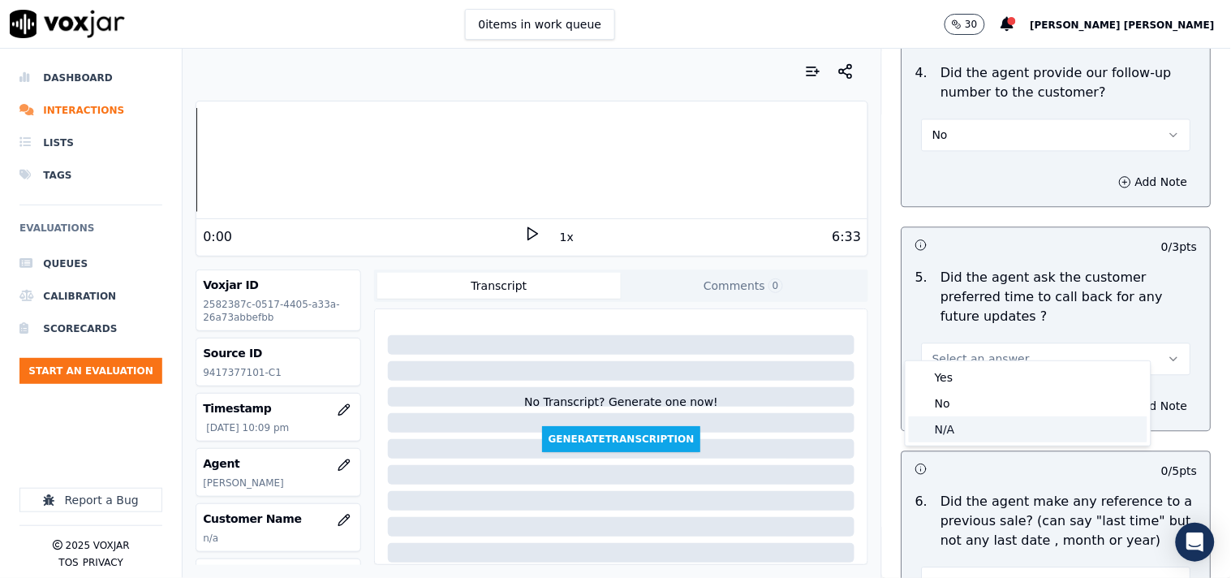
click at [971, 422] on div "N/A" at bounding box center [1028, 429] width 239 height 26
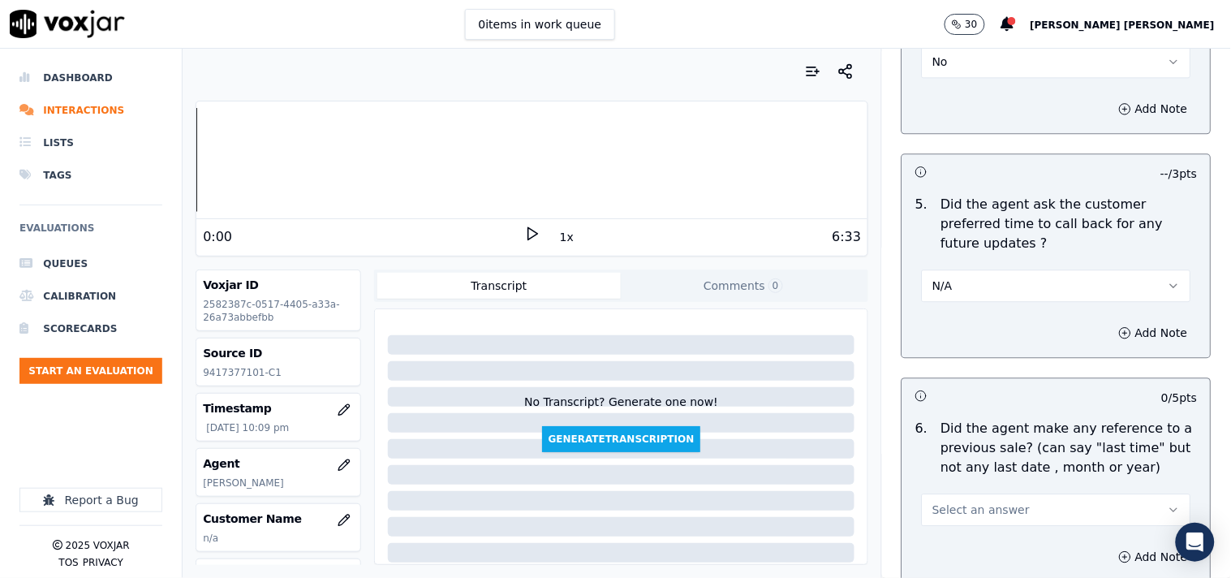
scroll to position [4241, 0]
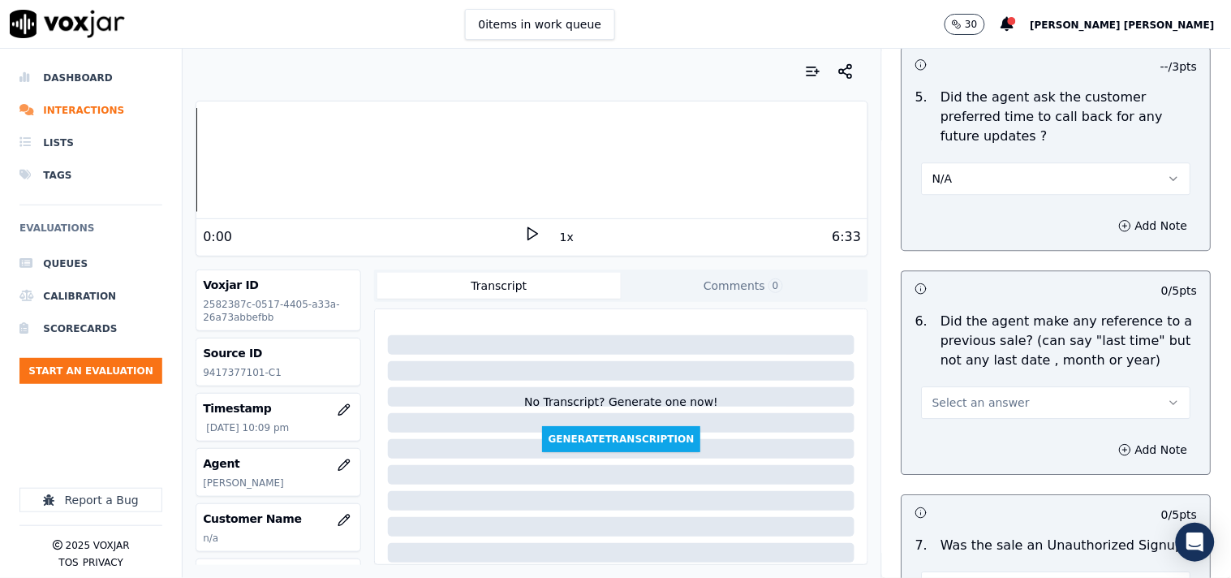
click at [1013, 386] on button "Select an answer" at bounding box center [1056, 402] width 269 height 32
click at [996, 435] on div "No" at bounding box center [1028, 447] width 239 height 26
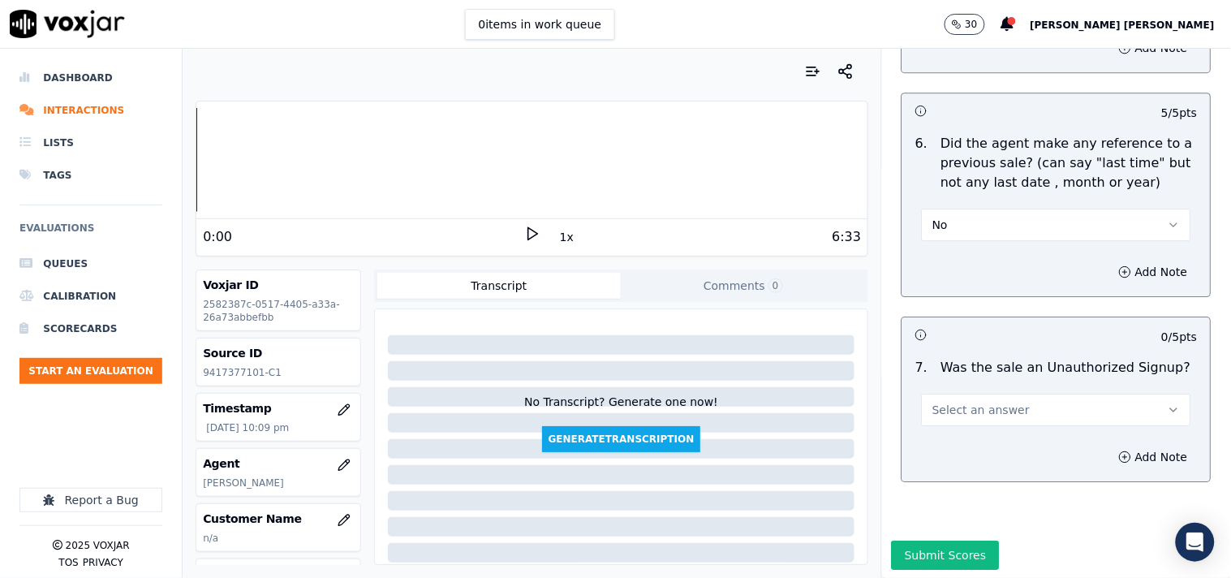
scroll to position [4421, 0]
click at [1008, 376] on div "Select an answer" at bounding box center [1056, 400] width 295 height 49
click at [1004, 392] on button "Select an answer" at bounding box center [1056, 408] width 269 height 32
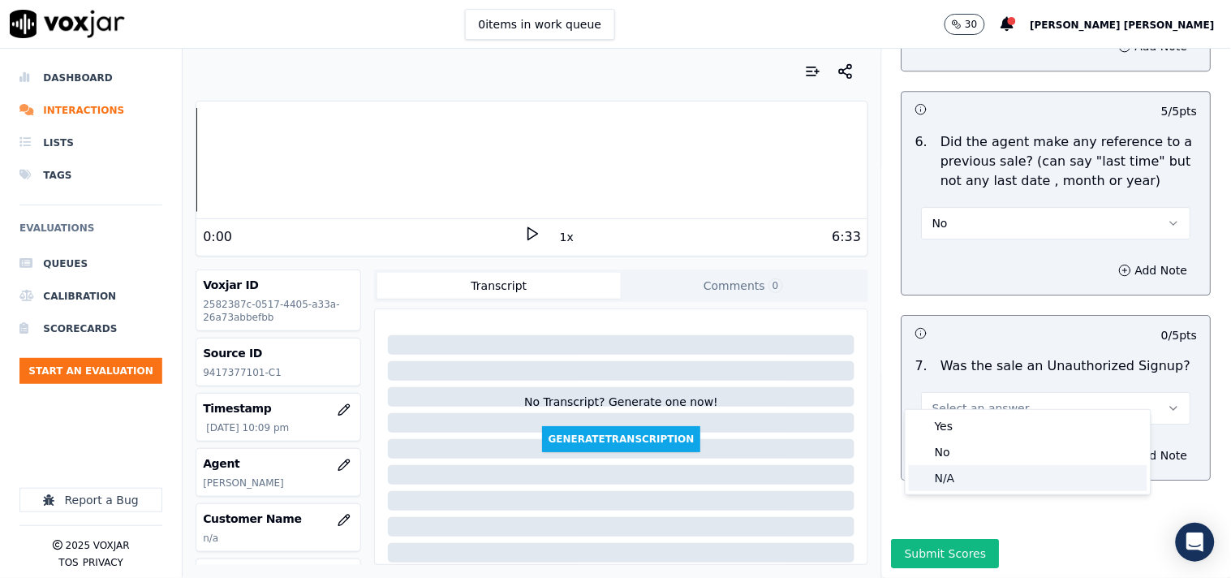
click at [968, 480] on div "N/A" at bounding box center [1028, 478] width 239 height 26
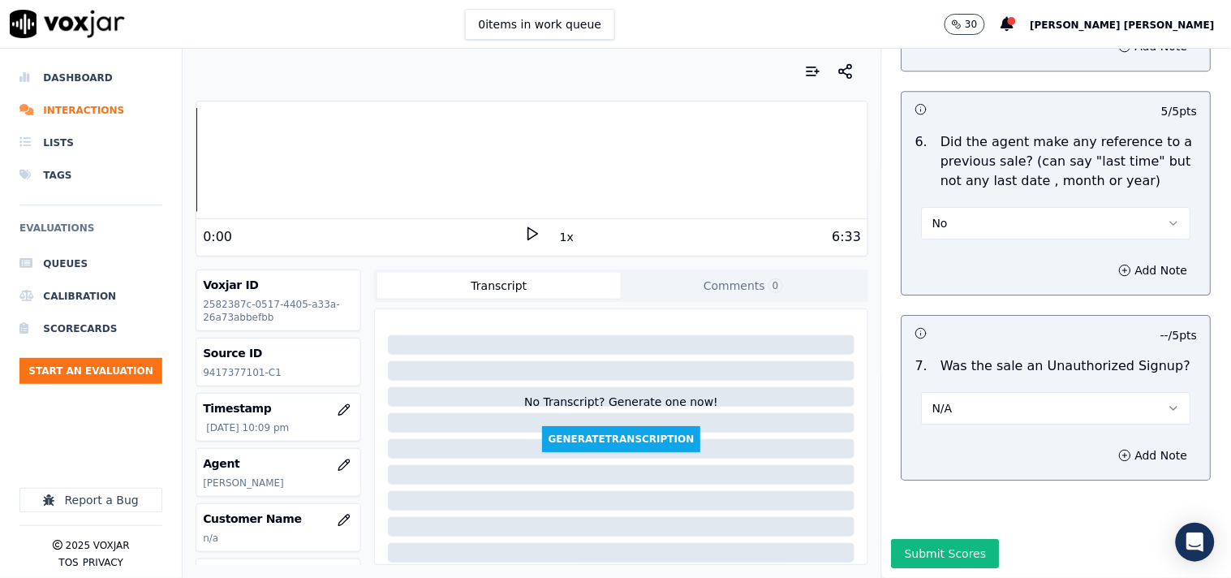
click at [1105, 450] on div "Add Note" at bounding box center [1057, 455] width 308 height 49
click at [1110, 444] on button "Add Note" at bounding box center [1154, 455] width 88 height 23
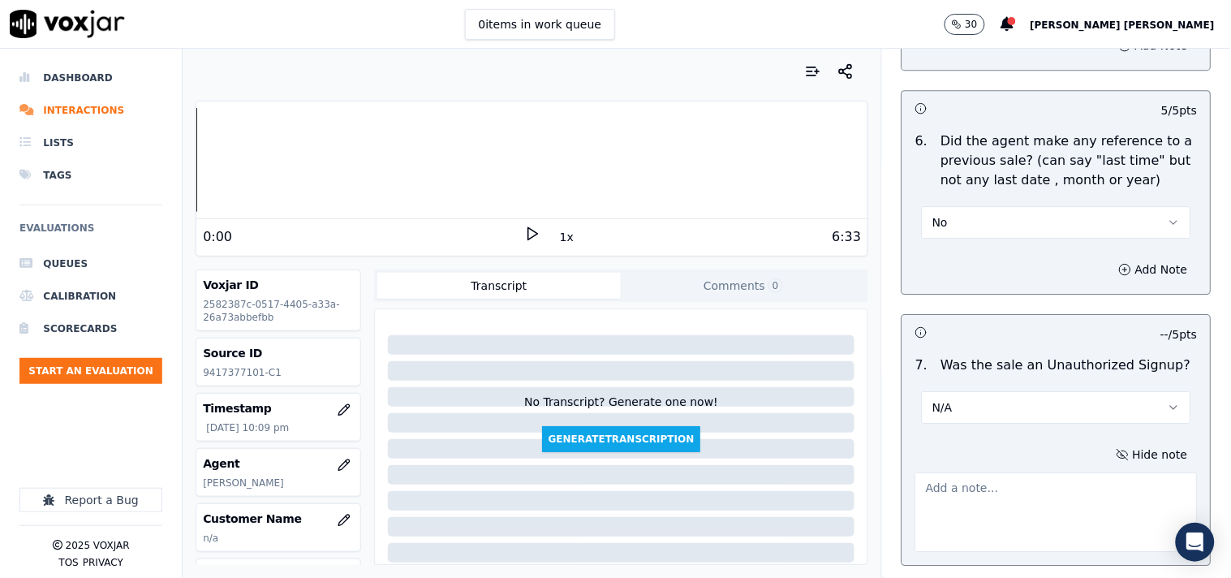
click at [1066, 466] on div at bounding box center [1057, 509] width 282 height 86
click at [1039, 482] on textarea at bounding box center [1057, 512] width 282 height 80
paste textarea "CAll id-20250916-202359 After the CTS verification ,CTS aget try to transfer th…"
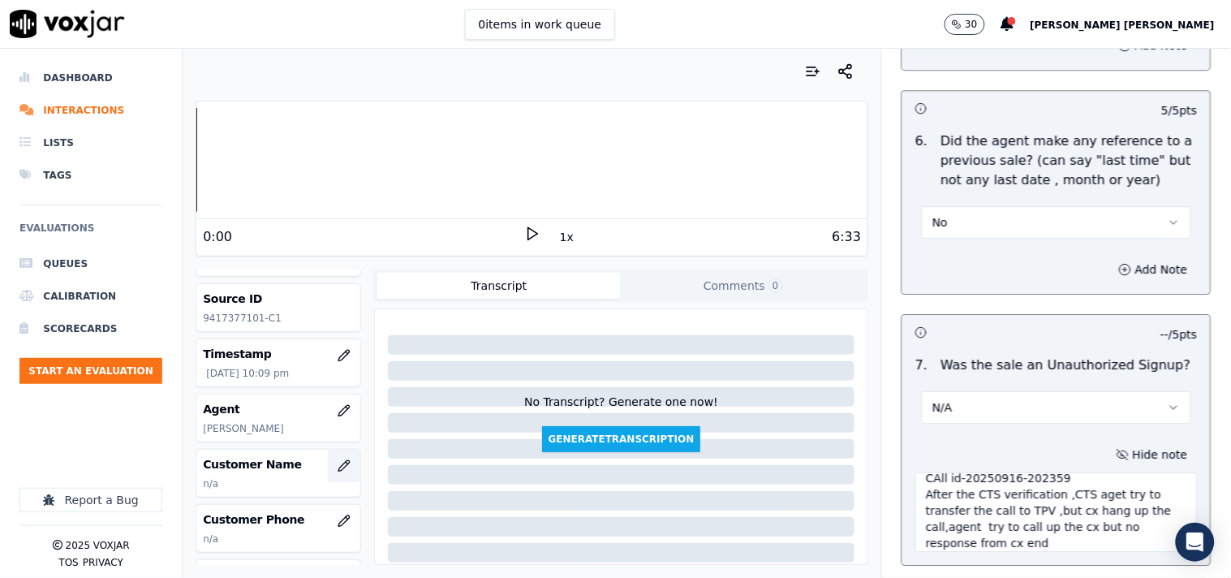
scroll to position [90, 0]
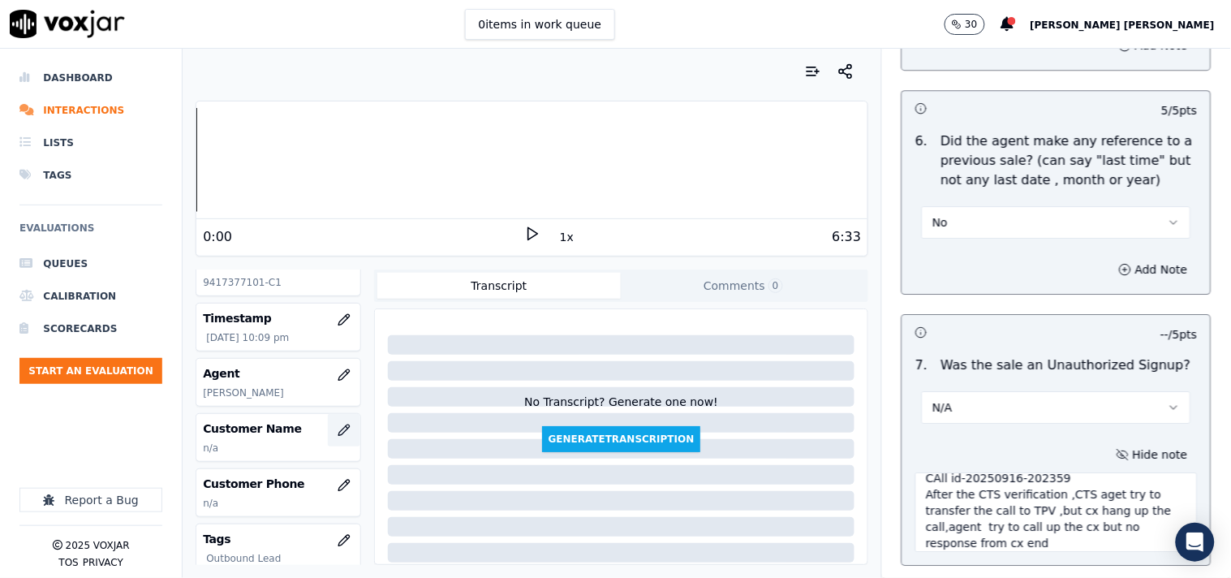
type textarea "CAll id-20250916-202359 After the CTS verification ,CTS aget try to transfer th…"
click at [338, 435] on icon "button" at bounding box center [343, 430] width 11 height 11
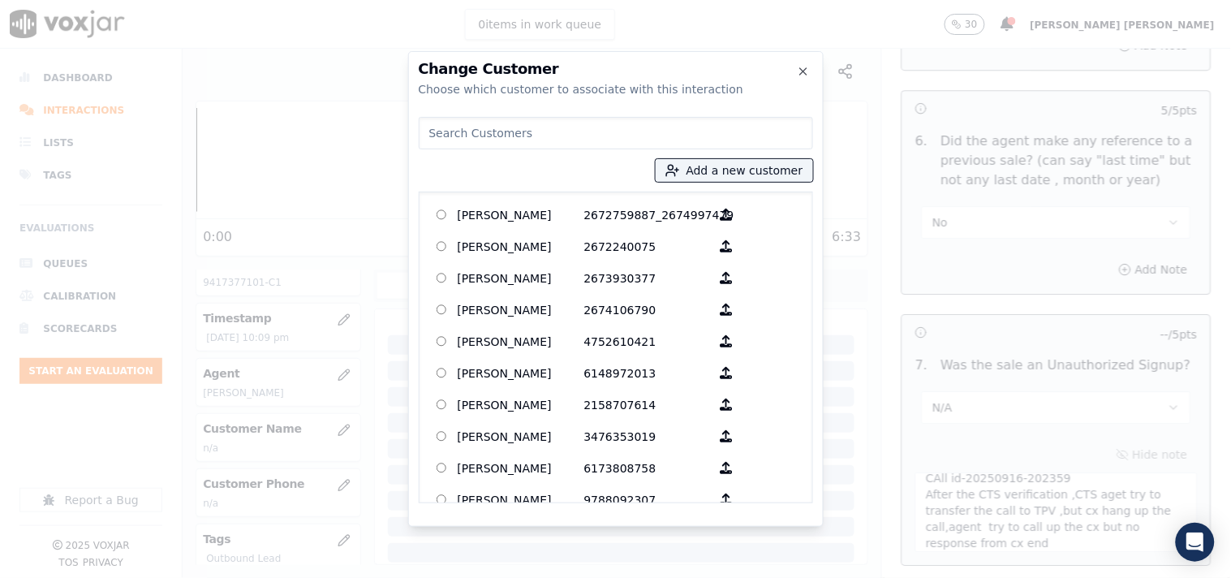
paste input "[PERSON_NAME]"
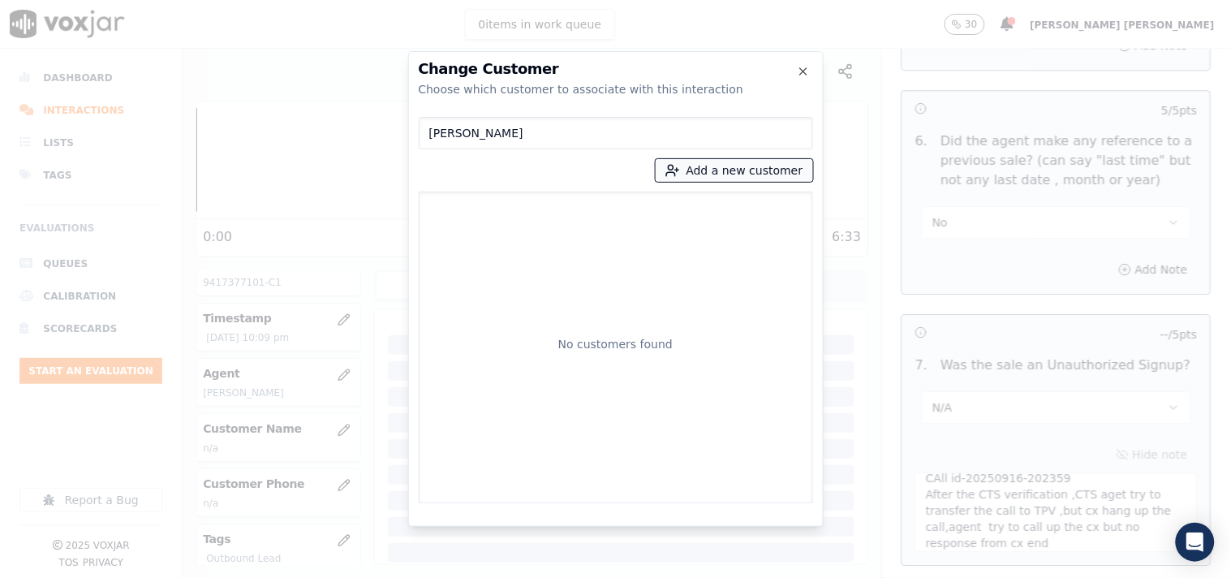
type input "[PERSON_NAME]"
click at [713, 175] on button "Add a new customer" at bounding box center [734, 170] width 157 height 23
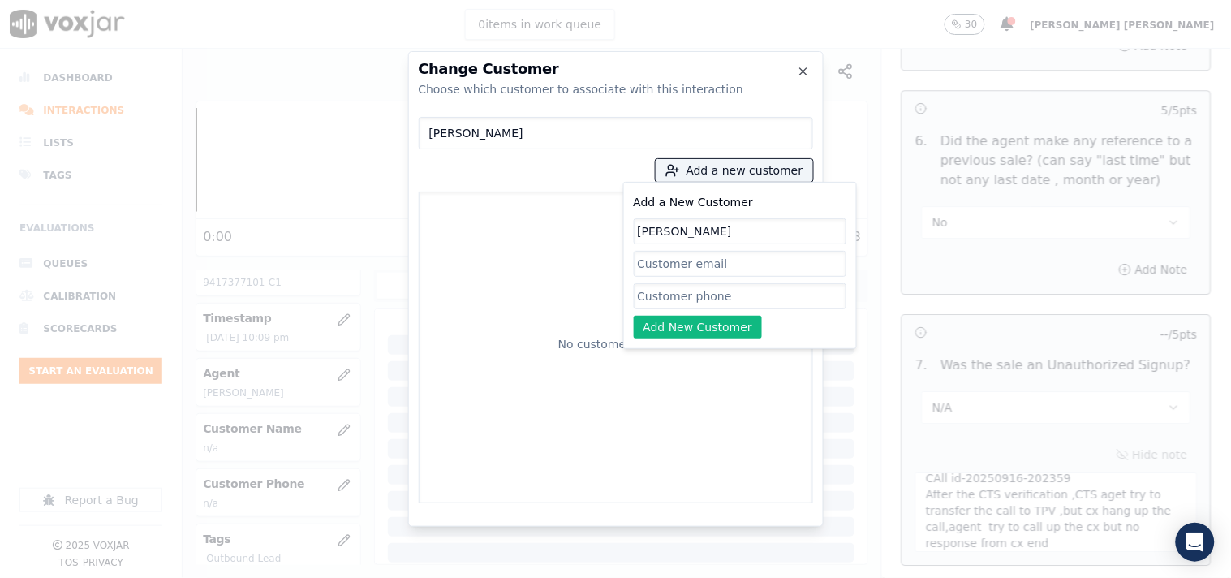
type input "[PERSON_NAME]"
drag, startPoint x: 692, startPoint y: 290, endPoint x: 692, endPoint y: 301, distance: 11.4
click at [692, 291] on input "Add a New Customer" at bounding box center [740, 296] width 213 height 26
paste input "9417377101"
type input "9417377101"
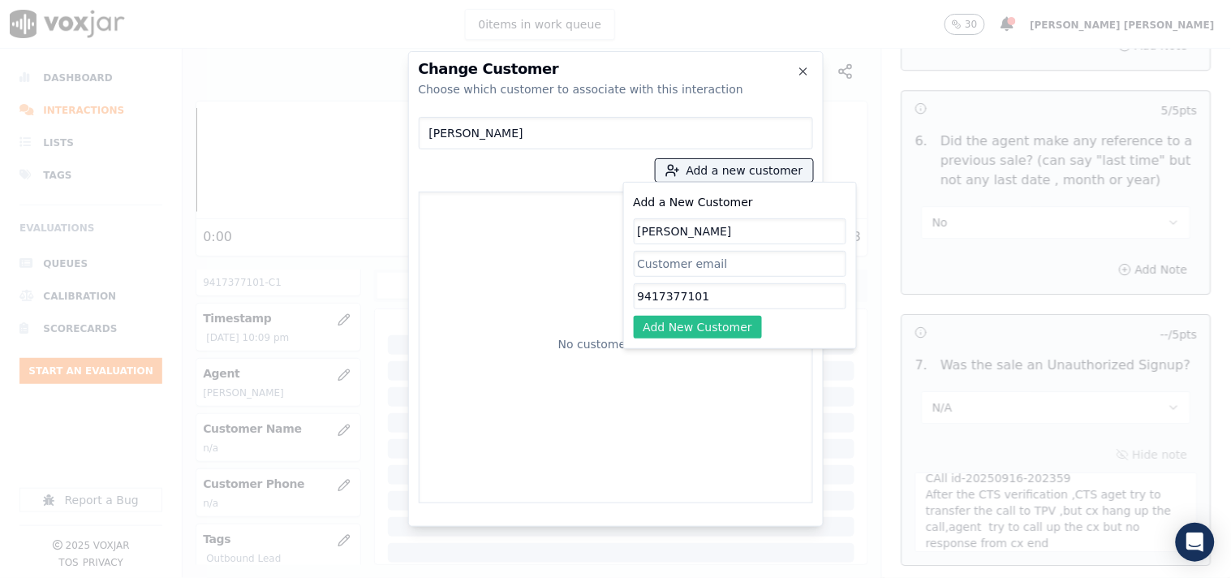
click at [686, 330] on button "Add New Customer" at bounding box center [698, 327] width 129 height 23
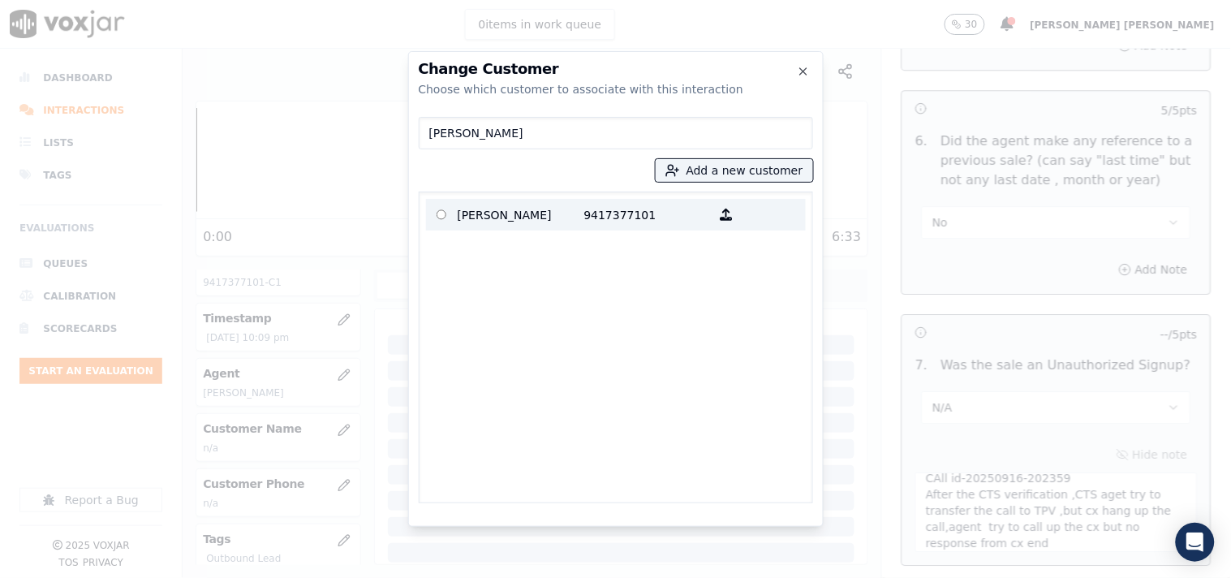
click at [662, 228] on label "[PERSON_NAME] 9417377101" at bounding box center [616, 215] width 380 height 32
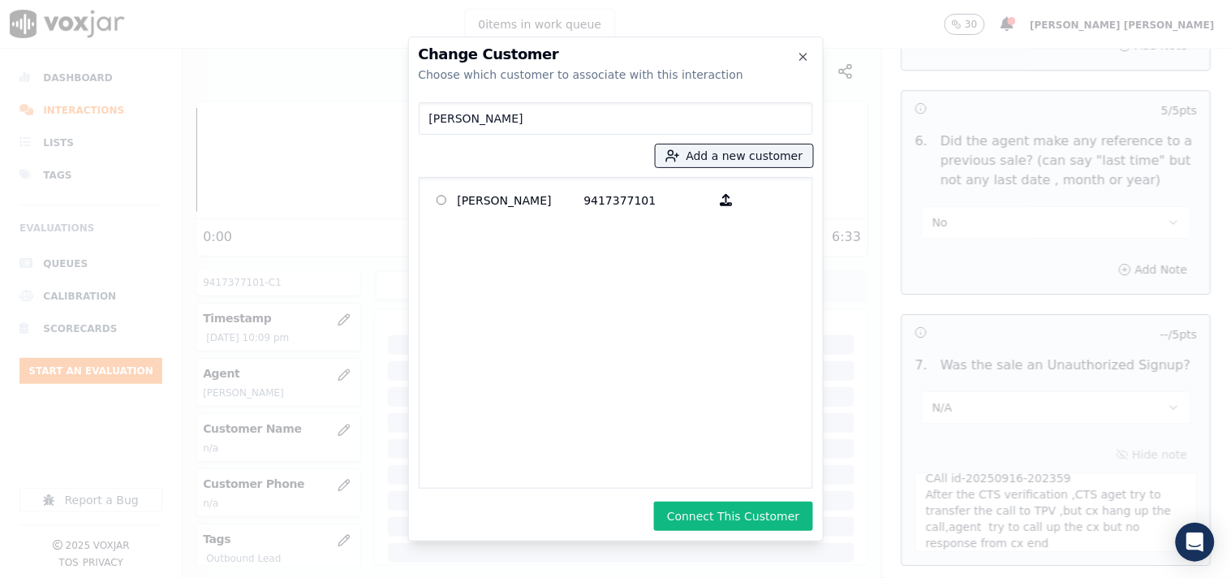
click at [706, 570] on div at bounding box center [615, 289] width 1231 height 578
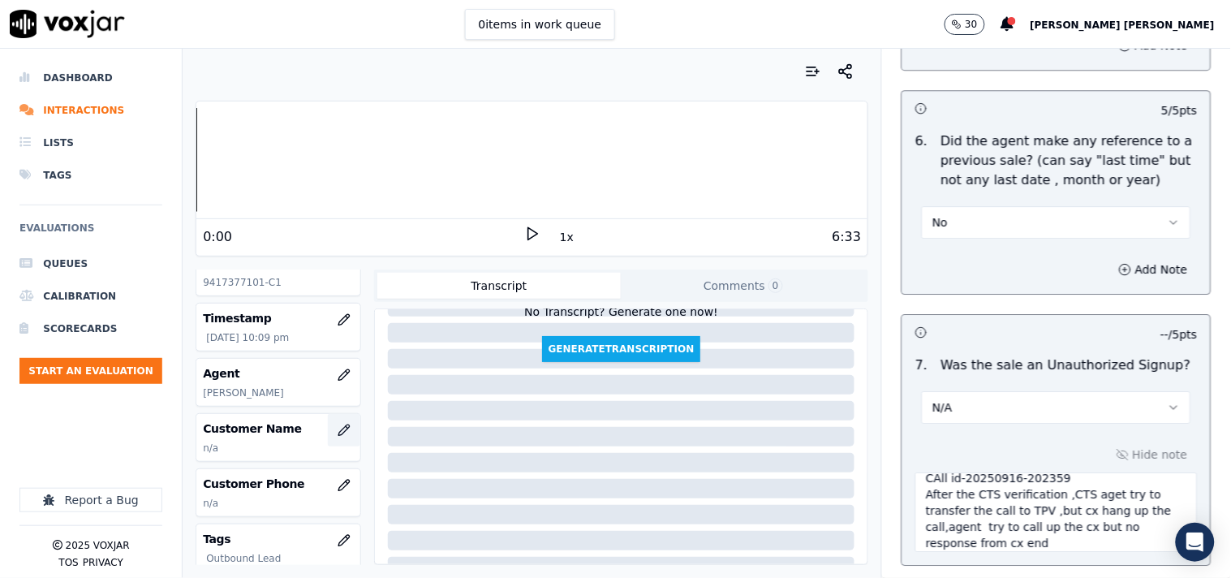
click at [328, 423] on button "button" at bounding box center [344, 430] width 32 height 32
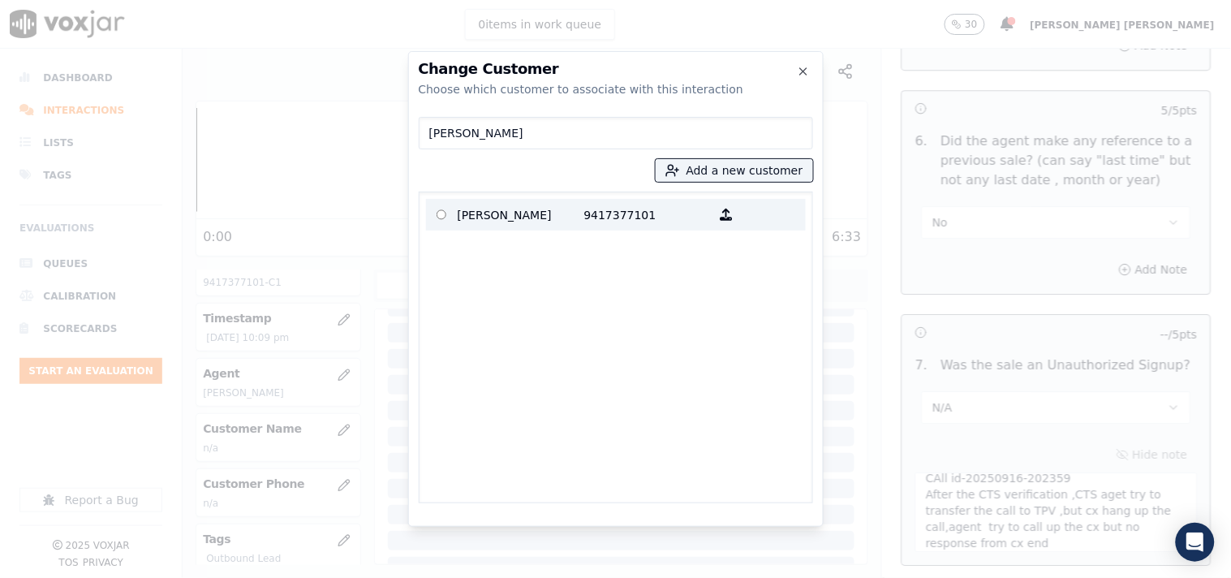
click at [688, 215] on p "9417377101" at bounding box center [647, 214] width 127 height 25
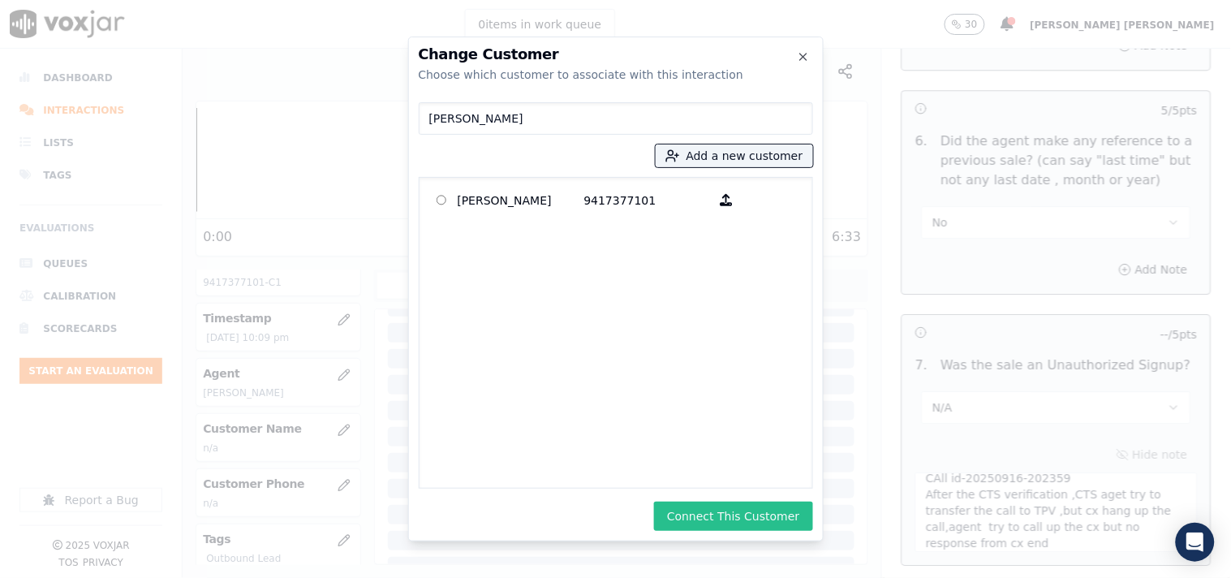
click at [740, 502] on button "Connect This Customer" at bounding box center [733, 516] width 158 height 29
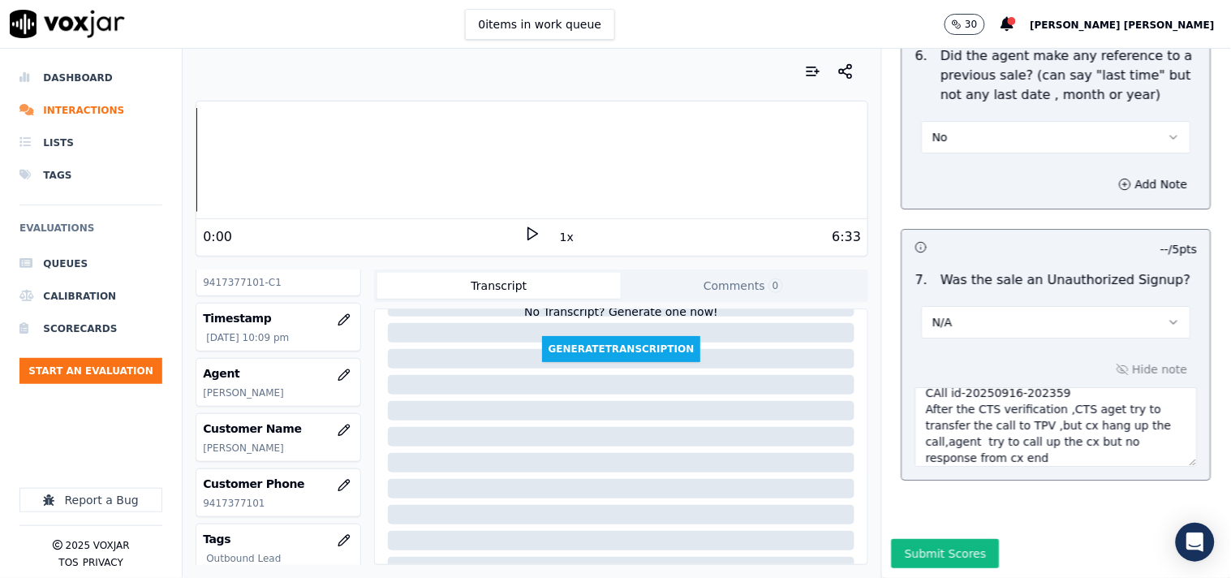
scroll to position [4529, 0]
click at [950, 539] on button "Submit Scores" at bounding box center [946, 553] width 108 height 29
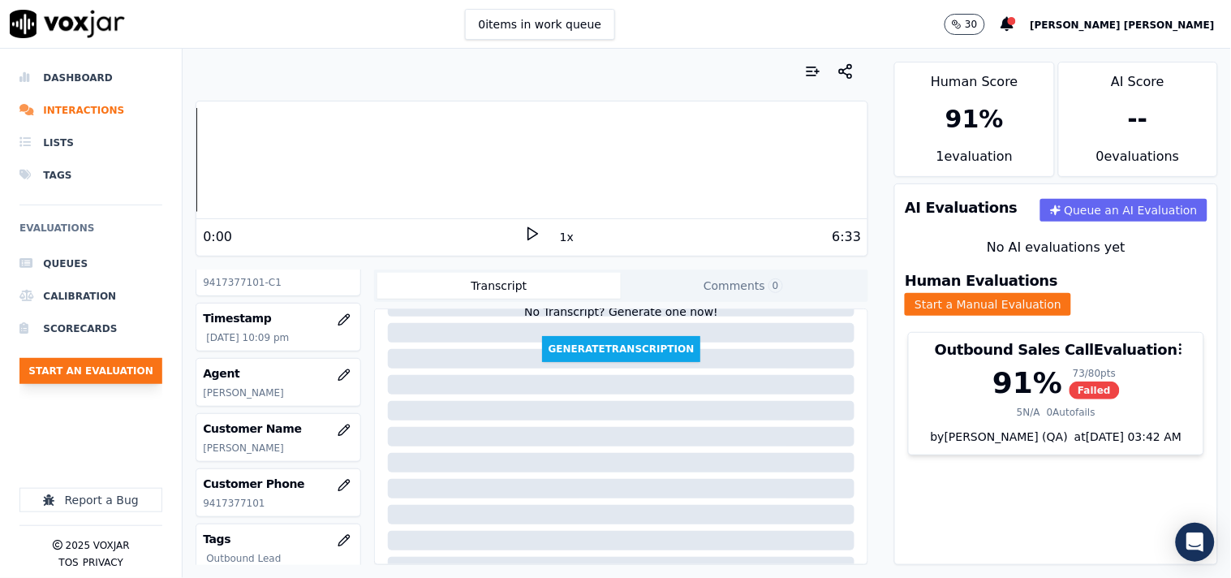
click at [120, 379] on button "Start an Evaluation" at bounding box center [90, 371] width 143 height 26
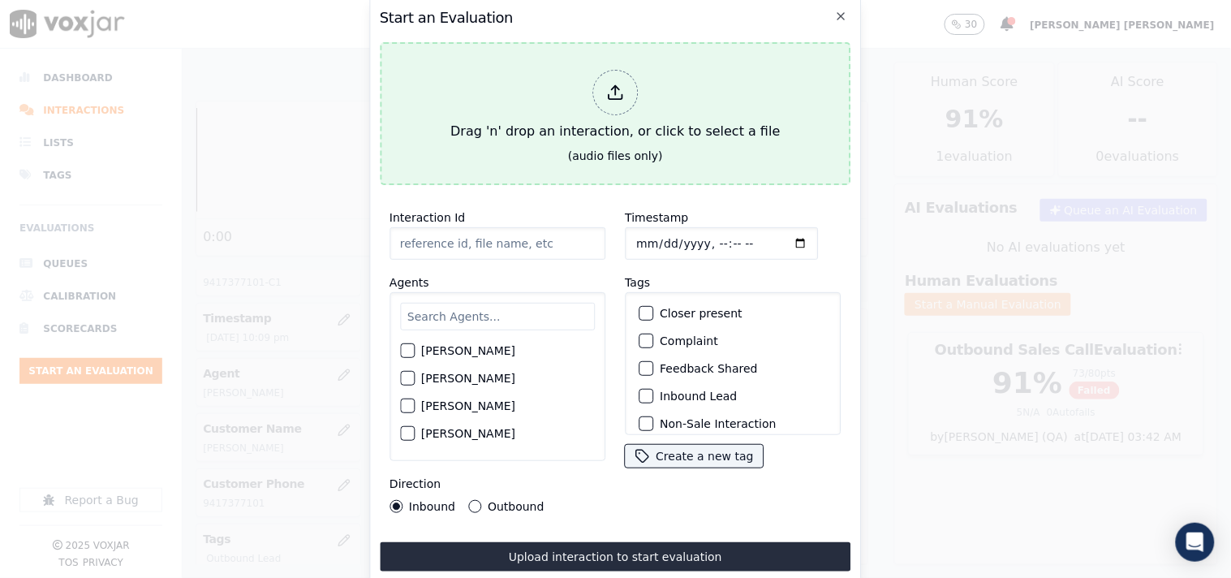
click at [601, 85] on div at bounding box center [615, 92] width 45 height 45
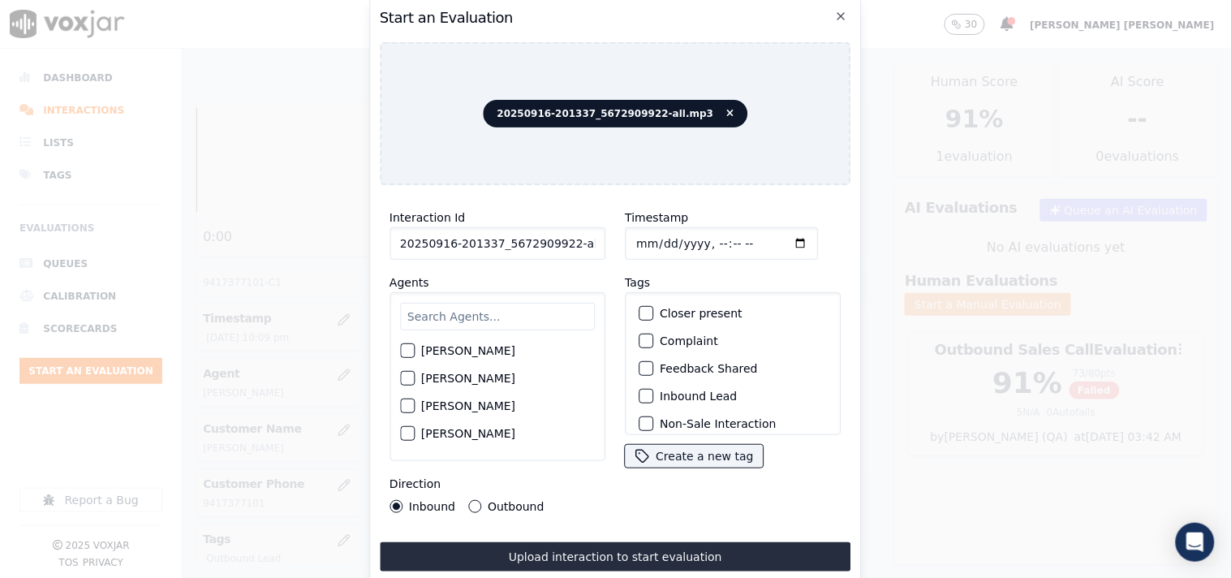
scroll to position [0, 9]
drag, startPoint x: 561, startPoint y: 241, endPoint x: 622, endPoint y: 241, distance: 60.9
click at [622, 241] on div "Interaction Id 20250916-201337_5672909922-all.mp3 Agents [PERSON_NAME] [PERSON_…" at bounding box center [616, 360] width 472 height 325
type input "20250916-201337_5672909922-C1"
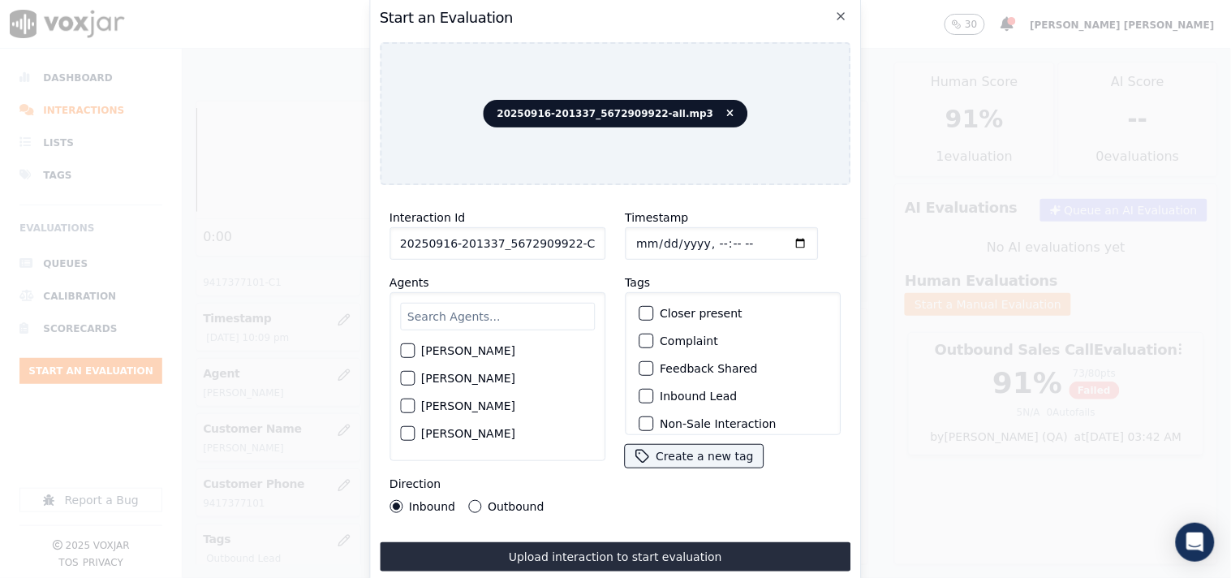
click at [636, 236] on input "Timestamp" at bounding box center [721, 243] width 193 height 32
type input "[DATE]T22:19"
click at [545, 280] on div "Agents [PERSON_NAME] [PERSON_NAME] [PERSON_NAME] [PERSON_NAME] [PERSON_NAME] [P…" at bounding box center [498, 367] width 216 height 188
click at [530, 303] on input "text" at bounding box center [497, 317] width 195 height 28
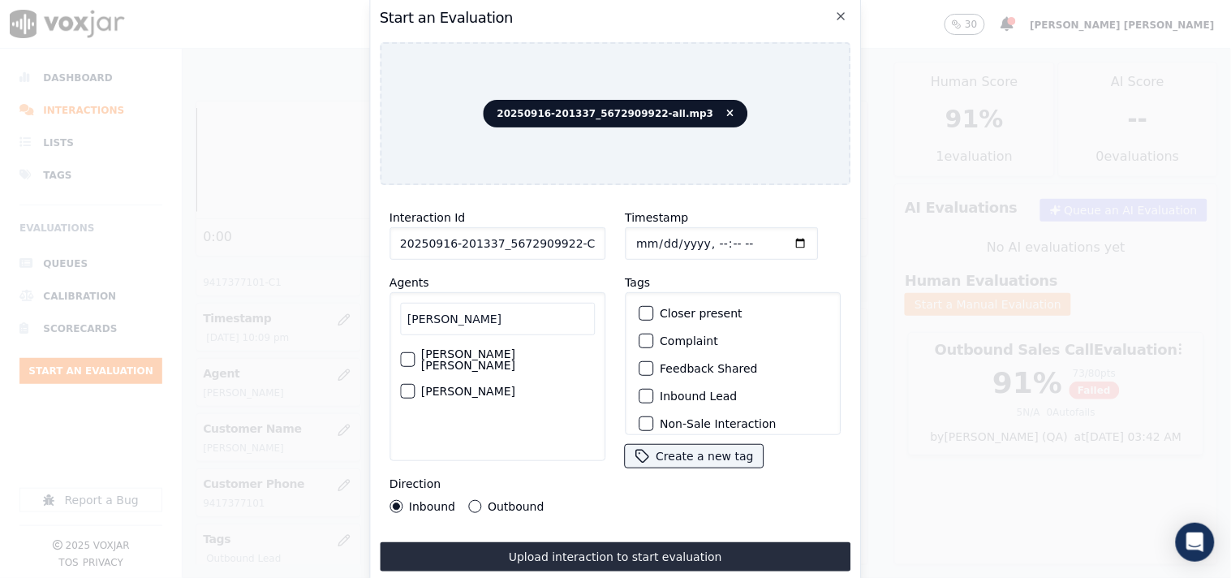
type input "[PERSON_NAME]"
click at [483, 380] on div "[PERSON_NAME]" at bounding box center [497, 391] width 195 height 28
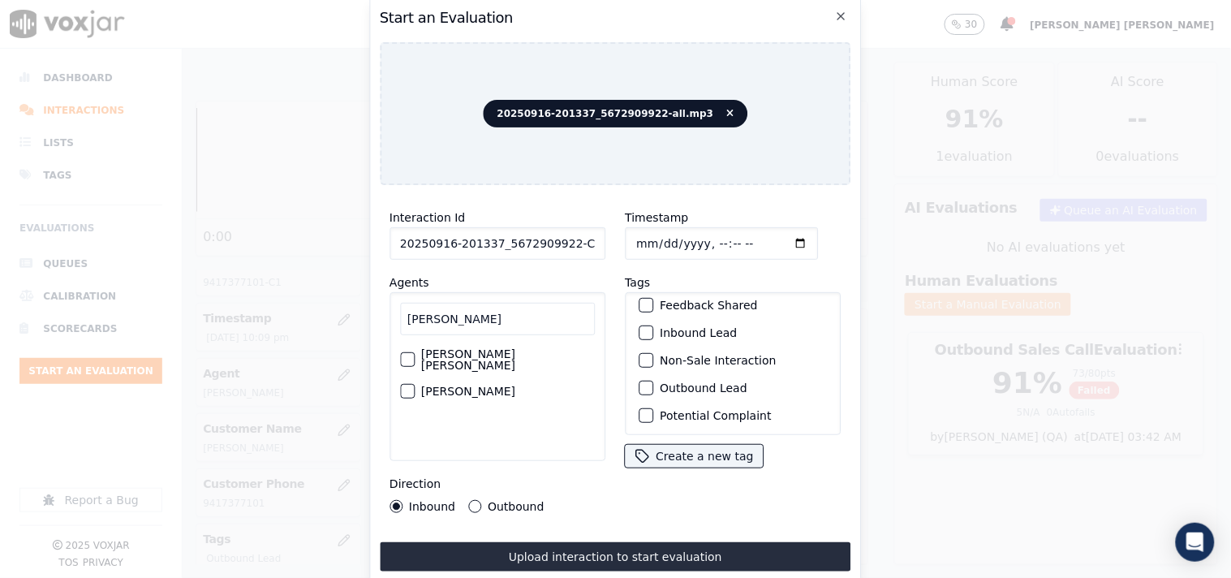
scroll to position [90, 0]
click at [661, 356] on label "Outbound Lead" at bounding box center [704, 361] width 88 height 11
click at [653, 356] on button "Outbound Lead" at bounding box center [646, 361] width 15 height 15
click at [670, 333] on label "Non-Sale Interaction" at bounding box center [718, 333] width 116 height 11
click at [653, 333] on button "Non-Sale Interaction" at bounding box center [646, 333] width 15 height 15
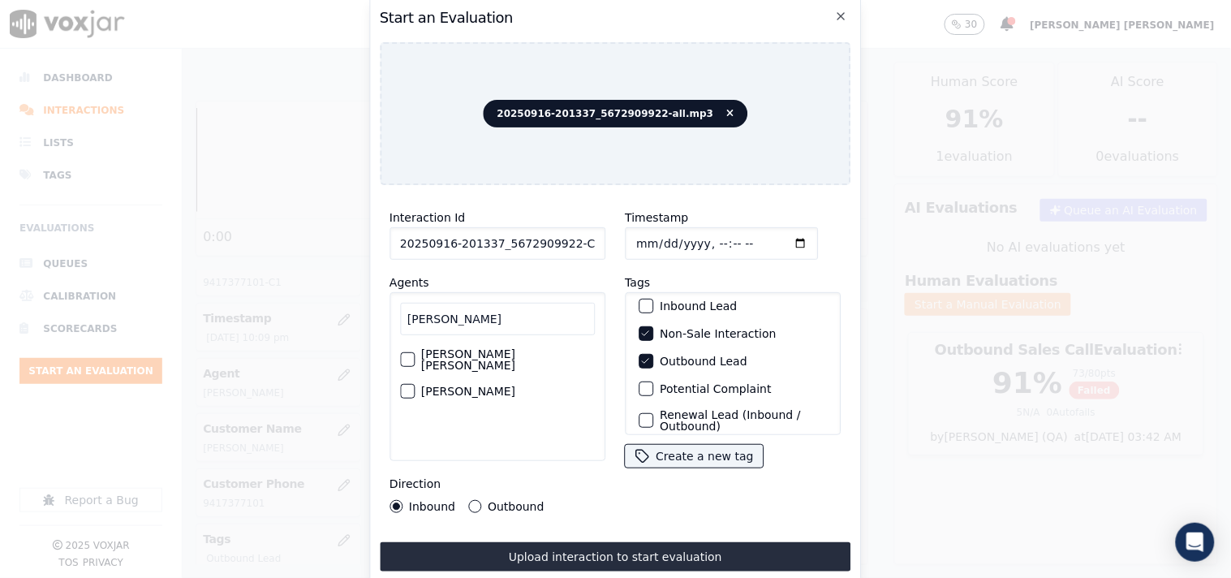
click at [503, 501] on label "Outbound" at bounding box center [516, 506] width 56 height 11
click at [481, 500] on button "Outbound" at bounding box center [474, 506] width 13 height 13
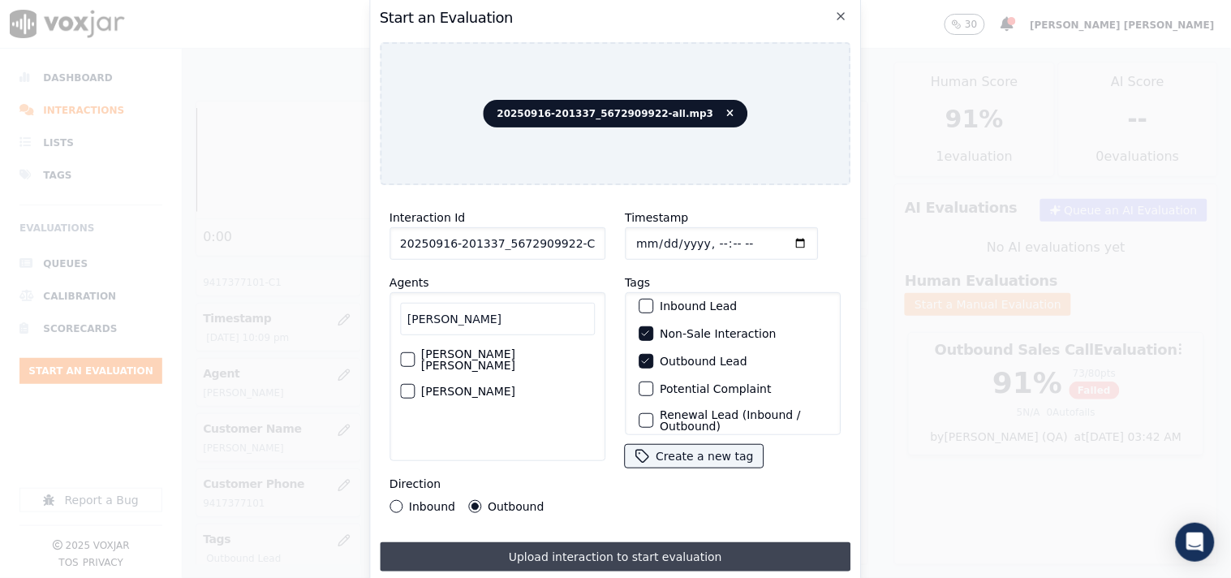
click at [526, 546] on button "Upload interaction to start evaluation" at bounding box center [616, 556] width 472 height 29
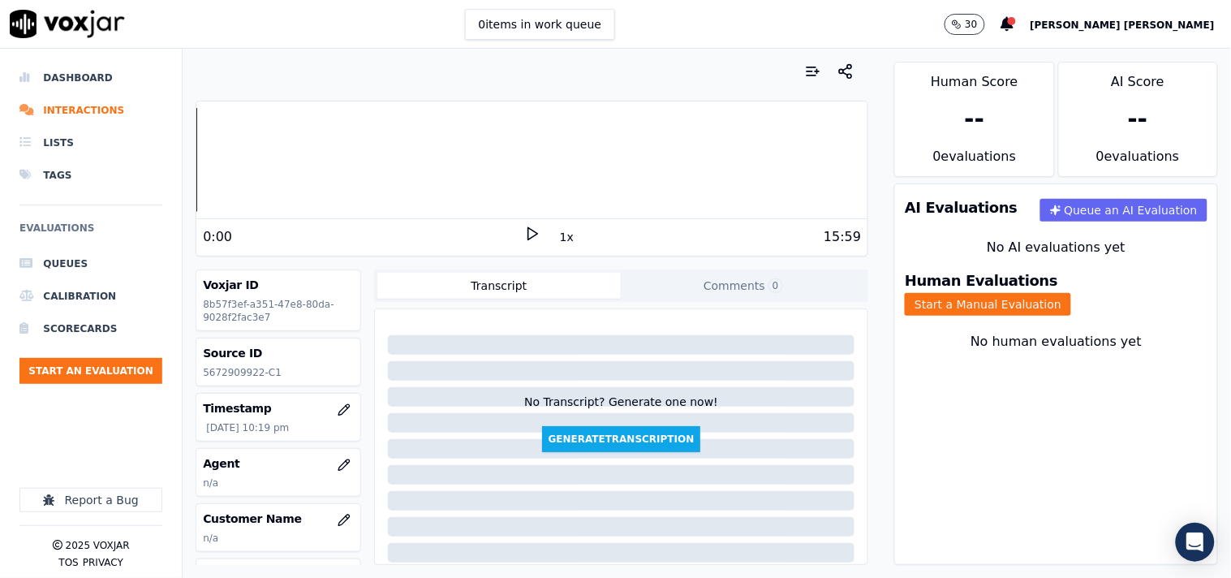
click at [1077, 307] on div "Human Evaluations Start a Manual Evaluation" at bounding box center [1056, 295] width 322 height 62
click at [1060, 301] on button "Start a Manual Evaluation" at bounding box center [988, 304] width 166 height 23
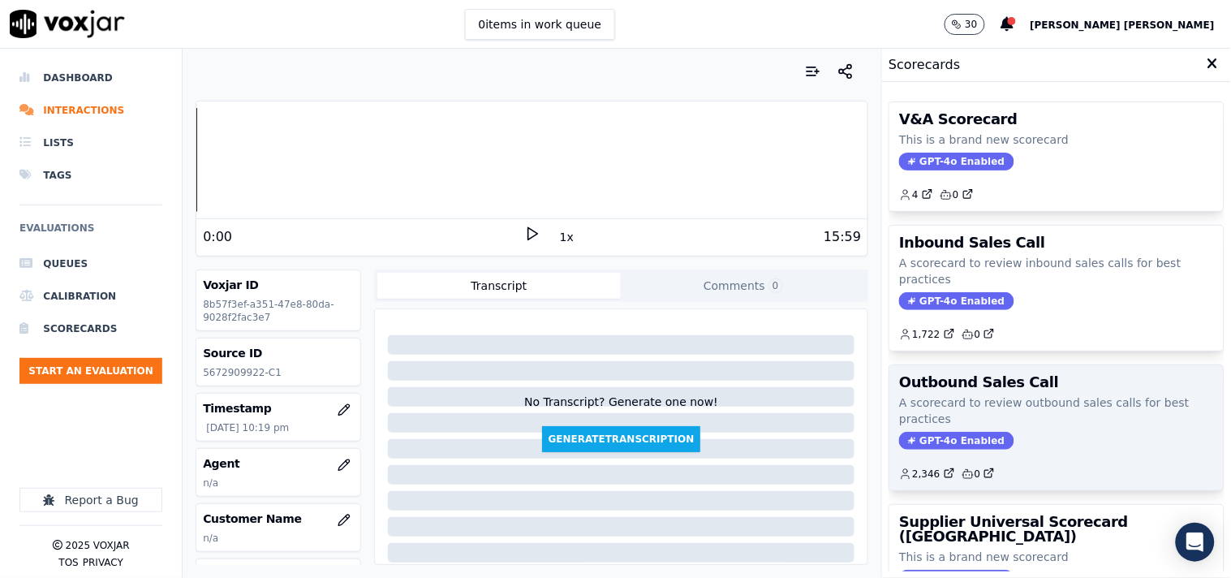
click at [936, 441] on span "GPT-4o Enabled" at bounding box center [956, 441] width 114 height 18
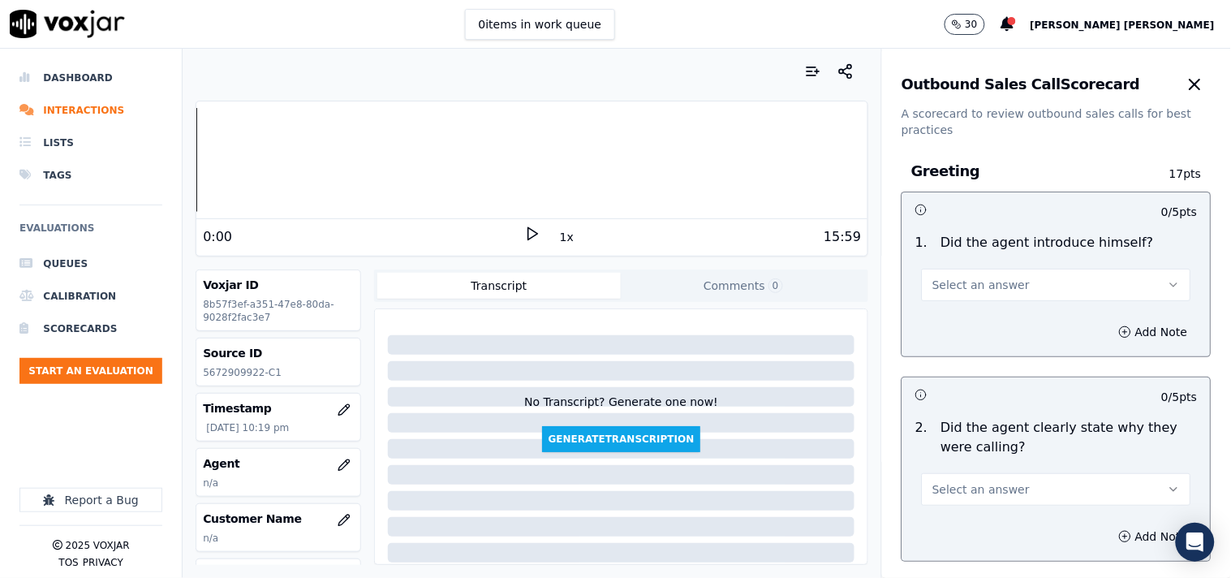
click at [1023, 287] on button "Select an answer" at bounding box center [1056, 285] width 269 height 32
click at [997, 319] on div "Yes" at bounding box center [1028, 321] width 239 height 26
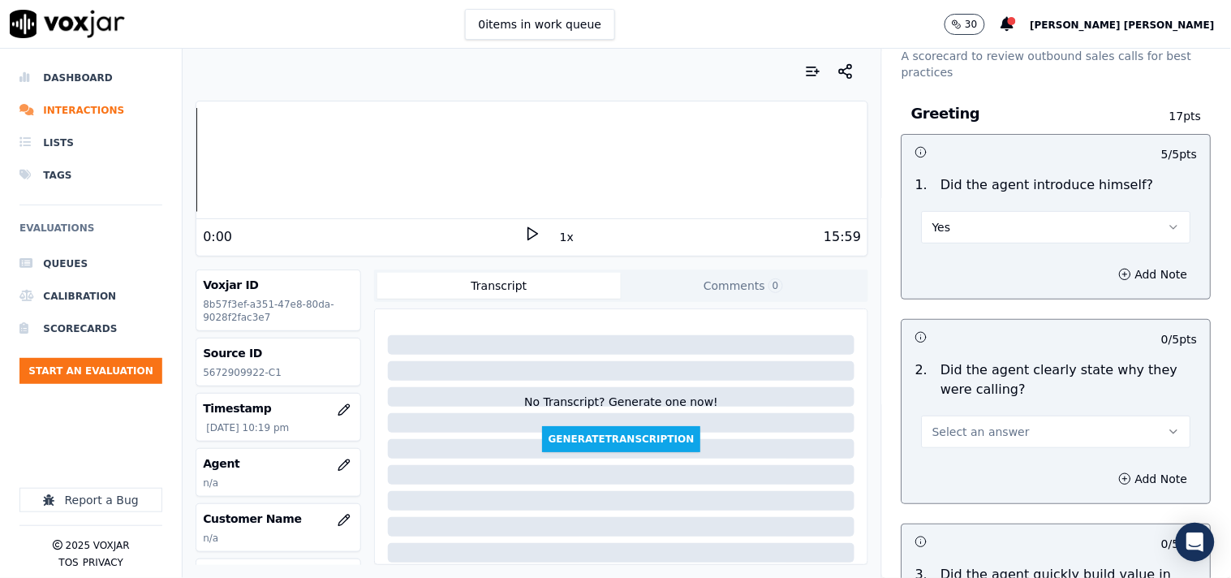
scroll to position [90, 0]
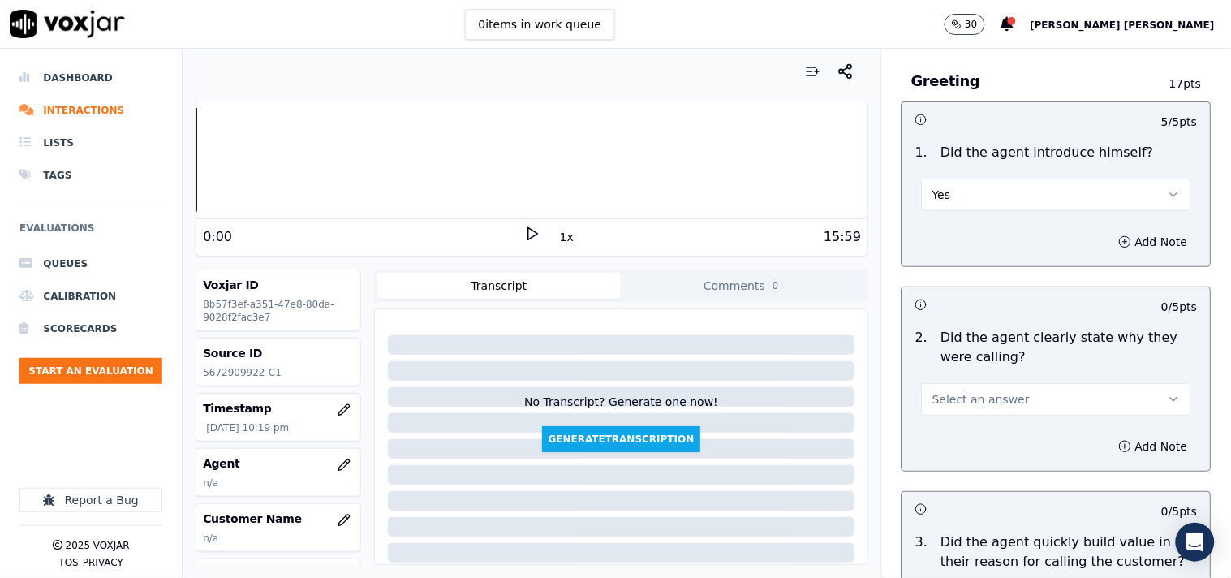
click at [988, 385] on button "Select an answer" at bounding box center [1056, 399] width 269 height 32
click at [968, 439] on div "Yes" at bounding box center [1028, 436] width 239 height 26
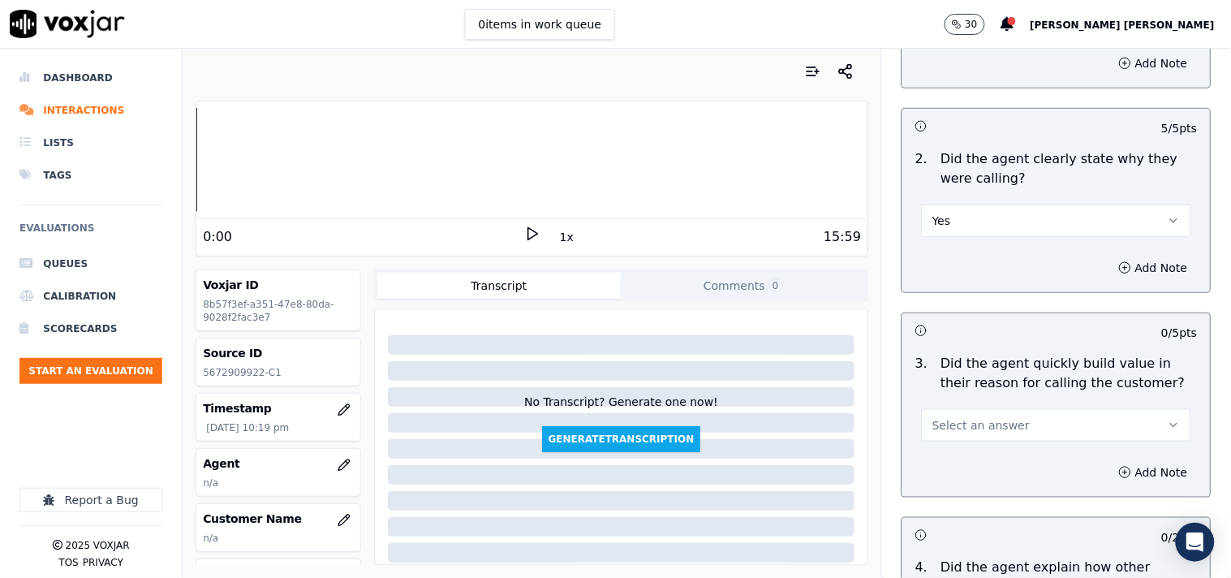
scroll to position [270, 0]
click at [972, 419] on span "Select an answer" at bounding box center [981, 424] width 97 height 16
click at [968, 455] on div "Yes" at bounding box center [1028, 460] width 239 height 26
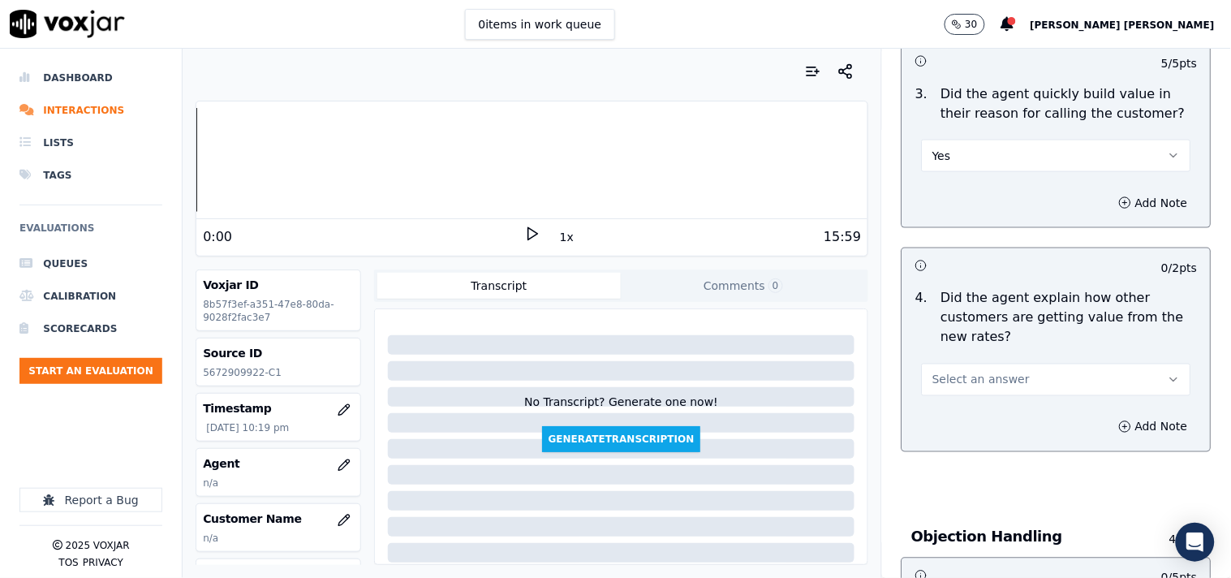
scroll to position [541, 0]
click at [990, 355] on div "Select an answer" at bounding box center [1056, 369] width 295 height 49
click at [988, 375] on span "Select an answer" at bounding box center [981, 377] width 97 height 16
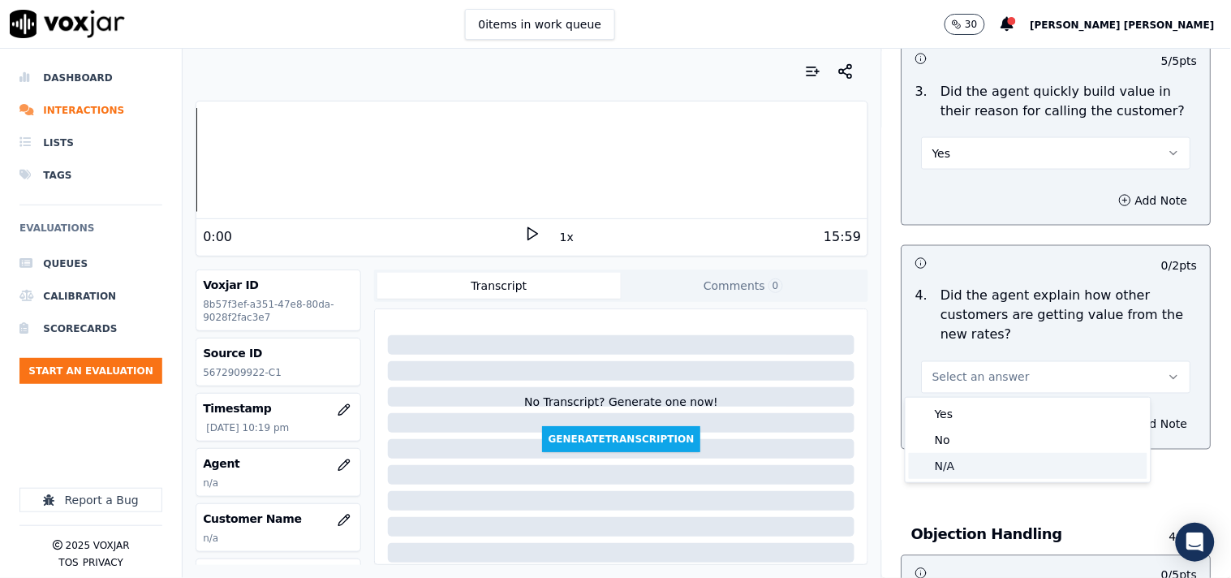
click at [961, 463] on div "N/A" at bounding box center [1028, 466] width 239 height 26
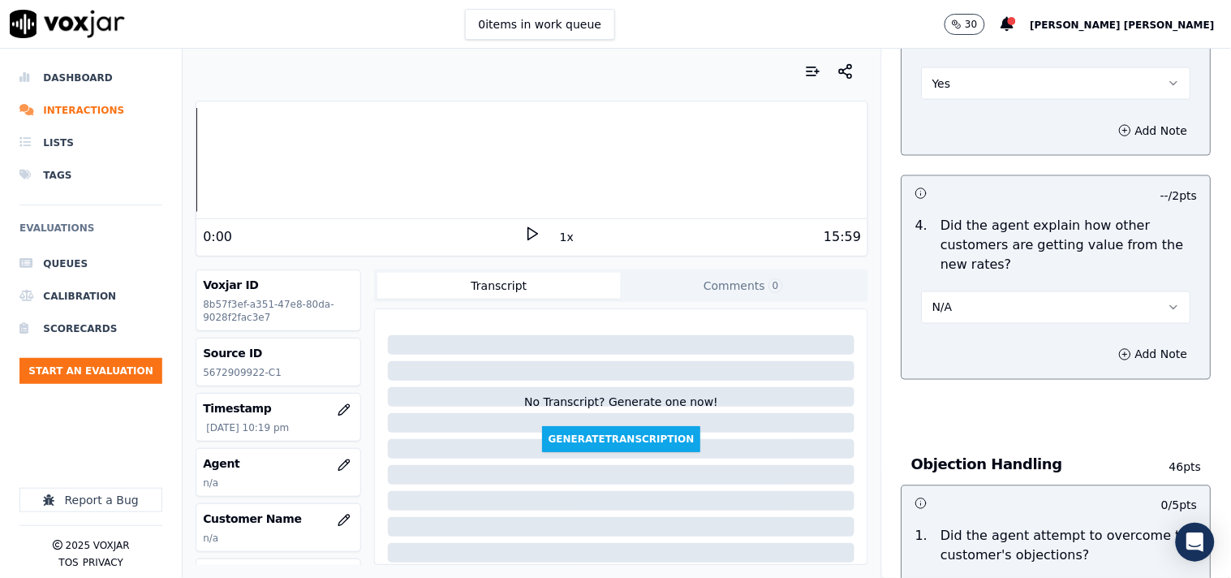
scroll to position [721, 0]
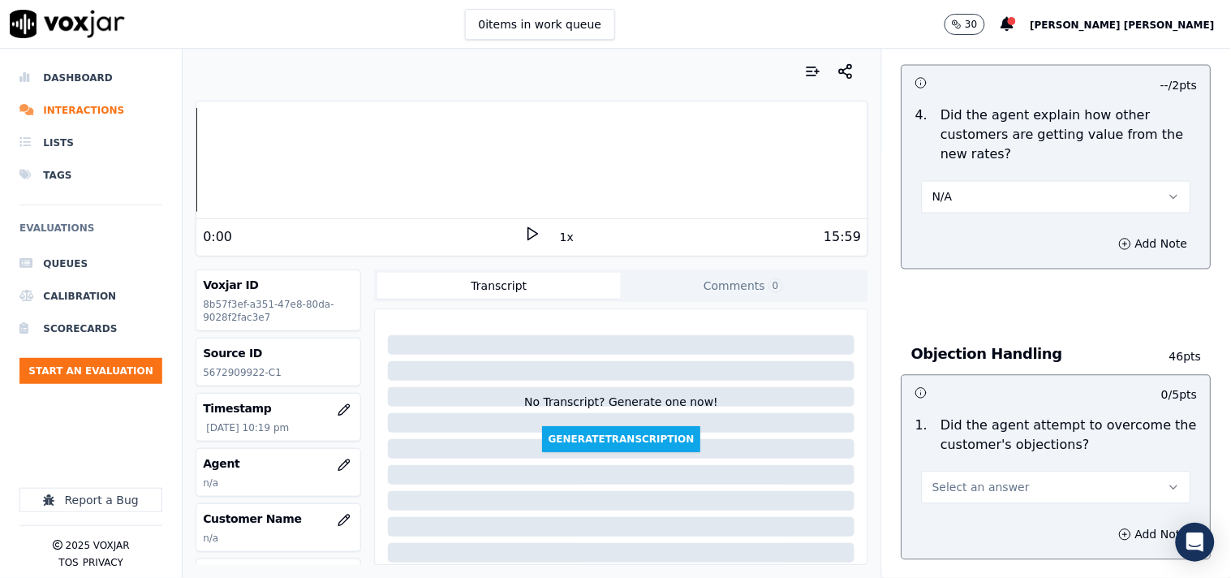
click at [956, 487] on span "Select an answer" at bounding box center [981, 488] width 97 height 16
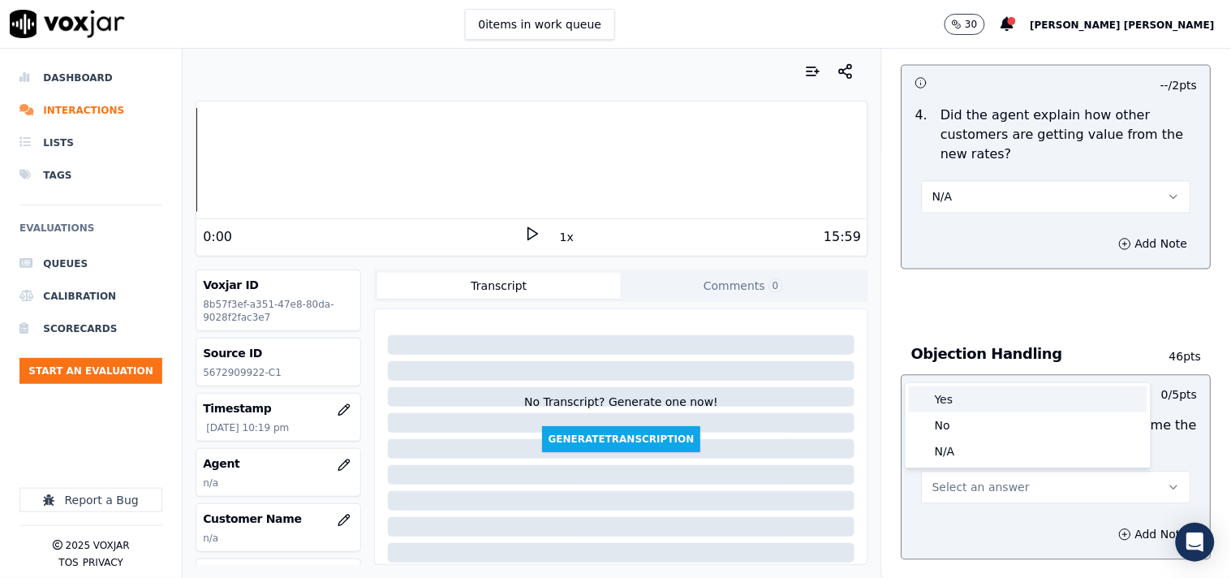
click at [975, 404] on div "Yes" at bounding box center [1028, 399] width 239 height 26
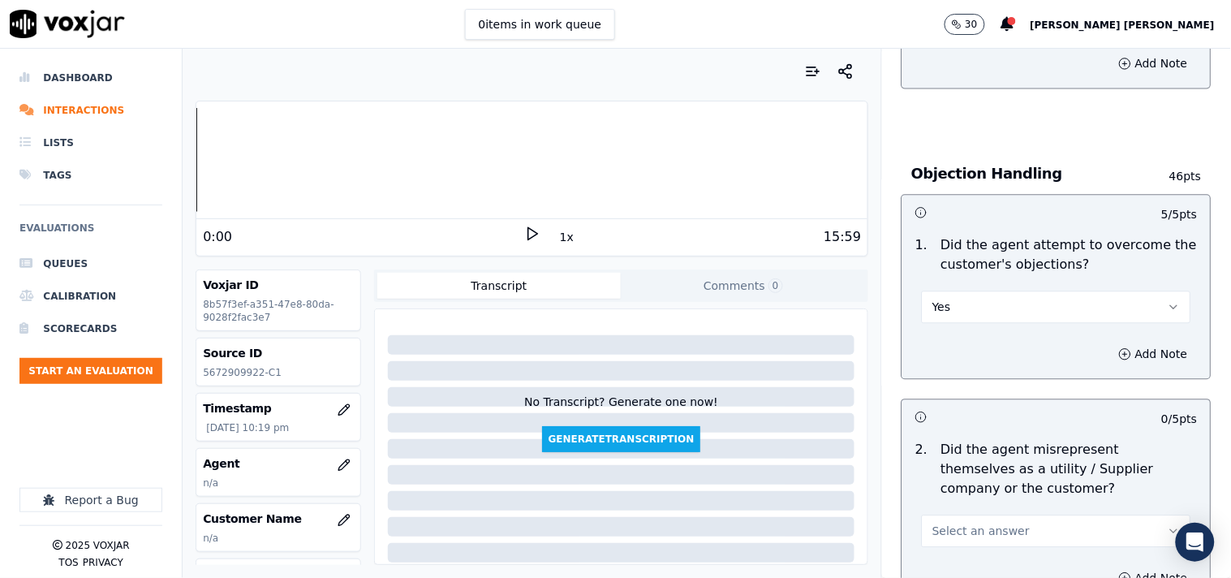
scroll to position [992, 0]
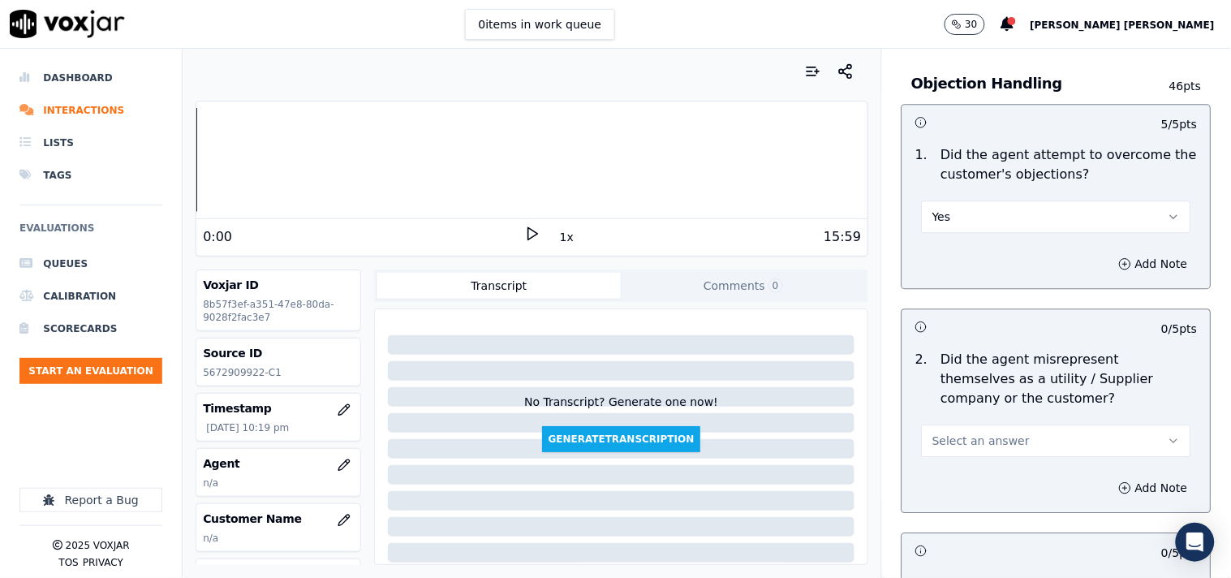
click at [985, 444] on span "Select an answer" at bounding box center [981, 441] width 97 height 16
drag, startPoint x: 978, startPoint y: 522, endPoint x: 982, endPoint y: 501, distance: 21.5
click at [982, 501] on div "Yes No N/A" at bounding box center [1028, 503] width 245 height 84
click at [982, 501] on div "No" at bounding box center [1028, 503] width 239 height 26
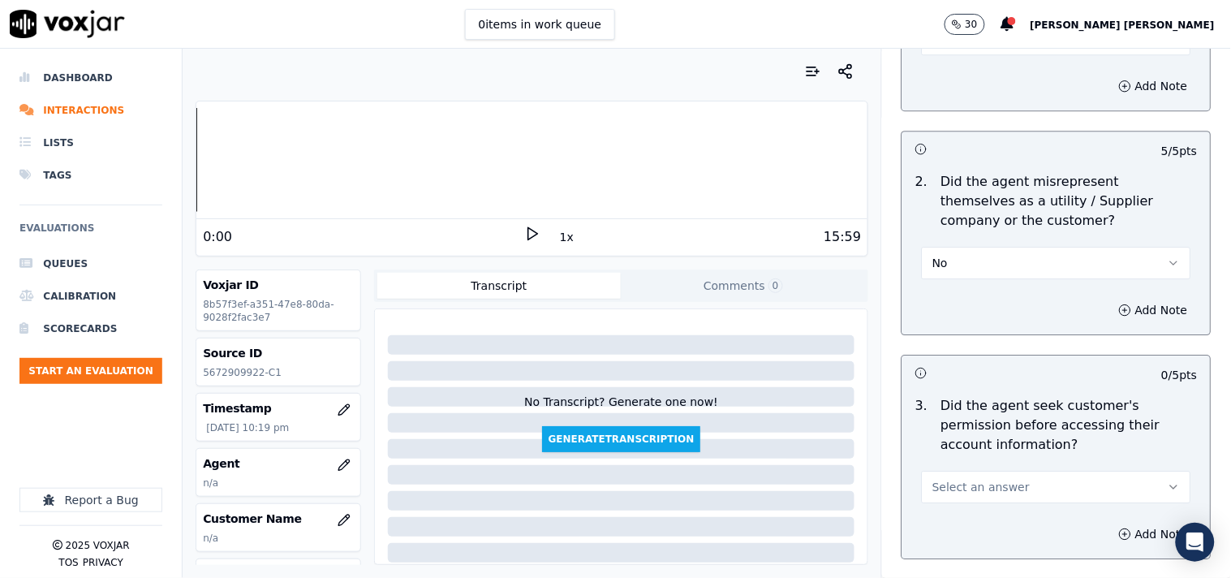
scroll to position [1172, 0]
click at [984, 477] on span "Select an answer" at bounding box center [981, 484] width 97 height 16
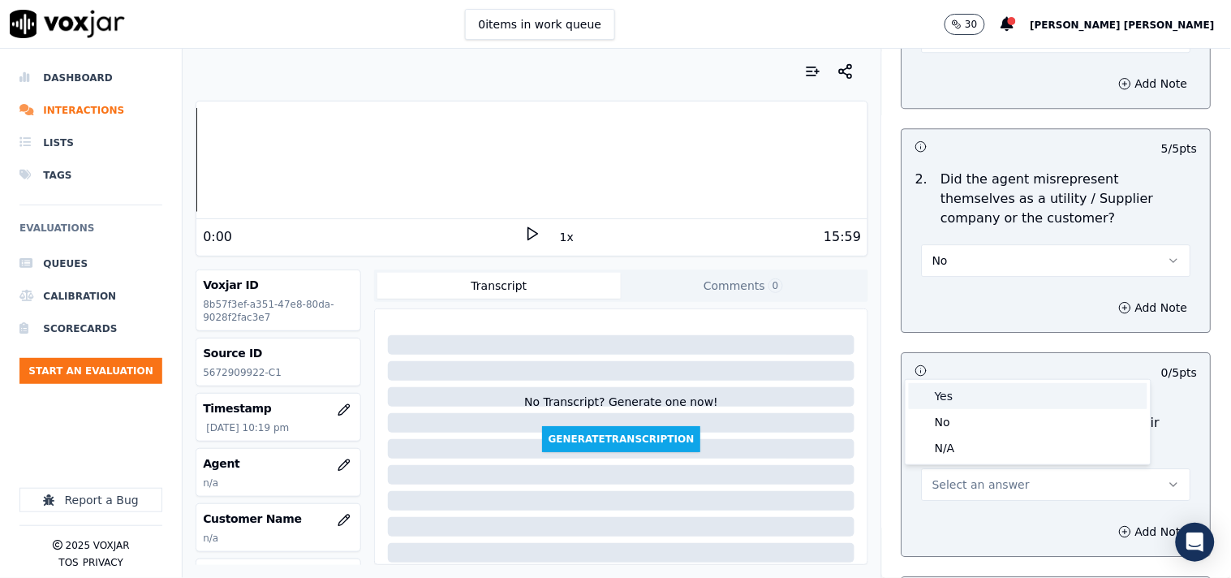
click at [972, 394] on div "Yes" at bounding box center [1028, 396] width 239 height 26
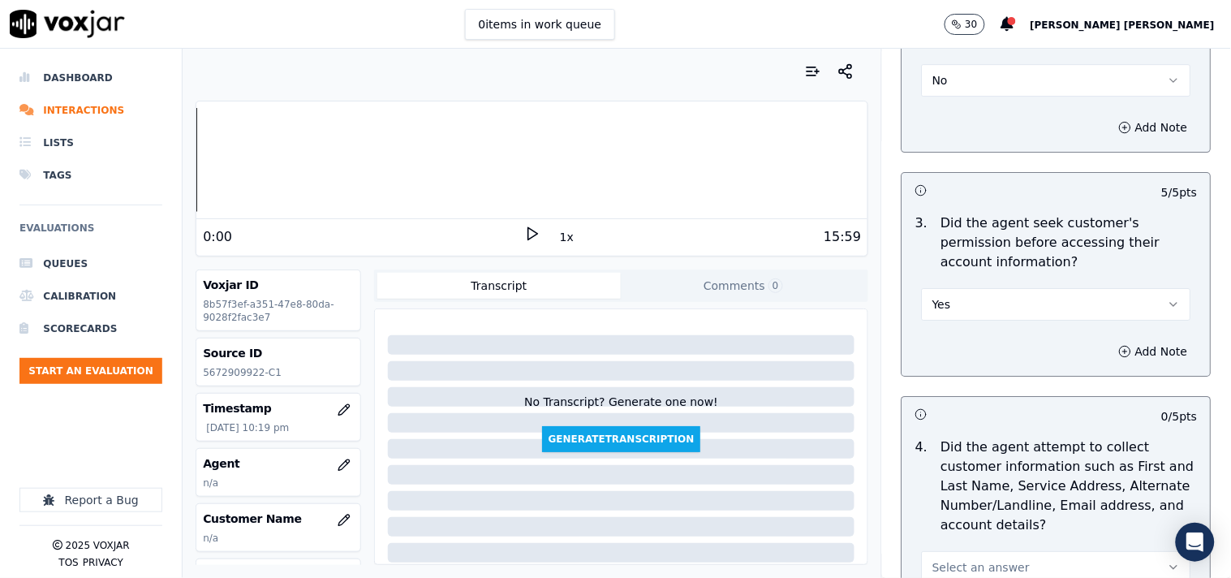
scroll to position [1442, 0]
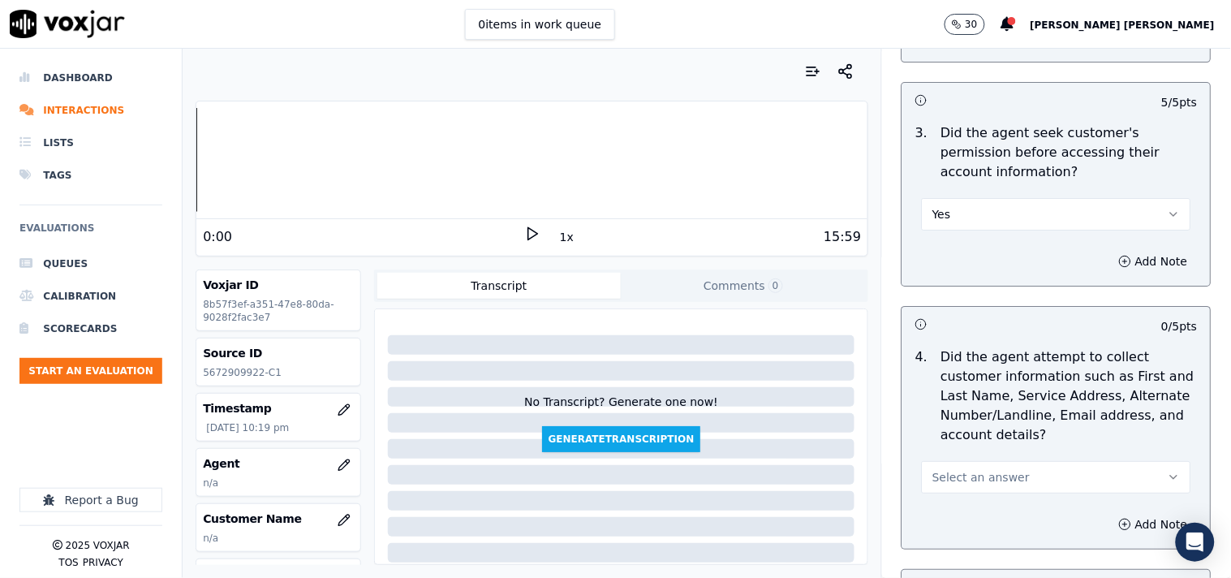
click at [977, 491] on button "Select an answer" at bounding box center [1056, 477] width 269 height 32
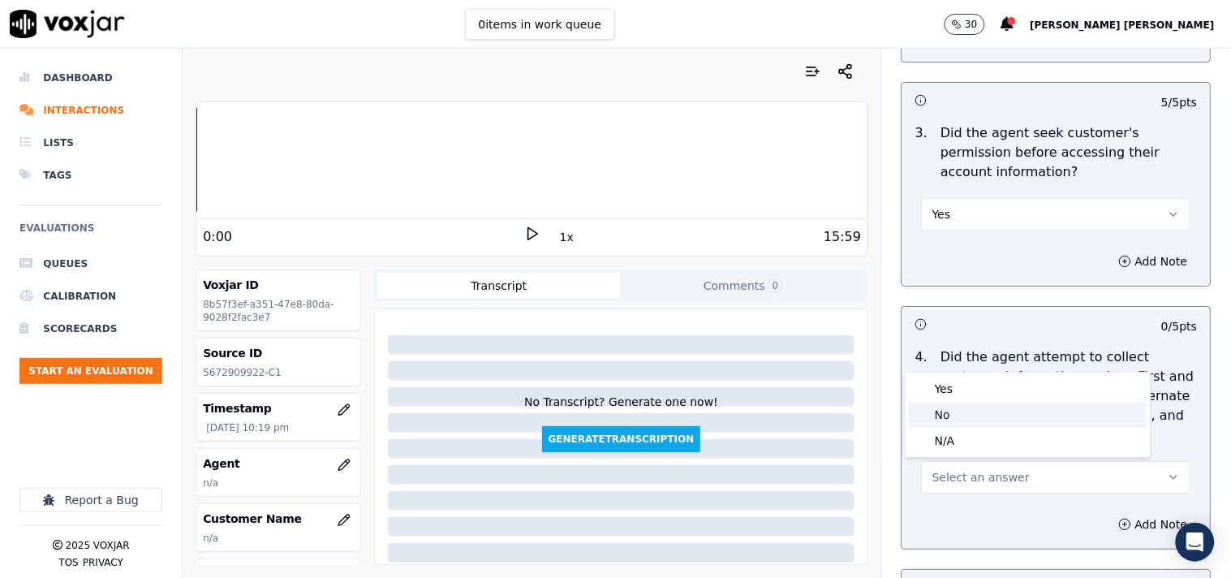
click at [974, 414] on div "No" at bounding box center [1028, 415] width 239 height 26
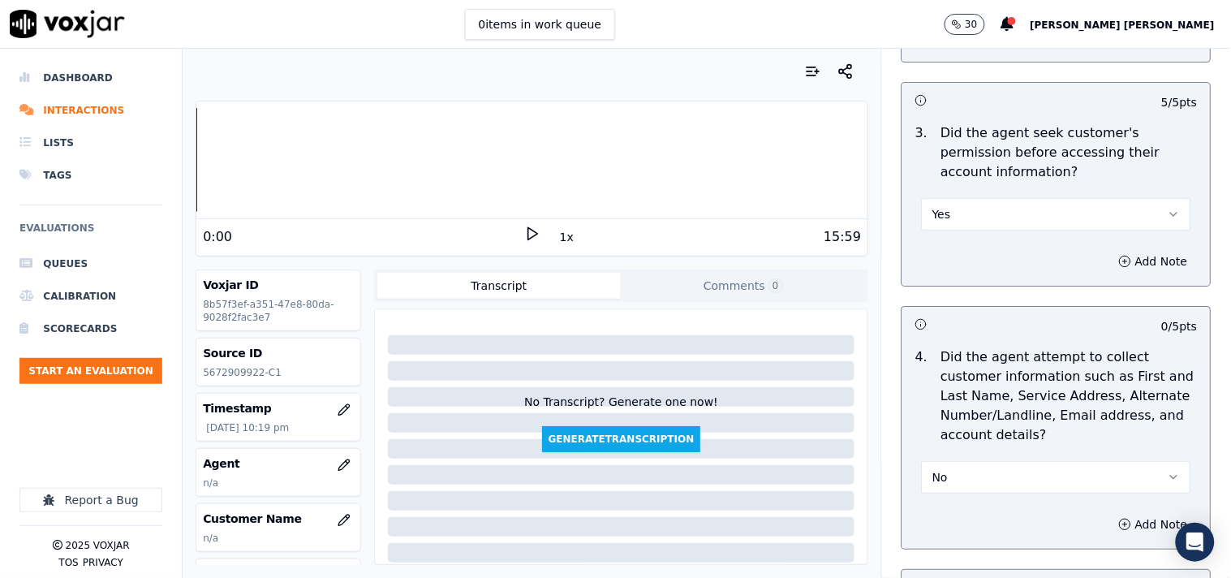
click at [966, 481] on button "No" at bounding box center [1056, 477] width 269 height 32
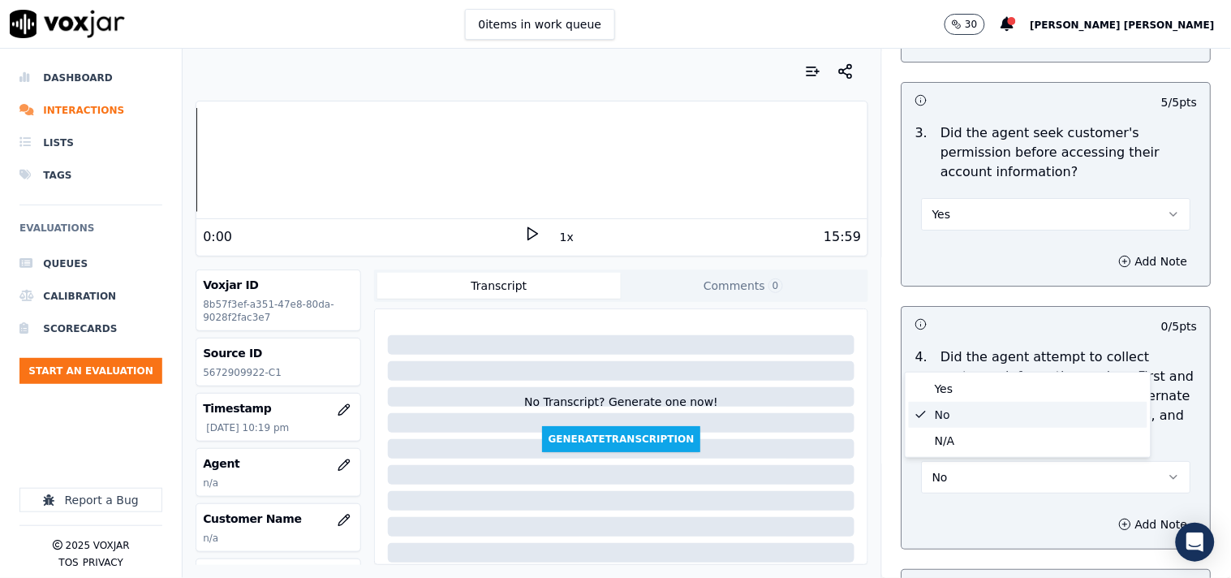
click at [956, 443] on div "N/A" at bounding box center [1028, 441] width 239 height 26
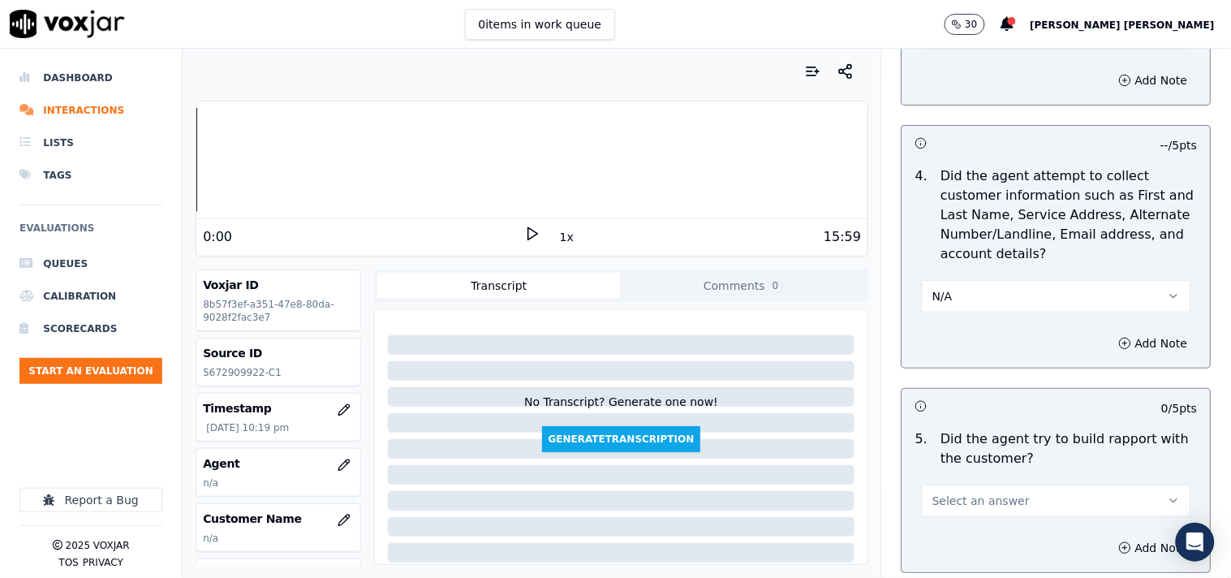
scroll to position [1714, 0]
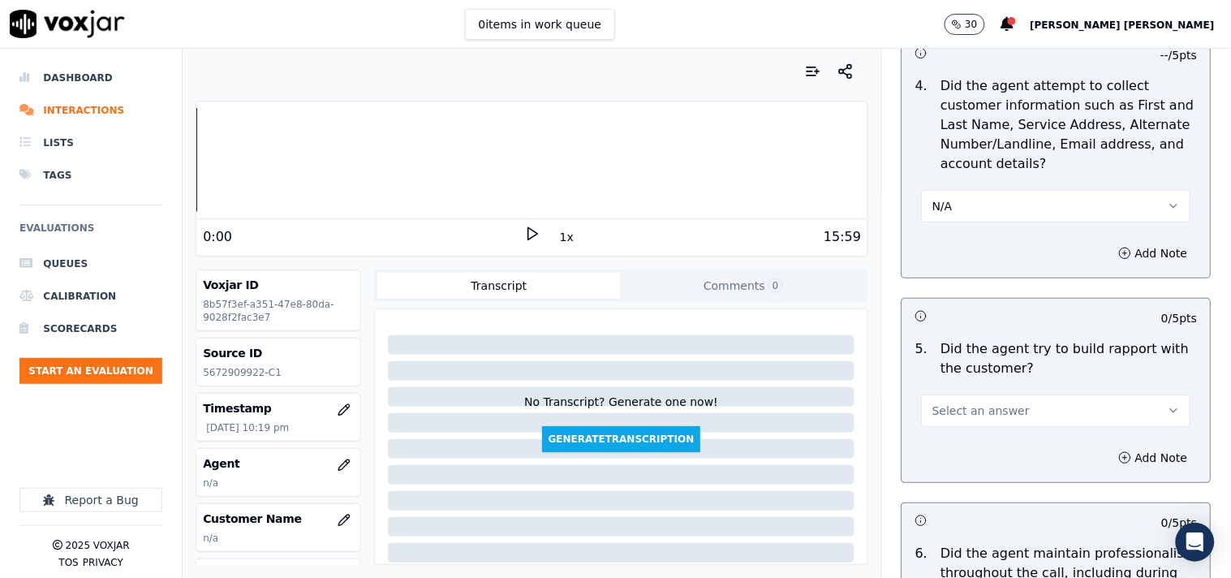
click at [970, 431] on div "5 . Did the agent try to build rapport with the customer? Select an answer" at bounding box center [1057, 383] width 308 height 101
click at [977, 416] on span "Select an answer" at bounding box center [981, 411] width 97 height 16
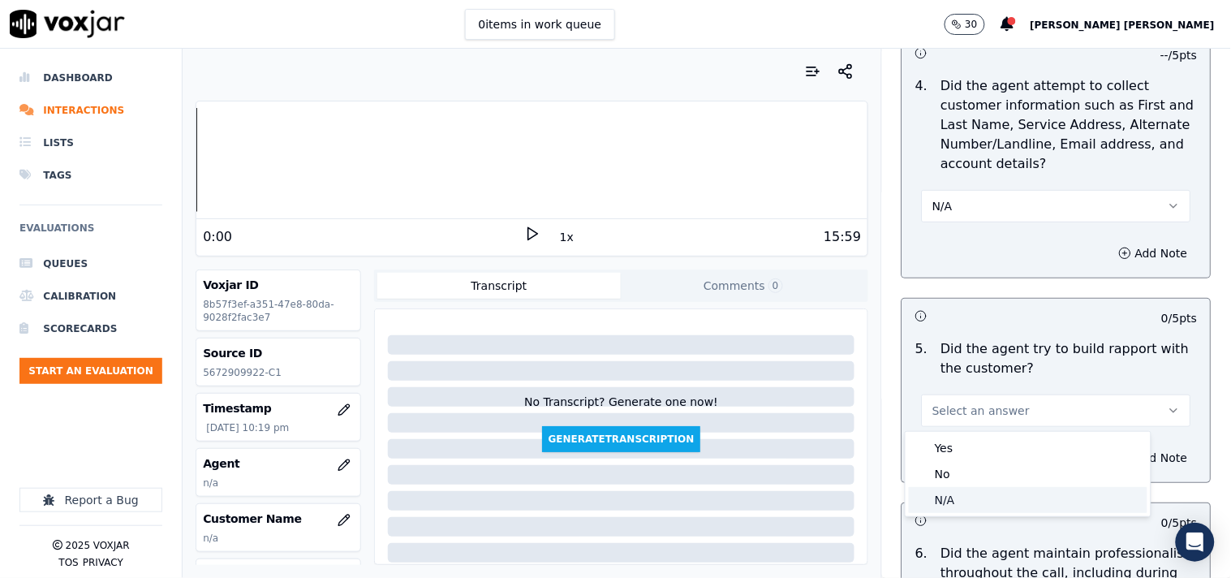
click at [966, 492] on div "N/A" at bounding box center [1028, 500] width 239 height 26
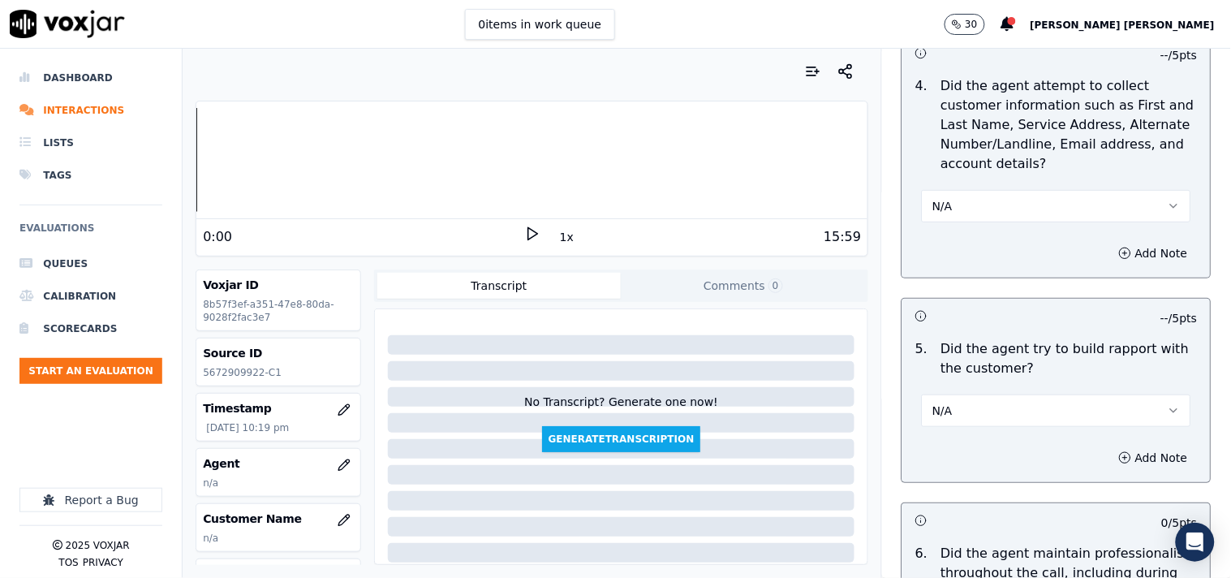
scroll to position [1894, 0]
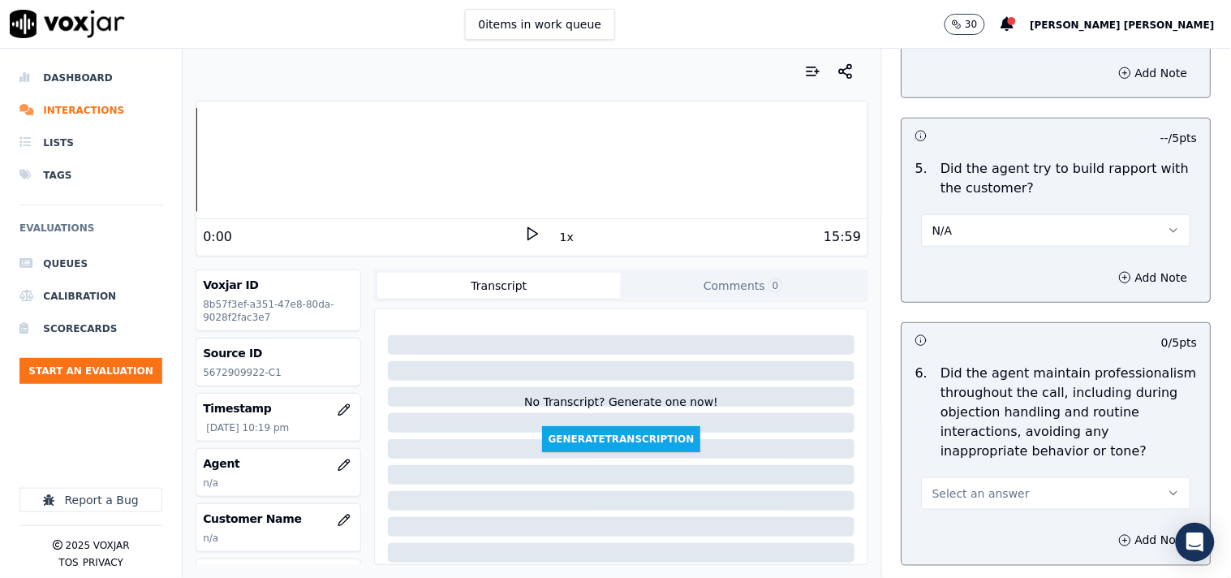
click at [968, 491] on span "Select an answer" at bounding box center [981, 493] width 97 height 16
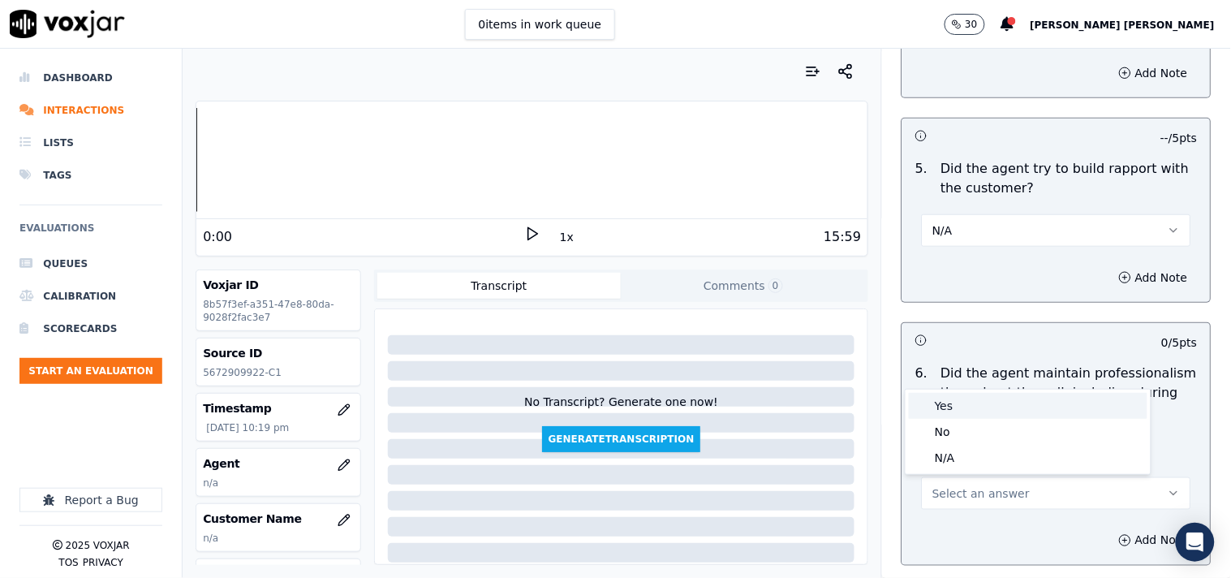
click at [985, 415] on div "Yes" at bounding box center [1028, 406] width 239 height 26
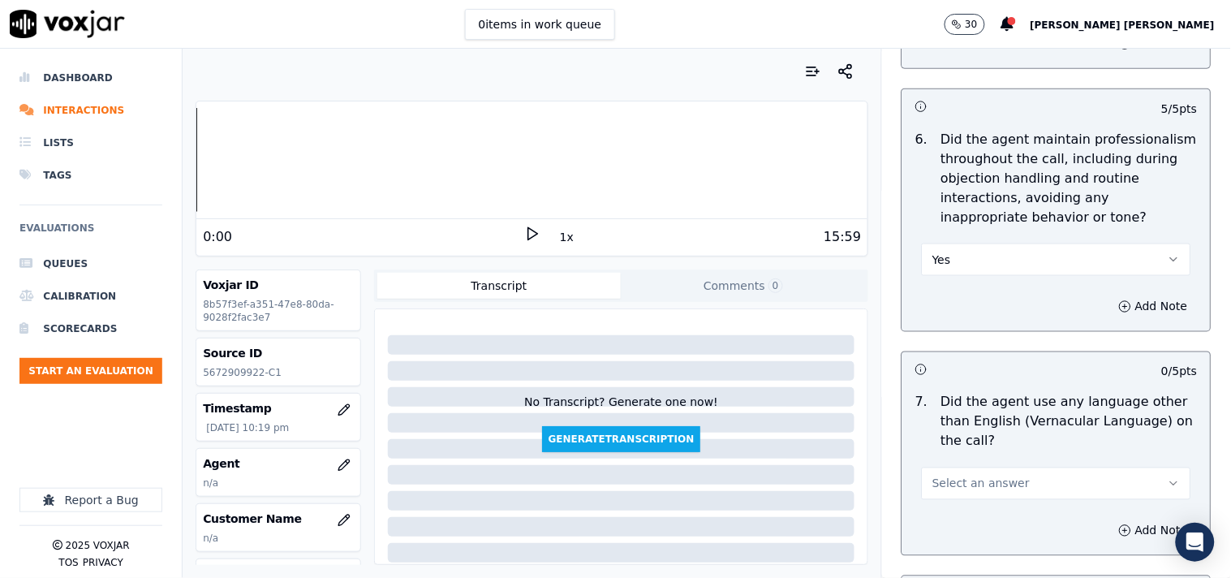
scroll to position [2164, 0]
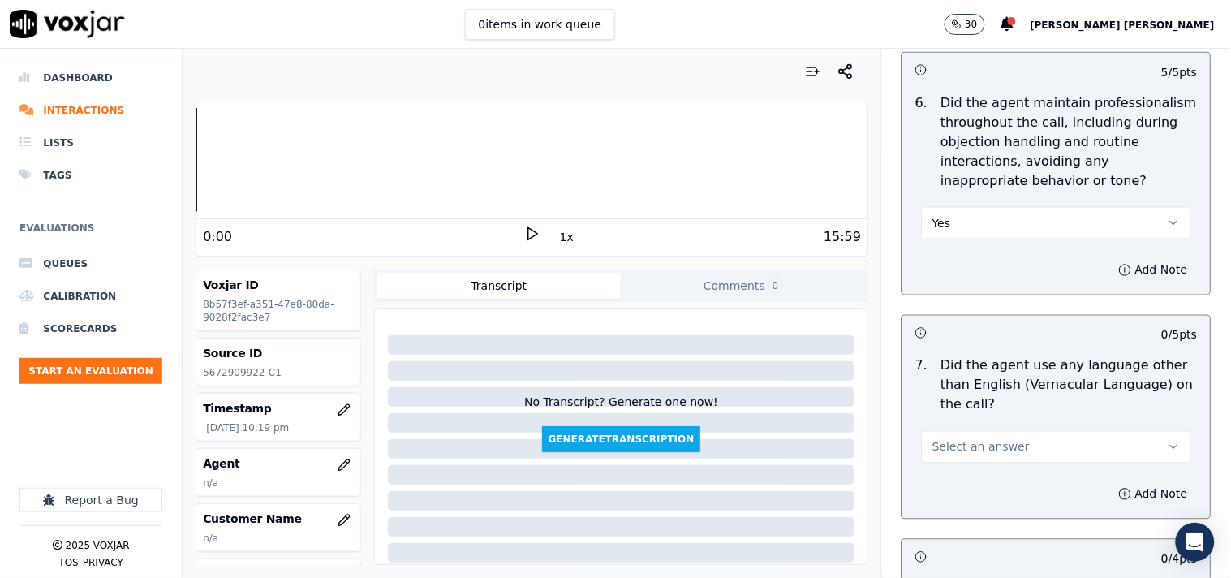
click at [981, 444] on span "Select an answer" at bounding box center [981, 447] width 97 height 16
click at [954, 518] on div "No" at bounding box center [1028, 511] width 239 height 26
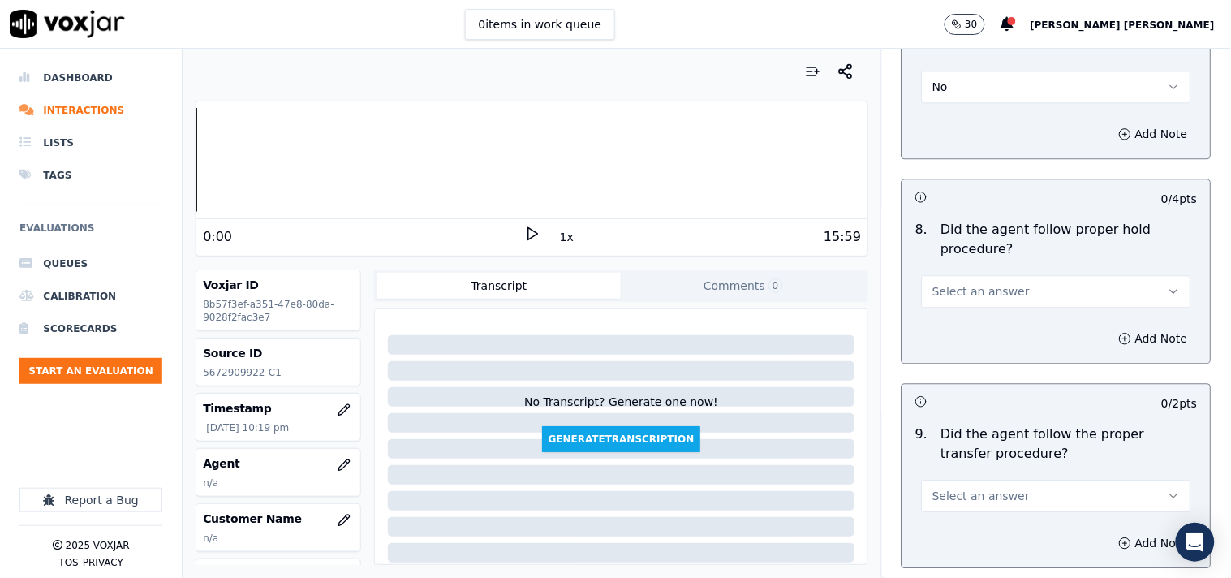
scroll to position [2525, 0]
click at [963, 491] on span "Select an answer" at bounding box center [981, 495] width 97 height 16
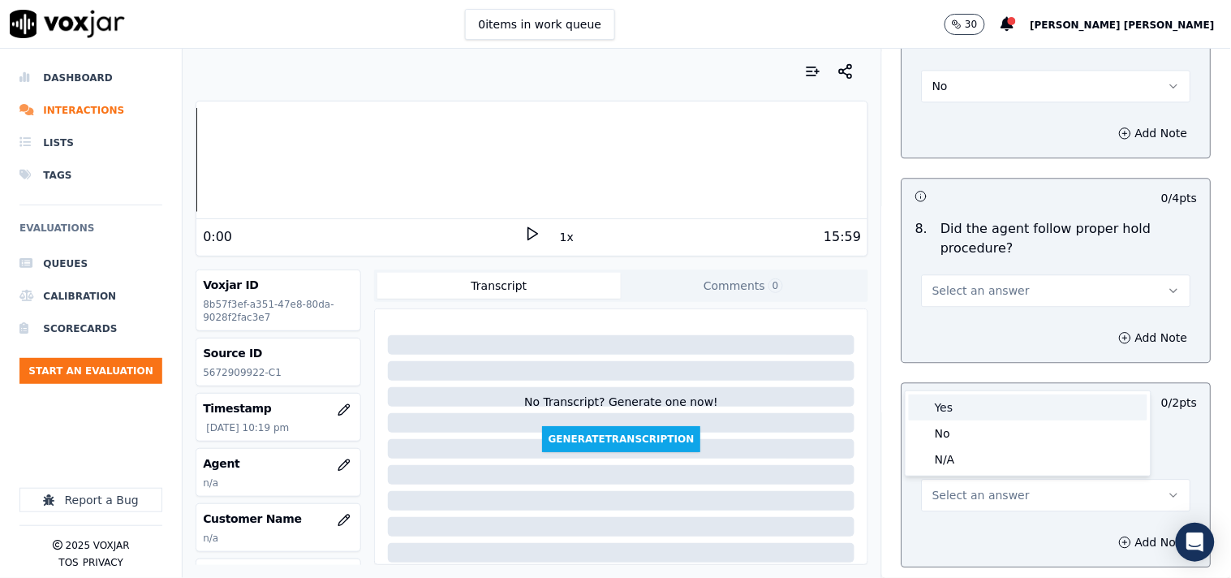
click at [972, 416] on div "Yes" at bounding box center [1028, 407] width 239 height 26
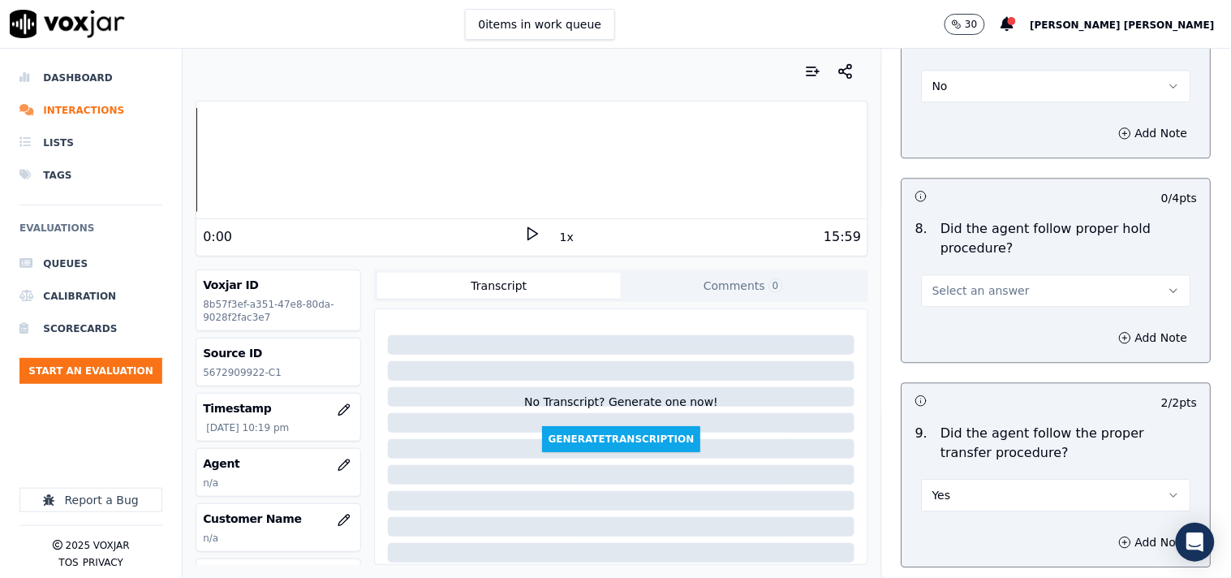
click at [996, 289] on span "Select an answer" at bounding box center [981, 290] width 97 height 16
click at [985, 321] on div "Yes" at bounding box center [1028, 328] width 239 height 26
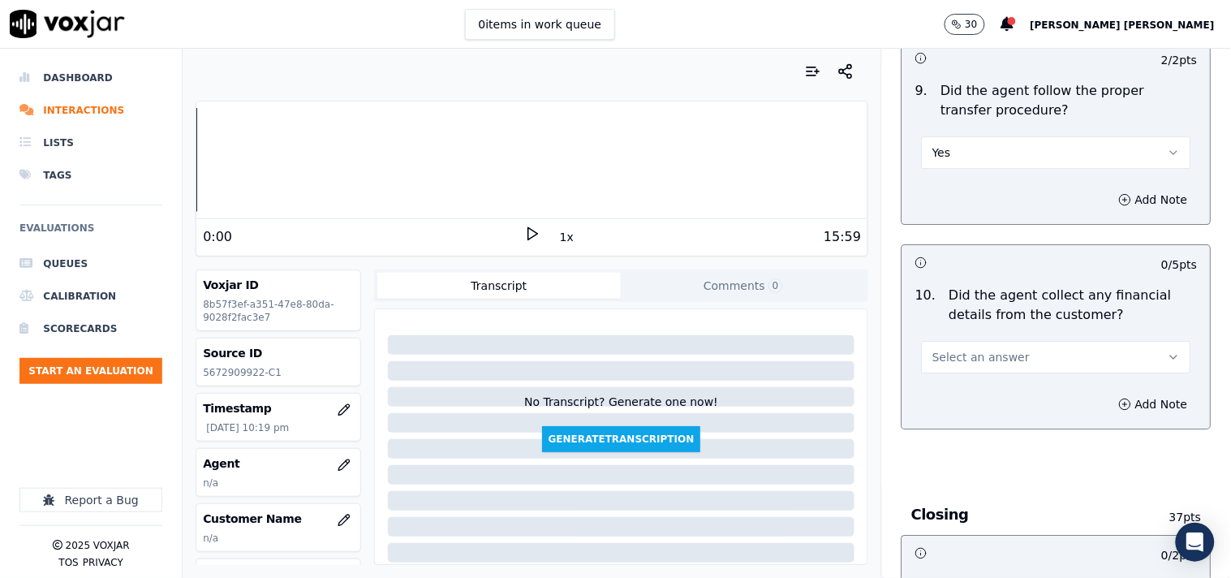
scroll to position [2886, 0]
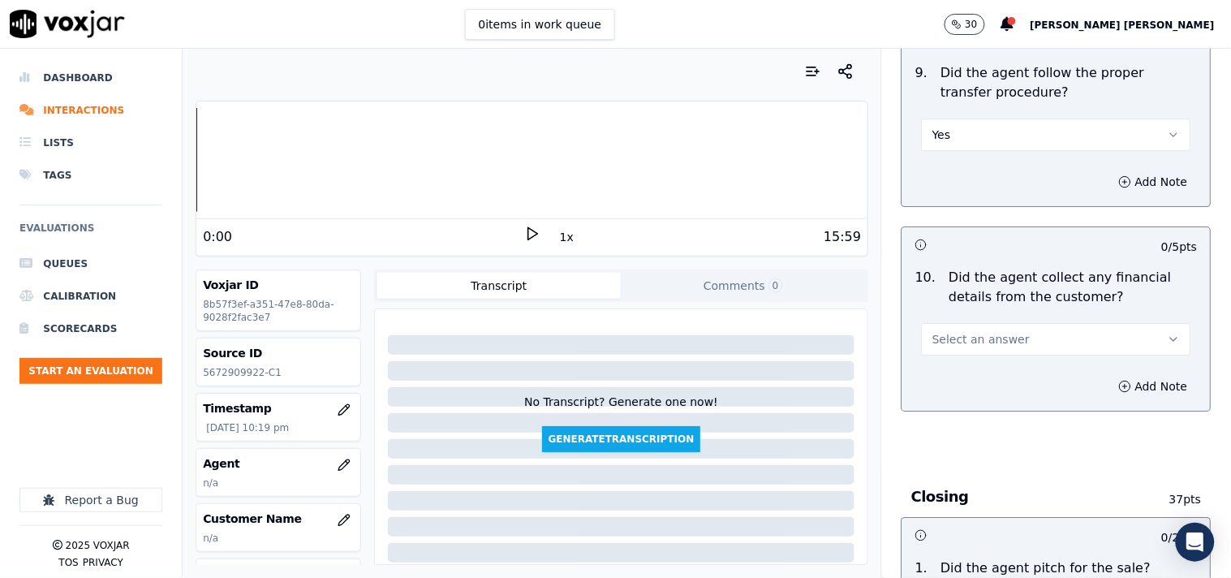
click at [976, 141] on button "Yes" at bounding box center [1056, 135] width 269 height 32
click at [974, 114] on div "Yes" at bounding box center [1056, 126] width 295 height 49
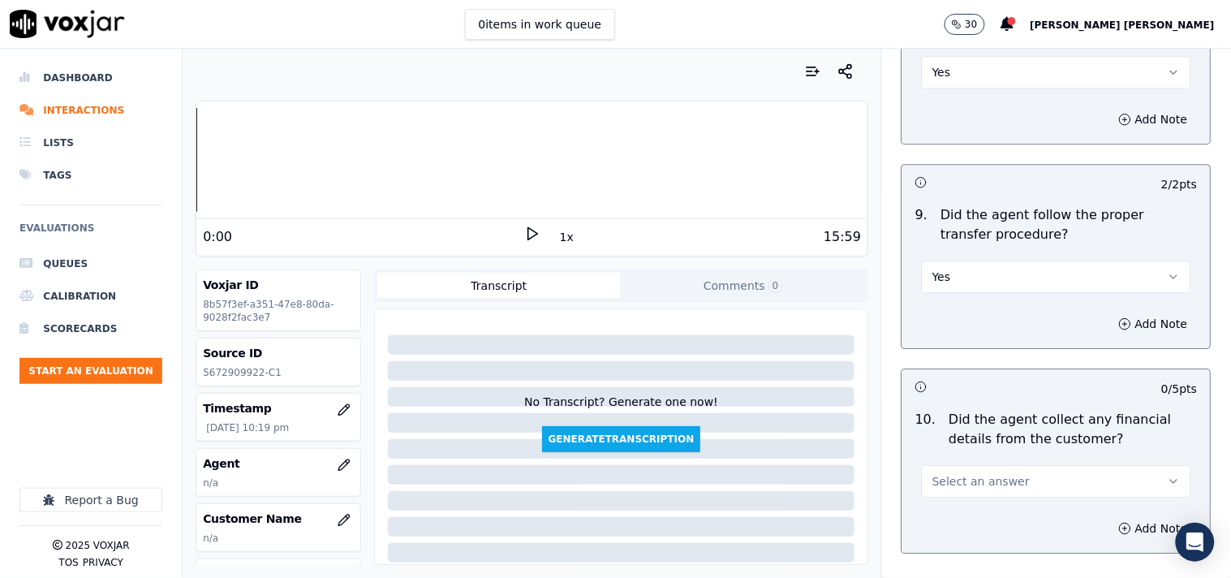
scroll to position [2745, 0]
click at [1034, 82] on button "Yes" at bounding box center [1056, 70] width 269 height 32
click at [959, 131] on div "No" at bounding box center [1028, 134] width 239 height 26
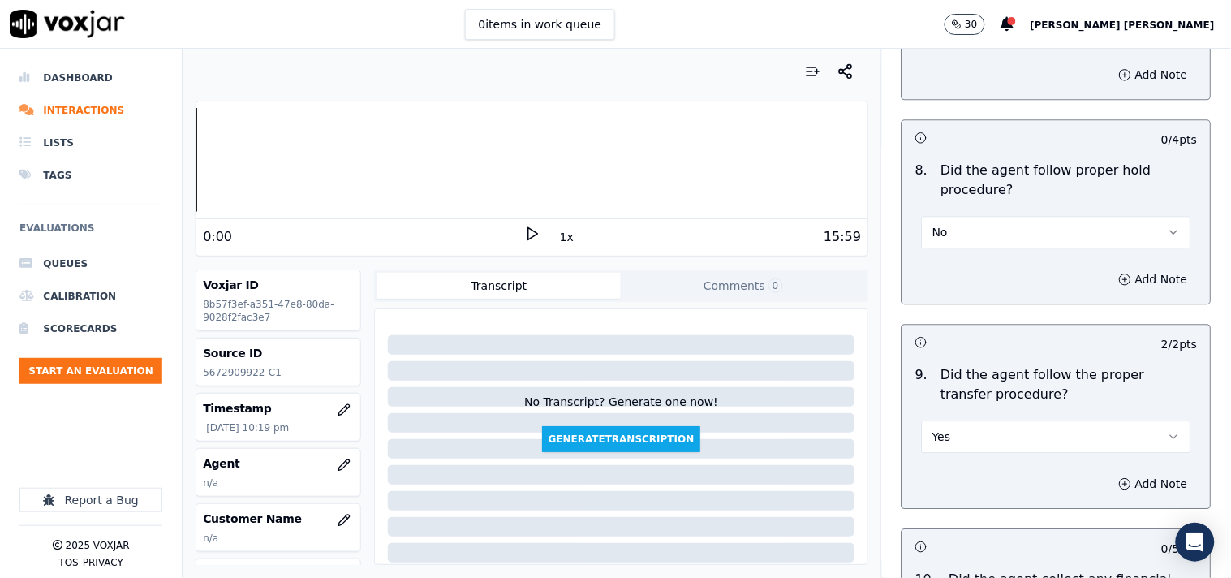
scroll to position [2565, 0]
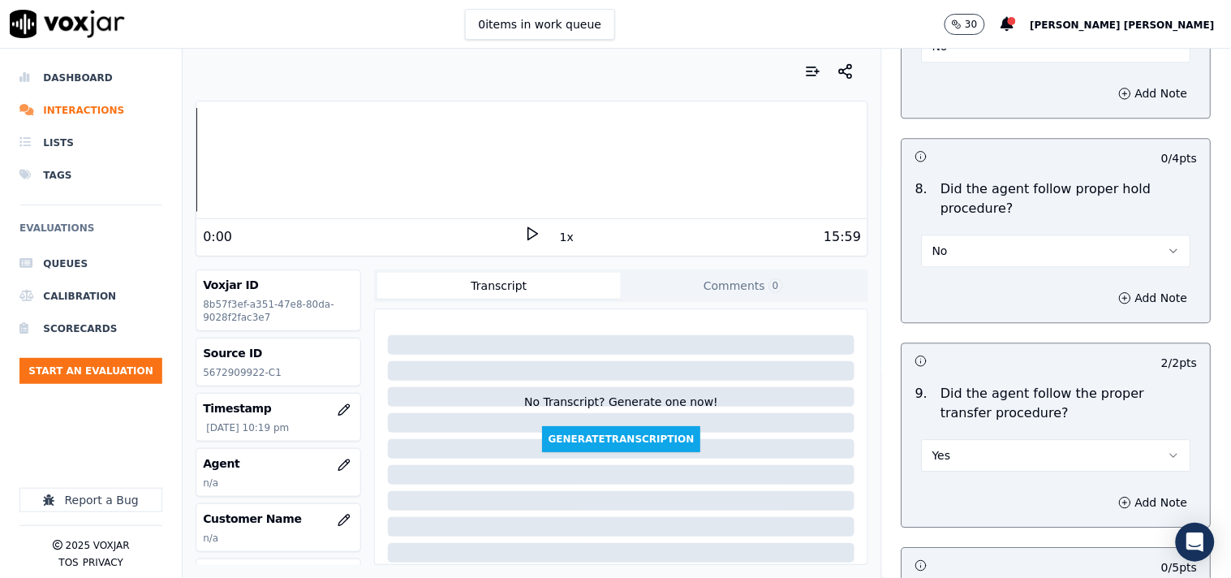
click at [992, 252] on button "No" at bounding box center [1056, 251] width 269 height 32
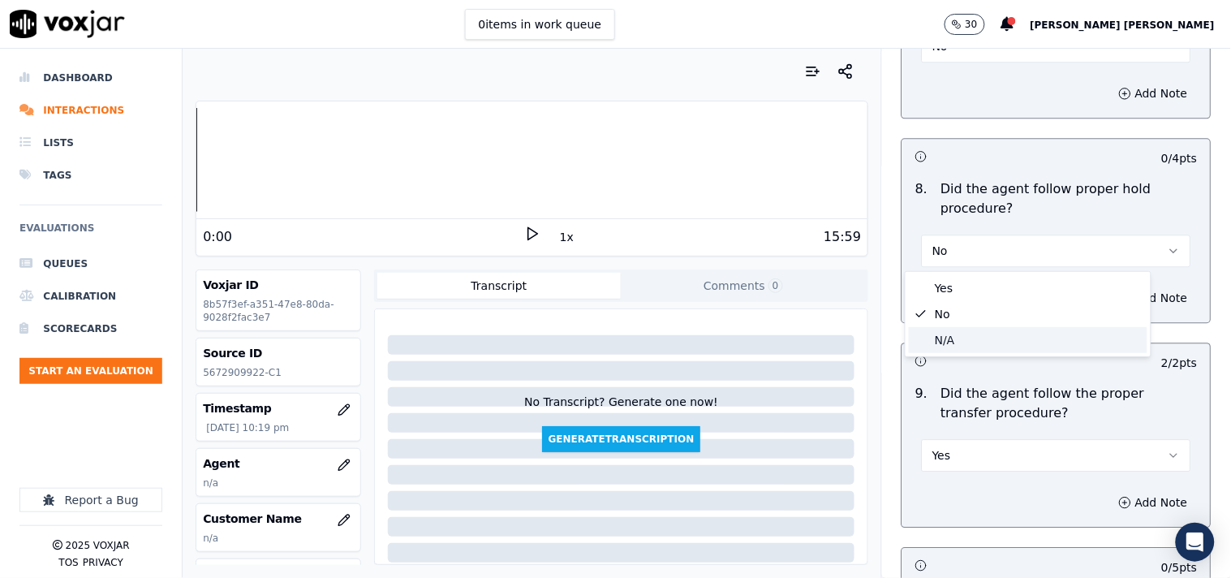
click at [994, 334] on div "N/A" at bounding box center [1028, 340] width 239 height 26
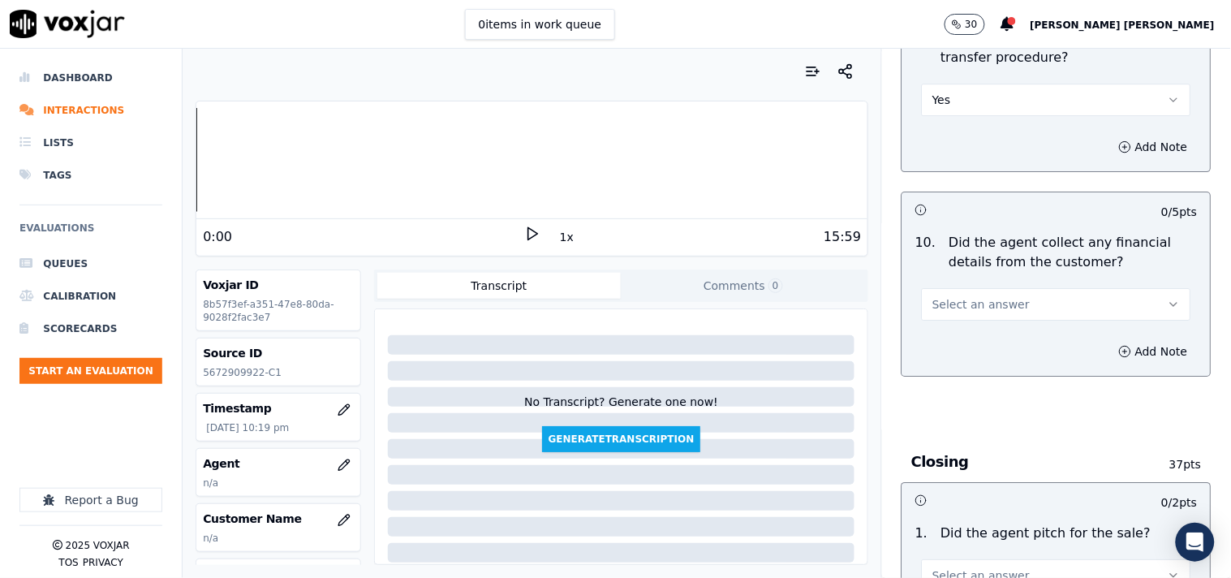
scroll to position [2925, 0]
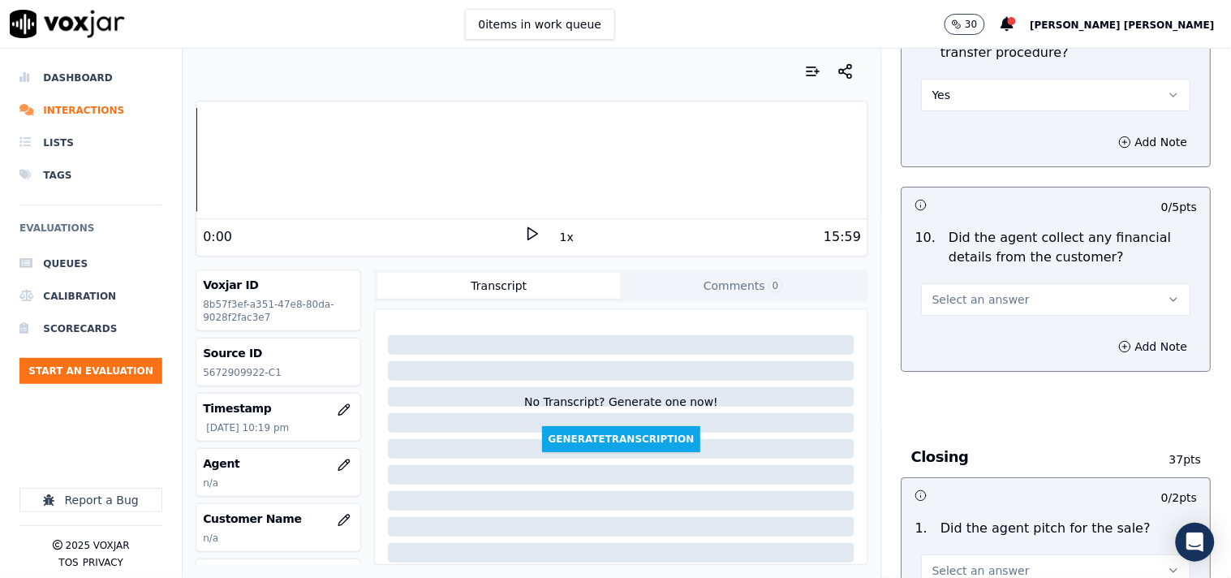
click at [1016, 299] on button "Select an answer" at bounding box center [1056, 299] width 269 height 32
click at [983, 358] on div "No" at bounding box center [1028, 363] width 239 height 26
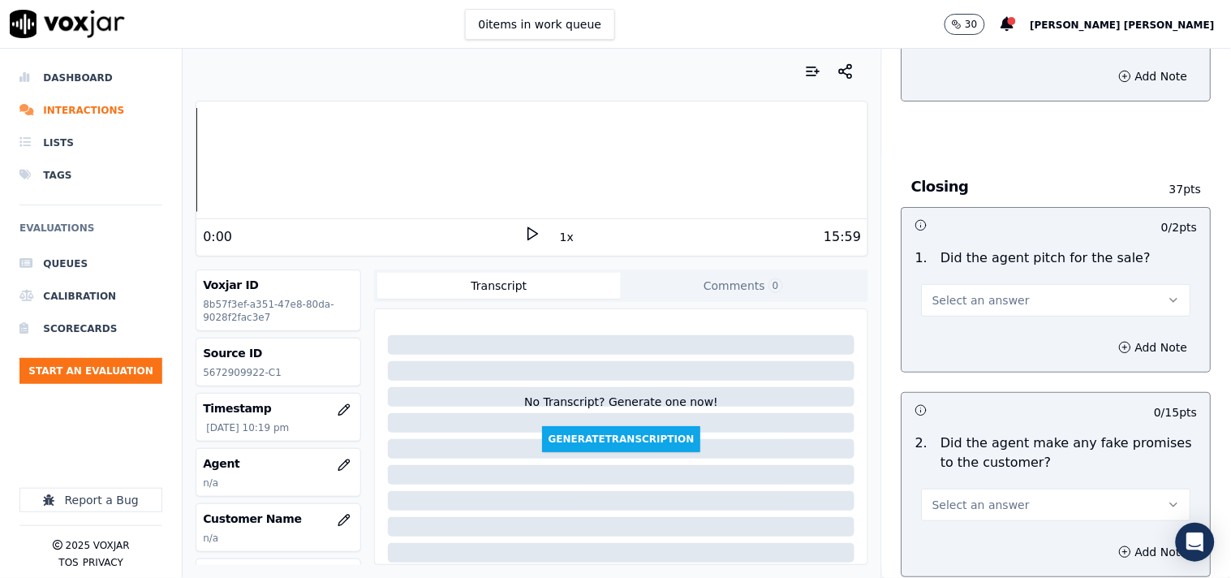
click at [999, 301] on button "Select an answer" at bounding box center [1056, 300] width 269 height 32
click at [1007, 345] on div "Yes" at bounding box center [1028, 338] width 239 height 26
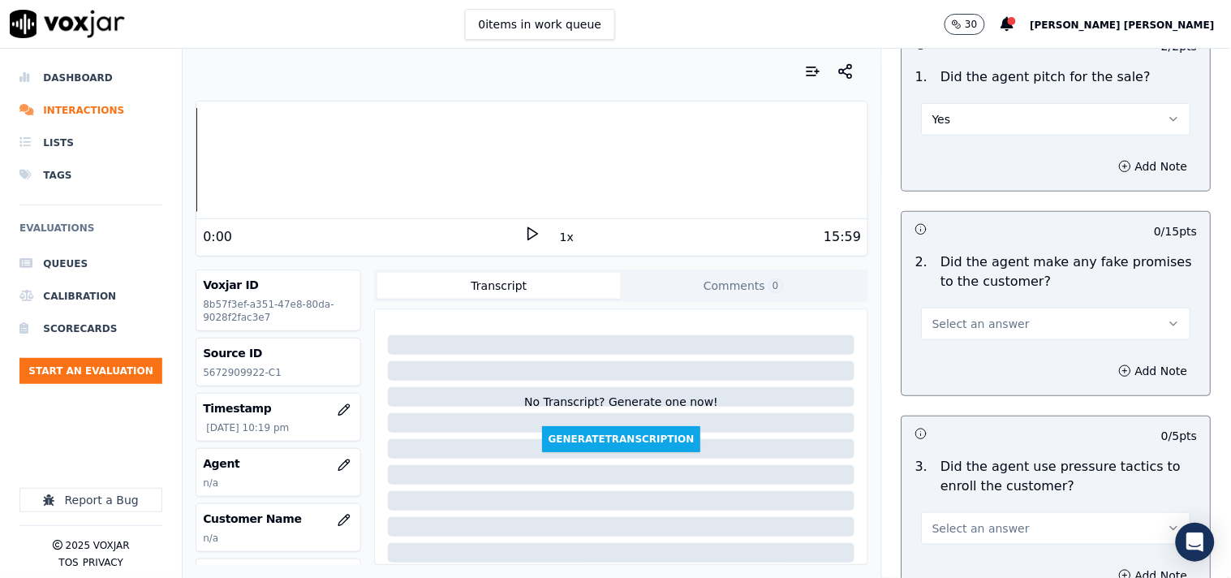
click at [1018, 318] on button "Select an answer" at bounding box center [1056, 324] width 269 height 32
click at [985, 395] on div "No" at bounding box center [1028, 388] width 239 height 26
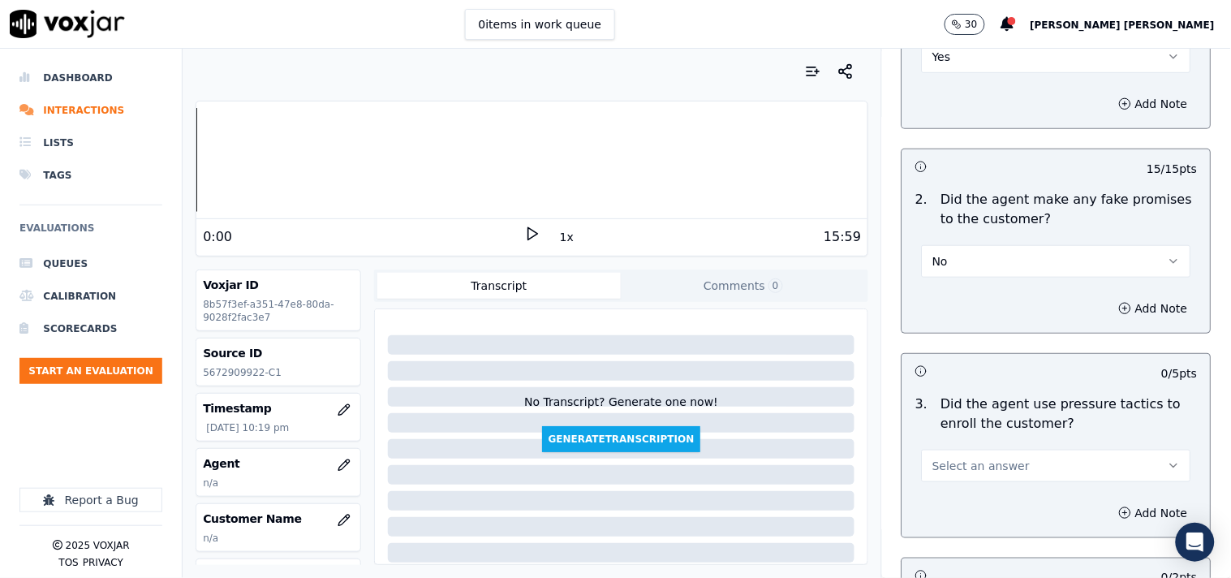
scroll to position [3557, 0]
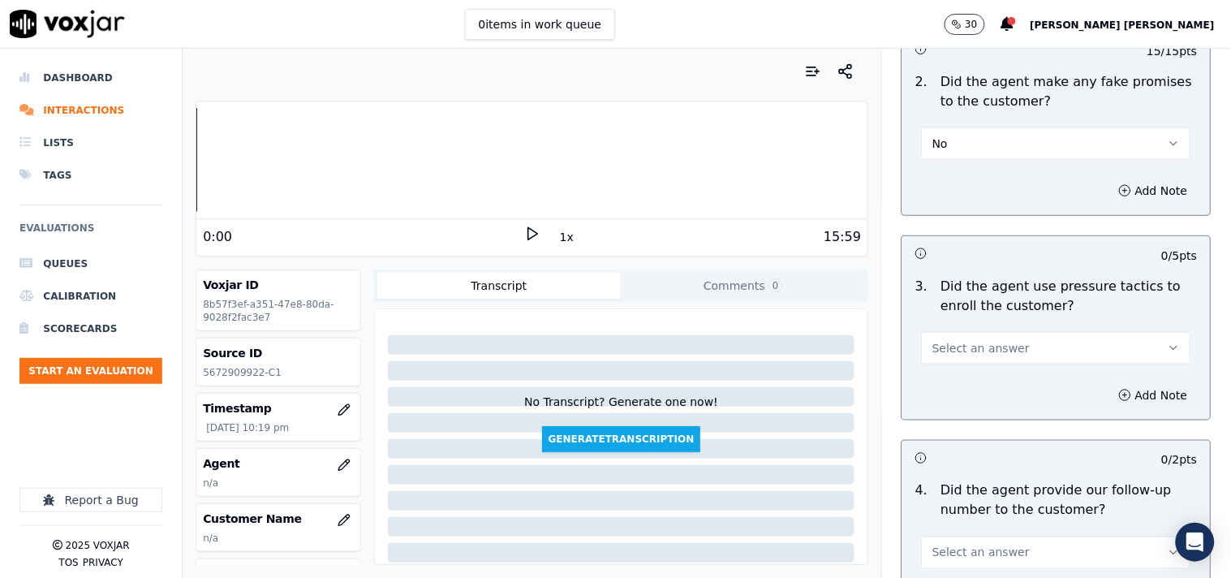
click at [1002, 349] on button "Select an answer" at bounding box center [1056, 348] width 269 height 32
click at [987, 407] on div "No" at bounding box center [1028, 412] width 239 height 26
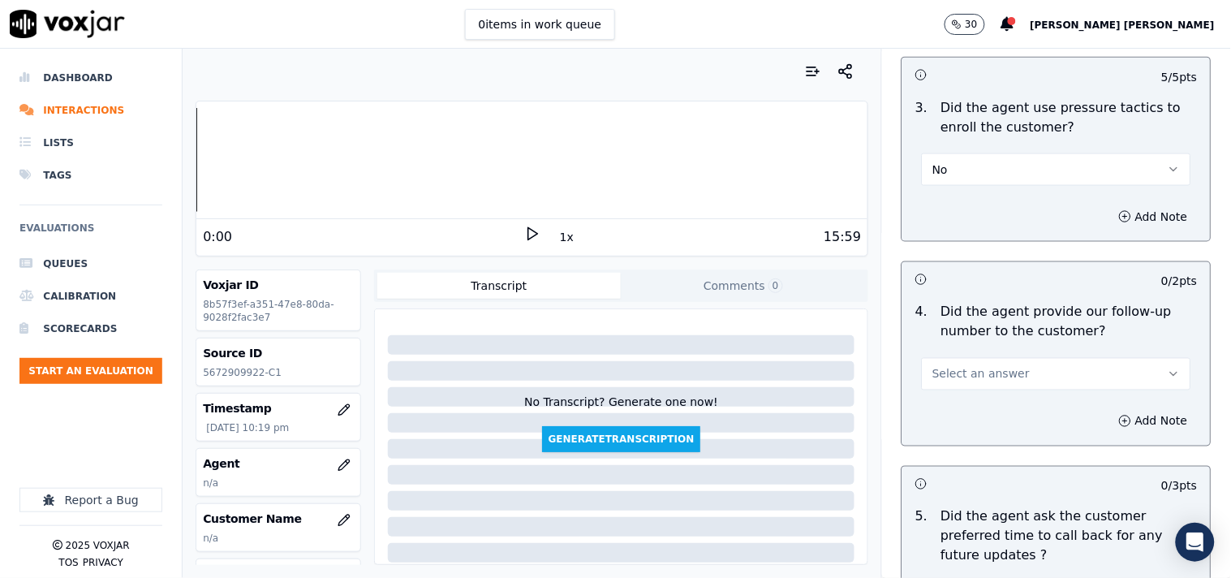
scroll to position [3737, 0]
click at [996, 388] on button "Select an answer" at bounding box center [1056, 372] width 269 height 32
click at [972, 412] on div "Yes" at bounding box center [1028, 411] width 239 height 26
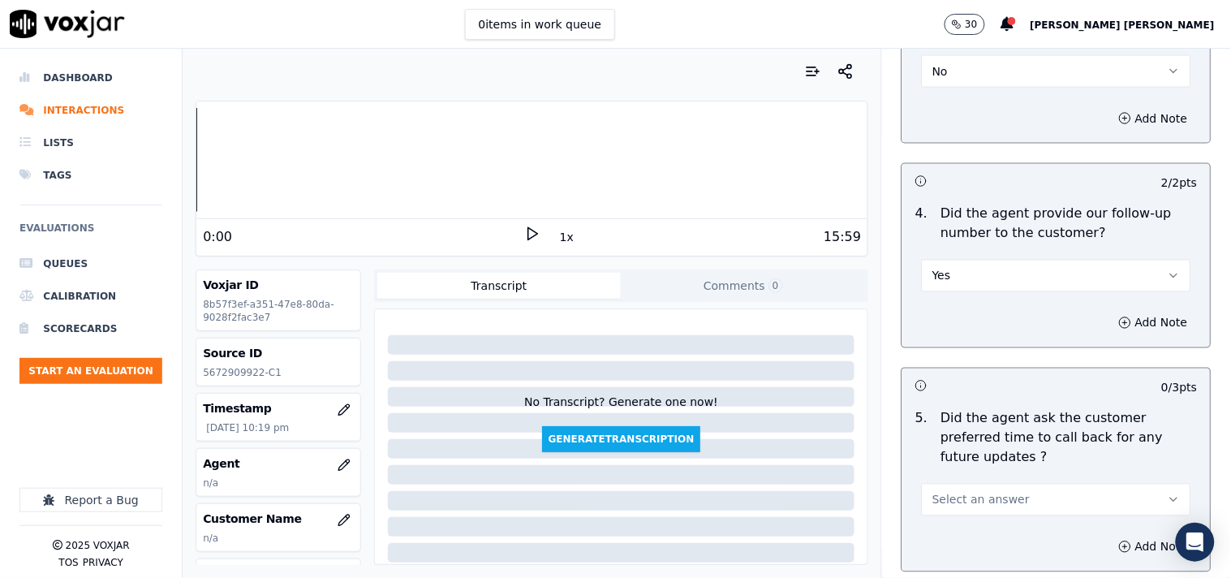
scroll to position [4007, 0]
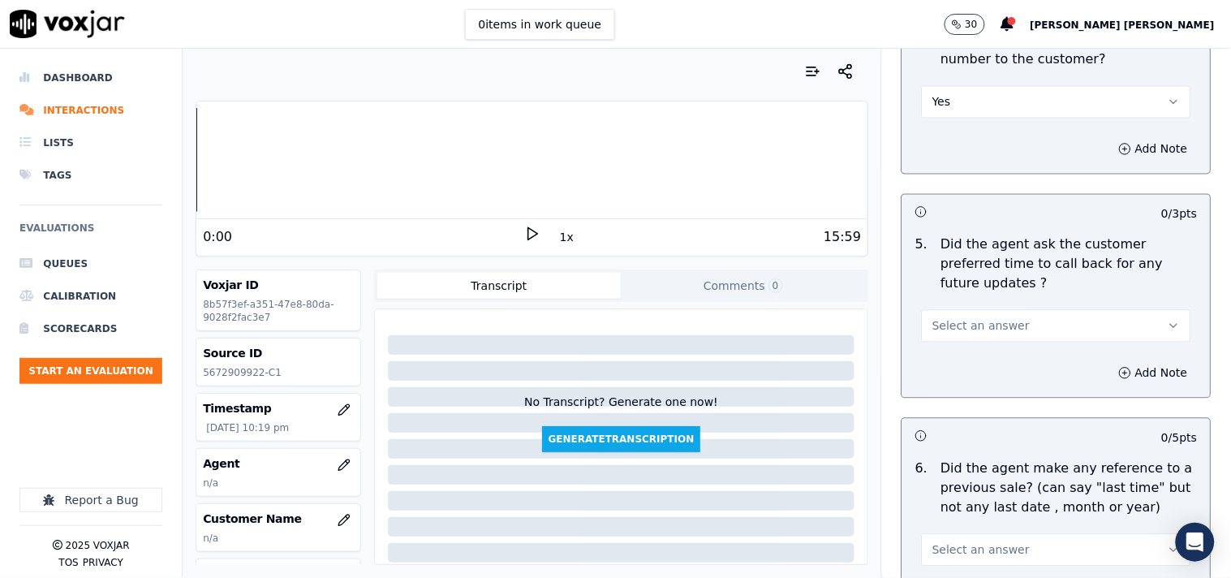
click at [1009, 310] on button "Select an answer" at bounding box center [1056, 326] width 269 height 32
click at [1009, 345] on div "Yes" at bounding box center [1028, 344] width 239 height 26
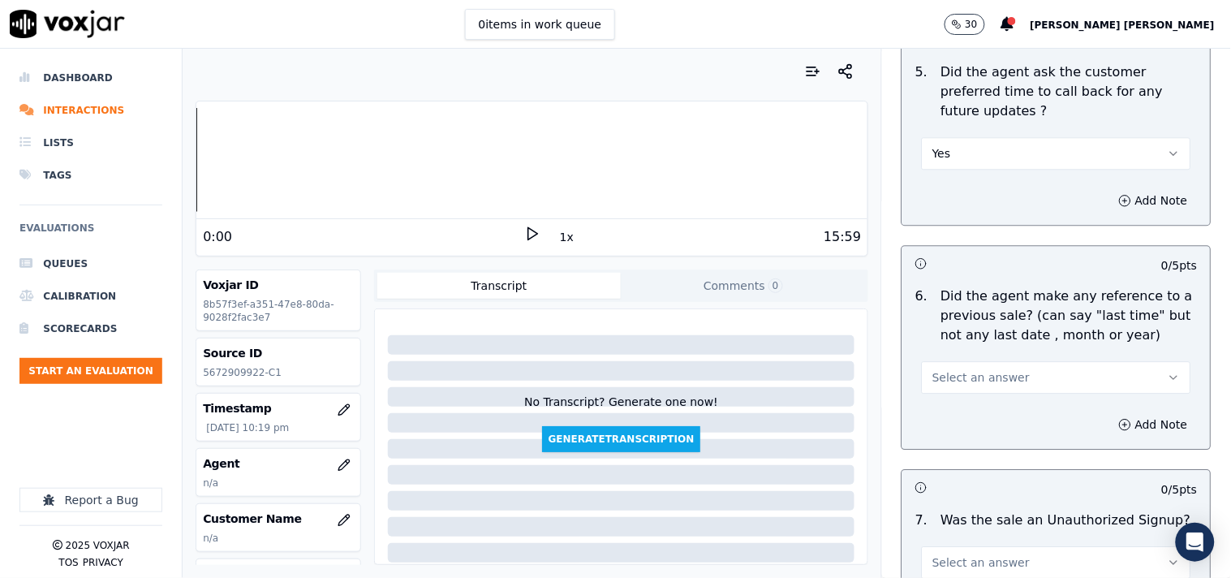
scroll to position [4188, 0]
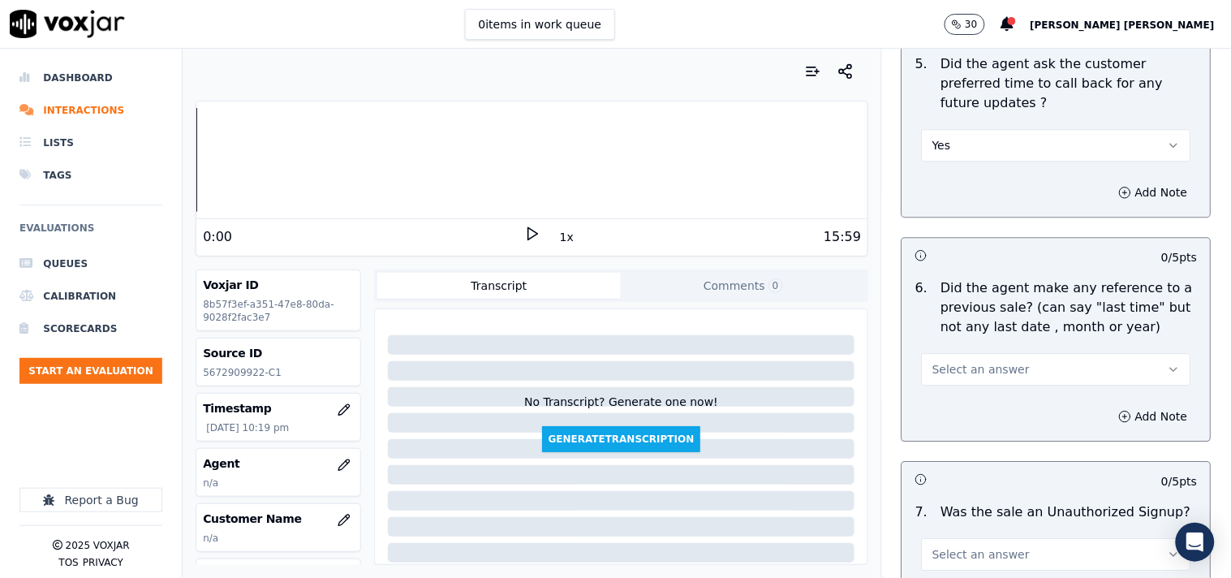
click at [1017, 353] on button "Select an answer" at bounding box center [1056, 369] width 269 height 32
click at [1003, 407] on div "No" at bounding box center [1028, 414] width 239 height 26
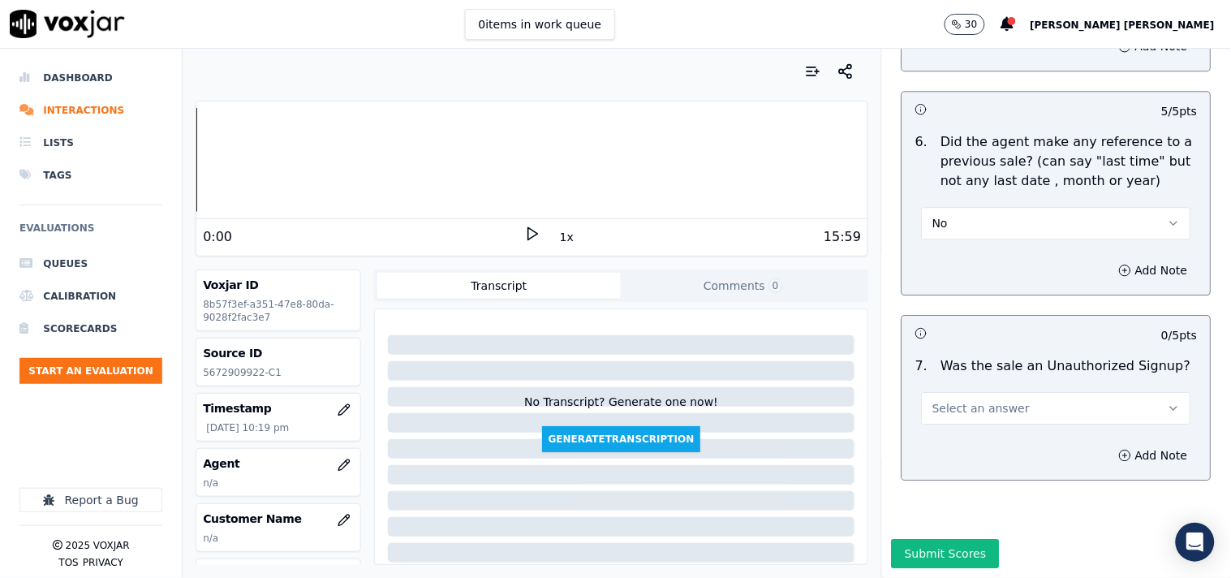
click at [987, 400] on span "Select an answer" at bounding box center [981, 408] width 97 height 16
click at [963, 450] on div "N/A" at bounding box center [1028, 457] width 239 height 26
click at [1110, 444] on button "Add Note" at bounding box center [1154, 455] width 88 height 23
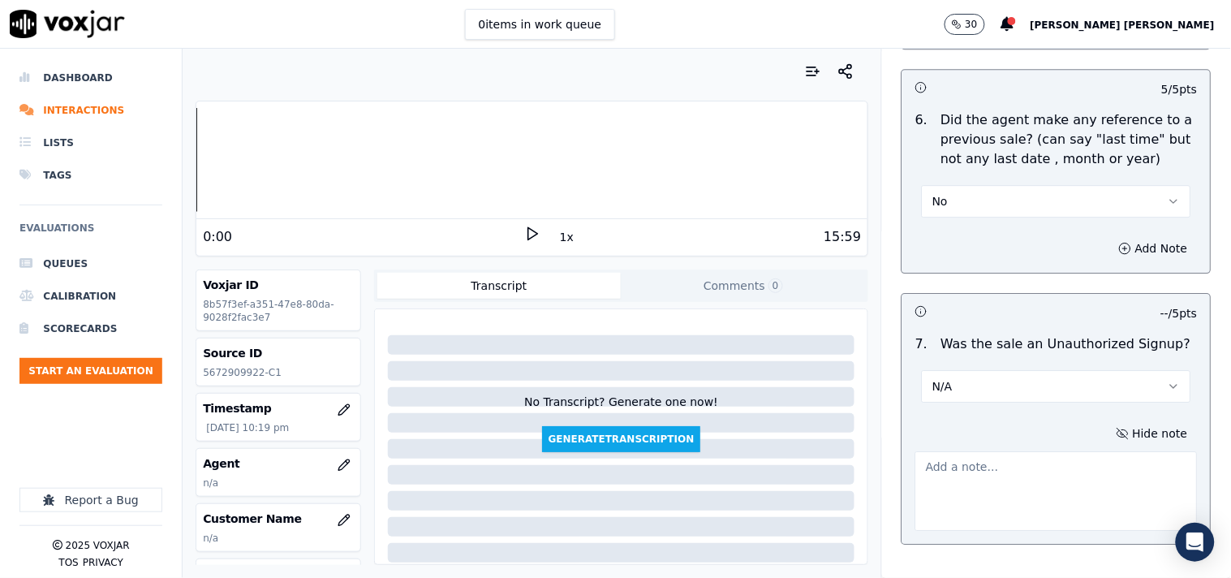
click at [1047, 458] on textarea at bounding box center [1057, 491] width 282 height 80
paste textarea "[PERSON_NAME]"
type textarea "[PERSON_NAME]"
click at [338, 459] on icon "button" at bounding box center [344, 465] width 13 height 13
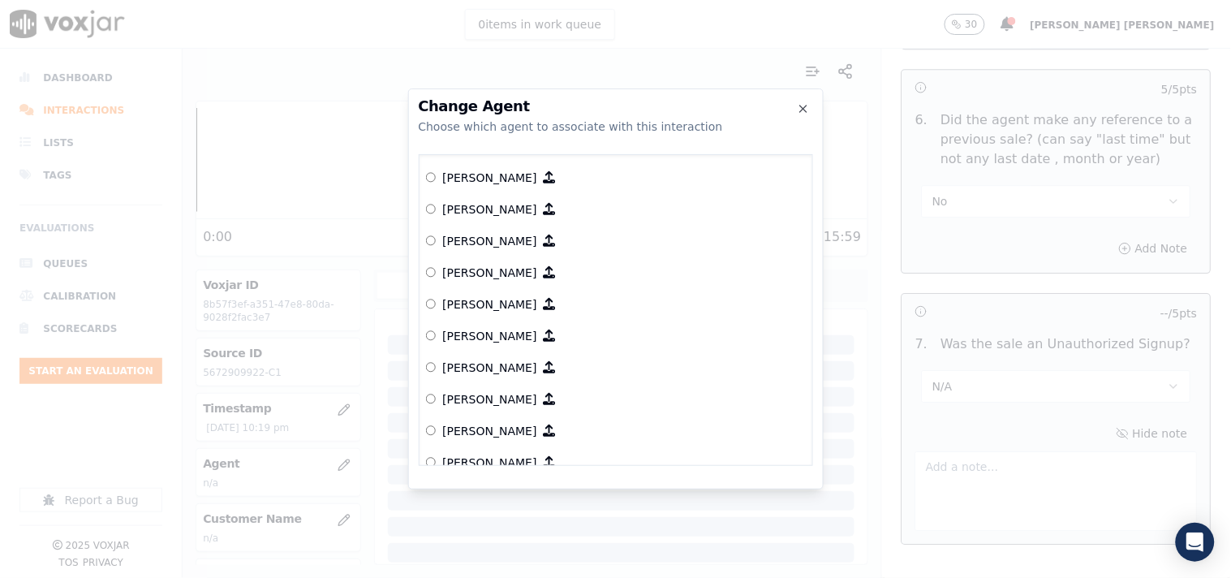
click at [248, 468] on div at bounding box center [615, 289] width 1231 height 578
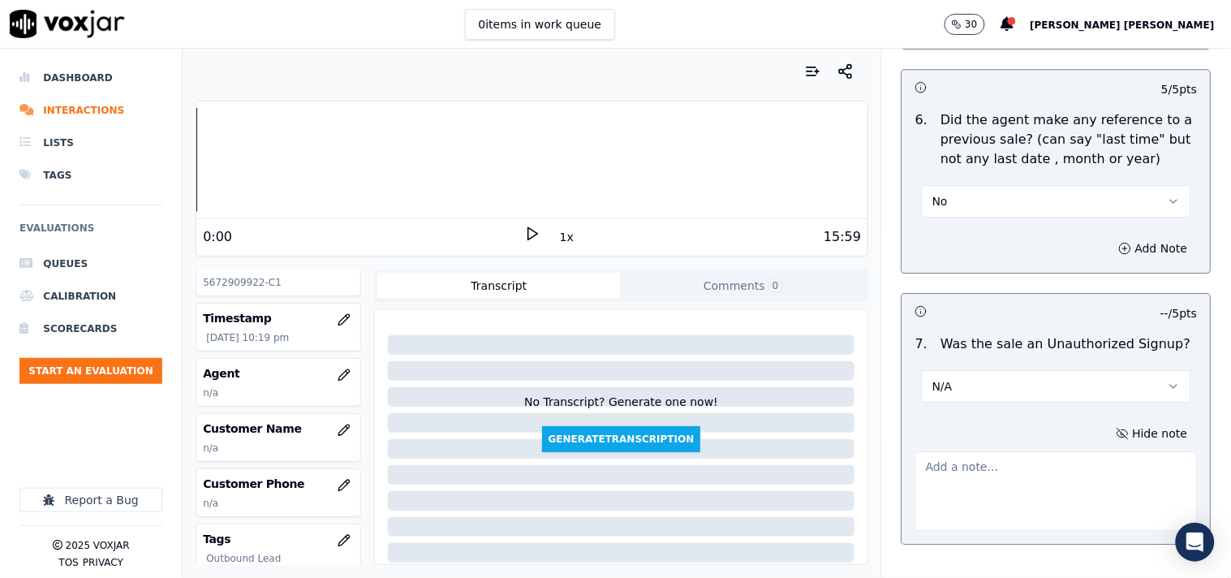
scroll to position [0, 0]
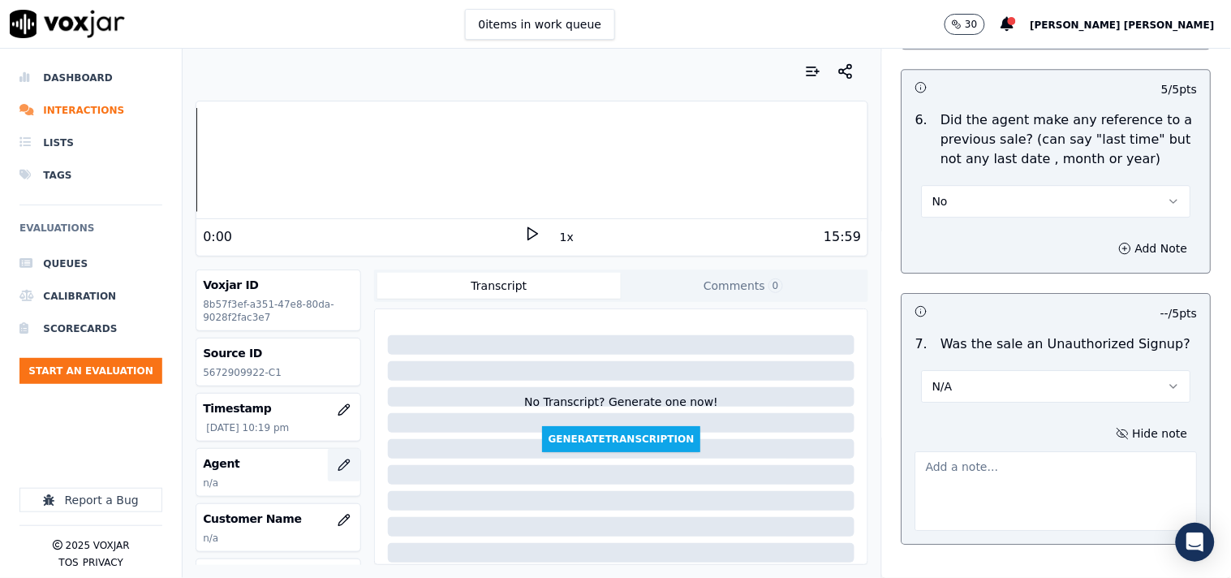
click at [328, 457] on button "button" at bounding box center [344, 465] width 32 height 32
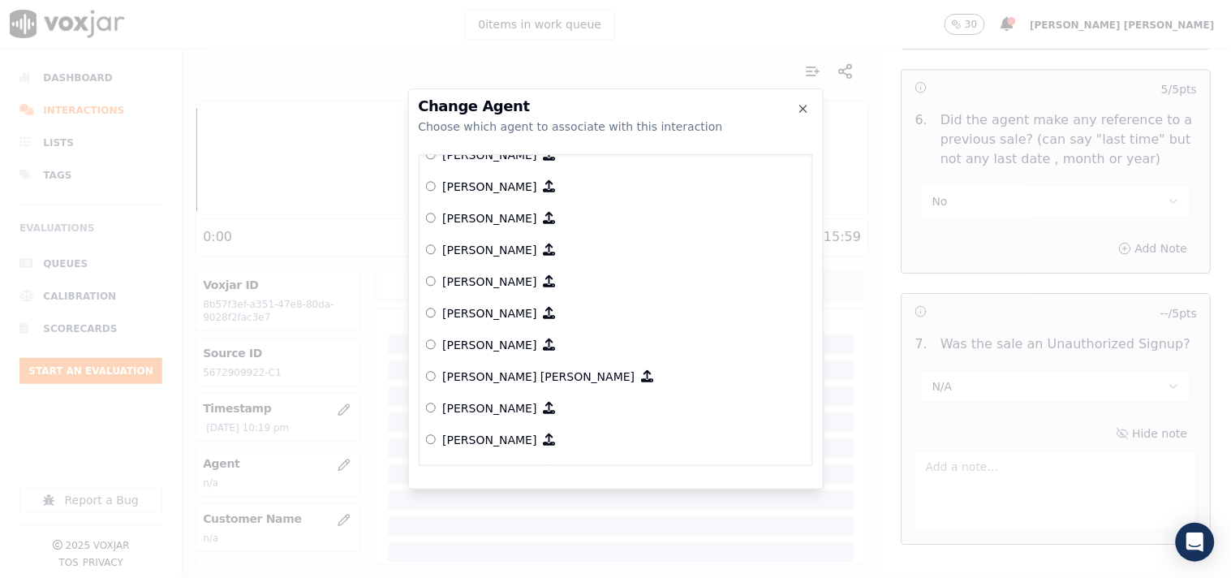
scroll to position [1426, 0]
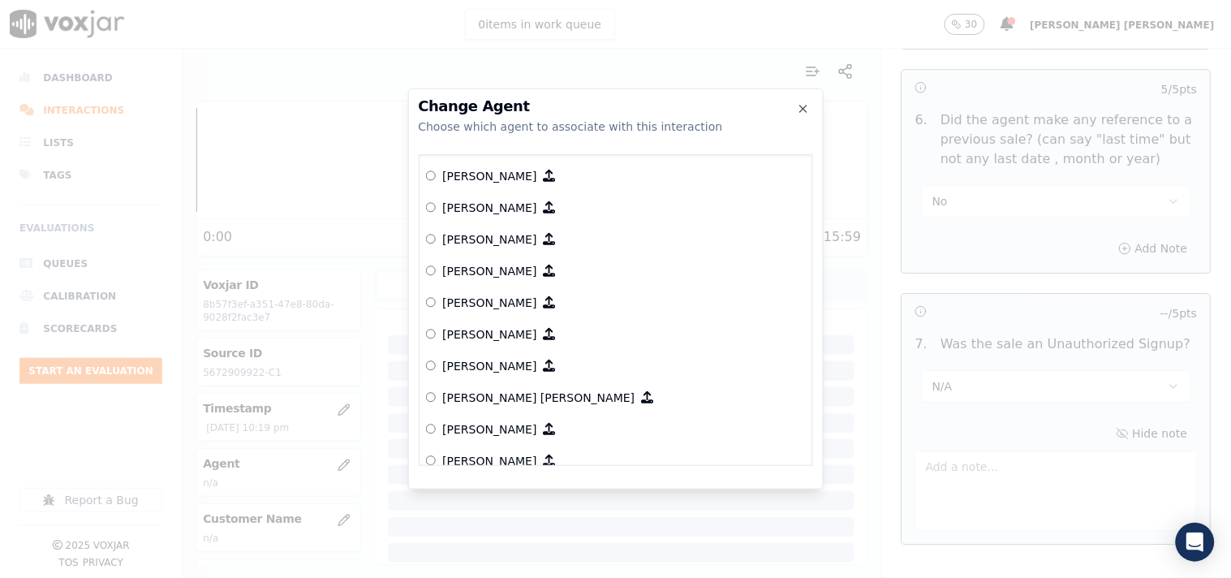
click at [468, 235] on p "[PERSON_NAME]" at bounding box center [489, 239] width 94 height 16
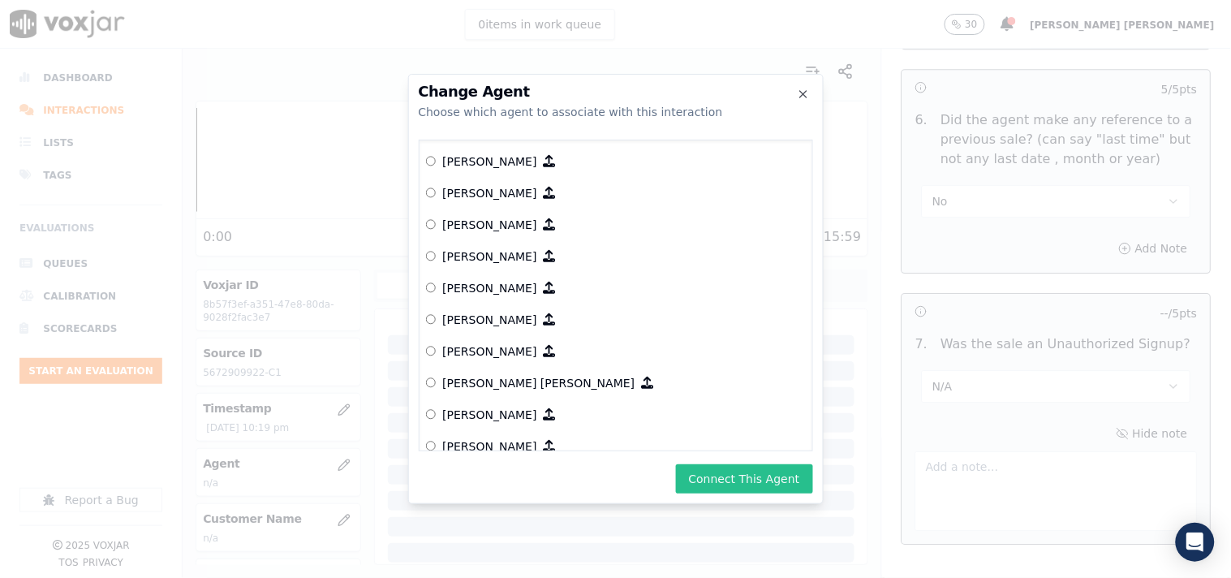
click at [706, 482] on button "Connect This Agent" at bounding box center [744, 478] width 137 height 29
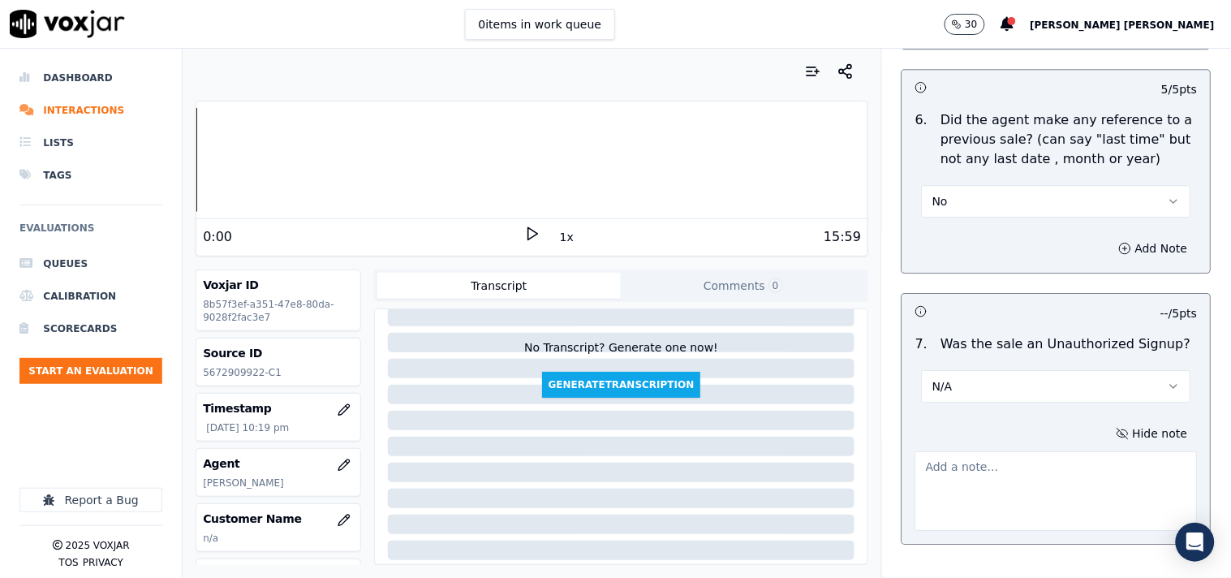
scroll to position [90, 0]
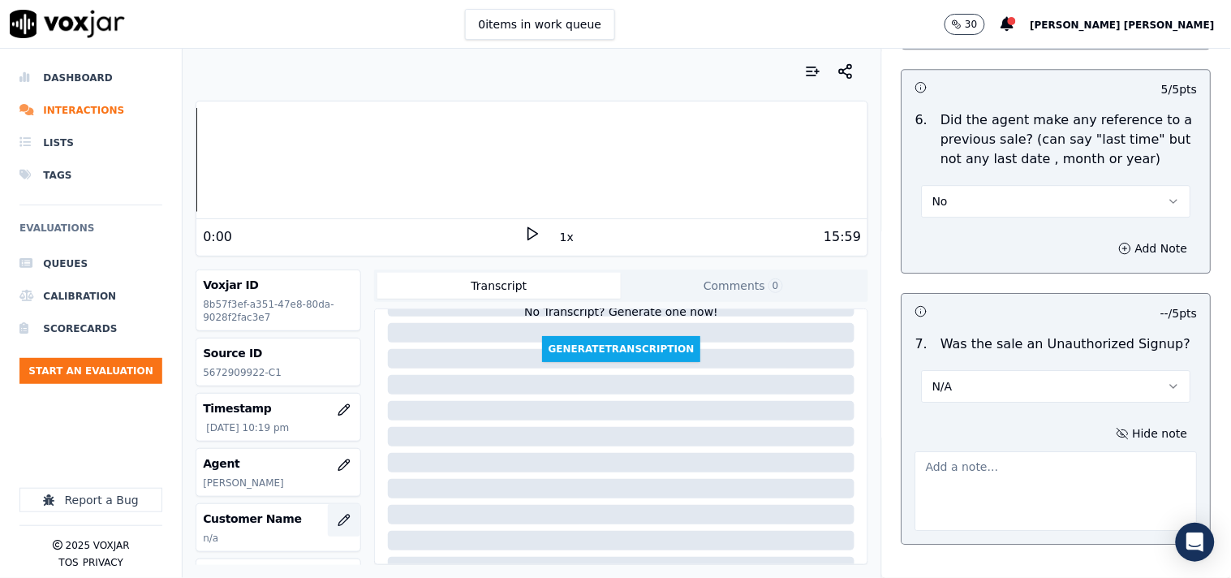
click at [338, 520] on icon "button" at bounding box center [344, 520] width 13 height 13
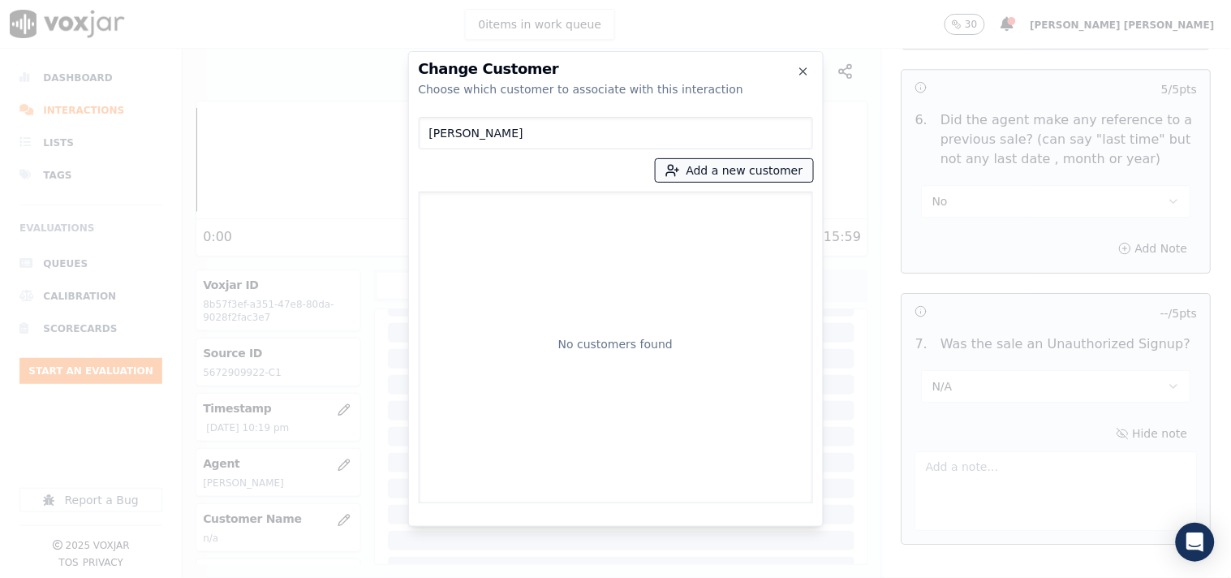
type input "[PERSON_NAME]"
click at [692, 176] on button "Add a new customer" at bounding box center [734, 170] width 157 height 23
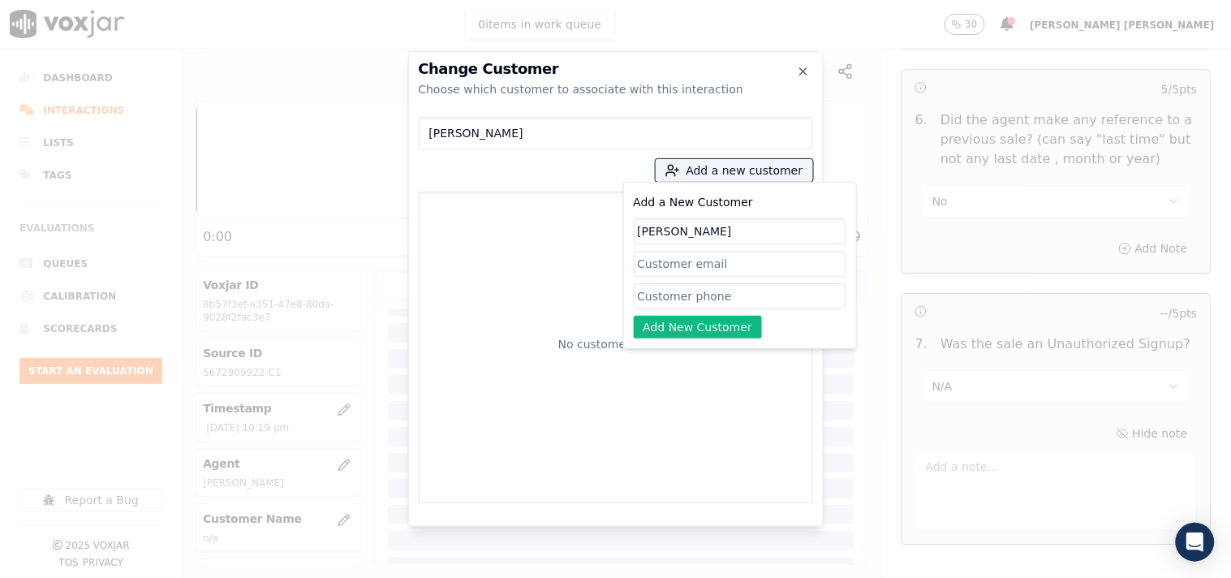
type input "[PERSON_NAME]"
click at [686, 293] on input "Add a New Customer" at bounding box center [740, 296] width 213 height 26
paste input "5672909922"
type input "5672909922"
click at [686, 317] on button "Add New Customer" at bounding box center [698, 327] width 129 height 23
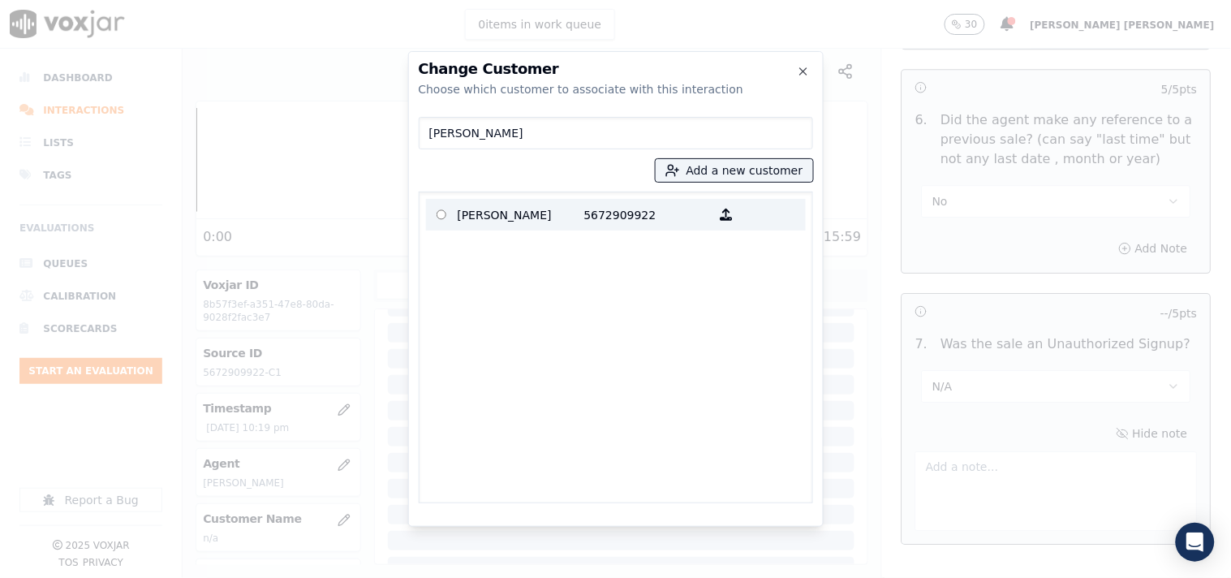
click at [660, 203] on p "5672909922" at bounding box center [647, 214] width 127 height 25
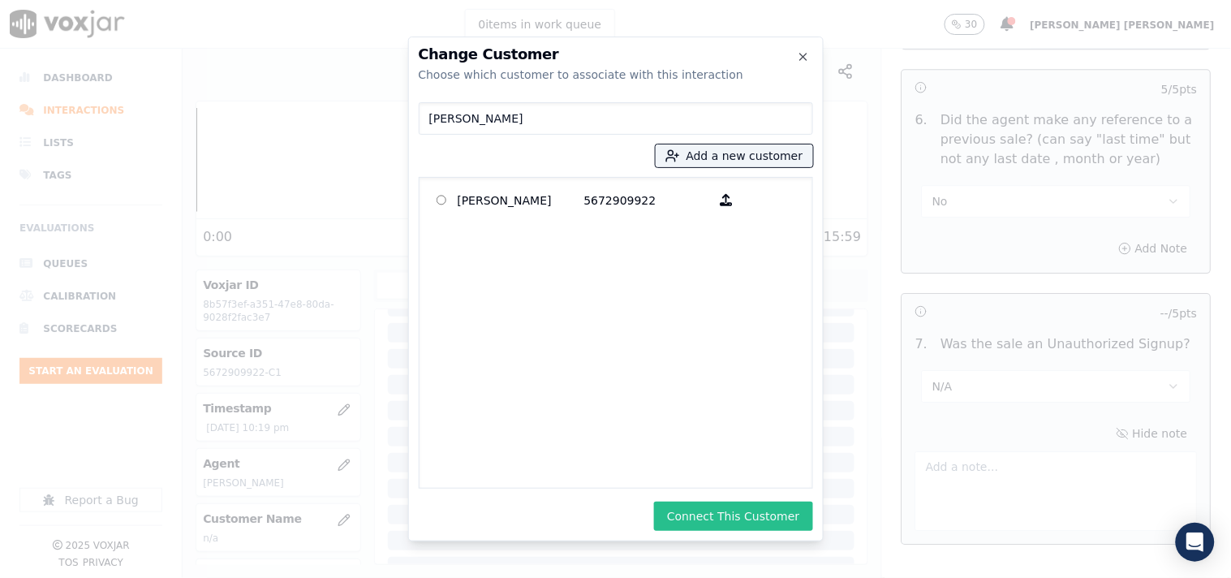
click at [783, 513] on button "Connect This Customer" at bounding box center [733, 516] width 158 height 29
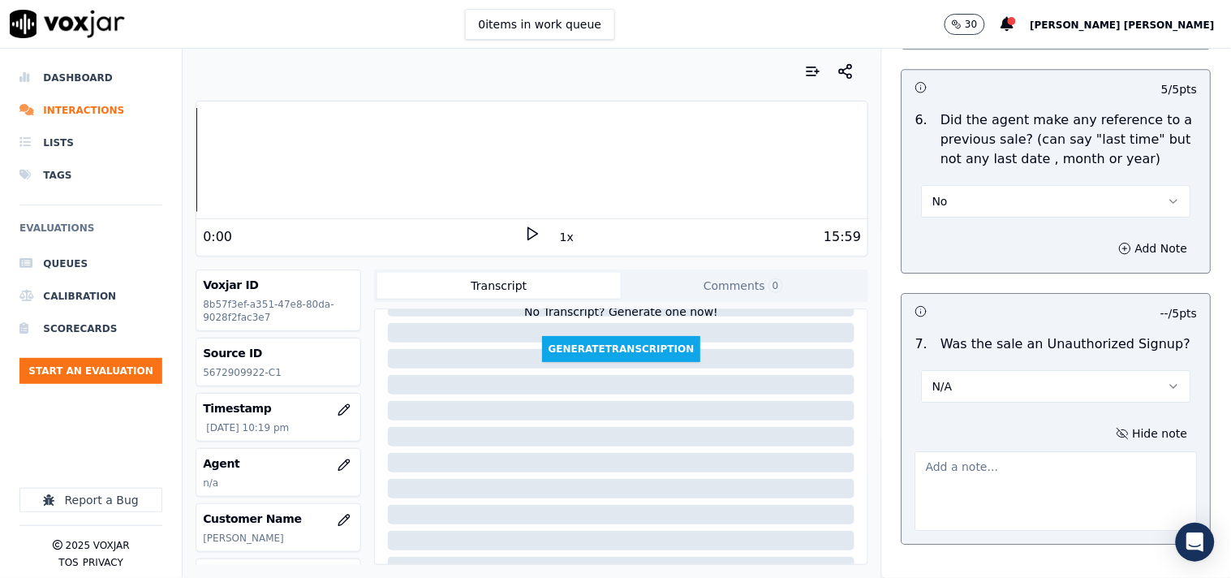
click at [979, 472] on textarea at bounding box center [1057, 491] width 282 height 80
paste textarea "During the CTs verifiction when CTS agent ask to confirm the service address th…"
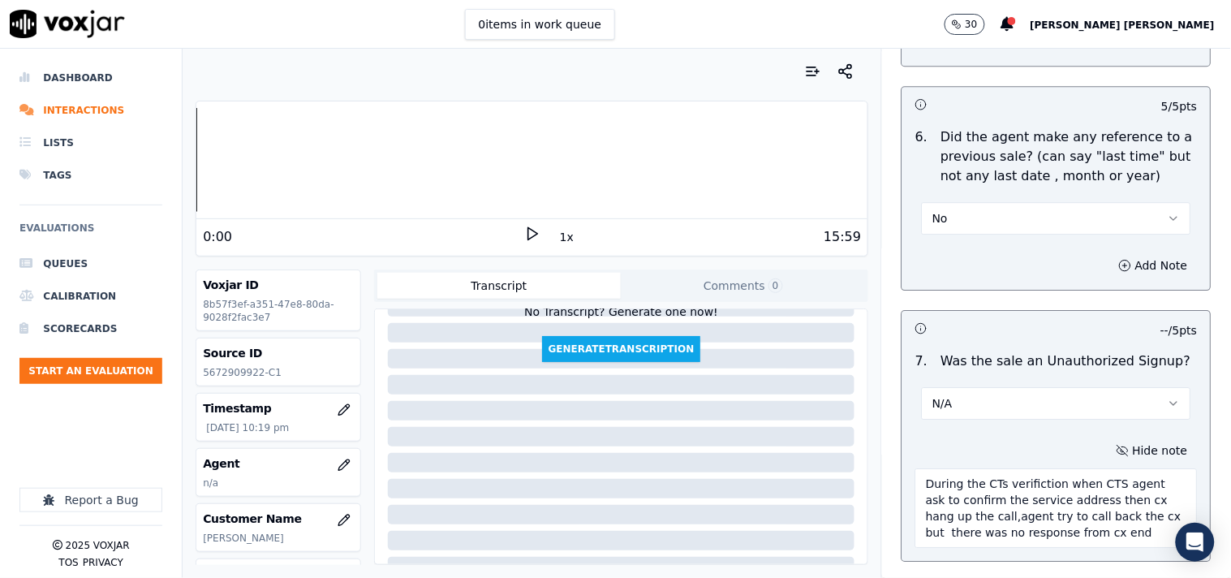
scroll to position [4357, 0]
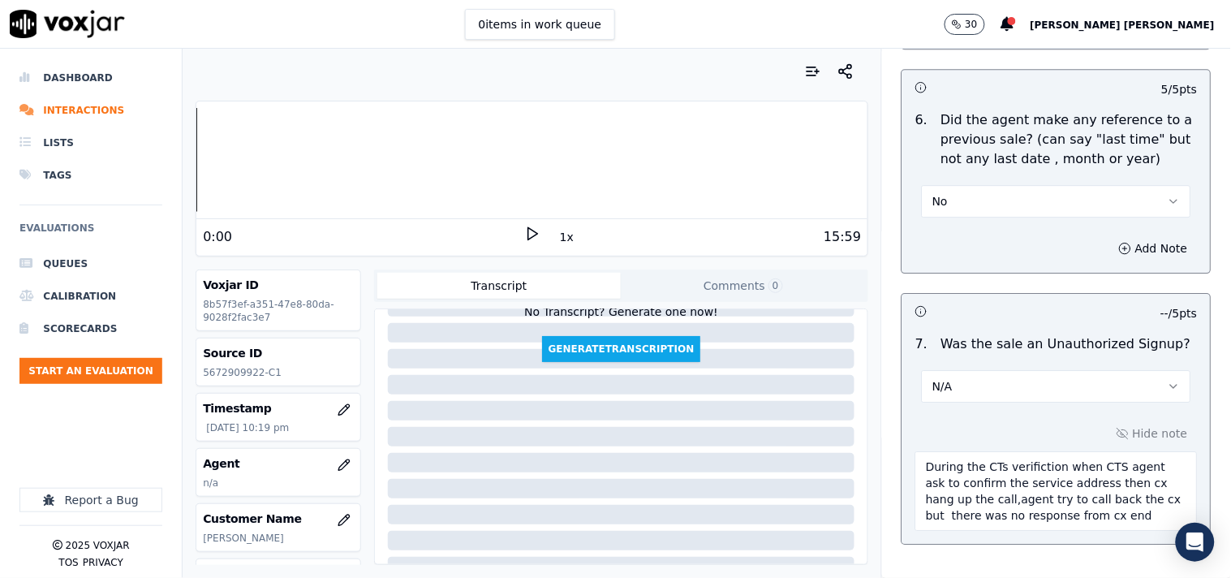
click at [916, 451] on textarea "During the CTs verifiction when CTS agent ask to confirm the service address th…" at bounding box center [1057, 491] width 282 height 80
paste textarea "20250916-201337"
click at [916, 451] on textarea "20250916-201337 During the CTs verifiction when CTS agent ask to confirm the se…" at bounding box center [1057, 491] width 282 height 80
drag, startPoint x: 1049, startPoint y: 450, endPoint x: 901, endPoint y: 448, distance: 147.7
click at [916, 451] on textarea "Call id-20250916-201337 During the CTs verifiction when CTS agent ask to confir…" at bounding box center [1057, 491] width 282 height 80
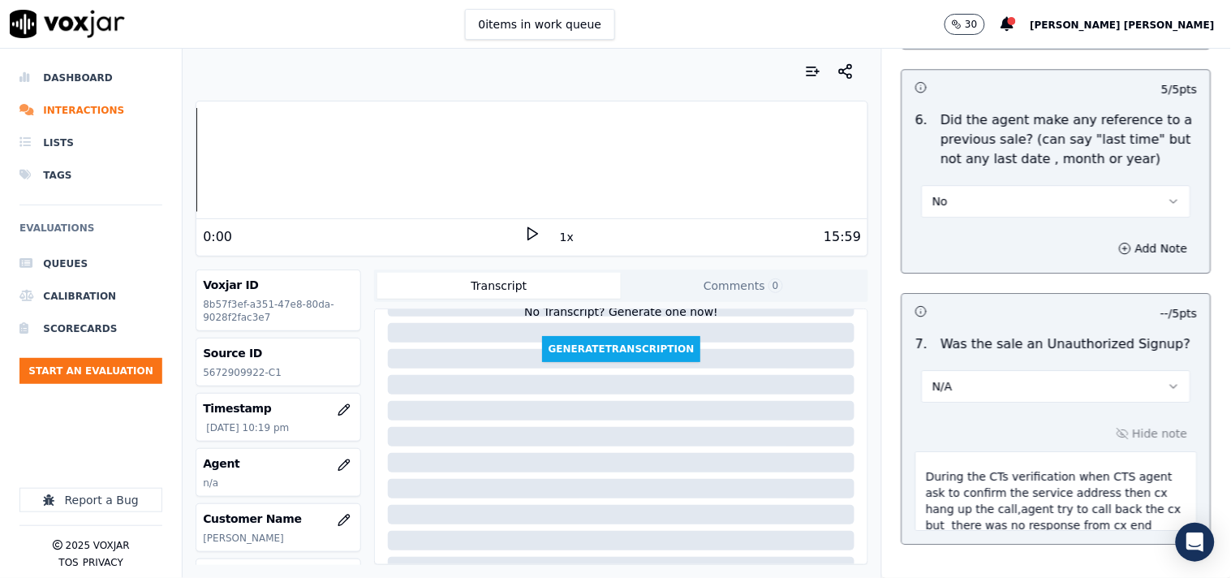
scroll to position [32, 0]
drag, startPoint x: 1005, startPoint y: 480, endPoint x: 995, endPoint y: 485, distance: 10.9
click at [995, 485] on textarea "Call id-20250916-201337 During the CTs verification when CTS agent ask to confi…" at bounding box center [1057, 491] width 282 height 80
click at [994, 483] on textarea "Call id-20250916-201337 During the CTs verification when CTS agent ask to confi…" at bounding box center [1057, 491] width 282 height 80
type textarea "Call id-20250916-201337 During the CTs verification when CTS agent ask to confi…"
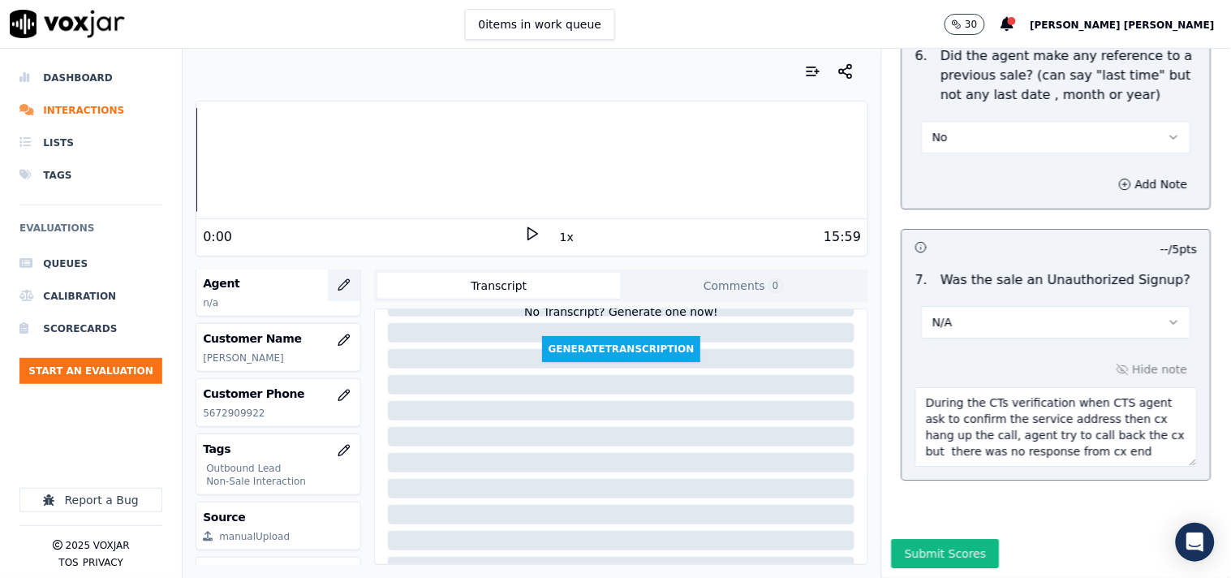
scroll to position [90, 0]
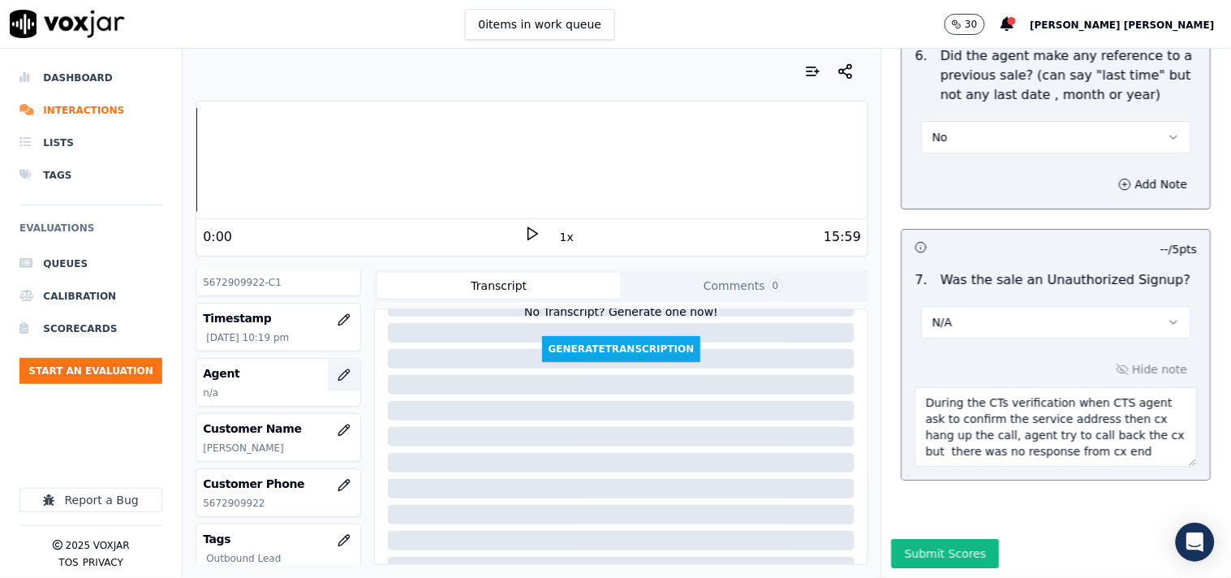
click at [338, 380] on icon "button" at bounding box center [344, 375] width 13 height 13
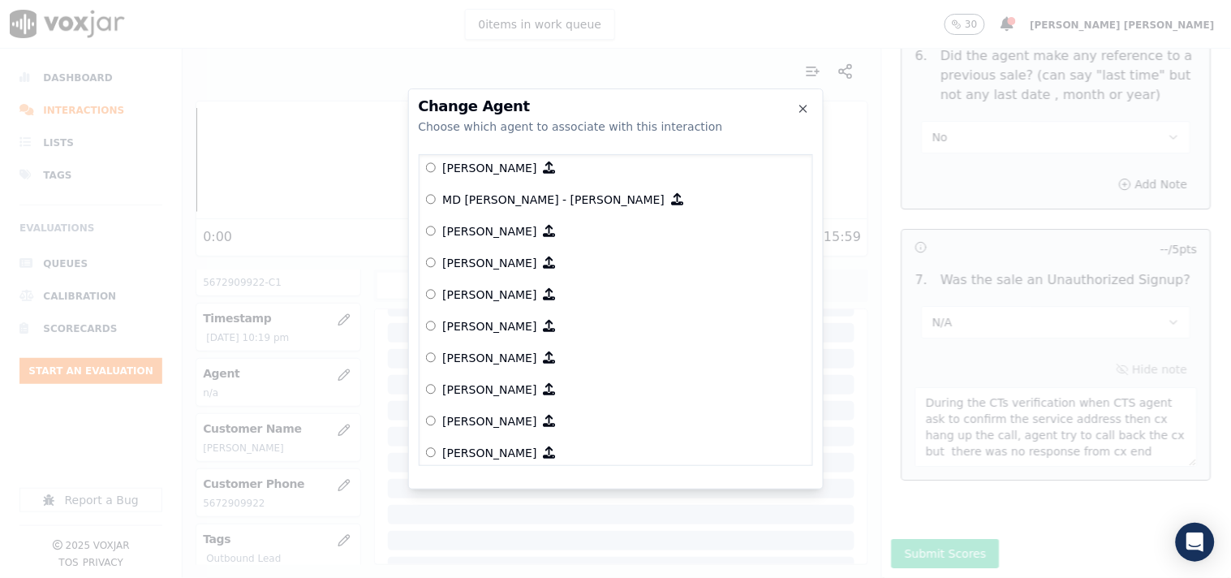
scroll to position [1299, 0]
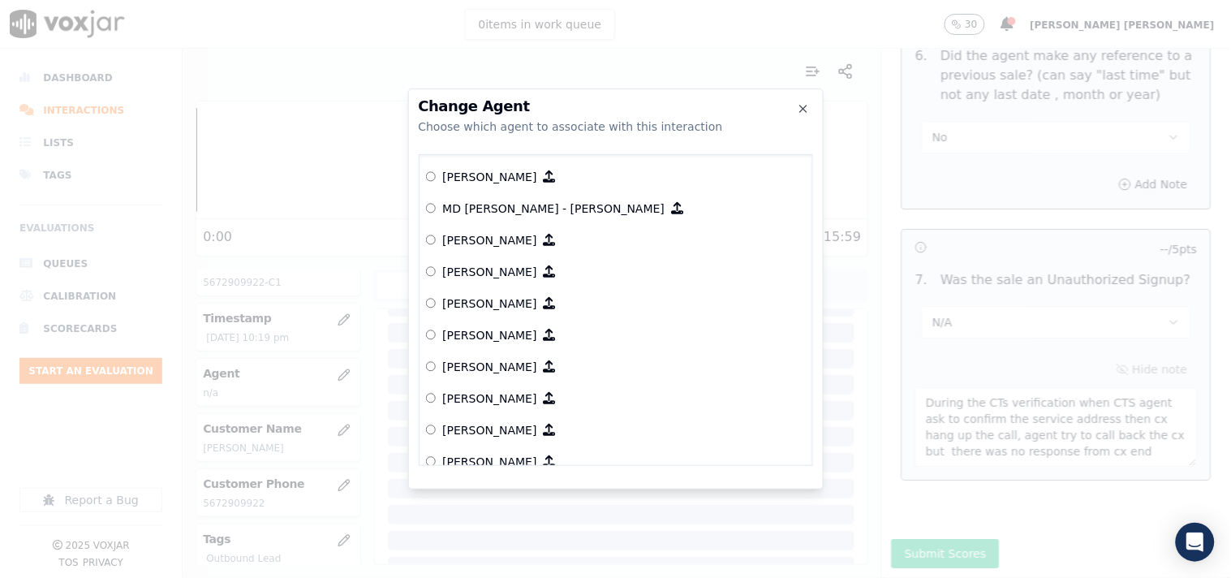
click at [491, 365] on p "[PERSON_NAME]" at bounding box center [489, 367] width 94 height 16
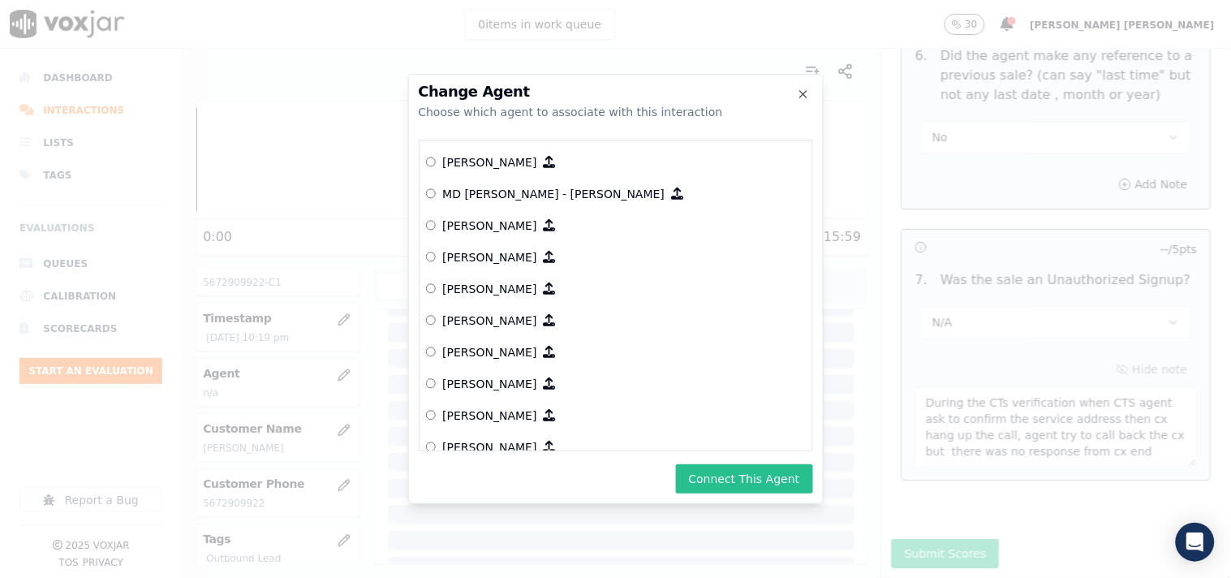
click at [759, 489] on button "Connect This Agent" at bounding box center [744, 478] width 137 height 29
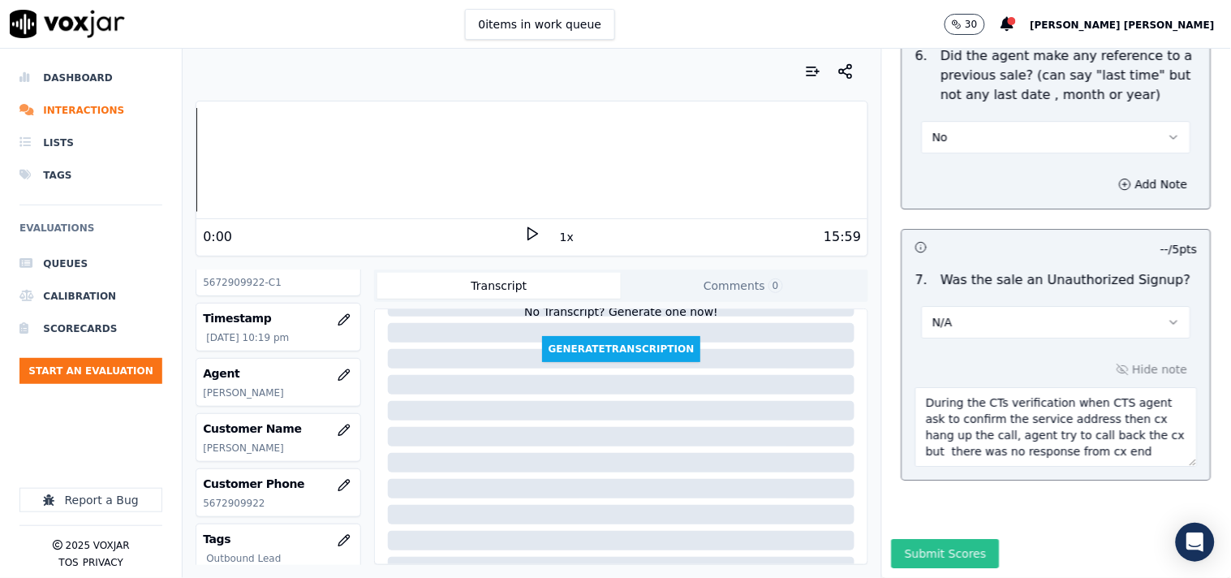
click at [896, 539] on button "Submit Scores" at bounding box center [946, 553] width 108 height 29
